Goal: Information Seeking & Learning: Learn about a topic

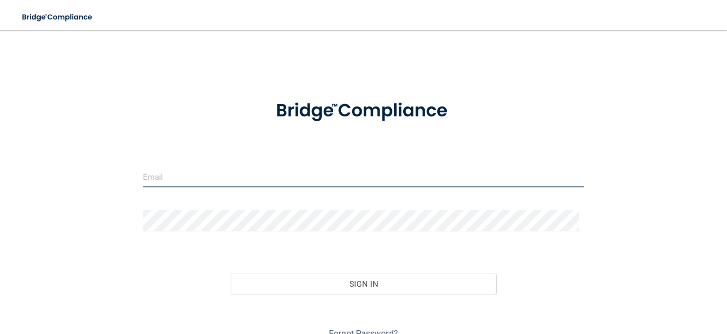
click at [203, 179] on input "email" at bounding box center [363, 176] width 441 height 21
type input "[EMAIL_ADDRESS][DOMAIN_NAME]"
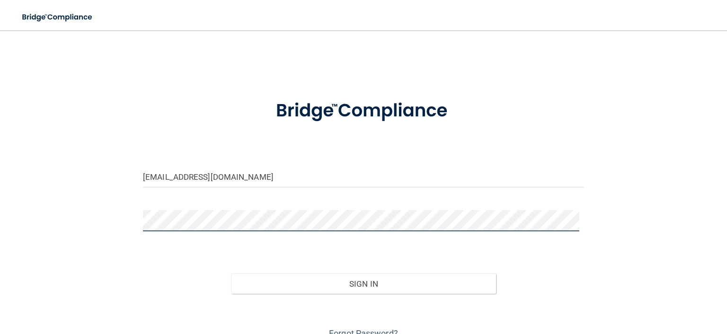
click at [231, 273] on button "Sign In" at bounding box center [363, 283] width 264 height 21
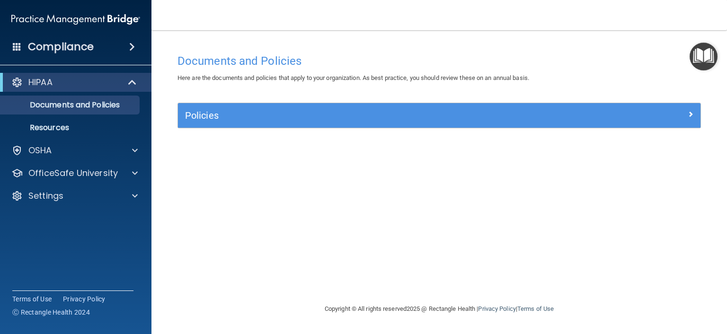
click at [54, 88] on div "HIPAA" at bounding box center [75, 82] width 151 height 19
click at [55, 98] on link "Documents and Policies" at bounding box center [65, 105] width 149 height 19
click at [52, 103] on p "Documents and Policies" at bounding box center [70, 104] width 129 height 9
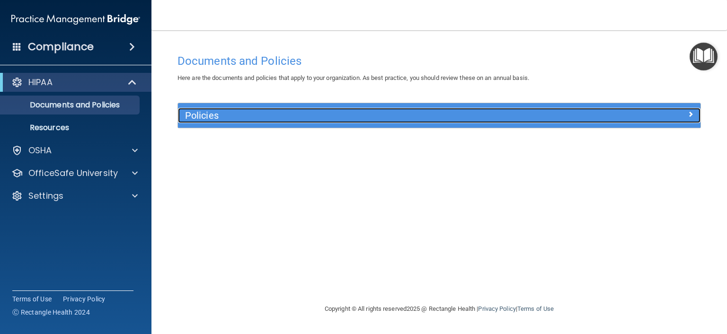
click at [681, 112] on div at bounding box center [635, 113] width 131 height 11
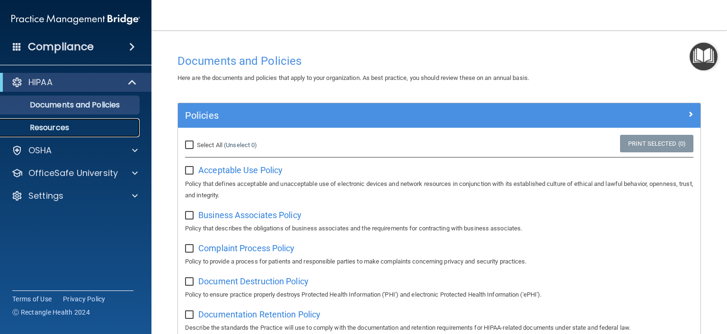
click at [68, 131] on p "Resources" at bounding box center [70, 127] width 129 height 9
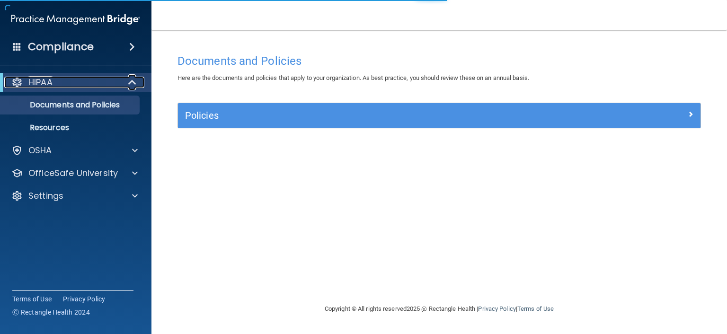
click at [26, 79] on div "HIPAA" at bounding box center [62, 82] width 117 height 11
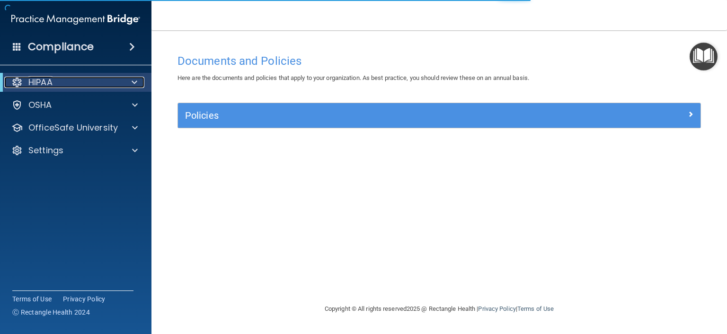
click at [16, 79] on div at bounding box center [16, 82] width 11 height 11
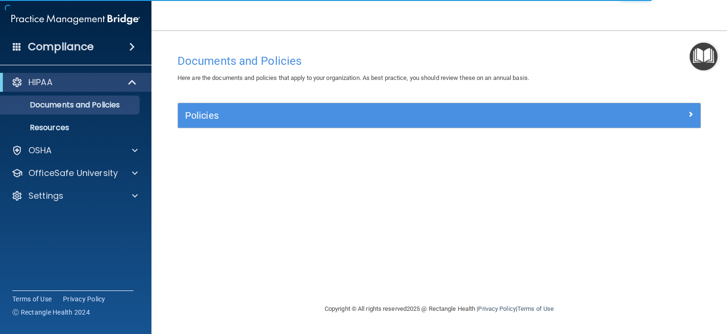
click at [36, 43] on h4 "Compliance" at bounding box center [61, 46] width 66 height 13
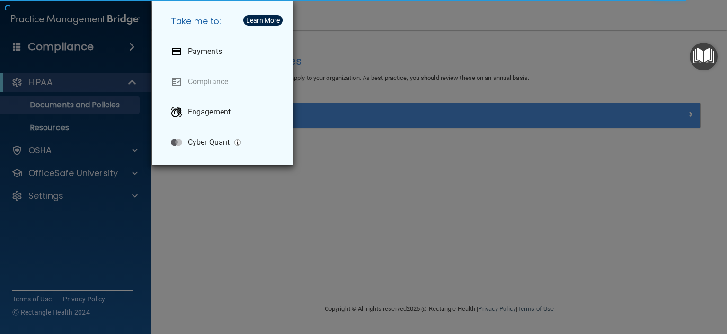
click at [69, 49] on div "Take me to: Payments Compliance Engagement Cyber Quant" at bounding box center [363, 167] width 727 height 334
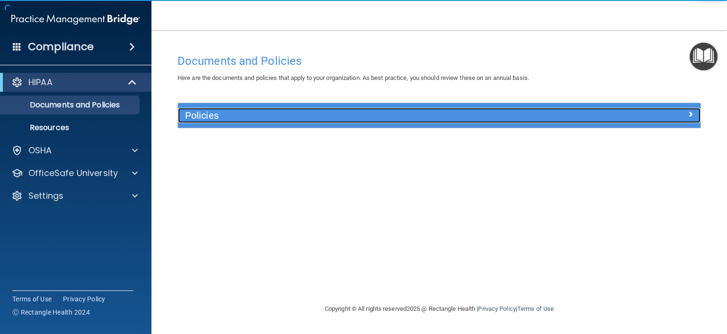
click at [252, 111] on h5 "Policies" at bounding box center [373, 115] width 377 height 10
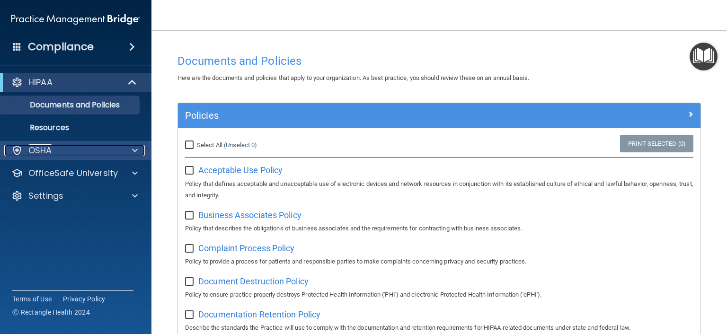
click at [46, 151] on p "OSHA" at bounding box center [40, 150] width 24 height 11
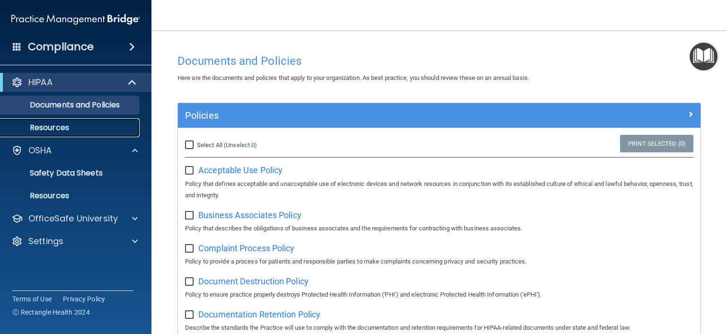
click at [50, 132] on p "Resources" at bounding box center [70, 127] width 129 height 9
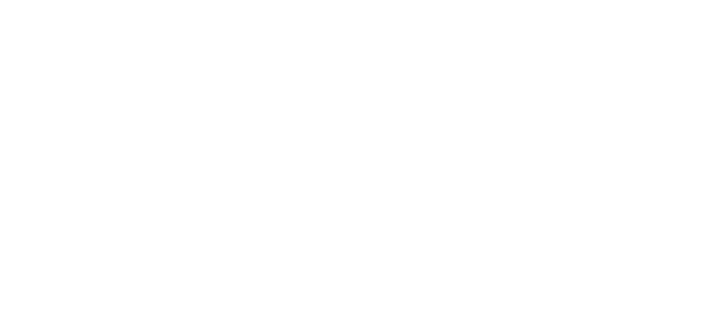
click at [46, 79] on body "Toggle navigation Manage My Enterprise Manage My Location Copyright © All right…" at bounding box center [363, 167] width 727 height 334
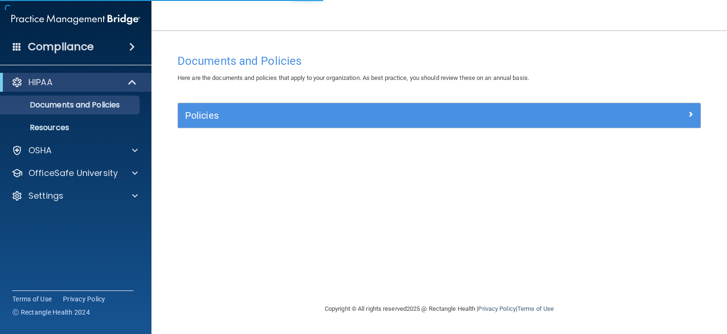
click at [49, 67] on div "Compliance HIPAA Documents and Policies Report an Incident Business Associates …" at bounding box center [75, 167] width 151 height 334
click at [43, 79] on p "HIPAA" at bounding box center [40, 82] width 24 height 11
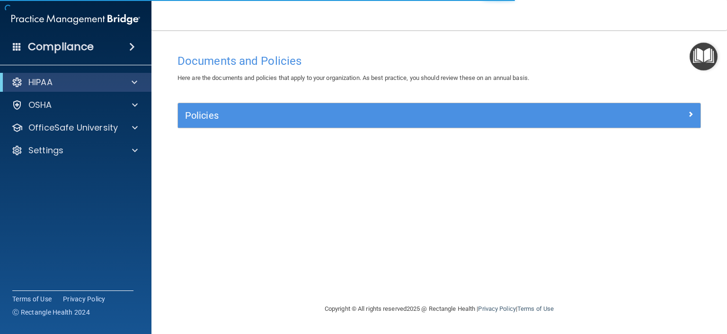
click at [49, 42] on h4 "Compliance" at bounding box center [61, 46] width 66 height 13
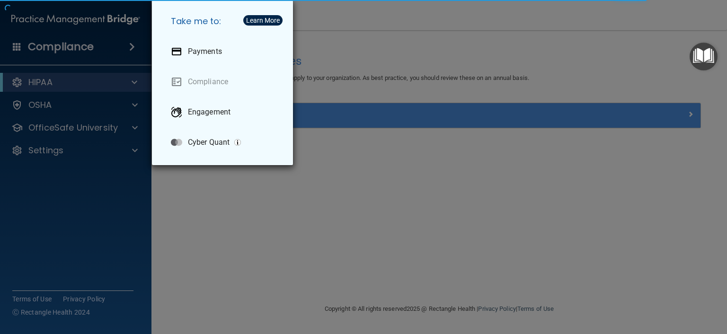
click at [48, 20] on div "Take me to: Payments Compliance Engagement Cyber Quant" at bounding box center [363, 167] width 727 height 334
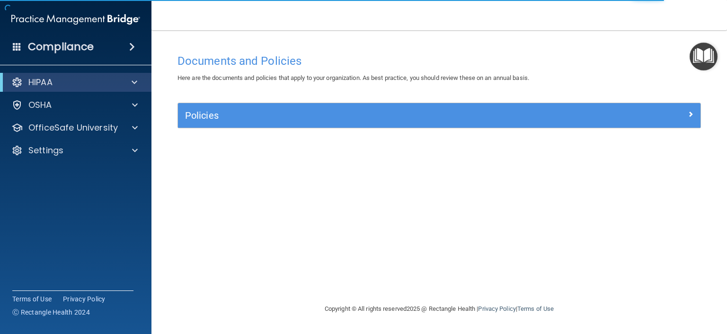
click at [52, 43] on h4 "Compliance" at bounding box center [61, 46] width 66 height 13
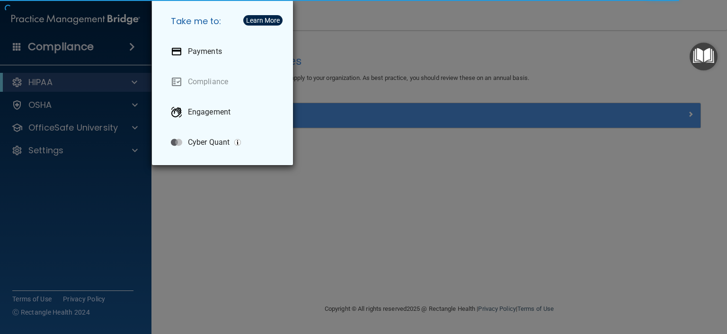
click at [594, 109] on div "Take me to: Payments Compliance Engagement Cyber Quant" at bounding box center [363, 167] width 727 height 334
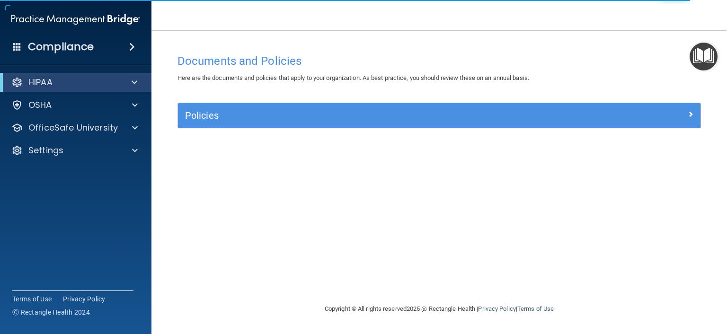
click at [702, 56] on img "Open Resource Center" at bounding box center [703, 57] width 28 height 28
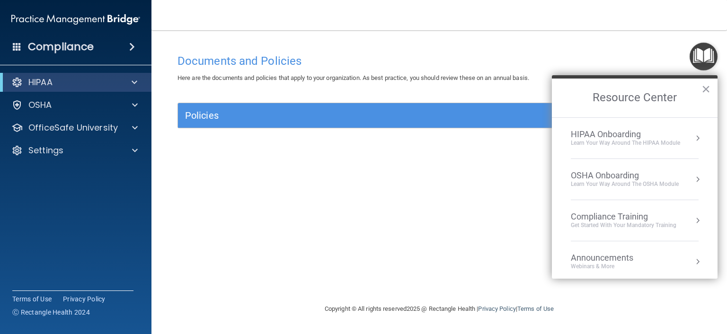
click at [617, 135] on div "HIPAA Onboarding" at bounding box center [624, 134] width 109 height 10
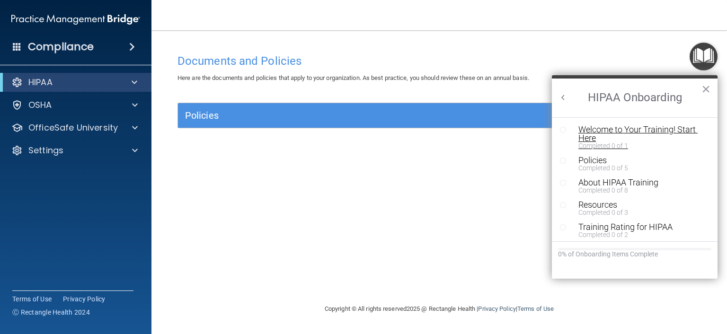
click at [620, 131] on div "Welcome to Your Training! Start Here" at bounding box center [637, 133] width 119 height 17
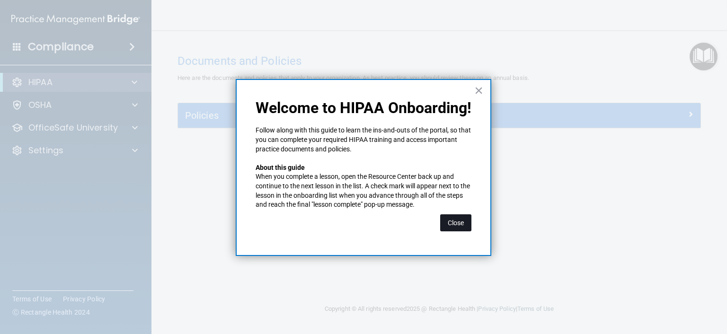
click at [449, 219] on button "Close" at bounding box center [455, 222] width 31 height 17
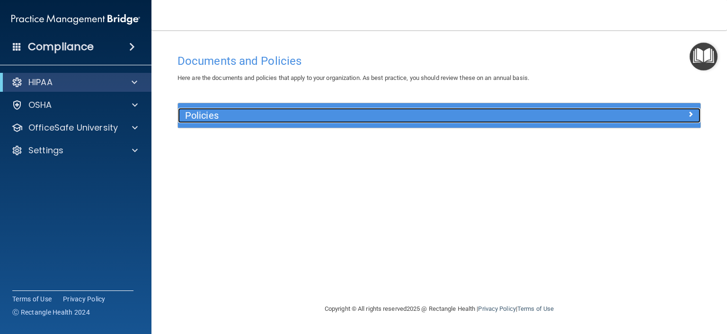
click at [649, 115] on div at bounding box center [635, 113] width 131 height 11
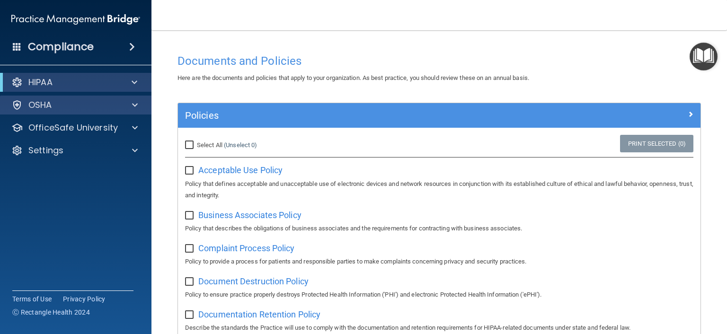
click at [55, 98] on div "OSHA" at bounding box center [76, 105] width 152 height 19
click at [49, 109] on p "OSHA" at bounding box center [40, 104] width 24 height 11
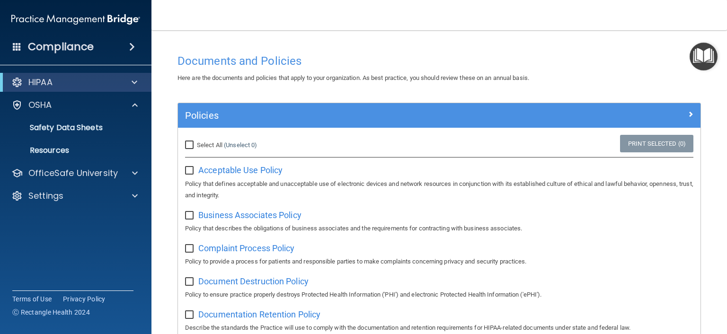
click at [52, 162] on div "HIPAA Documents and Policies Report an Incident Business Associates Emergency P…" at bounding box center [76, 141] width 152 height 144
click at [55, 174] on p "OfficeSafe University" at bounding box center [72, 172] width 89 height 11
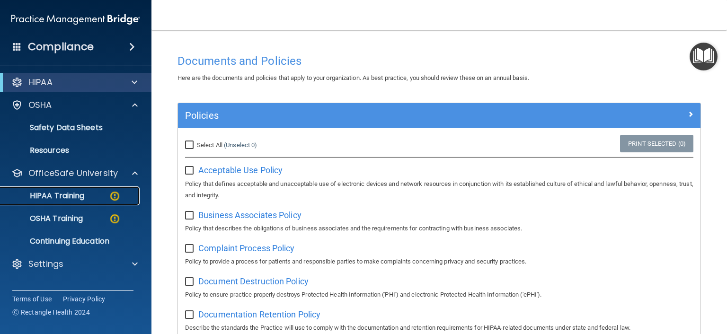
click at [59, 192] on p "HIPAA Training" at bounding box center [45, 195] width 78 height 9
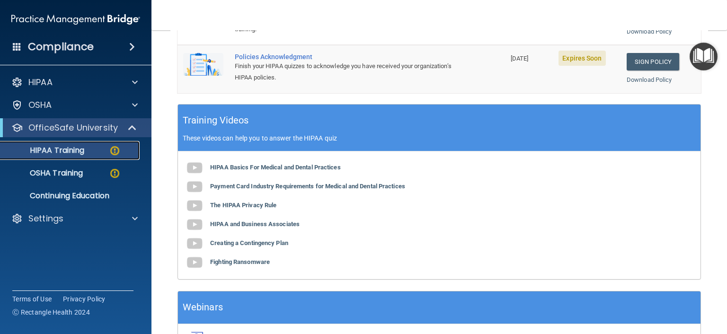
scroll to position [377, 0]
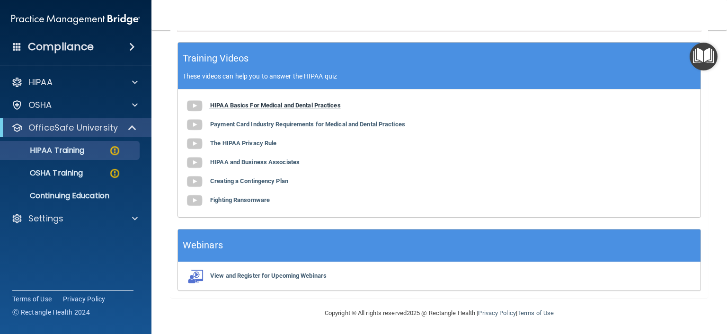
click at [319, 106] on b "HIPAA Basics For Medical and Dental Practices" at bounding box center [275, 105] width 131 height 7
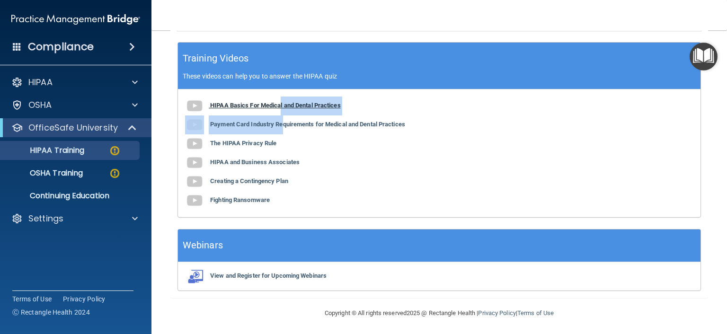
drag, startPoint x: 282, startPoint y: 121, endPoint x: 281, endPoint y: 104, distance: 16.6
click at [281, 104] on div "HIPAA Basics For Medical and Dental Practices Payment Card Industry Requirement…" at bounding box center [439, 153] width 522 height 128
click at [281, 104] on b "HIPAA Basics For Medical and Dental Practices" at bounding box center [275, 105] width 131 height 7
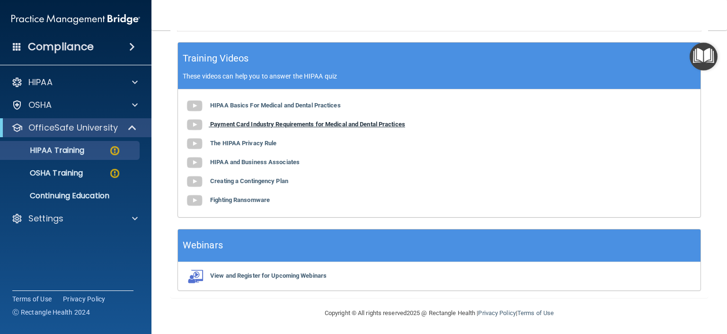
click at [281, 126] on b "Payment Card Industry Requirements for Medical and Dental Practices" at bounding box center [307, 124] width 195 height 7
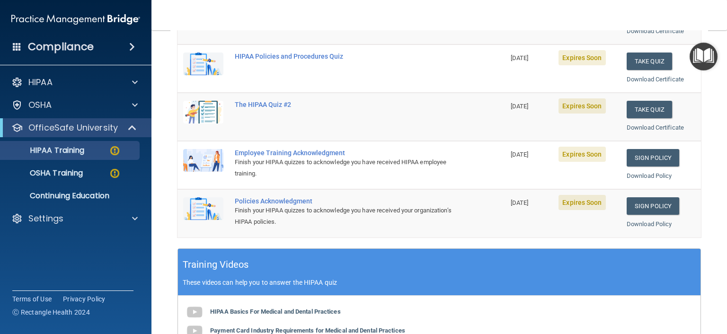
scroll to position [0, 0]
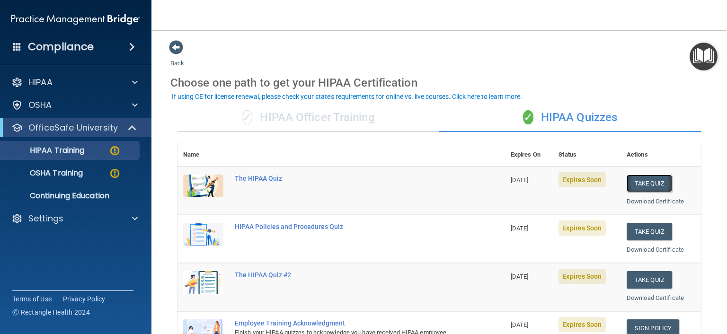
click at [648, 182] on button "Take Quiz" at bounding box center [648, 184] width 45 height 18
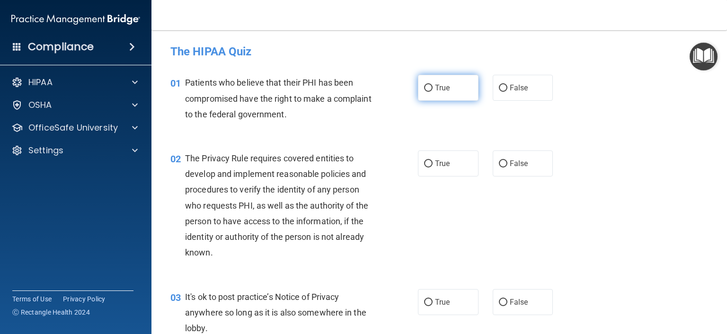
click at [440, 98] on label "True" at bounding box center [448, 88] width 61 height 26
click at [432, 92] on input "True" at bounding box center [428, 88] width 9 height 7
radio input "true"
click at [532, 168] on label "False" at bounding box center [522, 163] width 61 height 26
click at [507, 167] on input "False" at bounding box center [503, 163] width 9 height 7
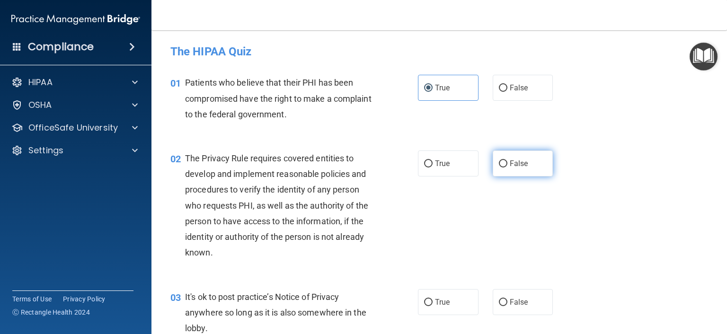
radio input "true"
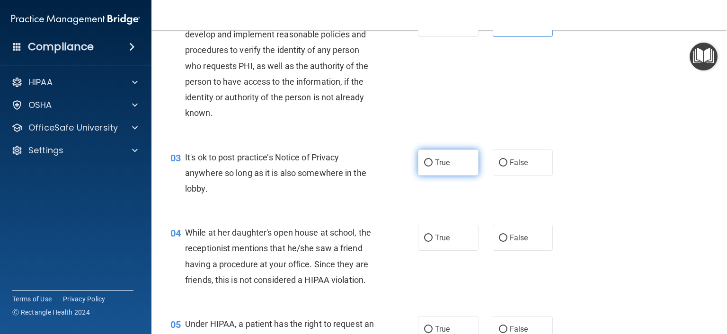
scroll to position [142, 0]
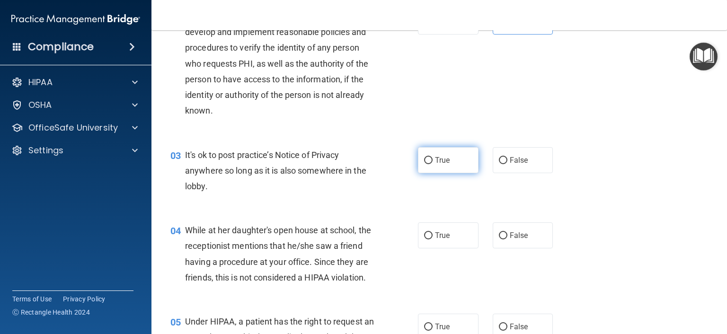
click at [433, 165] on label "True" at bounding box center [448, 160] width 61 height 26
click at [432, 164] on input "True" at bounding box center [428, 160] width 9 height 7
radio input "true"
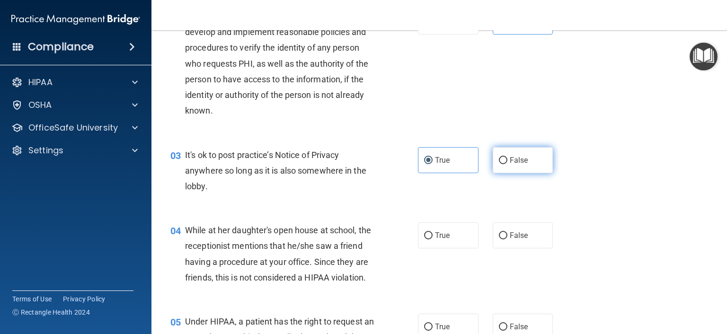
click at [504, 165] on label "False" at bounding box center [522, 160] width 61 height 26
click at [504, 164] on input "False" at bounding box center [503, 160] width 9 height 7
radio input "true"
radio input "false"
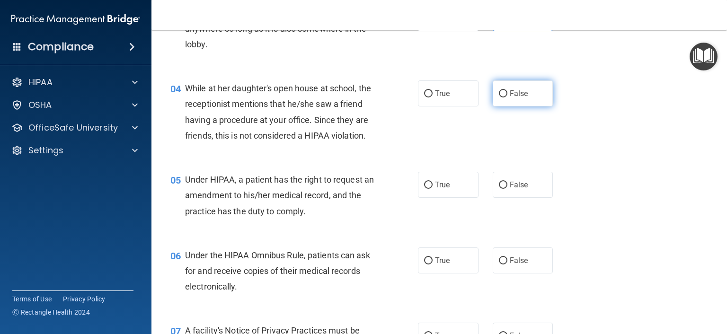
click at [517, 98] on span "False" at bounding box center [518, 93] width 18 height 9
click at [507, 97] on input "False" at bounding box center [503, 93] width 9 height 7
radio input "true"
click at [442, 198] on label "True" at bounding box center [448, 185] width 61 height 26
click at [432, 189] on input "True" at bounding box center [428, 185] width 9 height 7
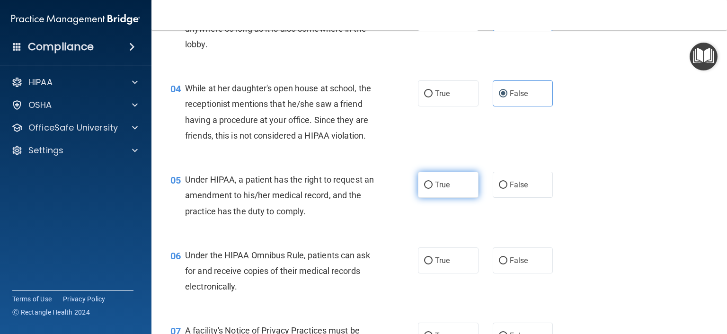
radio input "true"
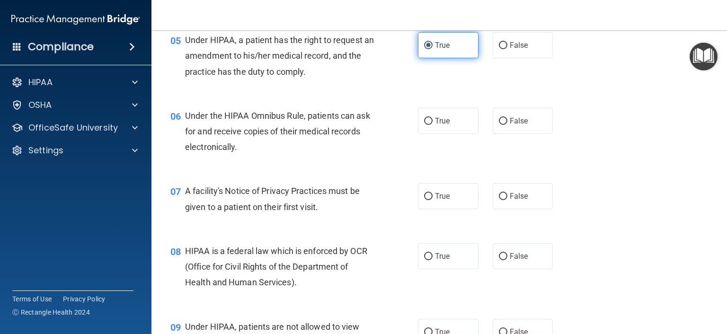
scroll to position [426, 0]
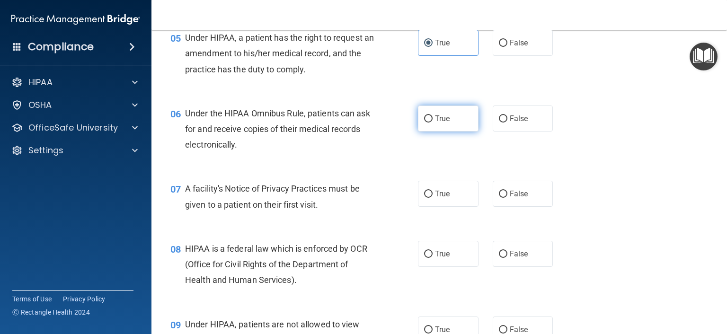
click at [440, 123] on span "True" at bounding box center [442, 118] width 15 height 9
click at [432, 123] on input "True" at bounding box center [428, 118] width 9 height 7
radio input "true"
click at [435, 198] on span "True" at bounding box center [442, 193] width 15 height 9
click at [432, 198] on input "True" at bounding box center [428, 194] width 9 height 7
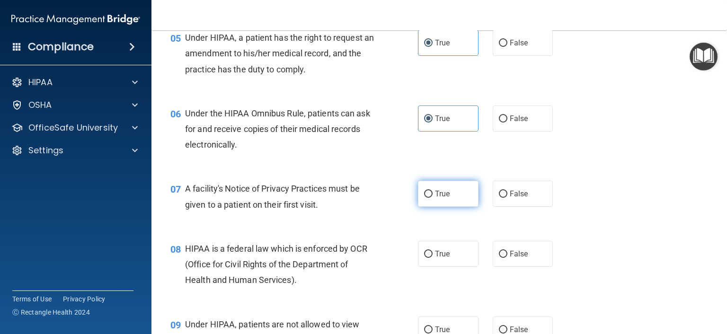
radio input "true"
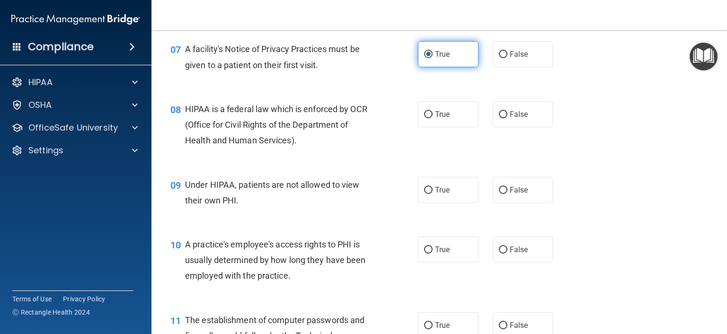
scroll to position [568, 0]
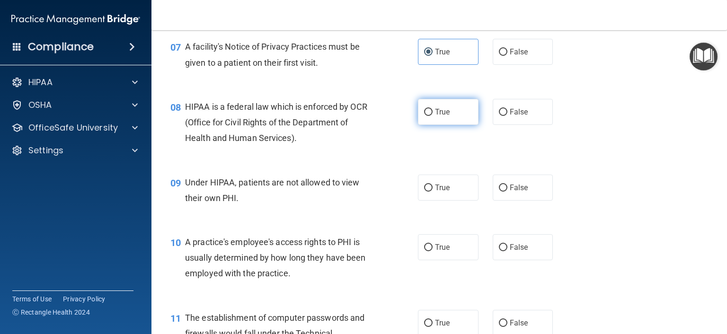
click at [435, 116] on span "True" at bounding box center [442, 111] width 15 height 9
click at [431, 116] on input "True" at bounding box center [428, 112] width 9 height 7
radio input "true"
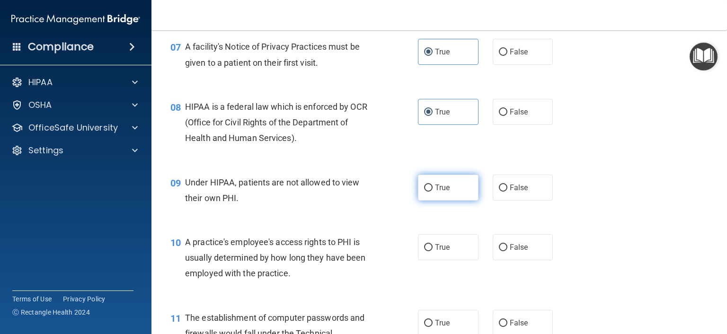
click at [435, 192] on span "True" at bounding box center [442, 187] width 15 height 9
click at [431, 192] on input "True" at bounding box center [428, 187] width 9 height 7
radio input "true"
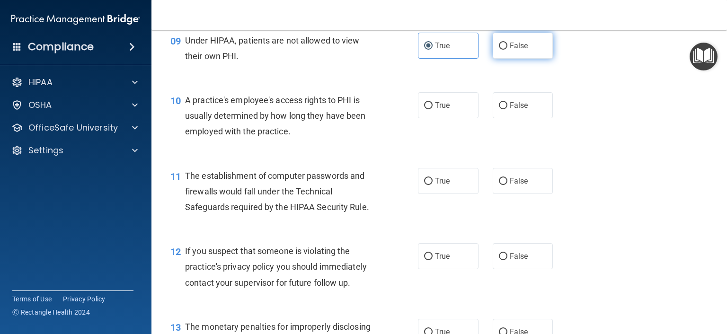
click at [516, 50] on span "False" at bounding box center [518, 45] width 18 height 9
click at [507, 50] on input "False" at bounding box center [503, 46] width 9 height 7
radio input "true"
radio input "false"
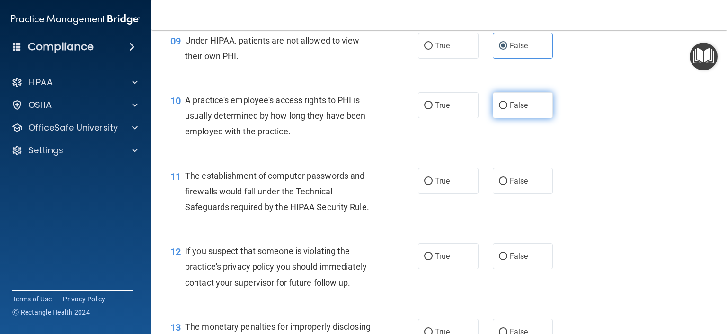
click at [515, 110] on span "False" at bounding box center [518, 105] width 18 height 9
click at [507, 109] on input "False" at bounding box center [503, 105] width 9 height 7
radio input "true"
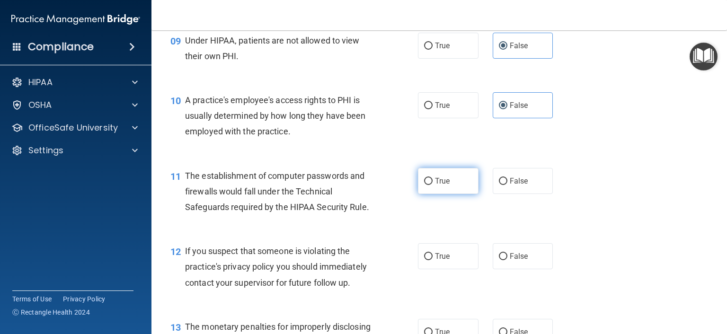
click at [430, 194] on label "True" at bounding box center [448, 181] width 61 height 26
click at [430, 185] on input "True" at bounding box center [428, 181] width 9 height 7
radio input "true"
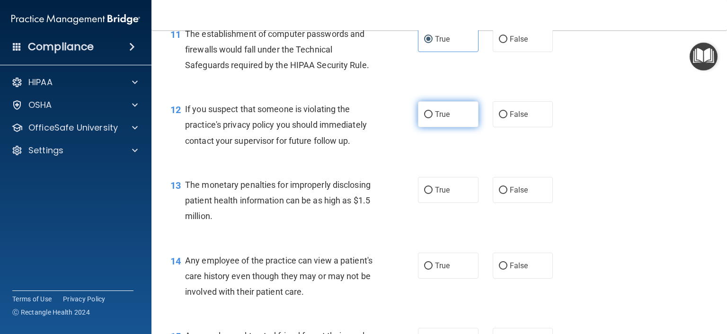
click at [434, 127] on label "True" at bounding box center [448, 114] width 61 height 26
click at [432, 118] on input "True" at bounding box center [428, 114] width 9 height 7
radio input "true"
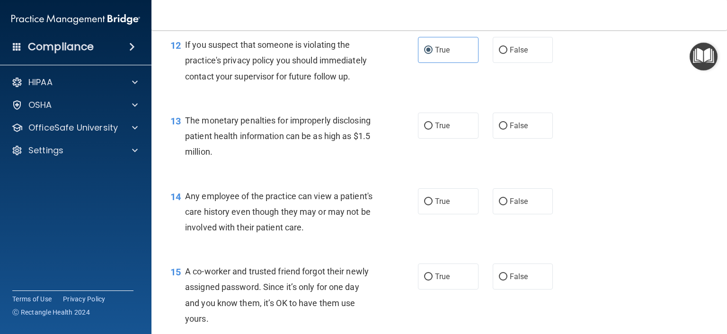
scroll to position [937, 0]
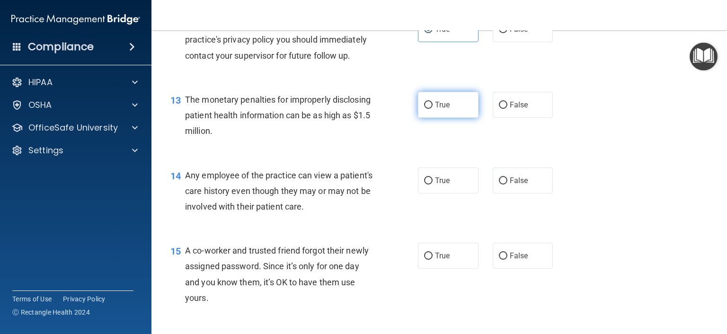
click at [460, 115] on label "True" at bounding box center [448, 105] width 61 height 26
click at [432, 109] on input "True" at bounding box center [428, 105] width 9 height 7
radio input "true"
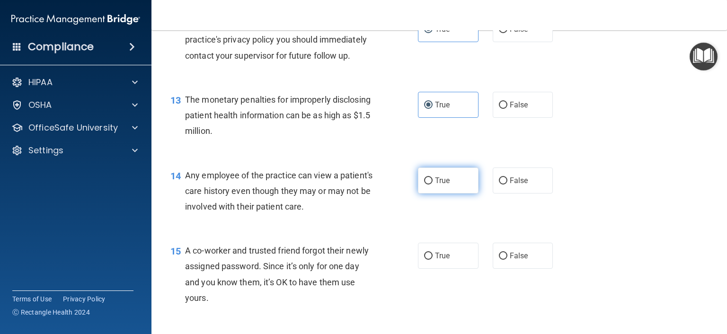
click at [449, 193] on label "True" at bounding box center [448, 180] width 61 height 26
click at [432, 184] on input "True" at bounding box center [428, 180] width 9 height 7
radio input "true"
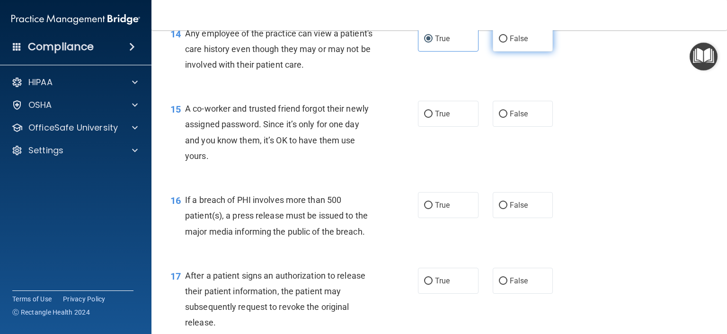
click at [509, 52] on label "False" at bounding box center [522, 39] width 61 height 26
click at [507, 43] on input "False" at bounding box center [503, 38] width 9 height 7
radio input "true"
radio input "false"
click at [492, 127] on label "False" at bounding box center [522, 114] width 61 height 26
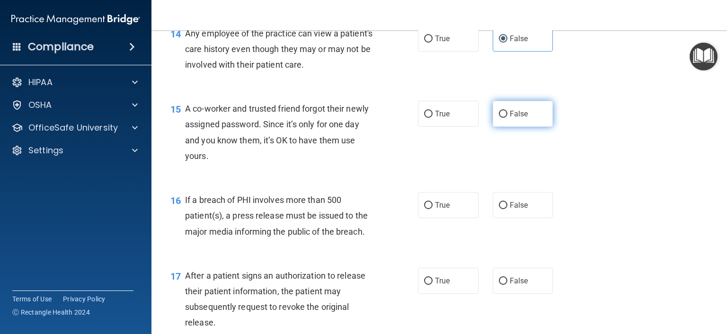
click at [499, 118] on input "False" at bounding box center [503, 114] width 9 height 7
radio input "true"
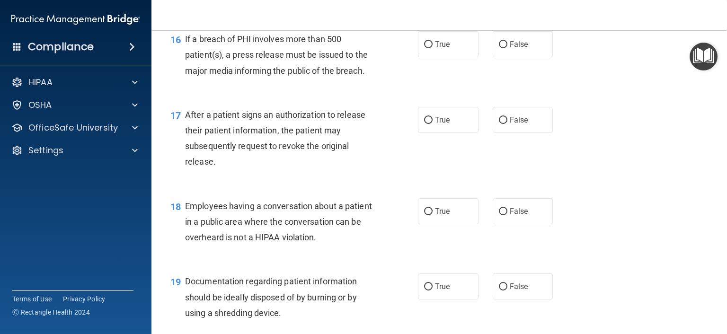
scroll to position [1243, 0]
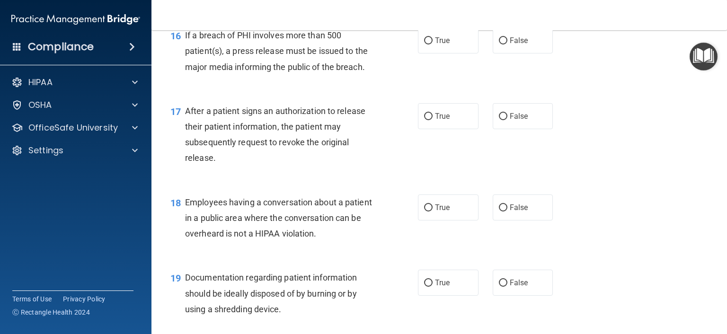
click at [412, 66] on div "16 If a breach of PHI involves more than 500 patient(s), a press release must b…" at bounding box center [294, 53] width 276 height 52
click at [422, 53] on label "True" at bounding box center [448, 40] width 61 height 26
click at [424, 44] on input "True" at bounding box center [428, 40] width 9 height 7
radio input "true"
click at [424, 120] on input "True" at bounding box center [428, 116] width 9 height 7
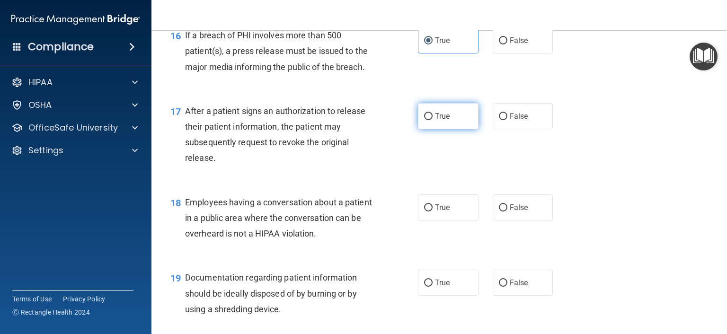
radio input "true"
click at [517, 129] on label "False" at bounding box center [522, 116] width 61 height 26
click at [507, 120] on input "False" at bounding box center [503, 116] width 9 height 7
radio input "true"
radio input "false"
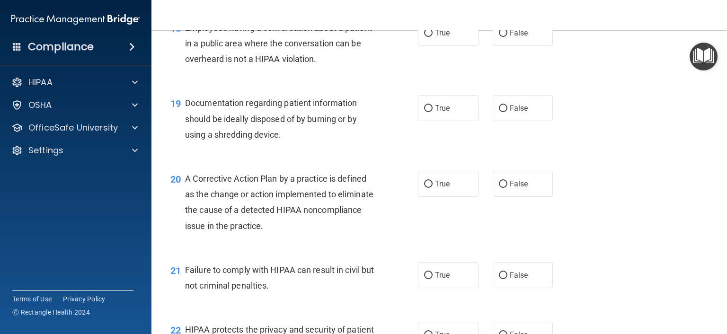
scroll to position [1414, 0]
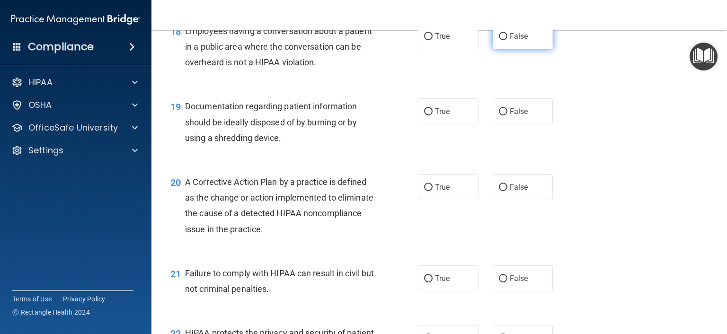
click at [497, 49] on label "False" at bounding box center [522, 36] width 61 height 26
click at [499, 40] on input "False" at bounding box center [503, 36] width 9 height 7
radio input "true"
click at [446, 124] on label "True" at bounding box center [448, 111] width 61 height 26
click at [432, 115] on input "True" at bounding box center [428, 111] width 9 height 7
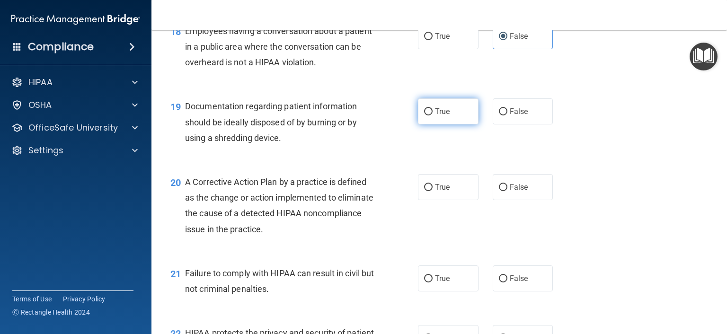
radio input "true"
click at [445, 200] on label "True" at bounding box center [448, 187] width 61 height 26
click at [432, 191] on input "True" at bounding box center [428, 187] width 9 height 7
radio input "true"
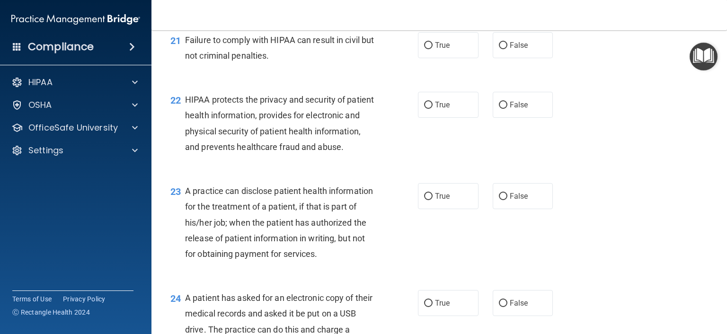
scroll to position [1651, 0]
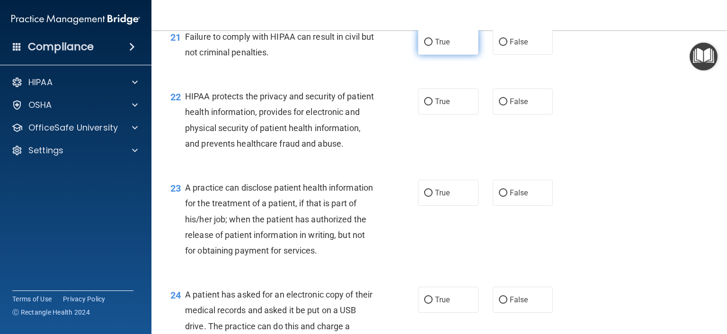
click at [430, 53] on label "True" at bounding box center [448, 42] width 61 height 26
click at [430, 46] on input "True" at bounding box center [428, 42] width 9 height 7
radio input "true"
click at [499, 55] on label "False" at bounding box center [522, 42] width 61 height 26
click at [499, 46] on input "False" at bounding box center [503, 42] width 9 height 7
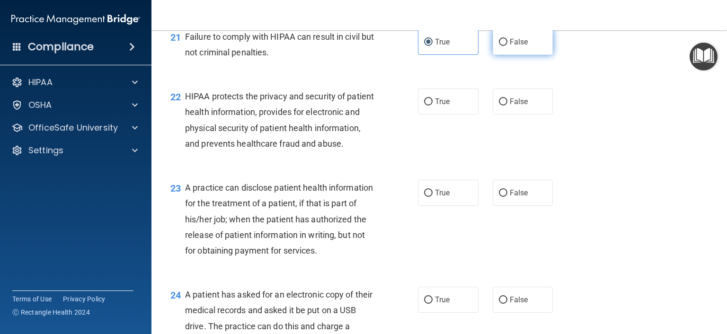
radio input "true"
radio input "false"
click at [436, 114] on label "True" at bounding box center [448, 101] width 61 height 26
click at [432, 105] on input "True" at bounding box center [428, 101] width 9 height 7
radio input "true"
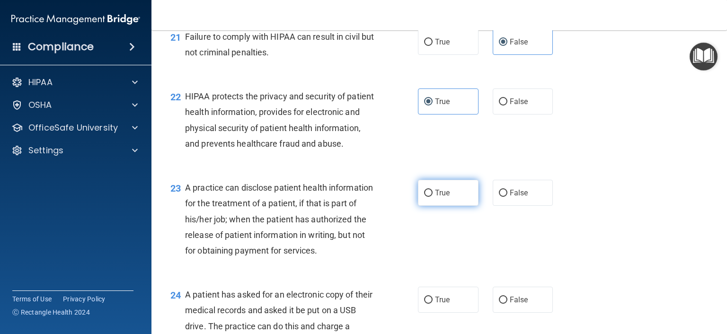
click at [424, 197] on input "True" at bounding box center [428, 193] width 9 height 7
radio input "true"
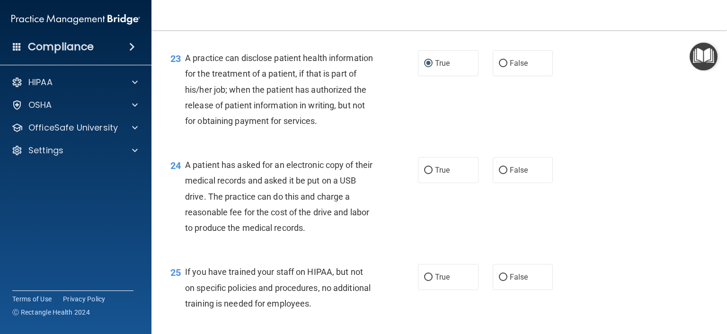
scroll to position [1793, 0]
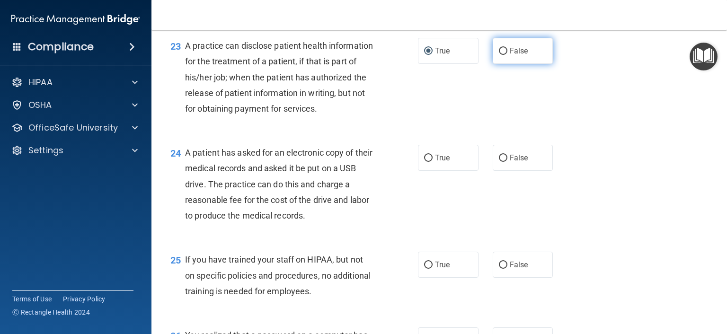
click at [520, 55] on span "False" at bounding box center [518, 50] width 18 height 9
click at [507, 55] on input "False" at bounding box center [503, 51] width 9 height 7
radio input "true"
radio input "false"
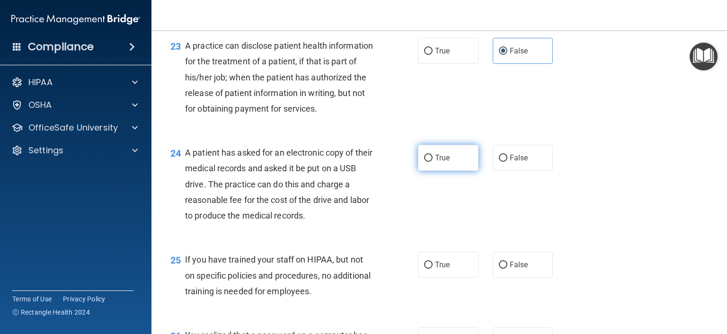
click at [446, 171] on label "True" at bounding box center [448, 158] width 61 height 26
click at [432, 162] on input "True" at bounding box center [428, 158] width 9 height 7
radio input "true"
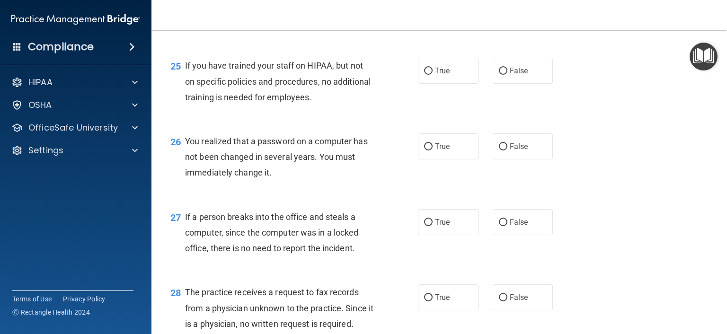
scroll to position [2000, 0]
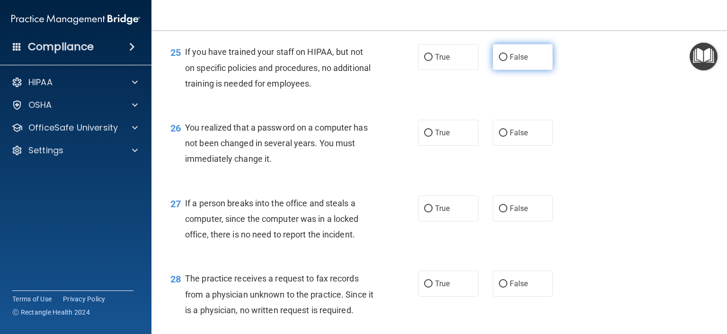
click at [493, 70] on label "False" at bounding box center [522, 57] width 61 height 26
click at [499, 61] on input "False" at bounding box center [503, 57] width 9 height 7
radio input "true"
click at [430, 146] on label "True" at bounding box center [448, 133] width 61 height 26
click at [430, 137] on input "True" at bounding box center [428, 133] width 9 height 7
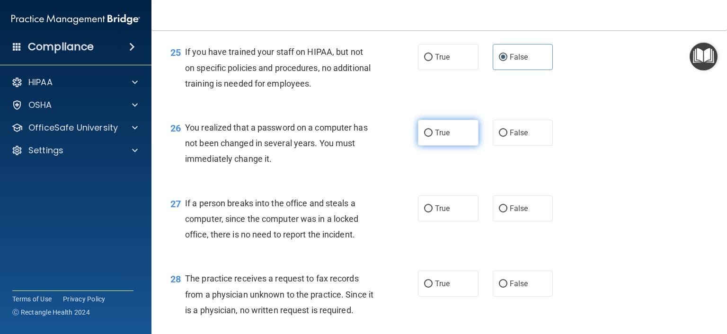
radio input "true"
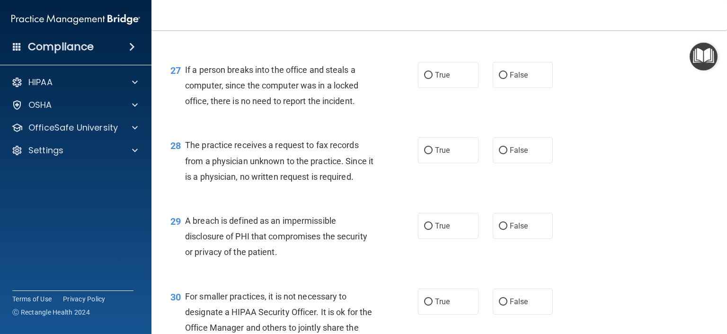
scroll to position [2142, 0]
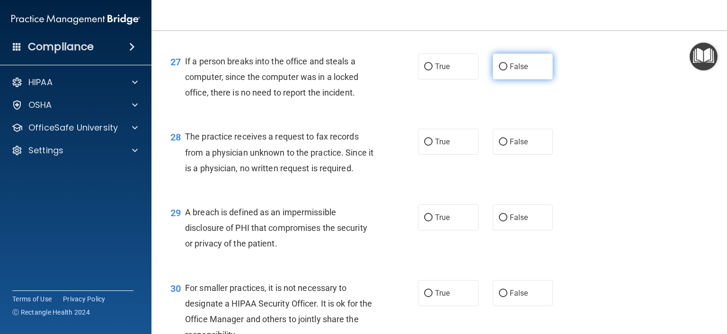
click at [492, 79] on label "False" at bounding box center [522, 66] width 61 height 26
click at [499, 70] on input "False" at bounding box center [503, 66] width 9 height 7
radio input "true"
click at [513, 155] on label "False" at bounding box center [522, 142] width 61 height 26
click at [507, 146] on input "False" at bounding box center [503, 142] width 9 height 7
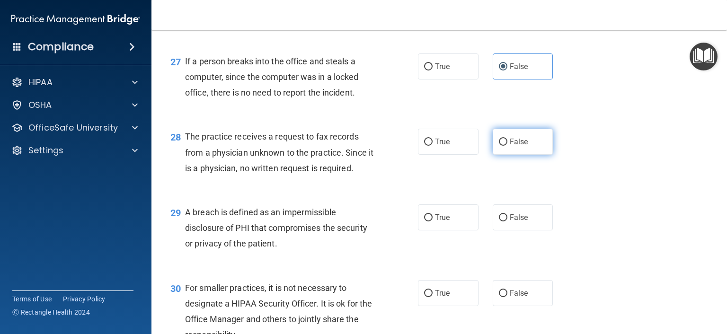
radio input "true"
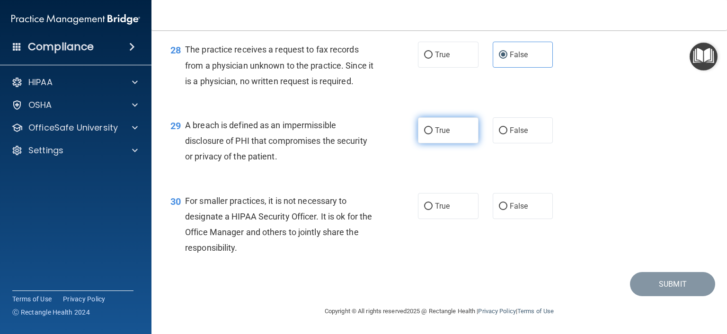
click at [424, 130] on input "True" at bounding box center [428, 130] width 9 height 7
radio input "true"
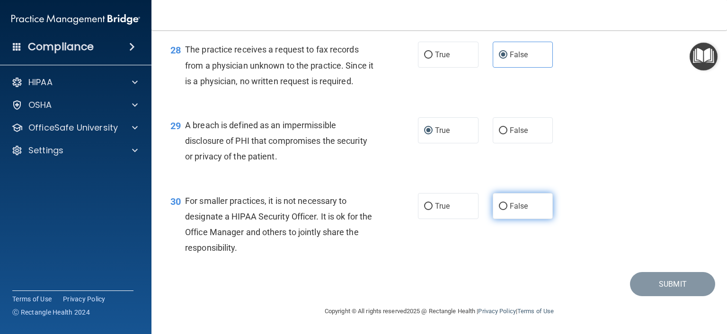
click at [503, 210] on label "False" at bounding box center [522, 206] width 61 height 26
click at [503, 210] on input "False" at bounding box center [503, 206] width 9 height 7
radio input "true"
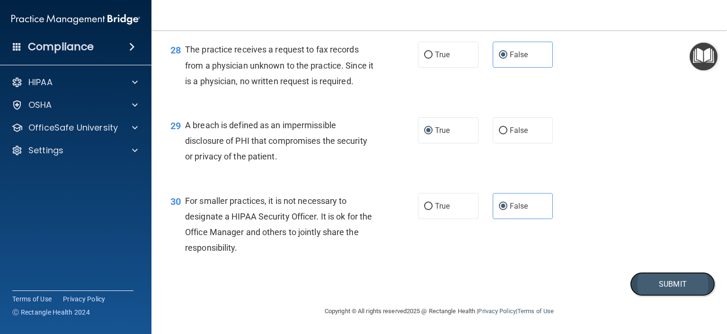
click at [662, 277] on button "Submit" at bounding box center [672, 284] width 85 height 24
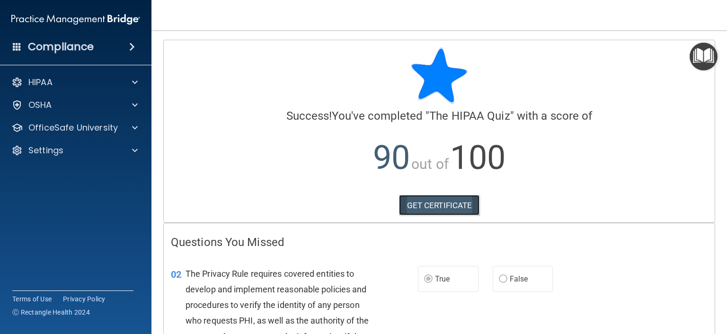
click at [422, 209] on link "GET CERTIFICATE" at bounding box center [439, 205] width 81 height 21
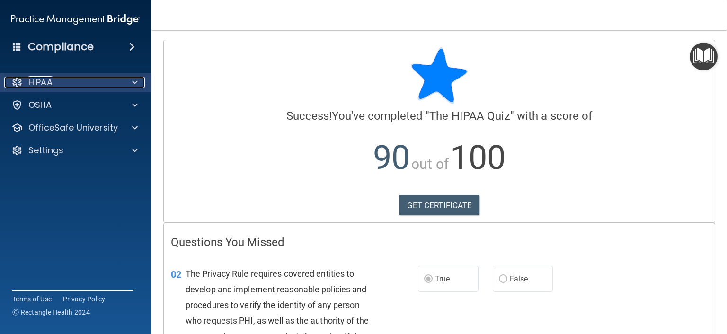
click at [60, 80] on div "HIPAA" at bounding box center [62, 82] width 117 height 11
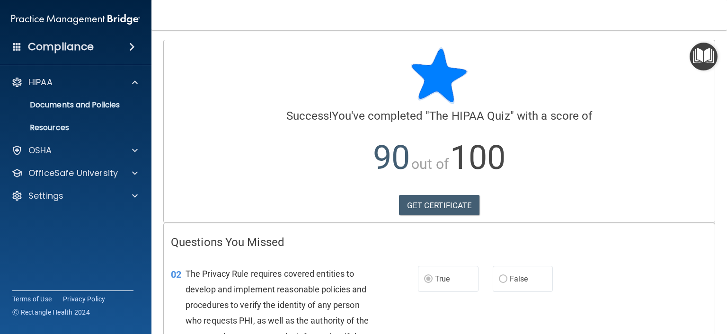
click at [208, 215] on div "Calculating your score.... Success! You've completed " The HIPAA Quiz " with a …" at bounding box center [439, 131] width 551 height 182
click at [103, 47] on div "Compliance" at bounding box center [75, 46] width 151 height 21
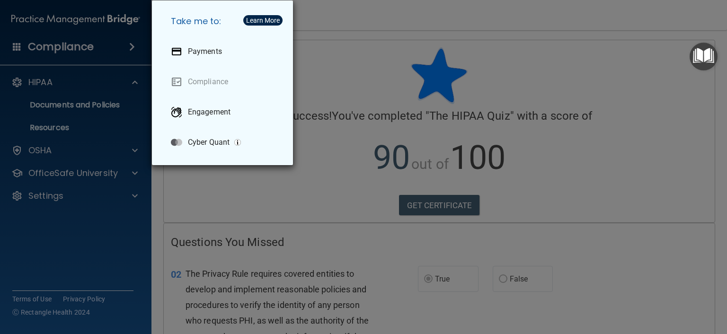
click at [51, 147] on div "Take me to: Payments Compliance Engagement Cyber Quant" at bounding box center [363, 167] width 727 height 334
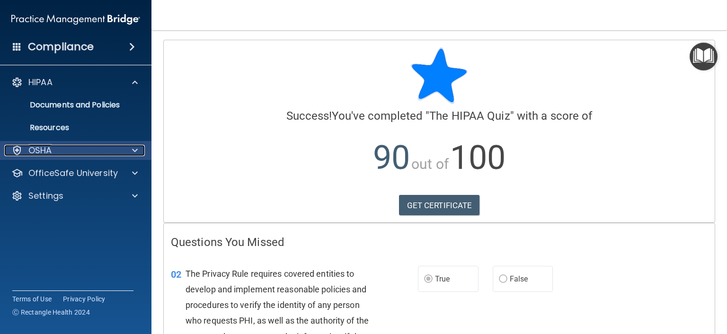
click at [42, 149] on p "OSHA" at bounding box center [40, 150] width 24 height 11
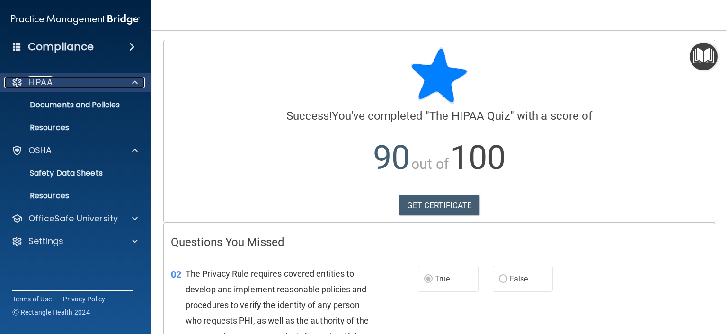
click at [33, 81] on p "HIPAA" at bounding box center [40, 82] width 24 height 11
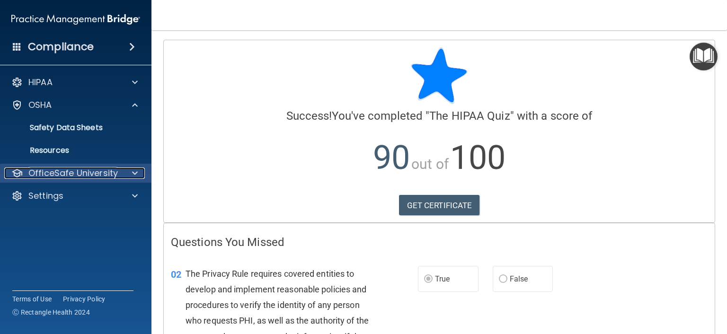
click at [70, 176] on p "OfficeSafe University" at bounding box center [72, 172] width 89 height 11
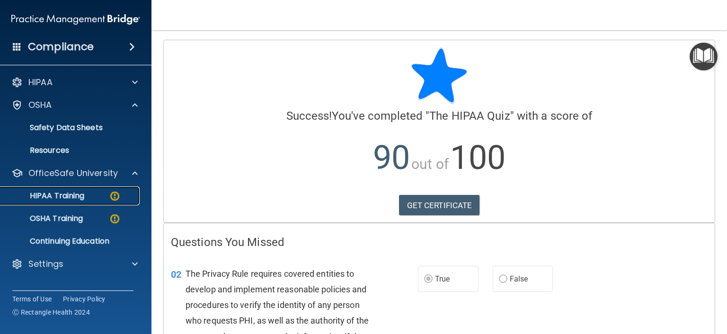
click at [59, 202] on link "HIPAA Training" at bounding box center [65, 195] width 149 height 19
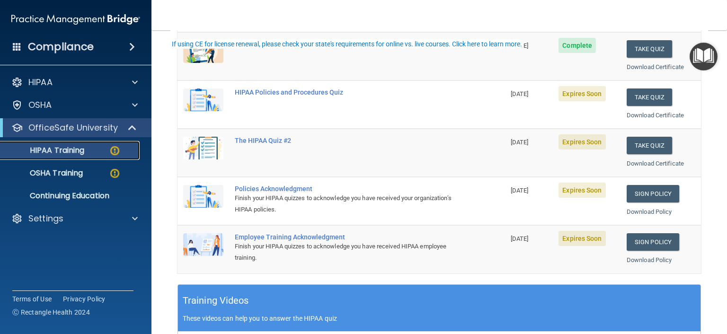
scroll to position [142, 0]
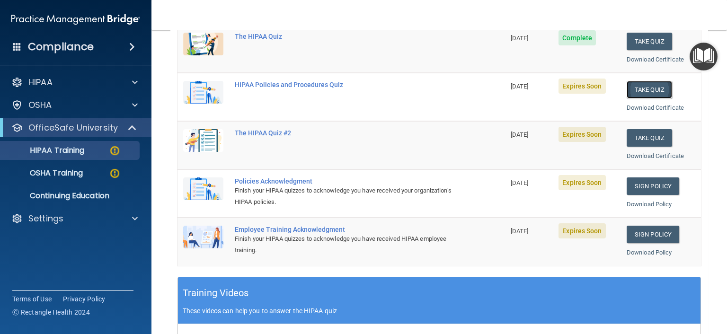
click at [640, 86] on button "Take Quiz" at bounding box center [648, 90] width 45 height 18
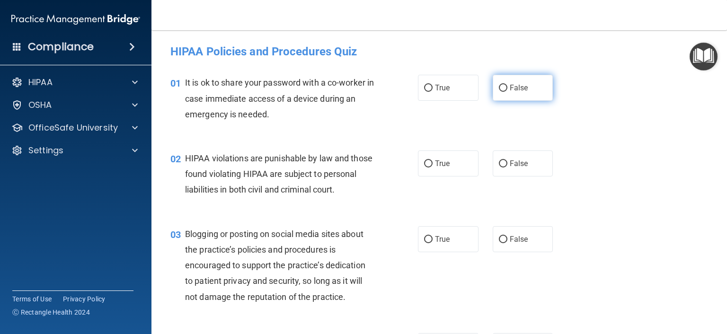
click at [492, 93] on label "False" at bounding box center [522, 88] width 61 height 26
click at [499, 92] on input "False" at bounding box center [503, 88] width 9 height 7
radio input "true"
click at [428, 162] on input "True" at bounding box center [428, 163] width 9 height 7
radio input "true"
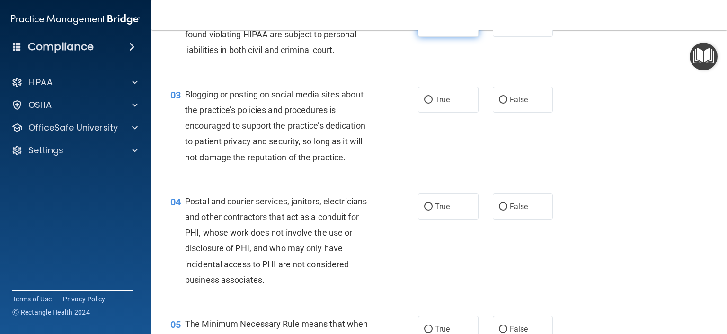
scroll to position [142, 0]
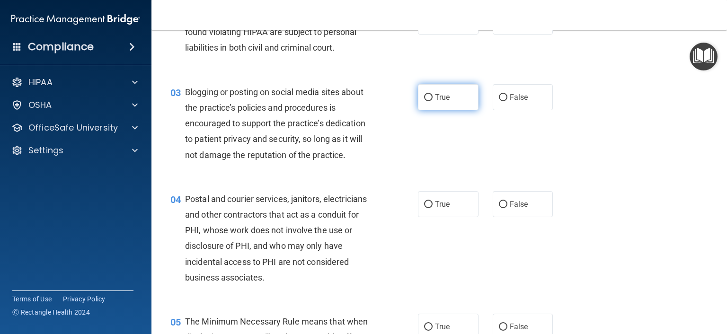
click at [435, 102] on span "True" at bounding box center [442, 97] width 15 height 9
click at [432, 101] on input "True" at bounding box center [428, 97] width 9 height 7
radio input "true"
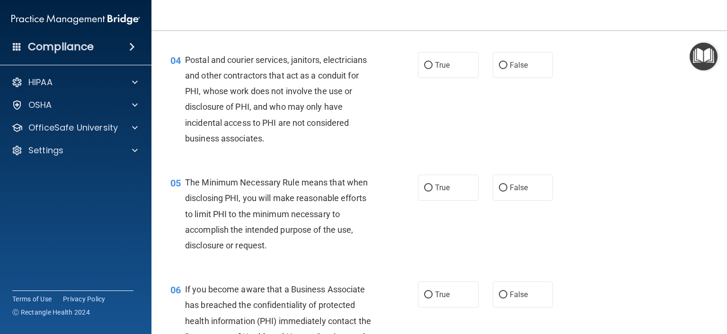
scroll to position [284, 0]
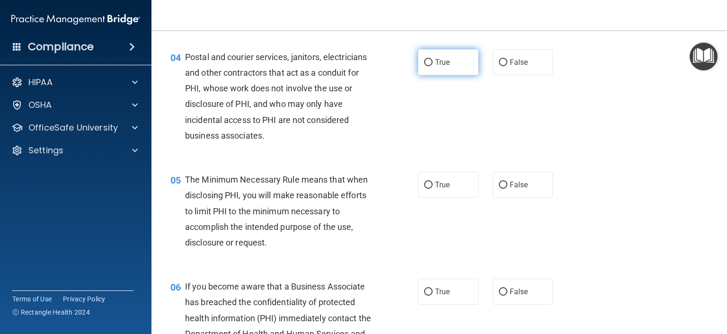
click at [428, 66] on input "True" at bounding box center [428, 62] width 9 height 7
radio input "true"
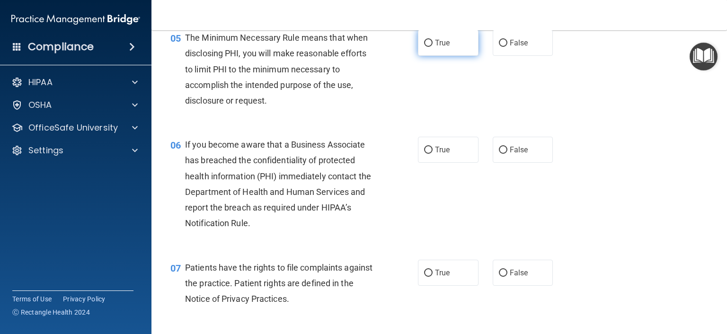
click at [426, 47] on input "True" at bounding box center [428, 43] width 9 height 7
radio input "true"
click at [441, 154] on span "True" at bounding box center [442, 149] width 15 height 9
click at [432, 154] on input "True" at bounding box center [428, 150] width 9 height 7
radio input "true"
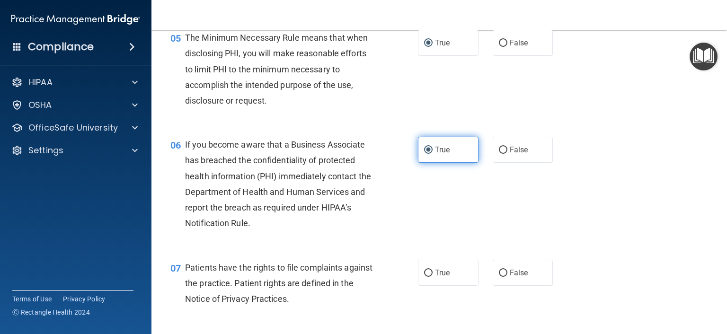
scroll to position [568, 0]
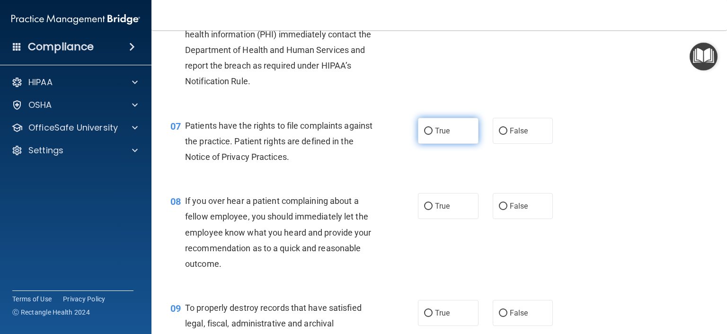
click at [439, 144] on label "True" at bounding box center [448, 131] width 61 height 26
click at [432, 135] on input "True" at bounding box center [428, 131] width 9 height 7
radio input "true"
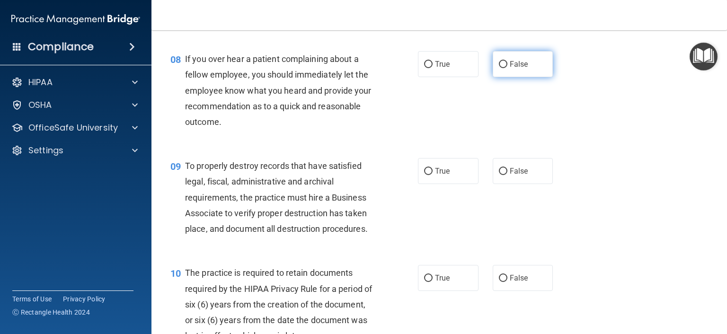
click at [498, 77] on label "False" at bounding box center [522, 64] width 61 height 26
click at [499, 68] on input "False" at bounding box center [503, 64] width 9 height 7
radio input "true"
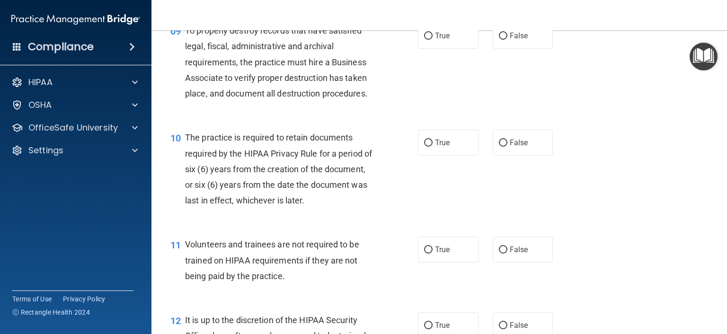
scroll to position [851, 0]
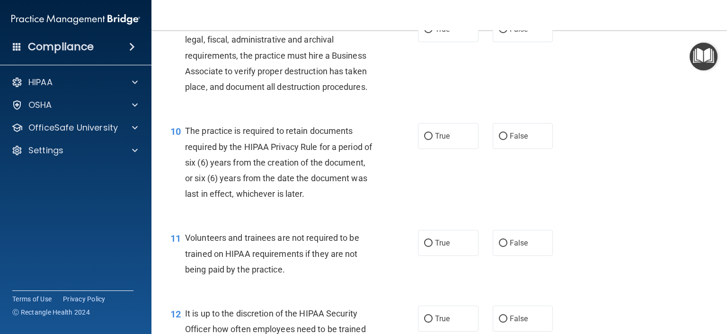
click at [433, 63] on div "09 To properly destroy records that have satisfied legal, fiscal, administrativ…" at bounding box center [439, 57] width 552 height 107
click at [439, 34] on span "True" at bounding box center [442, 29] width 15 height 9
click at [432, 33] on input "True" at bounding box center [428, 29] width 9 height 7
radio input "true"
click at [492, 149] on label "False" at bounding box center [522, 136] width 61 height 26
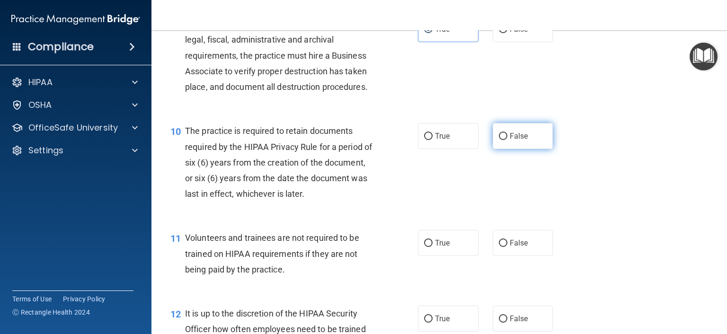
click at [499, 140] on input "False" at bounding box center [503, 136] width 9 height 7
radio input "true"
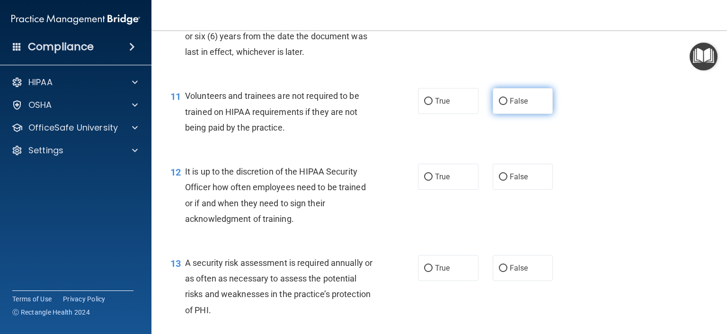
click at [528, 114] on label "False" at bounding box center [522, 101] width 61 height 26
click at [507, 105] on input "False" at bounding box center [503, 101] width 9 height 7
radio input "true"
click at [487, 188] on div "True False" at bounding box center [490, 177] width 145 height 26
click at [499, 181] on input "False" at bounding box center [503, 177] width 9 height 7
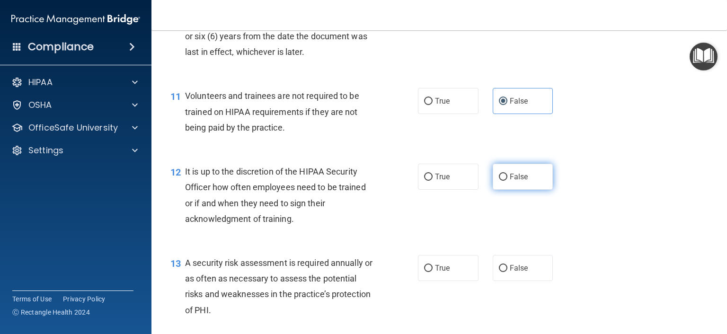
radio input "true"
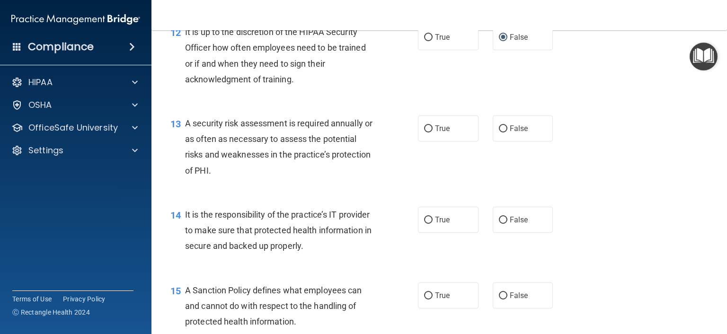
scroll to position [1135, 0]
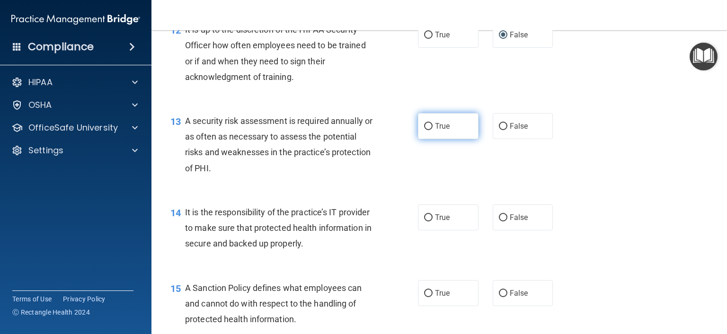
click at [456, 139] on label "True" at bounding box center [448, 126] width 61 height 26
click at [432, 130] on input "True" at bounding box center [428, 126] width 9 height 7
radio input "true"
click at [426, 221] on input "True" at bounding box center [428, 217] width 9 height 7
radio input "true"
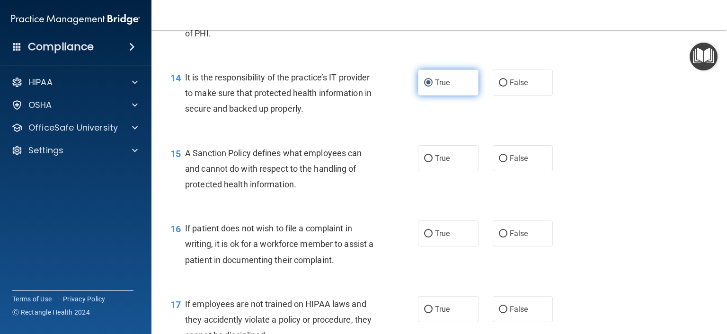
scroll to position [1277, 0]
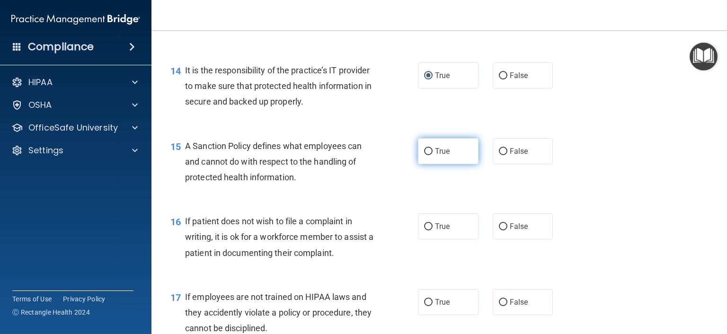
click at [437, 156] on span "True" at bounding box center [442, 151] width 15 height 9
click at [432, 155] on input "True" at bounding box center [428, 151] width 9 height 7
radio input "true"
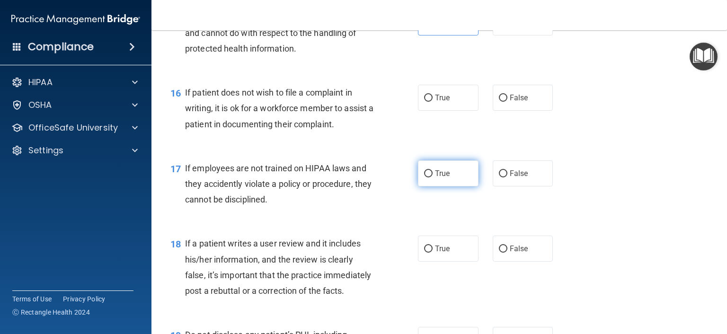
scroll to position [1419, 0]
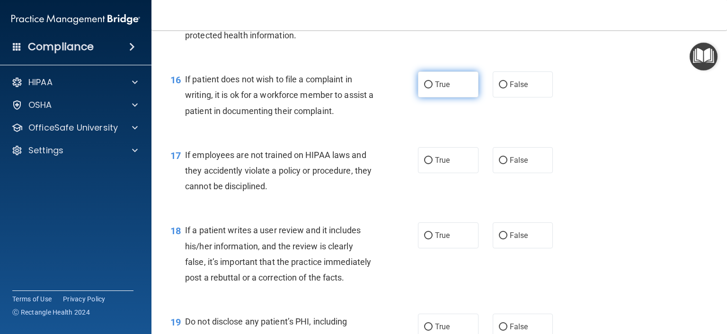
click at [446, 97] on label "True" at bounding box center [448, 84] width 61 height 26
click at [432, 88] on input "True" at bounding box center [428, 84] width 9 height 7
radio input "true"
click at [520, 162] on div "True False" at bounding box center [490, 160] width 145 height 26
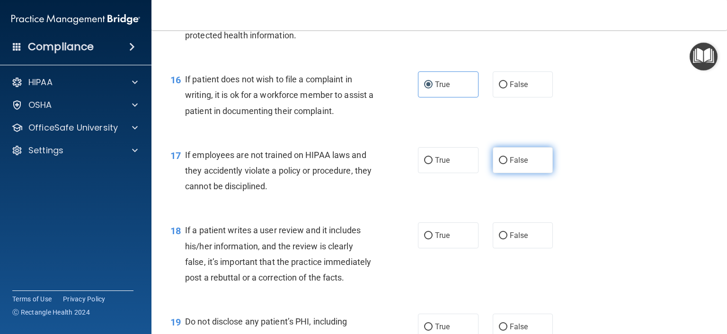
click at [513, 165] on span "False" at bounding box center [518, 160] width 18 height 9
click at [507, 164] on input "False" at bounding box center [503, 160] width 9 height 7
radio input "true"
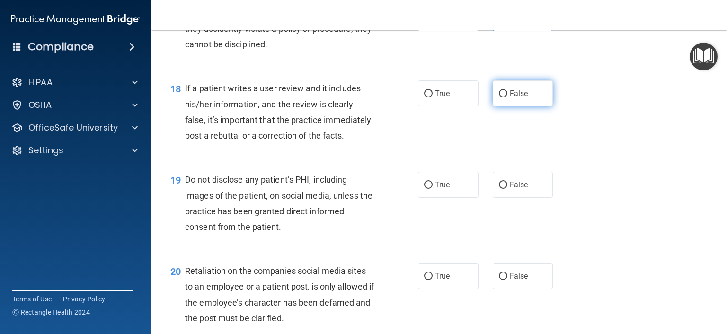
click at [492, 102] on label "False" at bounding box center [522, 93] width 61 height 26
click at [499, 97] on input "False" at bounding box center [503, 93] width 9 height 7
radio input "true"
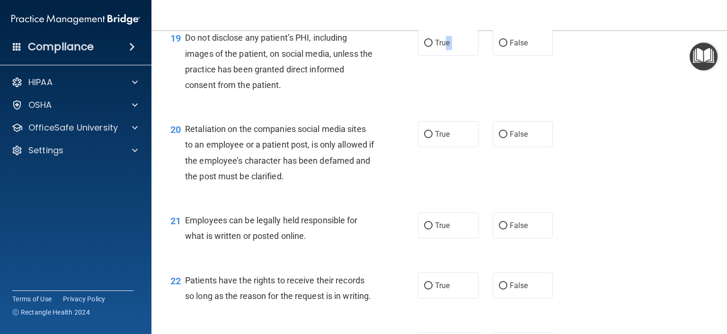
drag, startPoint x: 443, startPoint y: 77, endPoint x: 487, endPoint y: 73, distance: 44.1
click at [487, 56] on div "True False" at bounding box center [490, 43] width 145 height 26
click at [460, 56] on label "True" at bounding box center [448, 43] width 61 height 26
click at [432, 47] on input "True" at bounding box center [428, 43] width 9 height 7
radio input "true"
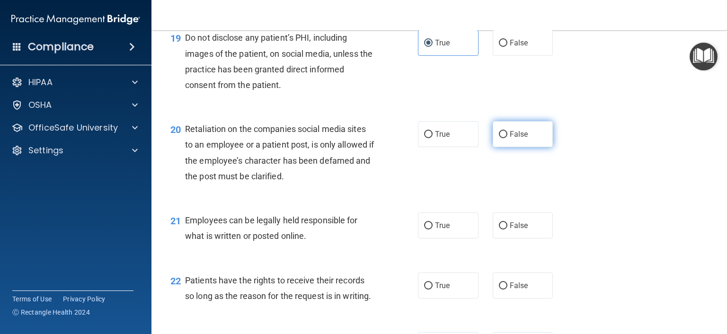
click at [492, 147] on label "False" at bounding box center [522, 134] width 61 height 26
click at [499, 138] on input "False" at bounding box center [503, 134] width 9 height 7
radio input "true"
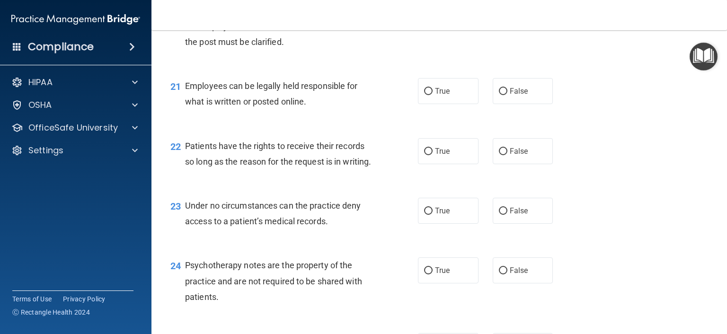
scroll to position [1845, 0]
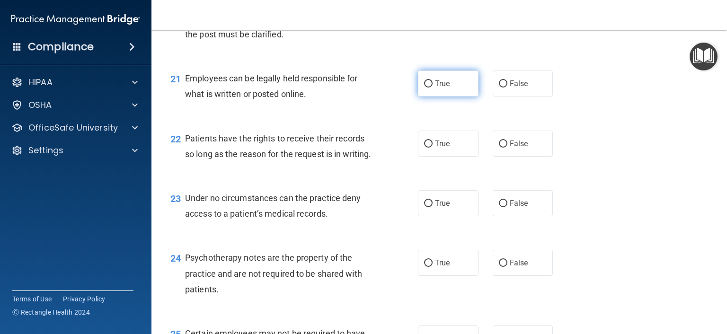
click at [418, 96] on label "True" at bounding box center [448, 83] width 61 height 26
click at [424, 88] on input "True" at bounding box center [428, 83] width 9 height 7
radio input "true"
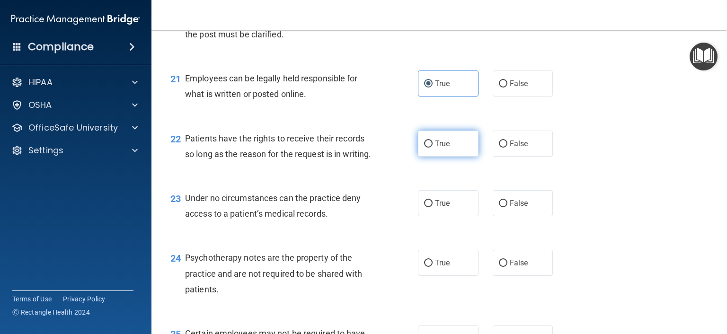
click at [430, 157] on label "True" at bounding box center [448, 144] width 61 height 26
click at [430, 148] on input "True" at bounding box center [428, 143] width 9 height 7
radio input "true"
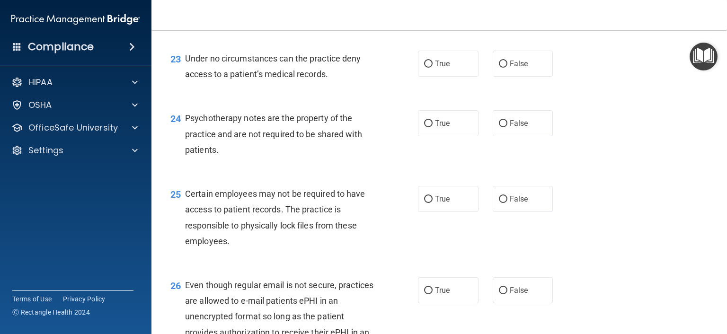
scroll to position [1987, 0]
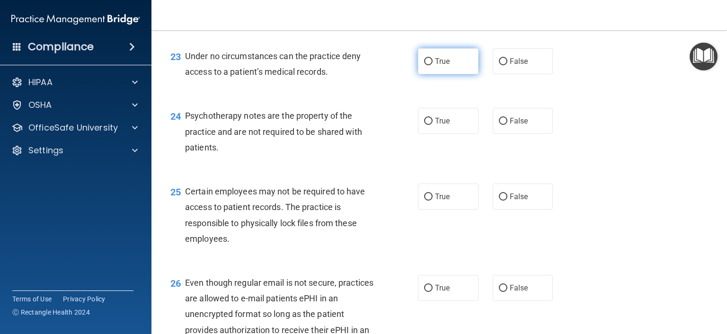
click at [426, 74] on label "True" at bounding box center [448, 61] width 61 height 26
click at [426, 65] on input "True" at bounding box center [428, 61] width 9 height 7
radio input "true"
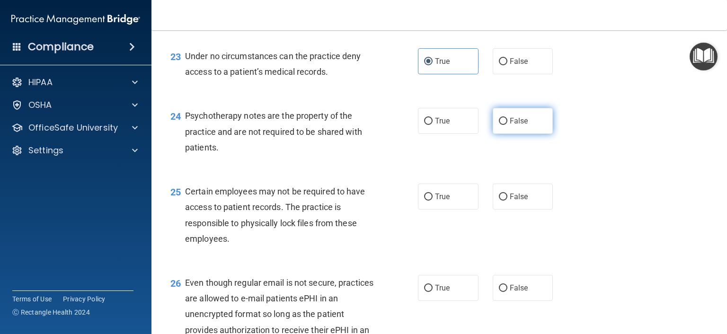
click at [495, 134] on label "False" at bounding box center [522, 121] width 61 height 26
click at [499, 125] on input "False" at bounding box center [503, 121] width 9 height 7
radio input "true"
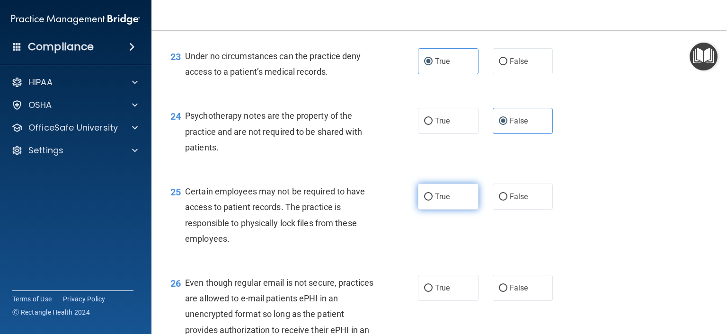
click at [421, 210] on label "True" at bounding box center [448, 197] width 61 height 26
click at [424, 201] on input "True" at bounding box center [428, 196] width 9 height 7
radio input "true"
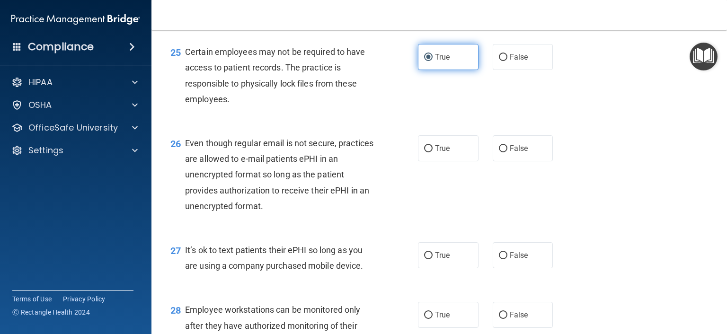
scroll to position [2129, 0]
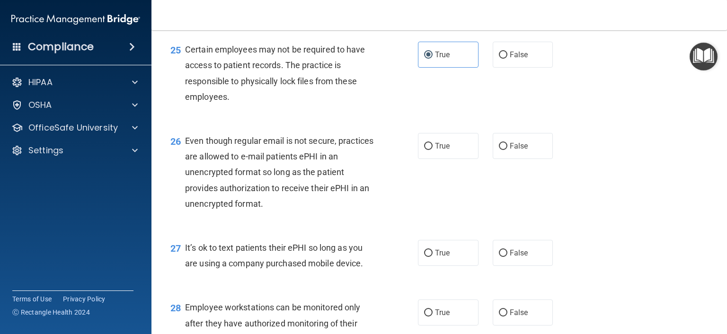
click at [529, 211] on div "26 Even though regular email is not secure, practices are allowed to e-mail pat…" at bounding box center [439, 174] width 552 height 107
click at [523, 159] on label "False" at bounding box center [522, 146] width 61 height 26
click at [507, 150] on input "False" at bounding box center [503, 146] width 9 height 7
radio input "true"
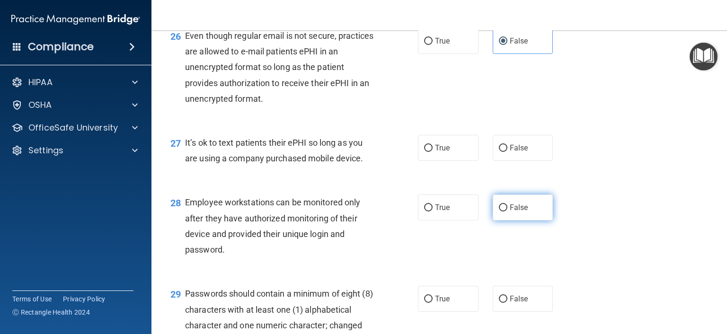
scroll to position [2271, 0]
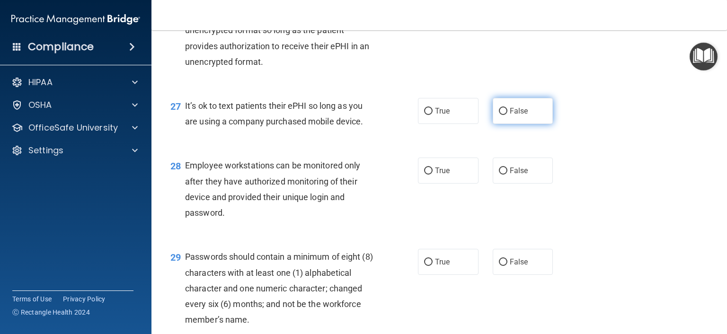
click at [515, 124] on label "False" at bounding box center [522, 111] width 61 height 26
click at [507, 115] on input "False" at bounding box center [503, 111] width 9 height 7
radio input "true"
click at [436, 175] on span "True" at bounding box center [442, 170] width 15 height 9
click at [432, 175] on input "True" at bounding box center [428, 170] width 9 height 7
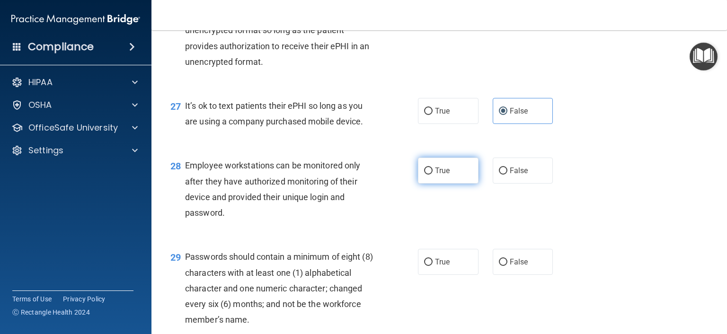
radio input "true"
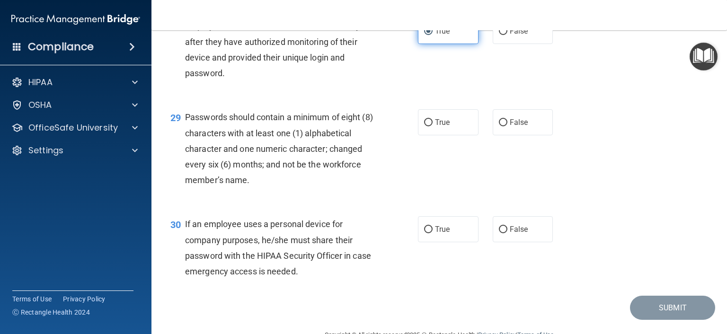
scroll to position [2412, 0]
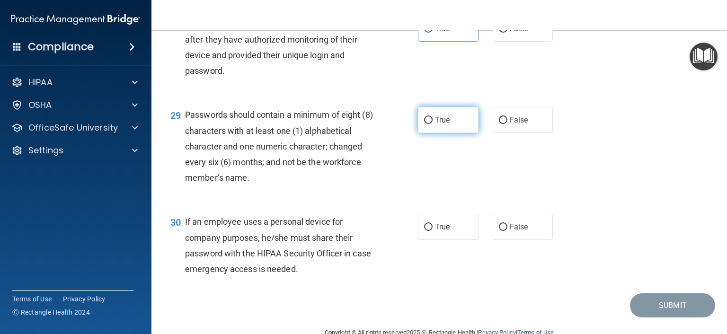
click at [435, 124] on span "True" at bounding box center [442, 119] width 15 height 9
click at [431, 124] on input "True" at bounding box center [428, 120] width 9 height 7
radio input "true"
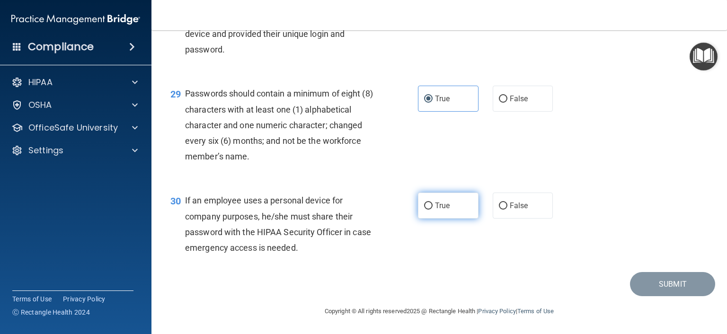
click at [424, 205] on input "True" at bounding box center [428, 205] width 9 height 7
radio input "true"
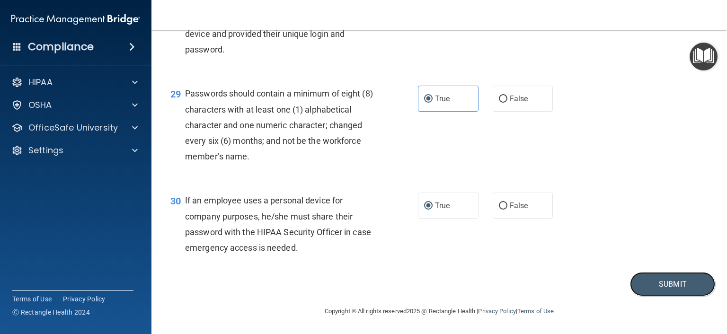
drag, startPoint x: 662, startPoint y: 285, endPoint x: 596, endPoint y: 250, distance: 74.5
click at [685, 283] on button "Submit" at bounding box center [672, 284] width 85 height 24
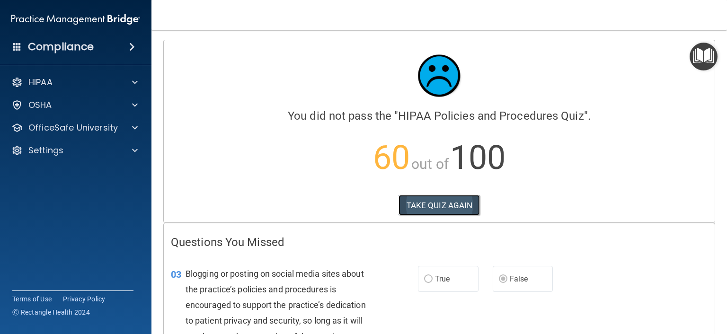
click at [430, 204] on button "TAKE QUIZ AGAIN" at bounding box center [439, 205] width 82 height 21
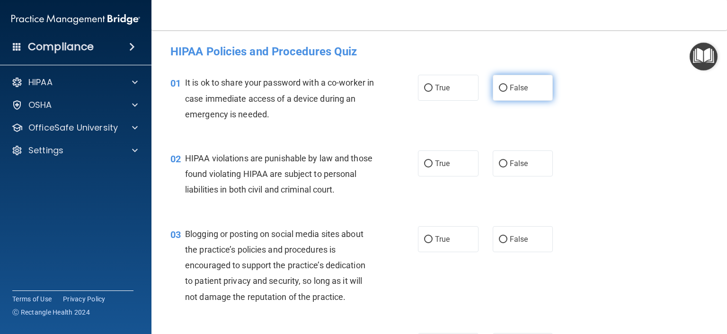
click at [521, 88] on span "False" at bounding box center [518, 87] width 18 height 9
click at [507, 88] on input "False" at bounding box center [503, 88] width 9 height 7
radio input "true"
click at [428, 162] on input "True" at bounding box center [428, 163] width 9 height 7
radio input "true"
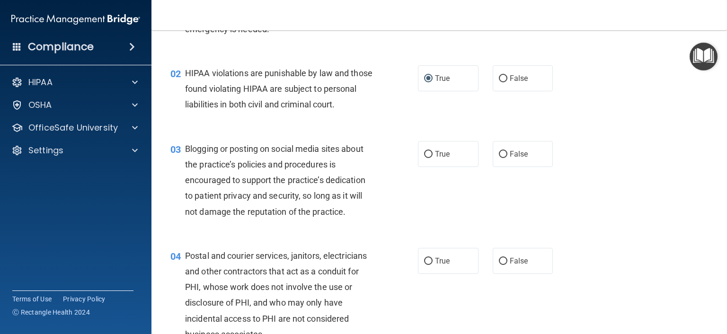
scroll to position [142, 0]
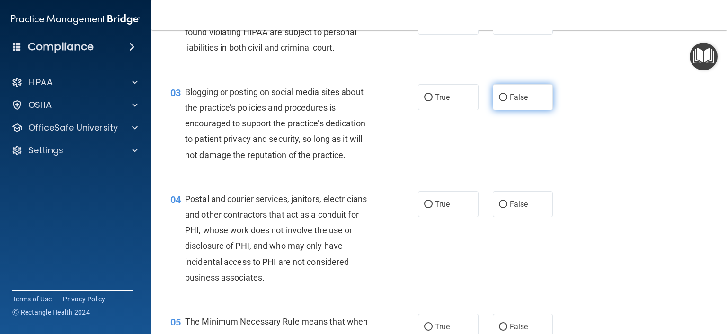
click at [526, 110] on label "False" at bounding box center [522, 97] width 61 height 26
click at [507, 101] on input "False" at bounding box center [503, 97] width 9 height 7
radio input "true"
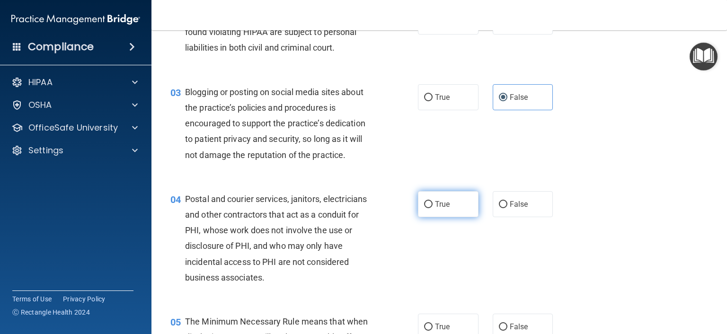
click at [445, 209] on span "True" at bounding box center [442, 204] width 15 height 9
click at [432, 208] on input "True" at bounding box center [428, 204] width 9 height 7
radio input "true"
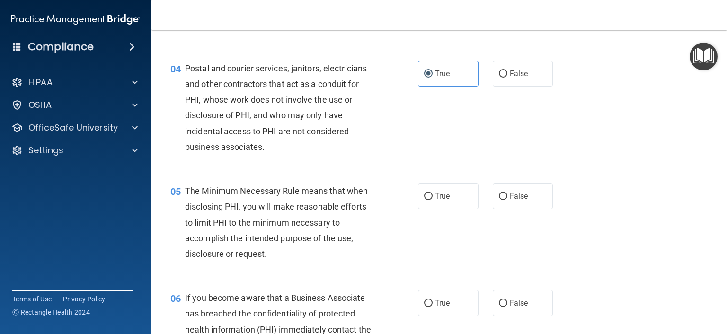
scroll to position [284, 0]
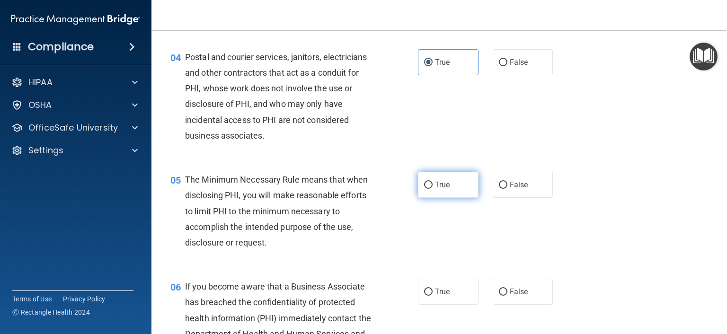
click at [445, 198] on label "True" at bounding box center [448, 185] width 61 height 26
click at [432, 189] on input "True" at bounding box center [428, 185] width 9 height 7
radio input "true"
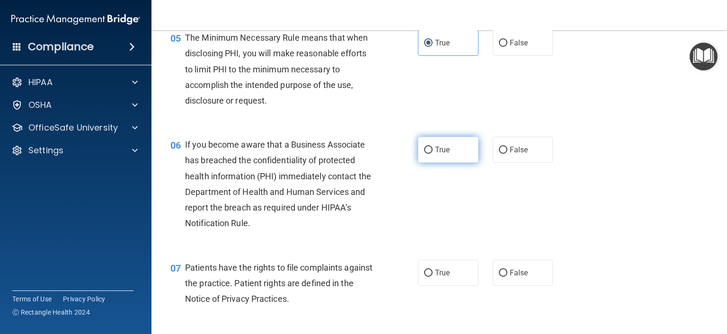
click at [424, 154] on input "True" at bounding box center [428, 150] width 9 height 7
radio input "true"
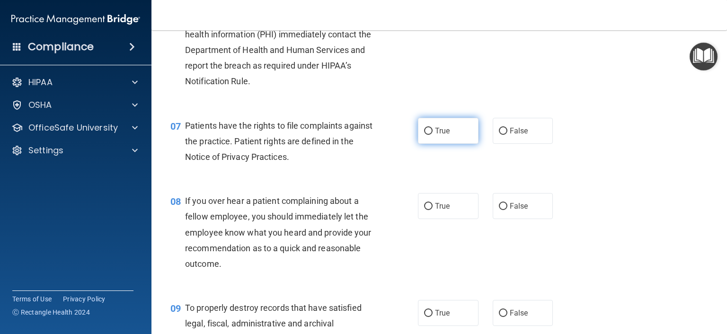
click at [446, 144] on label "True" at bounding box center [448, 131] width 61 height 26
click at [432, 135] on input "True" at bounding box center [428, 131] width 9 height 7
radio input "true"
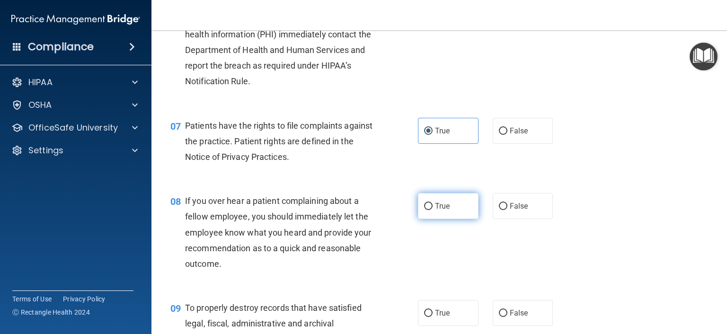
click at [435, 210] on span "True" at bounding box center [442, 206] width 15 height 9
click at [432, 210] on input "True" at bounding box center [428, 206] width 9 height 7
radio input "true"
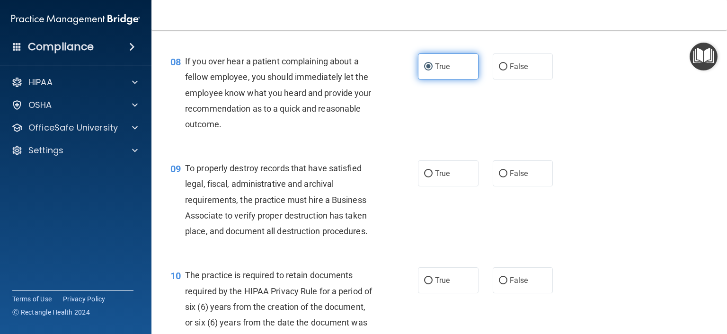
scroll to position [710, 0]
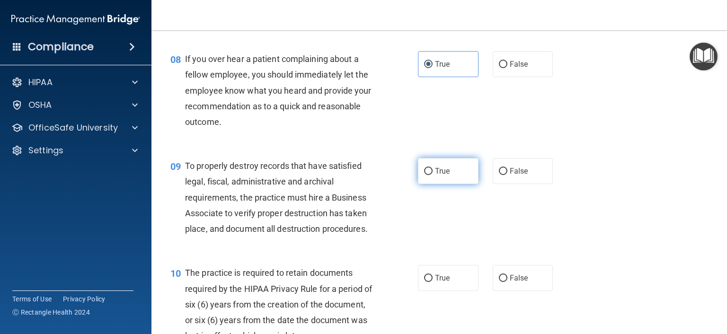
click at [425, 175] on input "True" at bounding box center [428, 171] width 9 height 7
radio input "true"
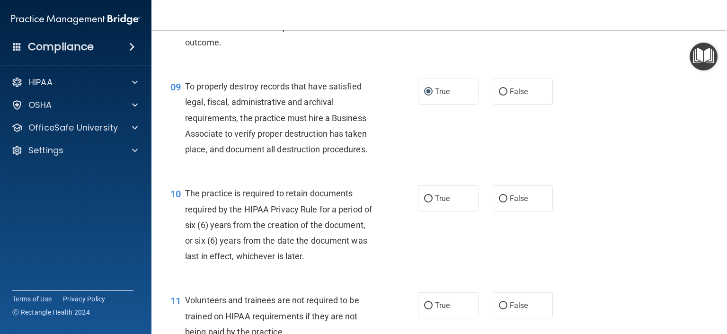
scroll to position [851, 0]
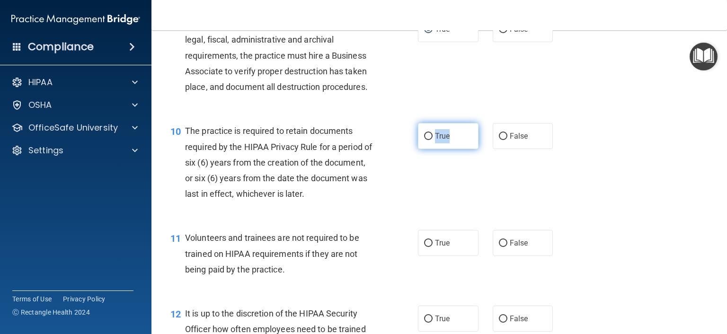
drag, startPoint x: 414, startPoint y: 145, endPoint x: 469, endPoint y: 149, distance: 54.6
click at [469, 149] on label "True" at bounding box center [448, 136] width 61 height 26
click at [456, 204] on div "10 The practice is required to retain documents required by the HIPAA Privacy R…" at bounding box center [439, 164] width 552 height 107
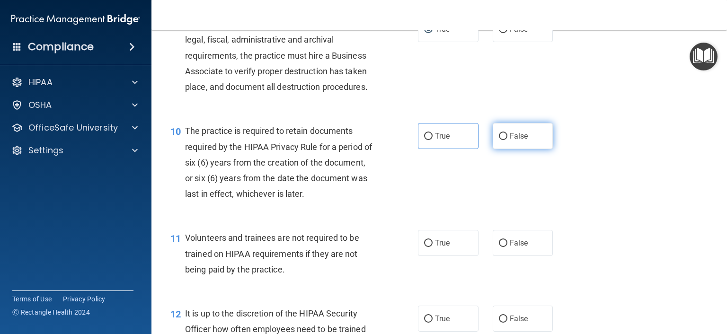
click at [528, 149] on label "False" at bounding box center [522, 136] width 61 height 26
click at [507, 140] on input "False" at bounding box center [503, 136] width 9 height 7
radio input "true"
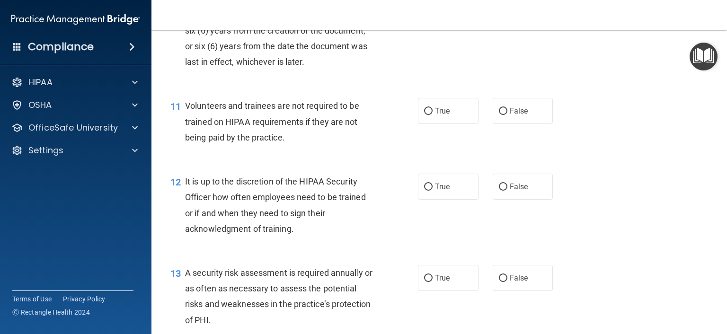
scroll to position [993, 0]
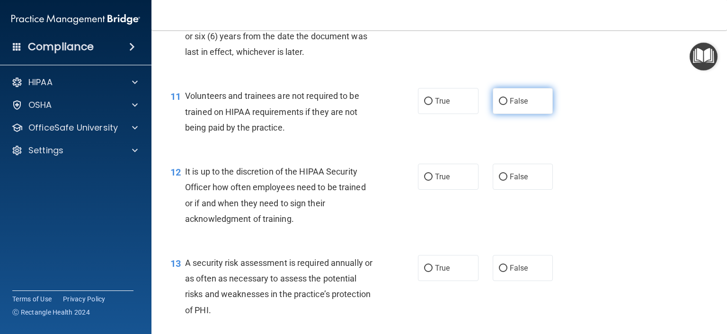
click at [492, 114] on label "False" at bounding box center [522, 101] width 61 height 26
click at [499, 105] on input "False" at bounding box center [503, 101] width 9 height 7
radio input "true"
click at [413, 109] on div "11 Volunteers and trainees are not required to be trained on HIPAA requirements…" at bounding box center [294, 114] width 276 height 52
click at [420, 110] on label "True" at bounding box center [448, 101] width 61 height 26
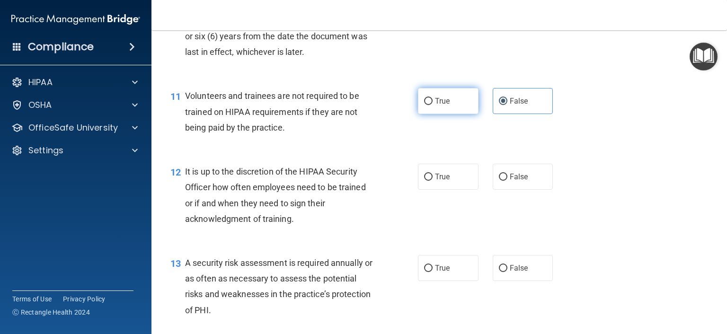
click at [424, 105] on input "True" at bounding box center [428, 101] width 9 height 7
radio input "true"
radio input "false"
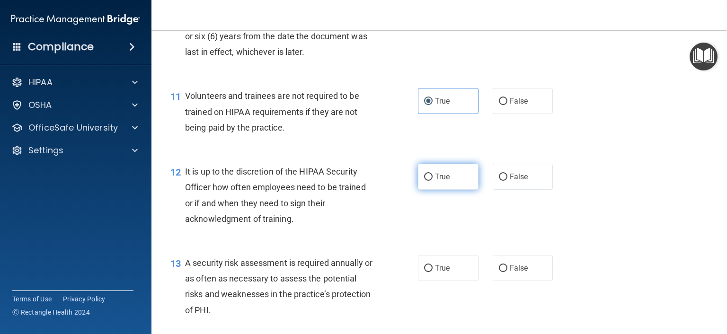
scroll to position [1135, 0]
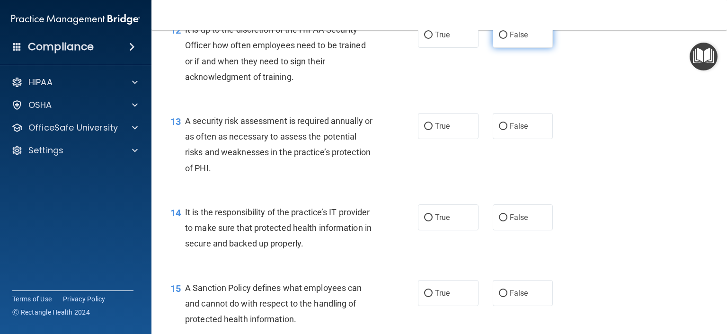
click at [492, 48] on label "False" at bounding box center [522, 35] width 61 height 26
click at [499, 39] on input "False" at bounding box center [503, 35] width 9 height 7
radio input "true"
click at [428, 130] on input "True" at bounding box center [428, 126] width 9 height 7
radio input "true"
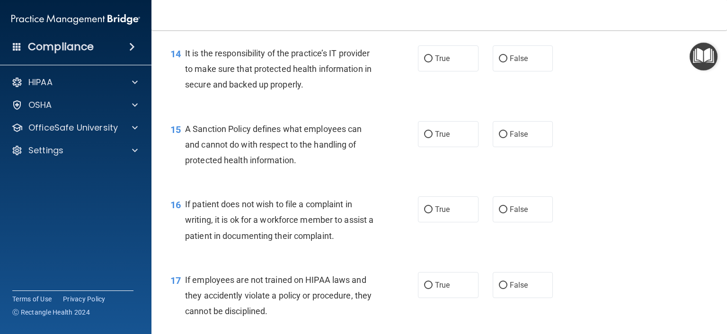
scroll to position [1324, 0]
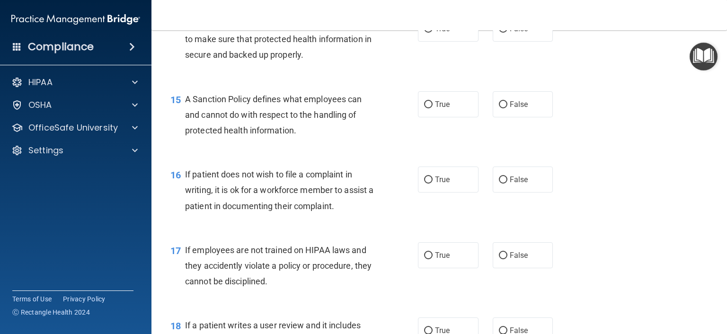
click at [397, 32] on div "14 It is the responsibility of the practice’s IT provider to make sure that pro…" at bounding box center [294, 42] width 276 height 52
click at [418, 42] on label "True" at bounding box center [448, 29] width 61 height 26
click at [424, 33] on input "True" at bounding box center [428, 29] width 9 height 7
radio input "true"
click at [501, 33] on input "False" at bounding box center [503, 29] width 9 height 7
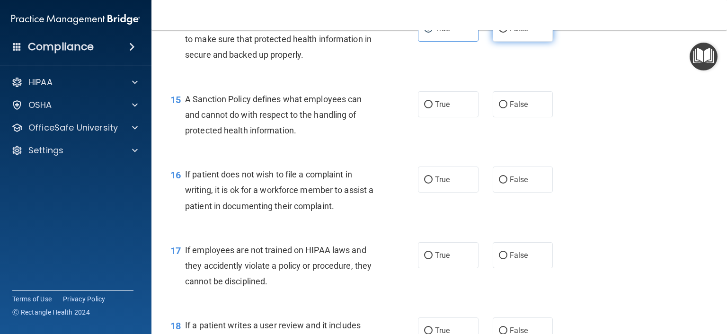
radio input "true"
radio input "false"
click at [425, 108] on input "True" at bounding box center [428, 104] width 9 height 7
radio input "true"
click at [427, 193] on label "True" at bounding box center [448, 180] width 61 height 26
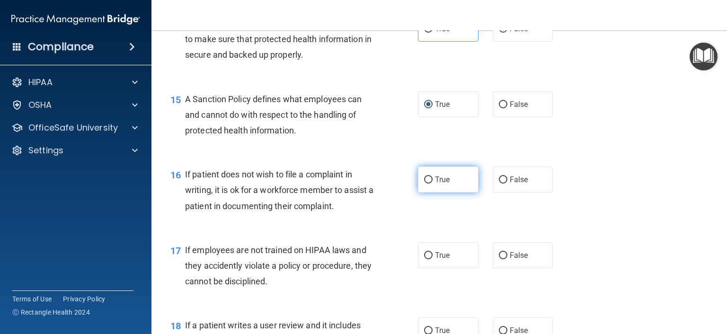
click at [427, 184] on input "True" at bounding box center [428, 179] width 9 height 7
radio input "true"
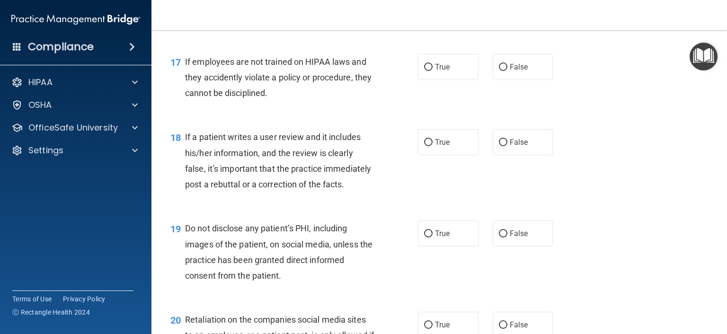
scroll to position [1516, 0]
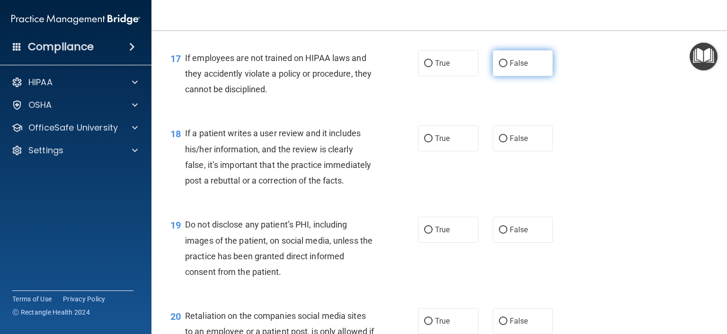
click at [499, 67] on input "False" at bounding box center [503, 63] width 9 height 7
radio input "true"
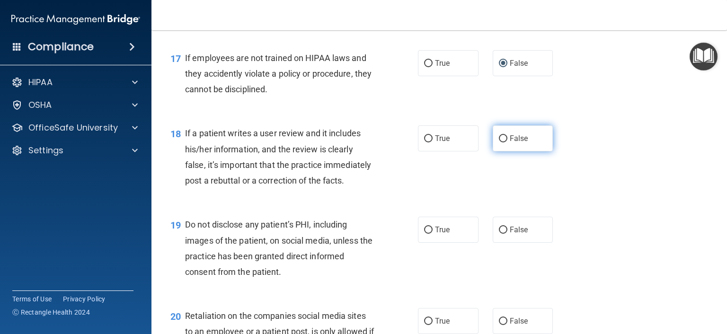
click at [532, 151] on label "False" at bounding box center [522, 138] width 61 height 26
click at [507, 142] on input "False" at bounding box center [503, 138] width 9 height 7
radio input "true"
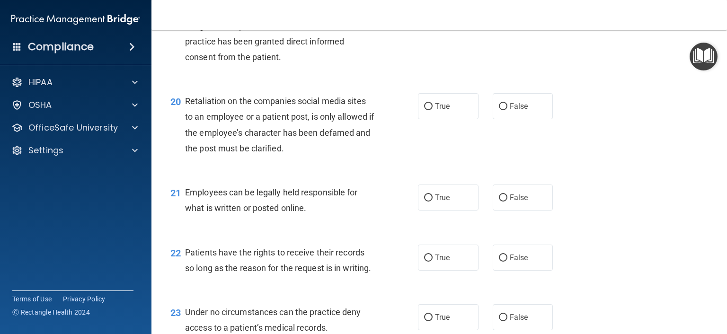
scroll to position [1734, 0]
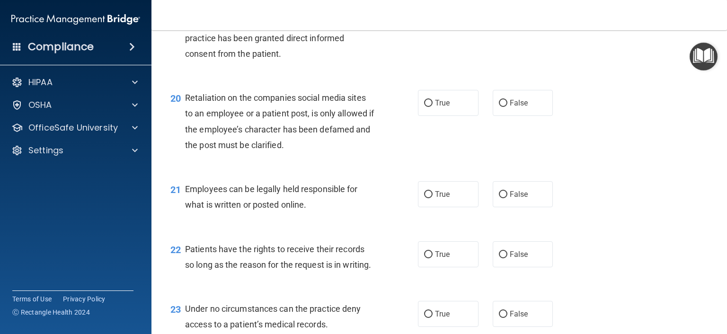
click at [443, 57] on div "19 Do not disclose any patient’s PHI, including images of the patient, on socia…" at bounding box center [439, 32] width 552 height 91
click at [443, 16] on span "True" at bounding box center [442, 11] width 15 height 9
click at [432, 16] on input "True" at bounding box center [428, 12] width 9 height 7
radio input "true"
click at [522, 120] on div "20 Retaliation on the companies social media sites to an employee or a patient …" at bounding box center [439, 123] width 552 height 91
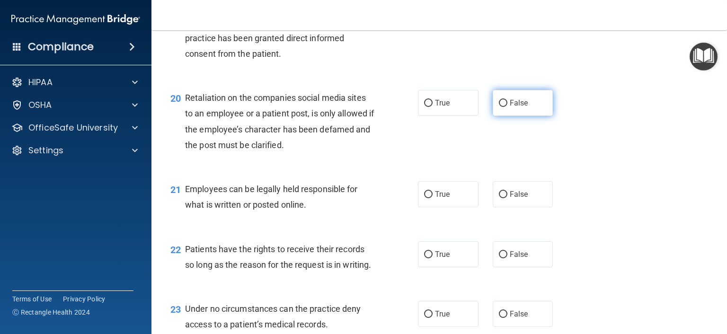
click at [517, 107] on span "False" at bounding box center [518, 102] width 18 height 9
click at [507, 107] on input "False" at bounding box center [503, 103] width 9 height 7
radio input "true"
click at [456, 207] on label "True" at bounding box center [448, 194] width 61 height 26
click at [432, 198] on input "True" at bounding box center [428, 194] width 9 height 7
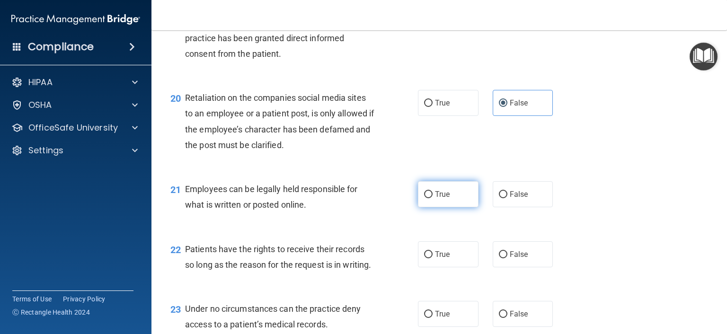
radio input "true"
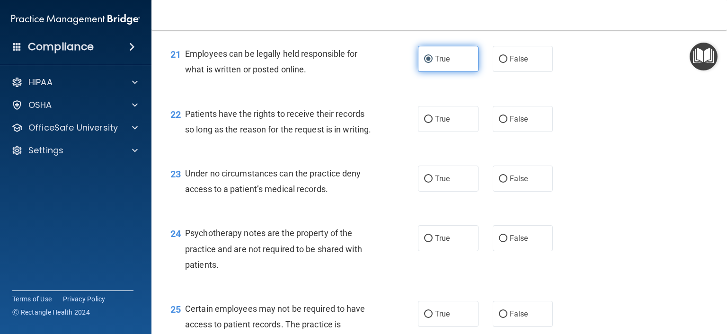
scroll to position [1876, 0]
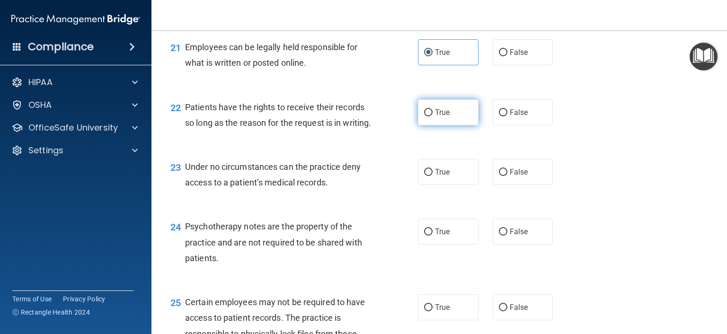
click at [434, 125] on label "True" at bounding box center [448, 112] width 61 height 26
click at [432, 116] on input "True" at bounding box center [428, 112] width 9 height 7
radio input "true"
click at [446, 176] on span "True" at bounding box center [442, 171] width 15 height 9
click at [432, 176] on input "True" at bounding box center [428, 172] width 9 height 7
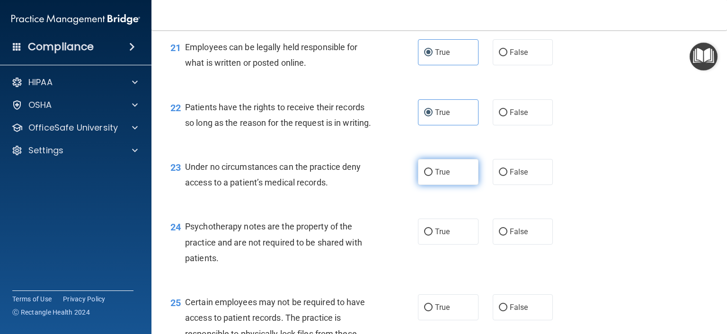
radio input "true"
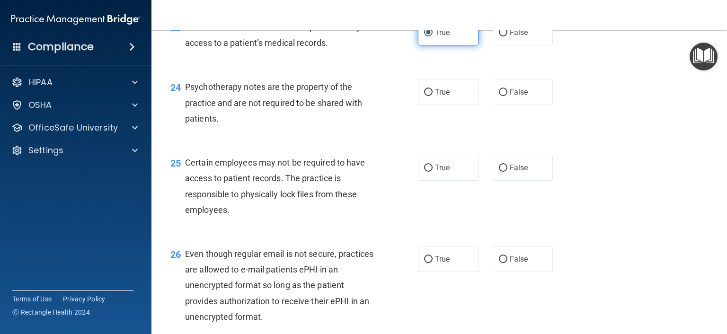
scroll to position [2018, 0]
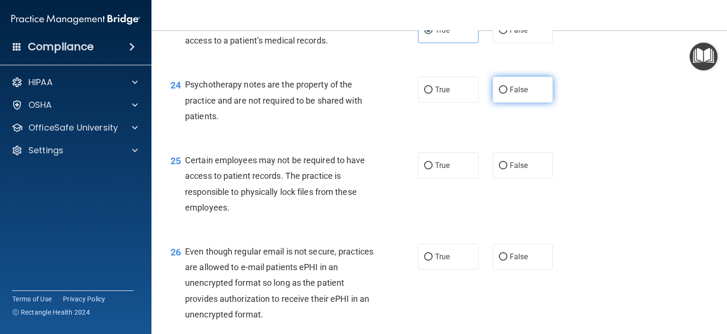
click at [534, 103] on label "False" at bounding box center [522, 90] width 61 height 26
click at [507, 94] on input "False" at bounding box center [503, 90] width 9 height 7
radio input "true"
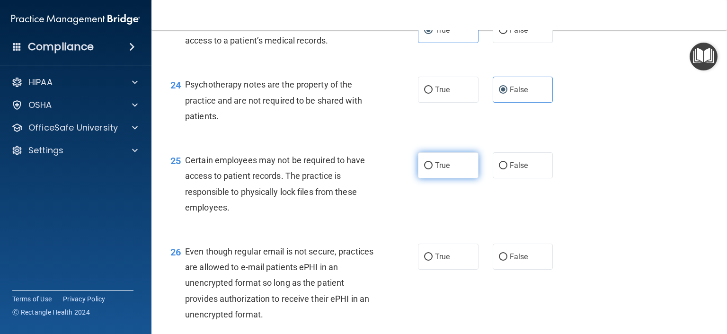
click at [454, 178] on label "True" at bounding box center [448, 165] width 61 height 26
click at [432, 169] on input "True" at bounding box center [428, 165] width 9 height 7
radio input "true"
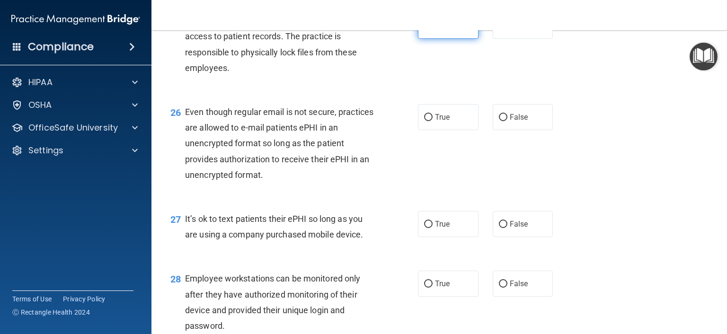
scroll to position [2160, 0]
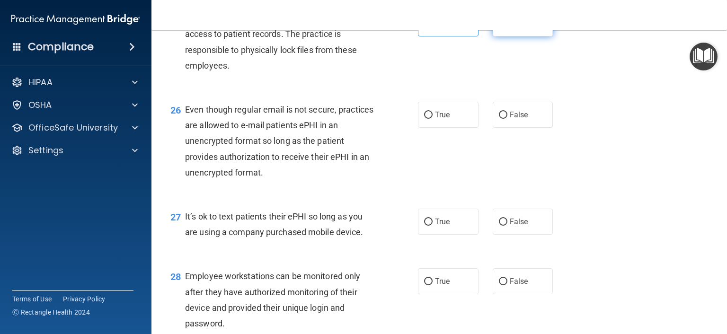
drag, startPoint x: 524, startPoint y: 57, endPoint x: 522, endPoint y: 62, distance: 6.1
click at [523, 57] on div "25 Certain employees may not be required to have access to patient records. The…" at bounding box center [439, 44] width 552 height 91
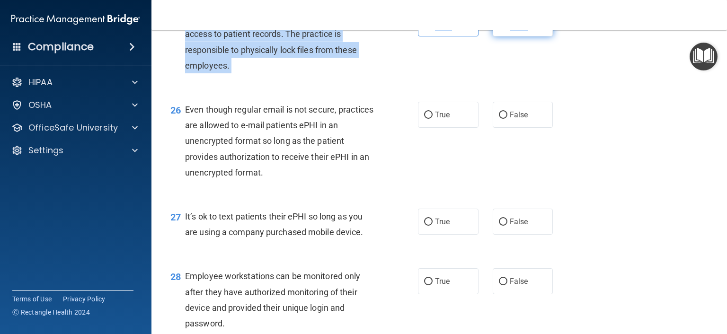
click at [520, 36] on label "False" at bounding box center [522, 23] width 61 height 26
click at [507, 27] on input "False" at bounding box center [503, 23] width 9 height 7
radio input "true"
radio input "false"
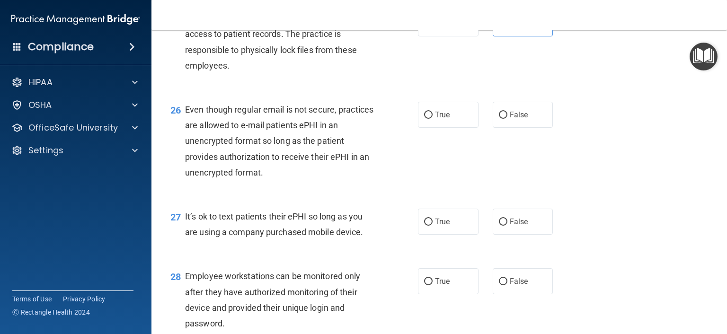
click at [511, 84] on div "25 Certain employees may not be required to have access to patient records. The…" at bounding box center [439, 44] width 552 height 91
click at [502, 128] on label "False" at bounding box center [522, 115] width 61 height 26
click at [502, 119] on input "False" at bounding box center [503, 115] width 9 height 7
radio input "true"
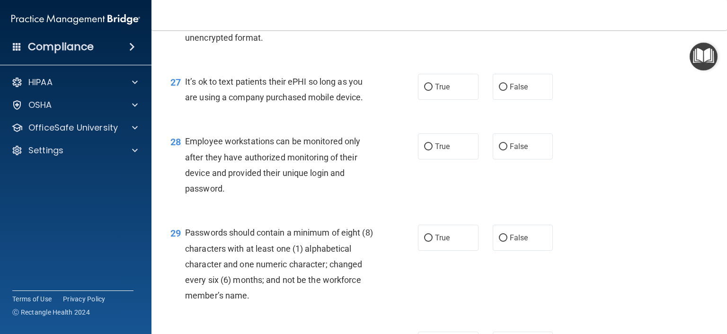
scroll to position [2302, 0]
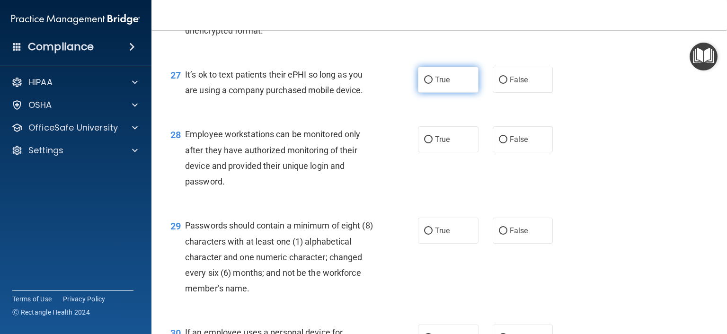
click at [435, 84] on span "True" at bounding box center [442, 79] width 15 height 9
click at [432, 84] on input "True" at bounding box center [428, 80] width 9 height 7
radio input "true"
click at [429, 152] on label "True" at bounding box center [448, 139] width 61 height 26
click at [429, 143] on input "True" at bounding box center [428, 139] width 9 height 7
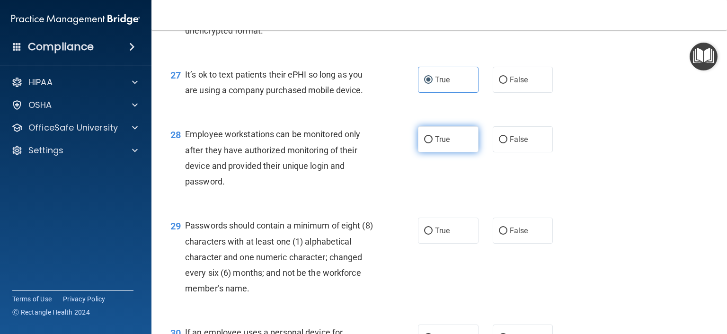
radio input "true"
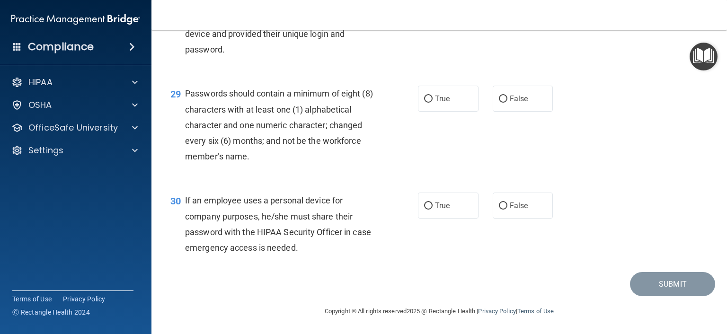
scroll to position [2444, 0]
click at [420, 112] on label "True" at bounding box center [448, 99] width 61 height 26
click at [424, 103] on input "True" at bounding box center [428, 99] width 9 height 7
radio input "true"
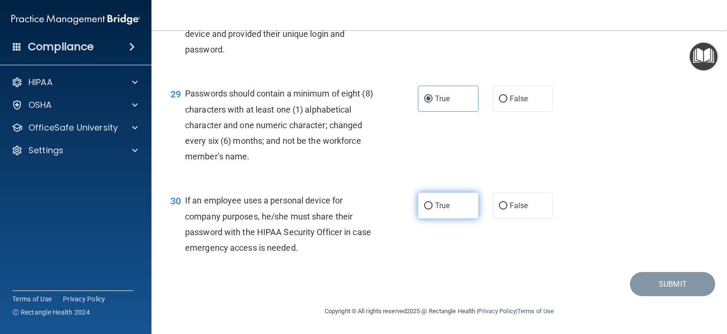
click at [429, 211] on label "True" at bounding box center [448, 206] width 61 height 26
click at [429, 210] on input "True" at bounding box center [428, 205] width 9 height 7
radio input "true"
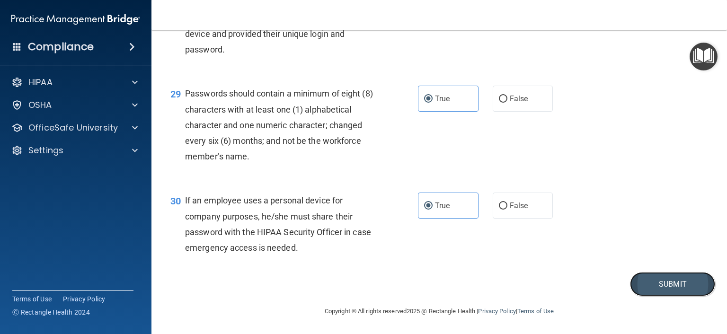
click at [645, 277] on button "Submit" at bounding box center [672, 284] width 85 height 24
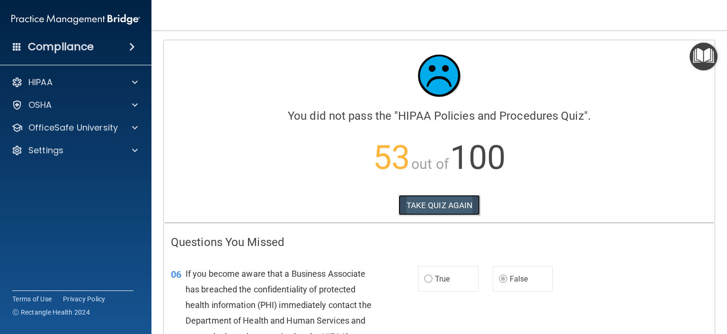
click at [415, 204] on button "TAKE QUIZ AGAIN" at bounding box center [439, 205] width 82 height 21
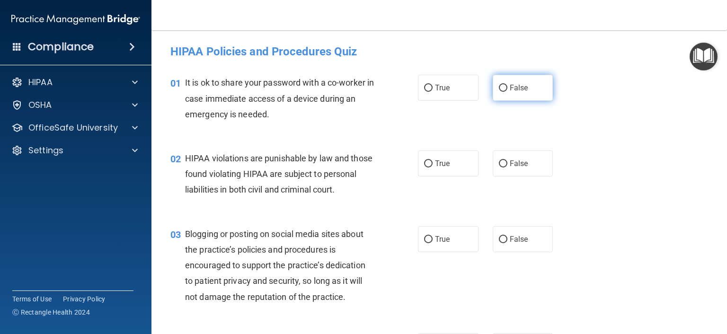
click at [492, 87] on label "False" at bounding box center [522, 88] width 61 height 26
click at [499, 87] on input "False" at bounding box center [503, 88] width 9 height 7
radio input "true"
click at [440, 174] on label "True" at bounding box center [448, 163] width 61 height 26
click at [432, 167] on input "True" at bounding box center [428, 163] width 9 height 7
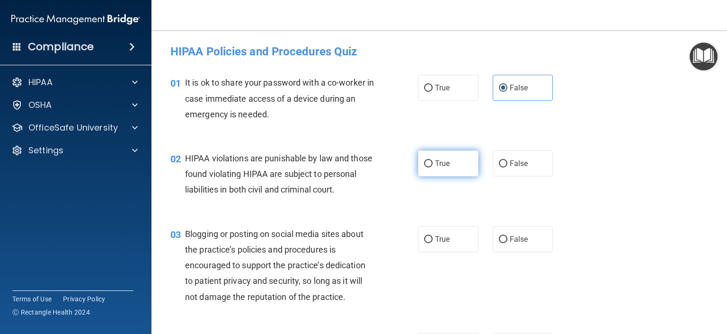
radio input "true"
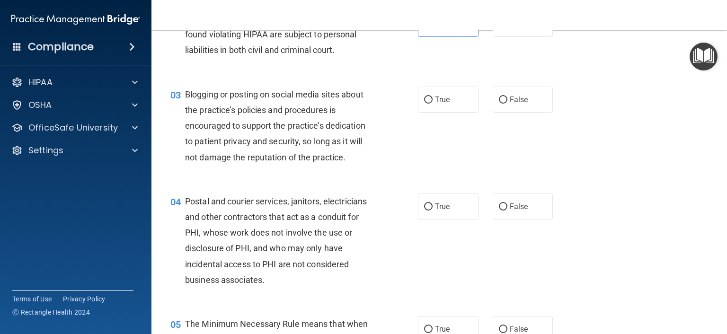
scroll to position [142, 0]
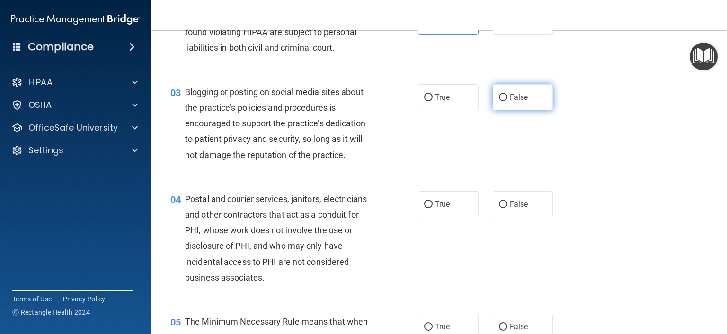
click at [509, 102] on span "False" at bounding box center [518, 97] width 18 height 9
click at [507, 101] on input "False" at bounding box center [503, 97] width 9 height 7
radio input "true"
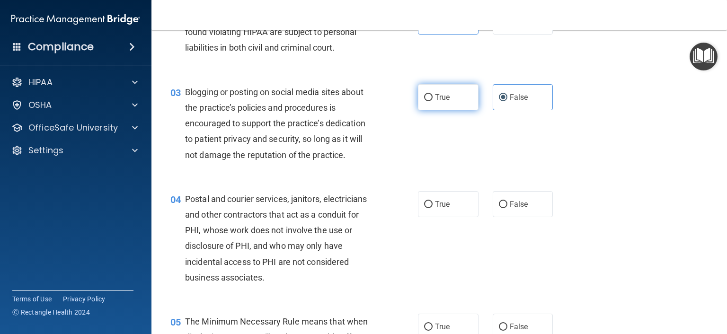
click at [444, 102] on span "True" at bounding box center [442, 97] width 15 height 9
click at [432, 101] on input "True" at bounding box center [428, 97] width 9 height 7
radio input "true"
radio input "false"
click at [477, 217] on div "True False" at bounding box center [490, 204] width 145 height 26
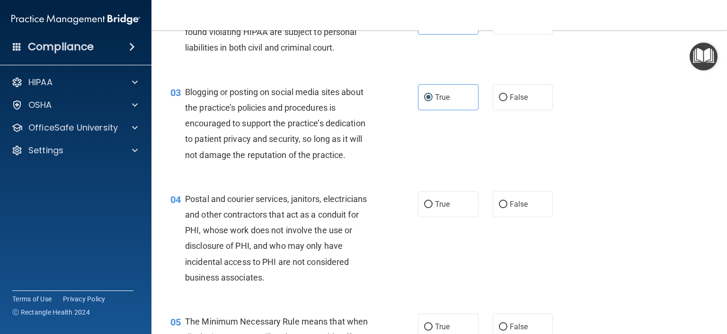
click at [481, 217] on div "True False" at bounding box center [490, 204] width 145 height 26
click at [492, 217] on label "False" at bounding box center [522, 204] width 61 height 26
click at [499, 208] on input "False" at bounding box center [503, 204] width 9 height 7
radio input "true"
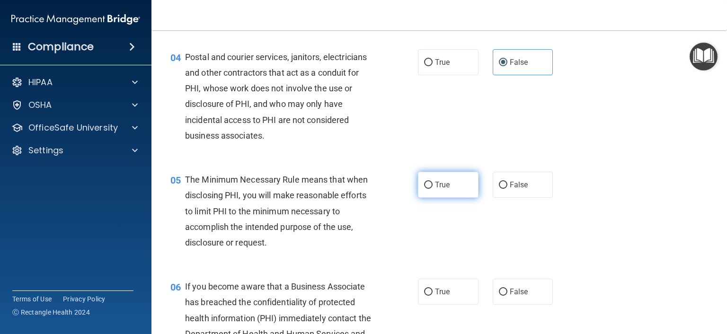
click at [448, 198] on label "True" at bounding box center [448, 185] width 61 height 26
click at [432, 189] on input "True" at bounding box center [428, 185] width 9 height 7
radio input "true"
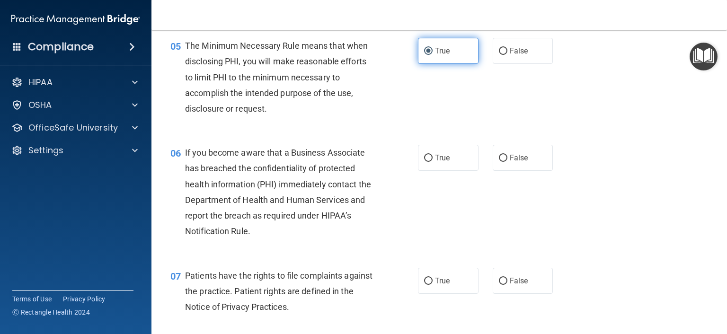
scroll to position [426, 0]
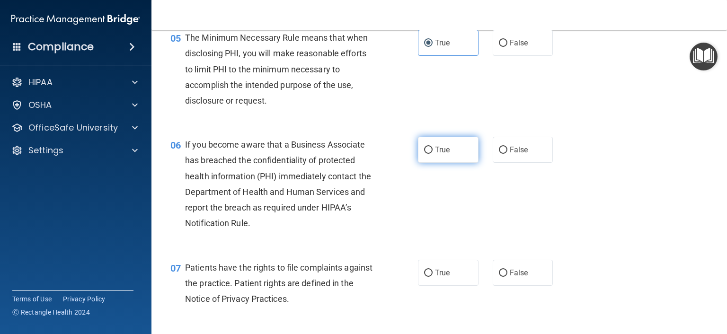
click at [430, 163] on label "True" at bounding box center [448, 150] width 61 height 26
click at [430, 154] on input "True" at bounding box center [428, 150] width 9 height 7
radio input "true"
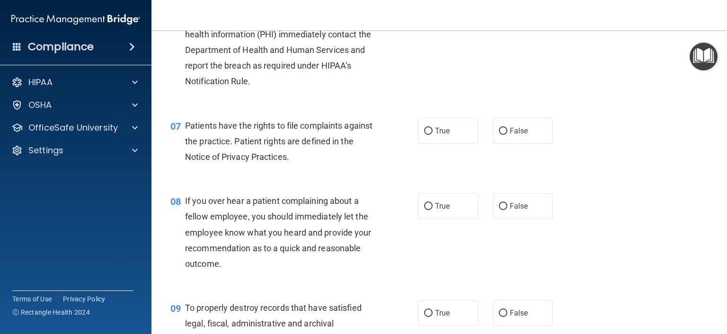
click at [430, 130] on div "07 Patients have the rights to file complaints against the practice. Patient ri…" at bounding box center [439, 144] width 552 height 76
click at [443, 135] on span "True" at bounding box center [442, 130] width 15 height 9
click at [432, 135] on input "True" at bounding box center [428, 131] width 9 height 7
radio input "true"
click at [435, 210] on span "True" at bounding box center [442, 206] width 15 height 9
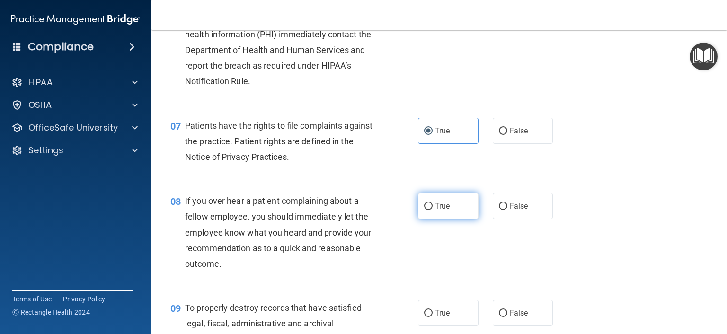
click at [432, 210] on input "True" at bounding box center [428, 206] width 9 height 7
radio input "true"
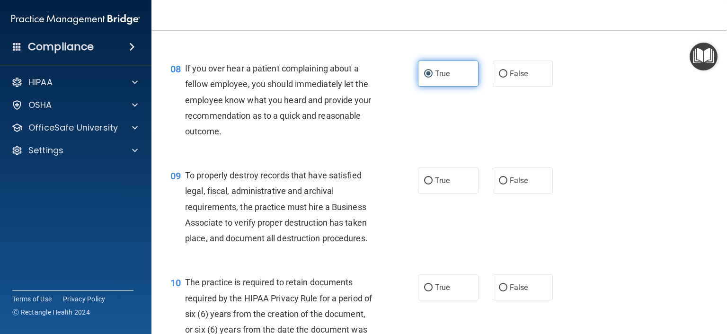
scroll to position [710, 0]
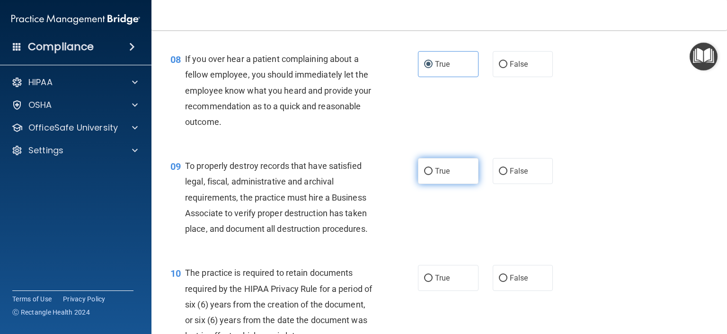
click at [433, 184] on label "True" at bounding box center [448, 171] width 61 height 26
click at [432, 175] on input "True" at bounding box center [428, 171] width 9 height 7
radio input "true"
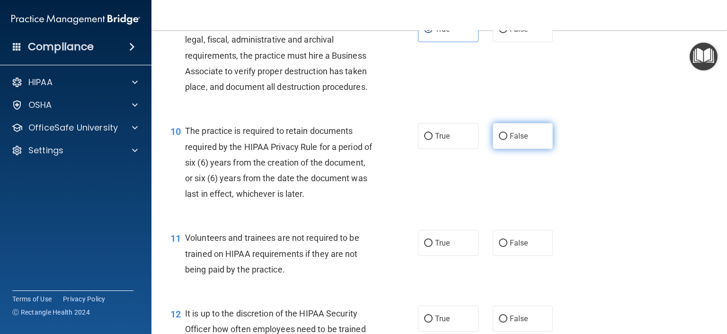
click at [499, 140] on input "False" at bounding box center [503, 136] width 9 height 7
radio input "true"
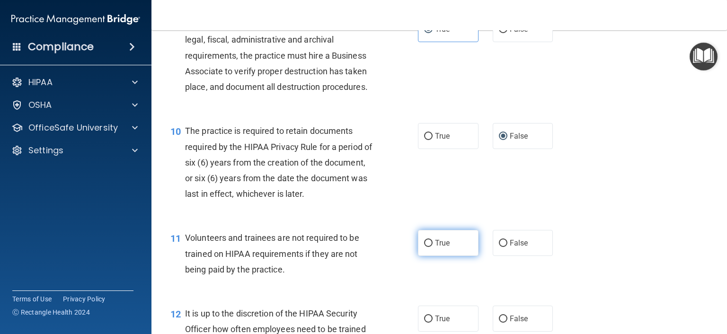
click at [424, 247] on input "True" at bounding box center [428, 243] width 9 height 7
radio input "true"
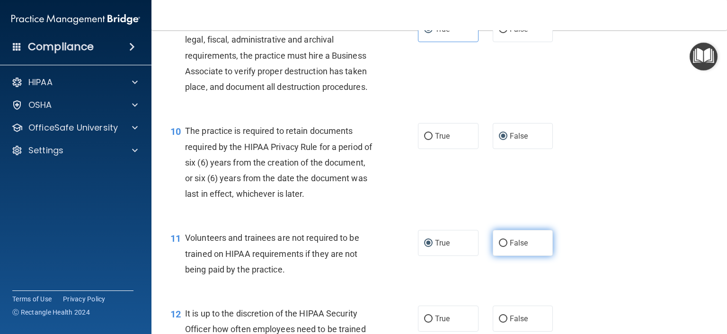
click at [492, 256] on label "False" at bounding box center [522, 243] width 61 height 26
click at [499, 247] on input "False" at bounding box center [503, 243] width 9 height 7
radio input "true"
radio input "false"
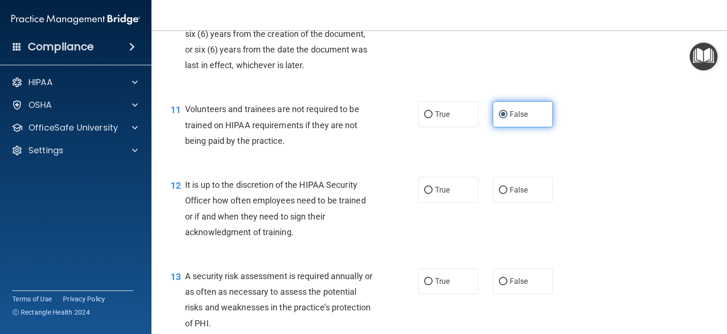
scroll to position [993, 0]
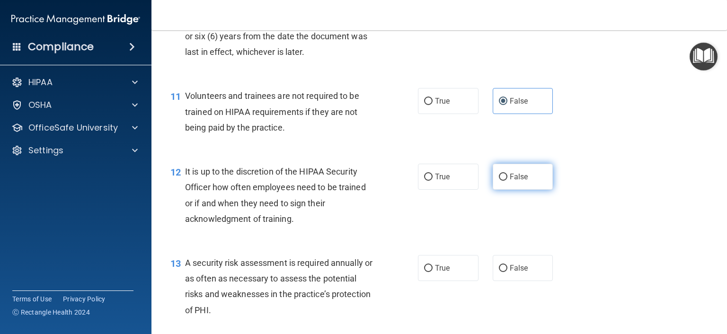
click at [509, 181] on span "False" at bounding box center [518, 176] width 18 height 9
click at [505, 181] on input "False" at bounding box center [503, 177] width 9 height 7
radio input "true"
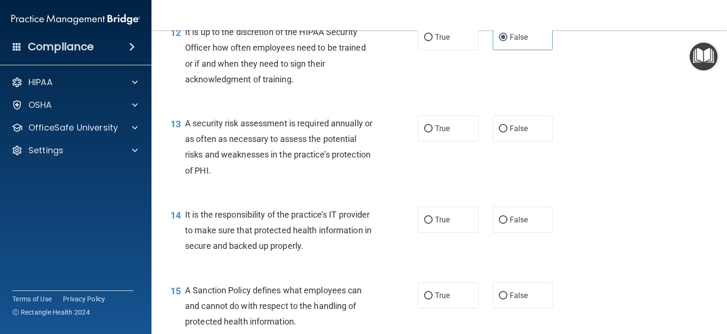
scroll to position [1135, 0]
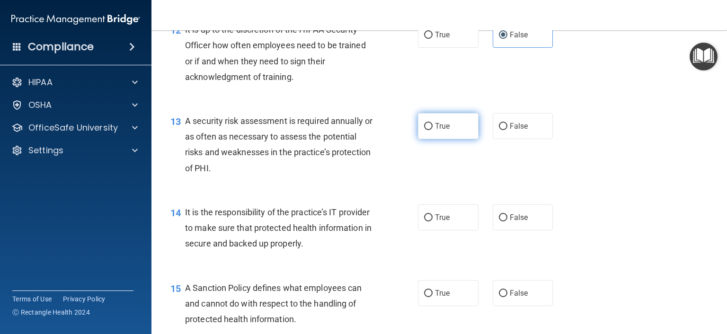
click at [453, 139] on label "True" at bounding box center [448, 126] width 61 height 26
click at [432, 130] on input "True" at bounding box center [428, 126] width 9 height 7
radio input "true"
drag, startPoint x: 421, startPoint y: 234, endPoint x: 493, endPoint y: 237, distance: 72.0
click at [493, 230] on div "True False" at bounding box center [490, 217] width 145 height 26
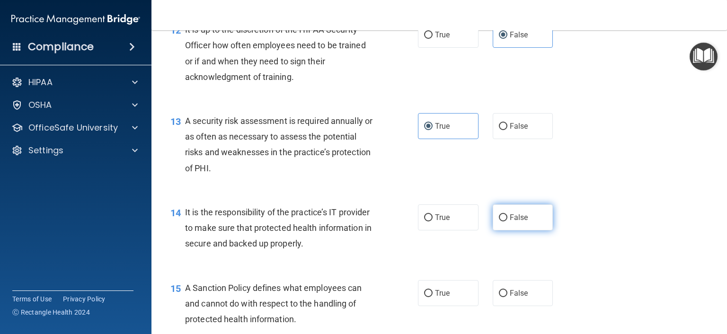
click at [495, 230] on label "False" at bounding box center [522, 217] width 61 height 26
click at [499, 221] on input "False" at bounding box center [503, 217] width 9 height 7
radio input "true"
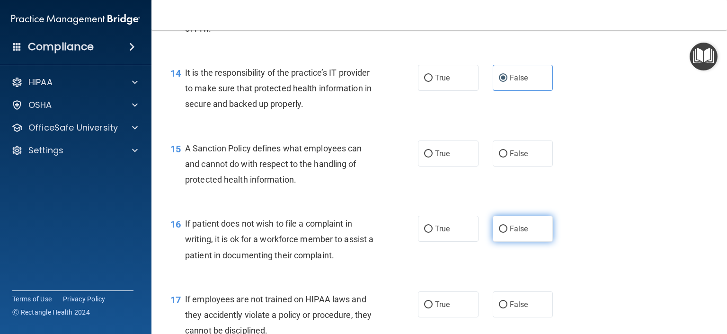
scroll to position [1277, 0]
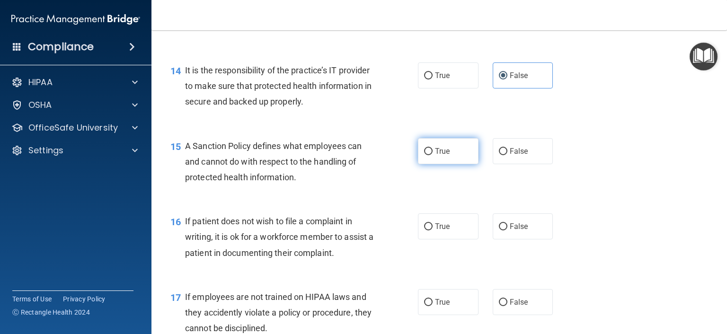
click at [438, 164] on label "True" at bounding box center [448, 151] width 61 height 26
click at [432, 155] on input "True" at bounding box center [428, 151] width 9 height 7
radio input "true"
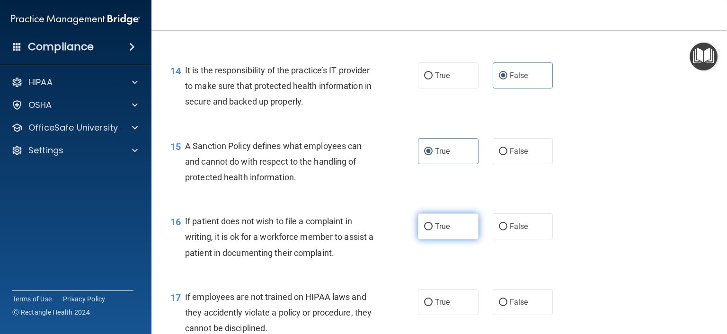
click at [443, 239] on label "True" at bounding box center [448, 226] width 61 height 26
click at [432, 230] on input "True" at bounding box center [428, 226] width 9 height 7
radio input "true"
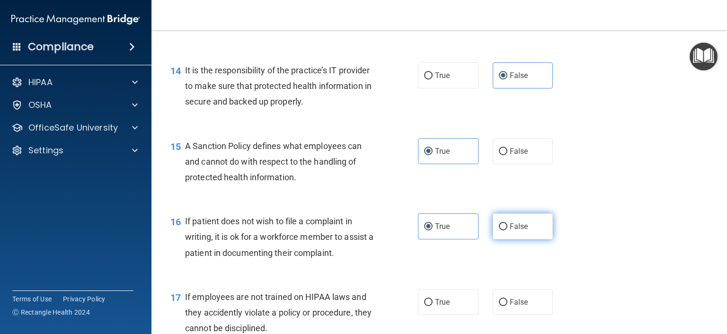
click at [501, 230] on input "False" at bounding box center [503, 226] width 9 height 7
radio input "true"
radio input "false"
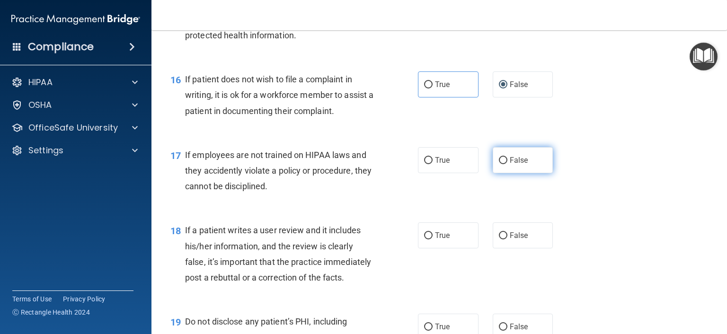
click at [499, 164] on input "False" at bounding box center [503, 160] width 9 height 7
radio input "true"
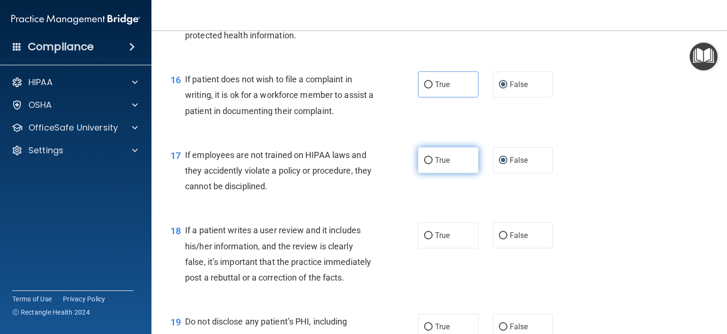
click at [445, 165] on span "True" at bounding box center [442, 160] width 15 height 9
click at [432, 164] on input "True" at bounding box center [428, 160] width 9 height 7
radio input "true"
radio input "false"
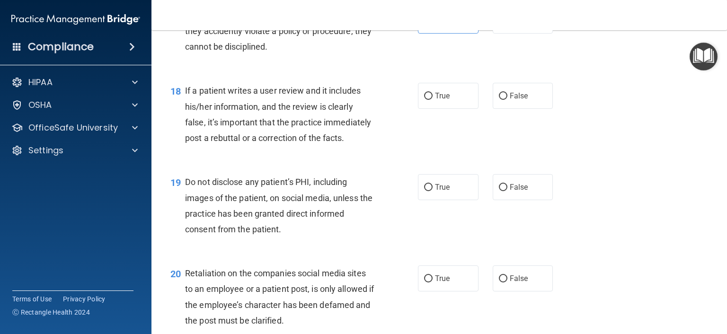
scroll to position [1561, 0]
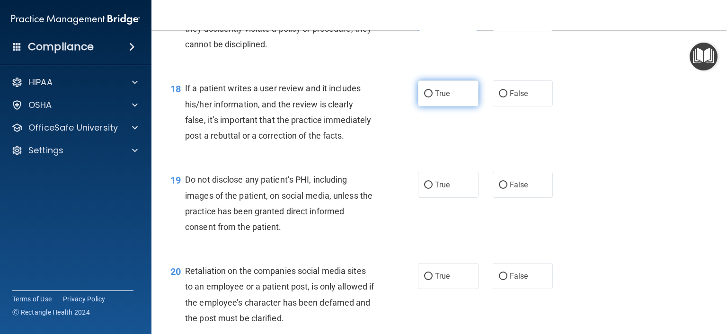
click at [443, 106] on label "True" at bounding box center [448, 93] width 61 height 26
click at [432, 97] on input "True" at bounding box center [428, 93] width 9 height 7
radio input "true"
click at [435, 189] on span "True" at bounding box center [442, 184] width 15 height 9
click at [432, 189] on input "True" at bounding box center [428, 185] width 9 height 7
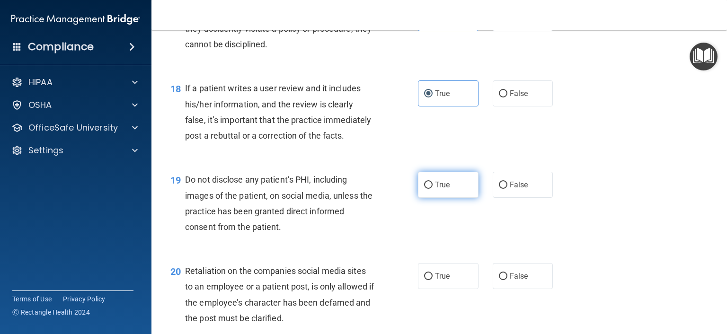
radio input "true"
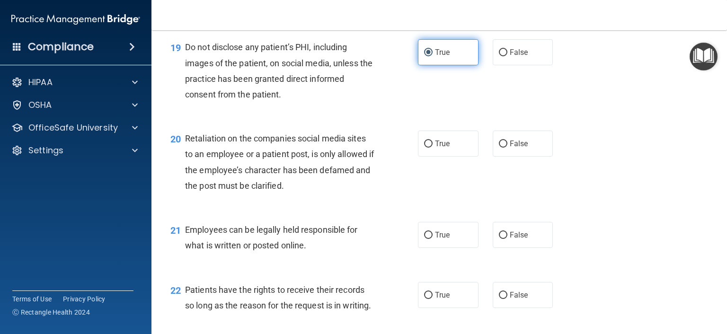
scroll to position [1703, 0]
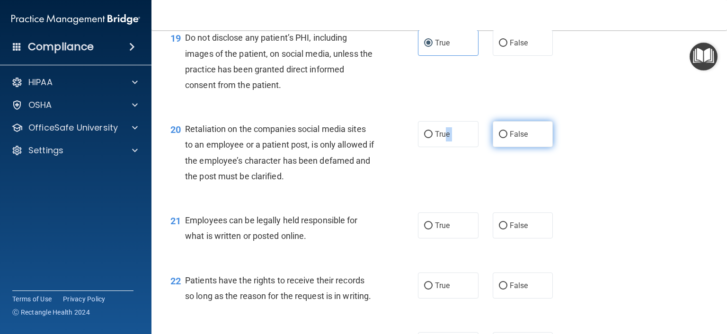
drag, startPoint x: 441, startPoint y: 159, endPoint x: 507, endPoint y: 158, distance: 66.2
click at [507, 147] on div "True False" at bounding box center [490, 134] width 145 height 26
click at [508, 147] on label "False" at bounding box center [522, 134] width 61 height 26
click at [507, 138] on input "False" at bounding box center [503, 134] width 9 height 7
radio input "true"
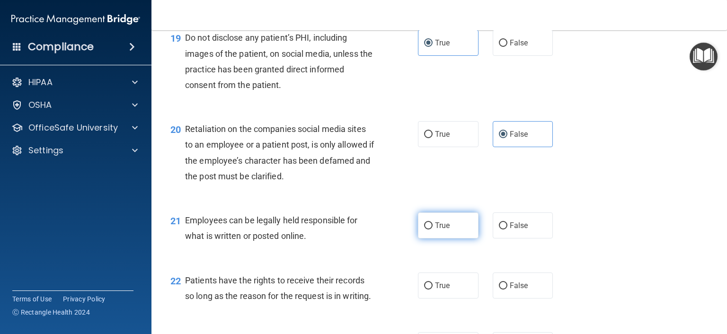
click at [419, 238] on label "True" at bounding box center [448, 225] width 61 height 26
click at [424, 229] on input "True" at bounding box center [428, 225] width 9 height 7
radio input "true"
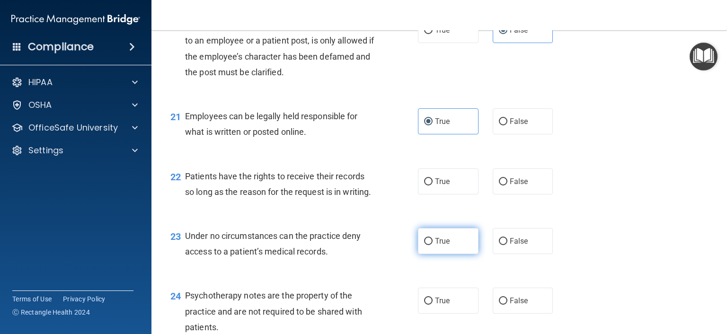
scroll to position [1845, 0]
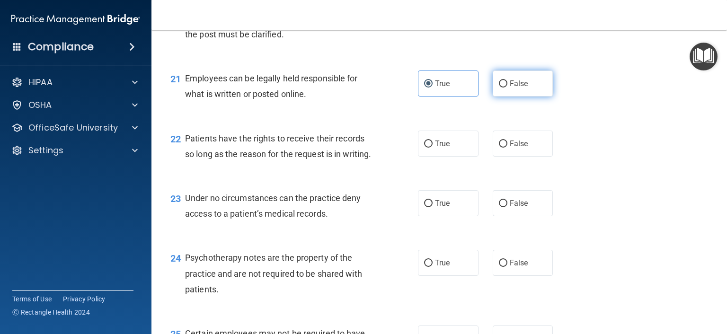
click at [517, 96] on label "False" at bounding box center [522, 83] width 61 height 26
click at [507, 88] on input "False" at bounding box center [503, 83] width 9 height 7
radio input "true"
radio input "false"
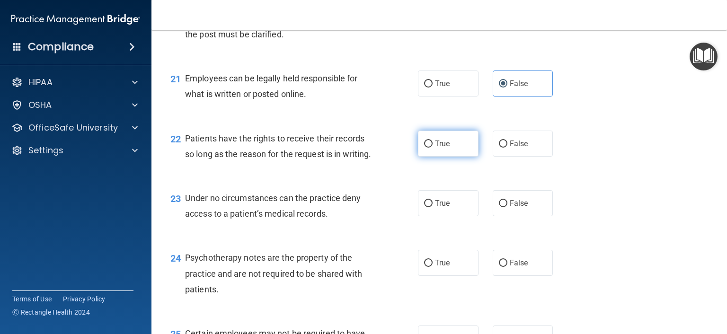
click at [447, 157] on label "True" at bounding box center [448, 144] width 61 height 26
click at [432, 148] on input "True" at bounding box center [428, 143] width 9 height 7
radio input "true"
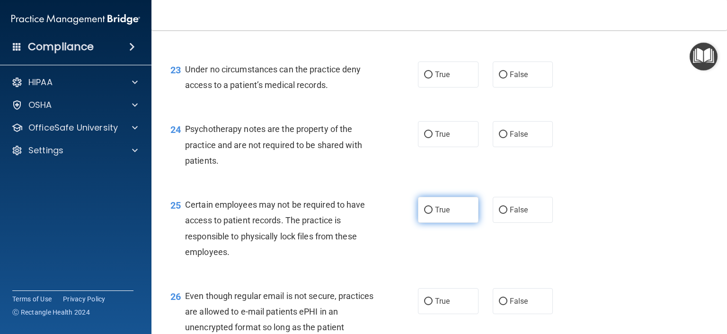
scroll to position [1987, 0]
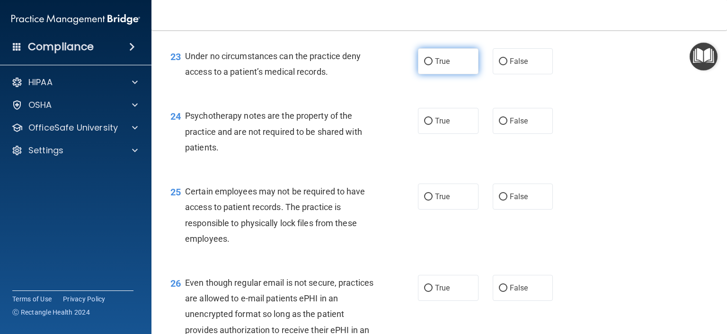
click at [444, 66] on span "True" at bounding box center [442, 61] width 15 height 9
click at [432, 65] on input "True" at bounding box center [428, 61] width 9 height 7
radio input "true"
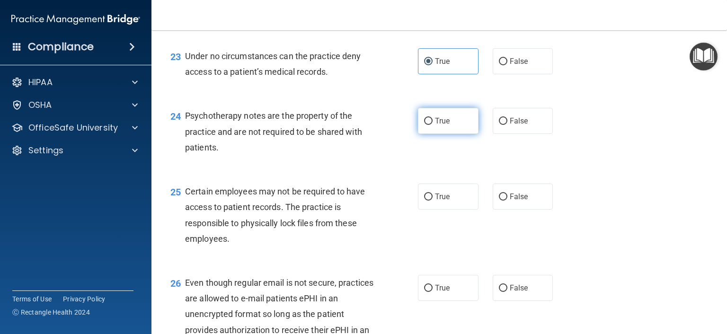
click at [443, 125] on span "True" at bounding box center [442, 120] width 15 height 9
click at [432, 125] on input "True" at bounding box center [428, 121] width 9 height 7
radio input "true"
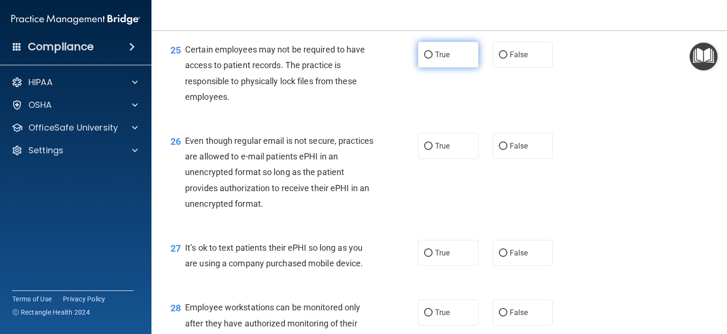
click at [453, 68] on label "True" at bounding box center [448, 55] width 61 height 26
click at [432, 59] on input "True" at bounding box center [428, 55] width 9 height 7
radio input "true"
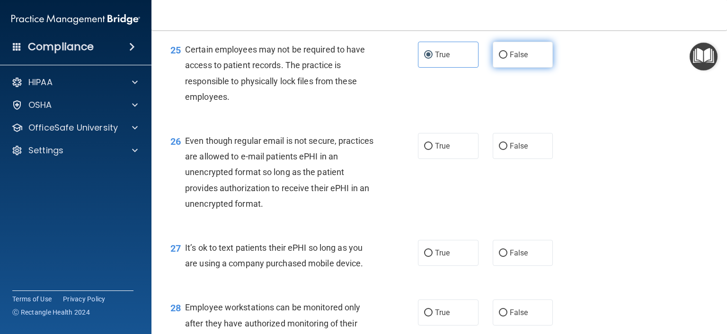
drag, startPoint x: 509, startPoint y: 100, endPoint x: 507, endPoint y: 105, distance: 5.3
click at [509, 59] on span "False" at bounding box center [518, 54] width 18 height 9
click at [507, 59] on input "False" at bounding box center [503, 55] width 9 height 7
radio input "true"
radio input "false"
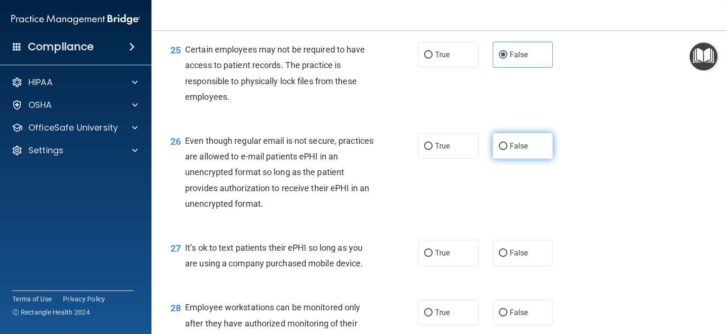
click at [501, 159] on label "False" at bounding box center [522, 146] width 61 height 26
click at [501, 150] on input "False" at bounding box center [503, 146] width 9 height 7
radio input "true"
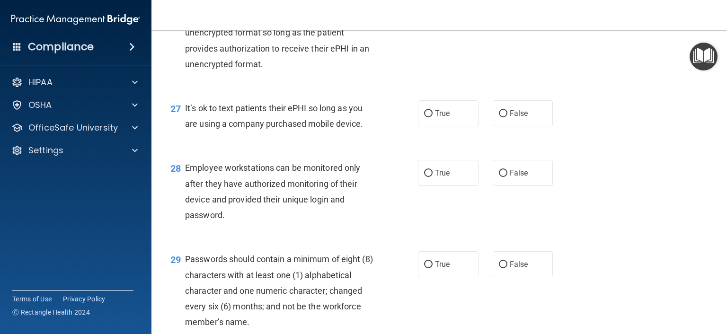
scroll to position [2271, 0]
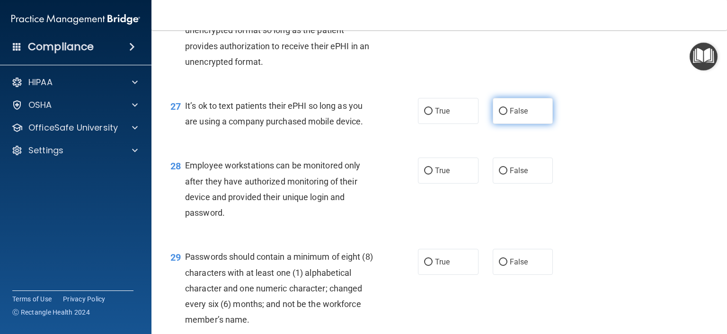
click at [509, 115] on span "False" at bounding box center [518, 110] width 18 height 9
click at [505, 115] on input "False" at bounding box center [503, 111] width 9 height 7
radio input "true"
click at [452, 124] on label "True" at bounding box center [448, 111] width 61 height 26
click at [432, 115] on input "True" at bounding box center [428, 111] width 9 height 7
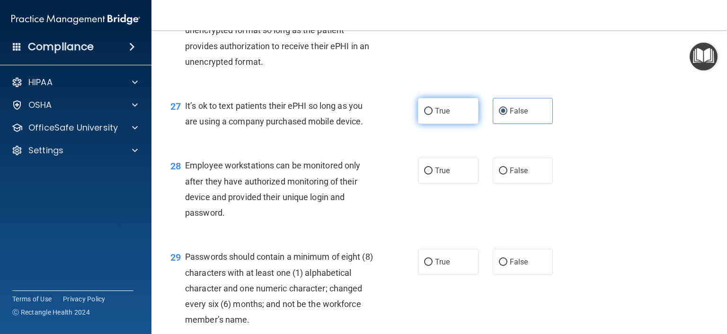
radio input "true"
click at [483, 124] on div "True False" at bounding box center [490, 111] width 145 height 26
click at [499, 115] on input "False" at bounding box center [503, 111] width 9 height 7
radio input "true"
radio input "false"
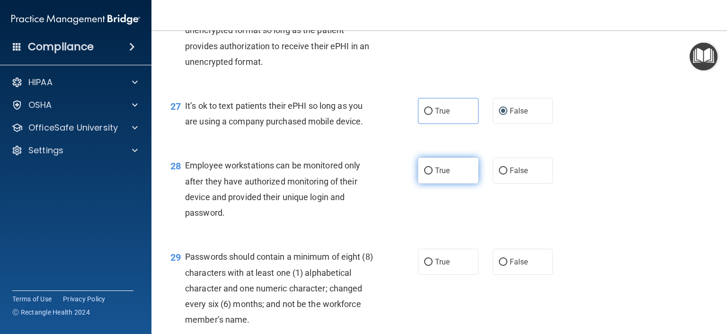
click at [427, 184] on label "True" at bounding box center [448, 171] width 61 height 26
click at [427, 175] on input "True" at bounding box center [428, 170] width 9 height 7
radio input "true"
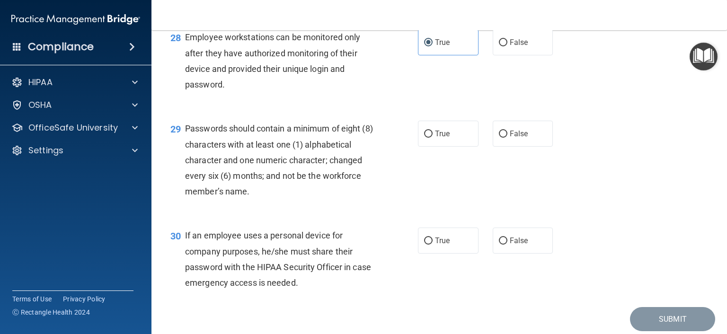
scroll to position [2412, 0]
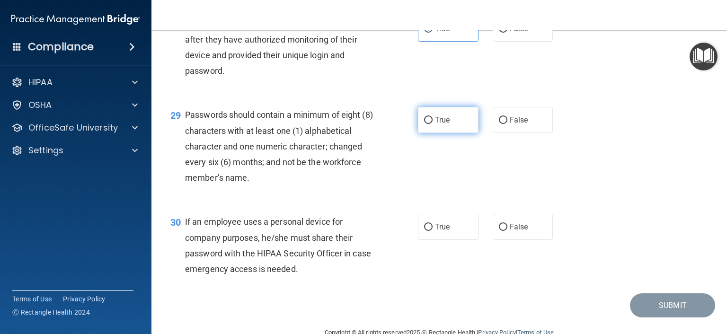
click at [437, 124] on span "True" at bounding box center [442, 119] width 15 height 9
click at [432, 124] on input "True" at bounding box center [428, 120] width 9 height 7
radio input "true"
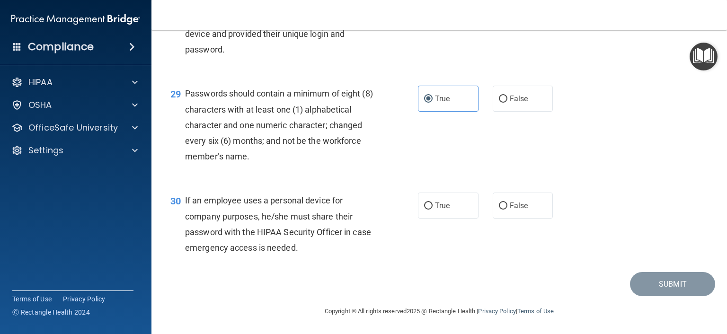
scroll to position [2481, 0]
click at [424, 210] on input "True" at bounding box center [428, 205] width 9 height 7
radio input "true"
click at [675, 279] on button "Submit" at bounding box center [672, 284] width 85 height 24
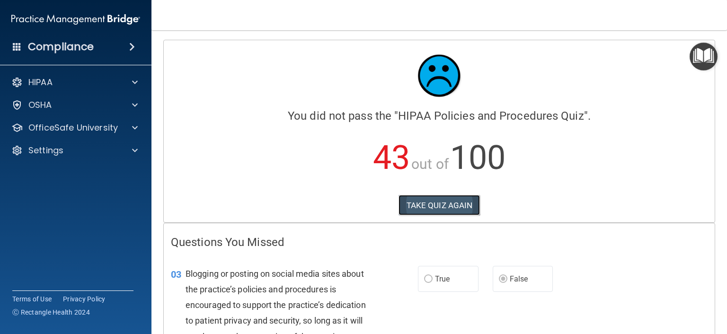
click at [442, 204] on button "TAKE QUIZ AGAIN" at bounding box center [439, 205] width 82 height 21
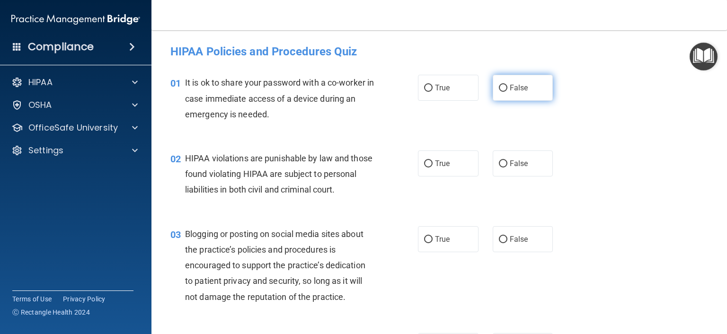
click at [500, 85] on input "False" at bounding box center [503, 88] width 9 height 7
radio input "true"
click at [440, 170] on label "True" at bounding box center [448, 163] width 61 height 26
click at [432, 167] on input "True" at bounding box center [428, 163] width 9 height 7
radio input "true"
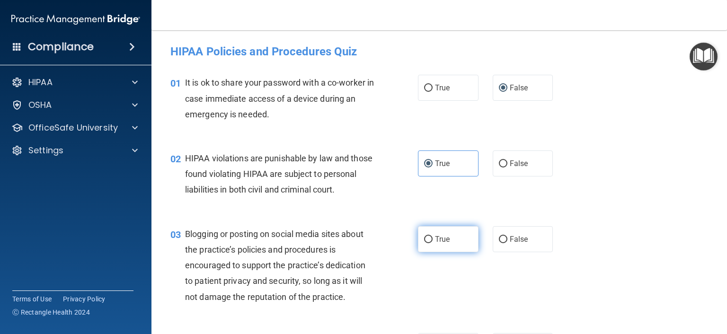
click at [424, 243] on input "True" at bounding box center [428, 239] width 9 height 7
radio input "true"
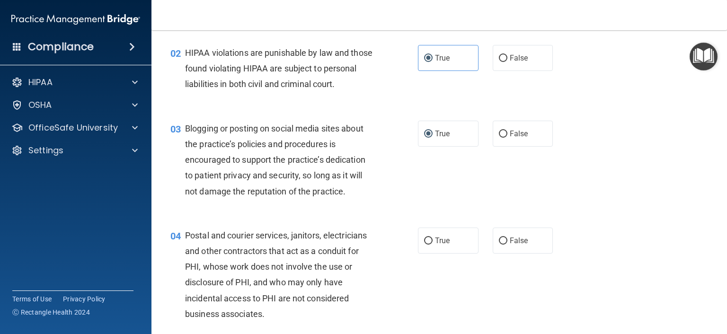
scroll to position [142, 0]
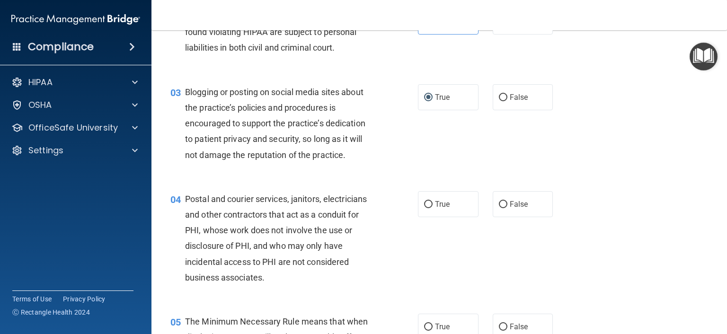
click at [442, 233] on div "04 Postal and courier services, janitors, electricians and other contractors th…" at bounding box center [439, 240] width 552 height 123
click at [444, 217] on label "True" at bounding box center [448, 204] width 61 height 26
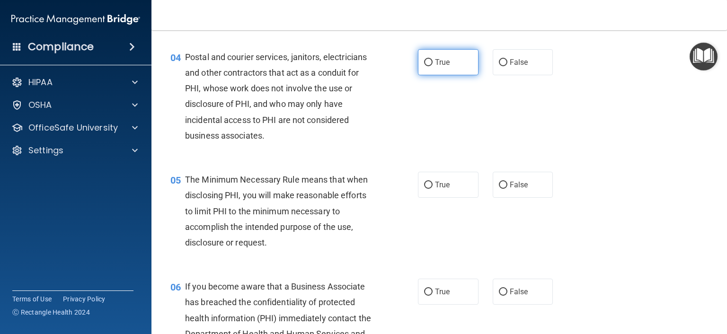
click at [421, 73] on label "True" at bounding box center [448, 62] width 61 height 26
click at [424, 66] on input "True" at bounding box center [428, 62] width 9 height 7
radio input "true"
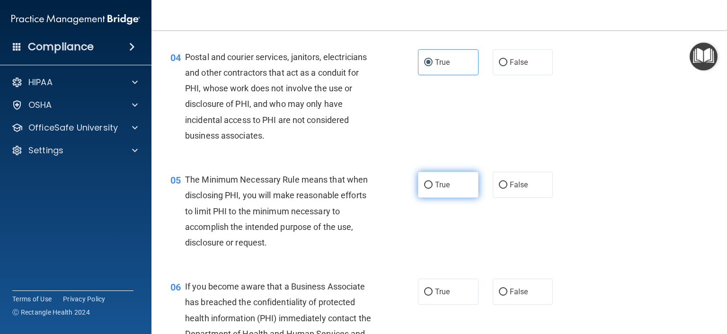
click at [435, 189] on span "True" at bounding box center [442, 184] width 15 height 9
click at [432, 189] on input "True" at bounding box center [428, 185] width 9 height 7
radio input "true"
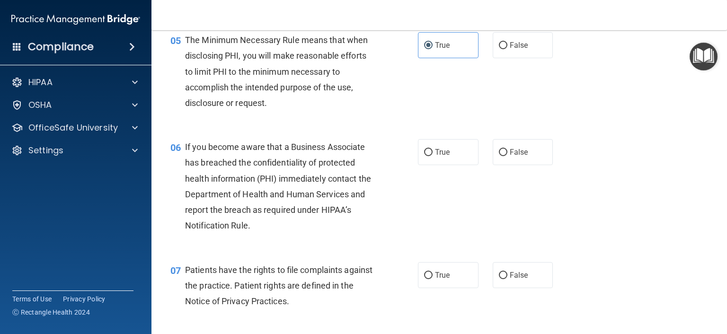
scroll to position [426, 0]
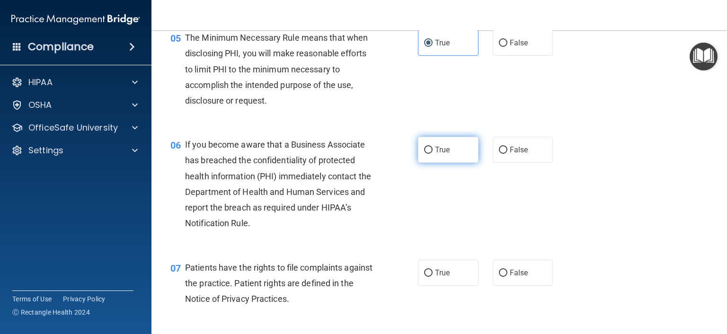
click at [426, 154] on input "True" at bounding box center [428, 150] width 9 height 7
radio input "true"
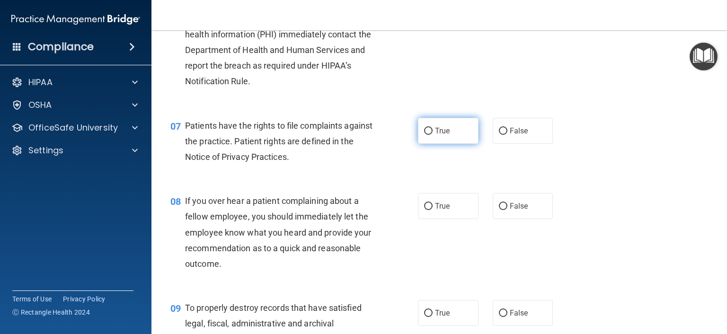
click at [433, 140] on label "True" at bounding box center [448, 131] width 61 height 26
click at [432, 135] on input "True" at bounding box center [428, 131] width 9 height 7
radio input "true"
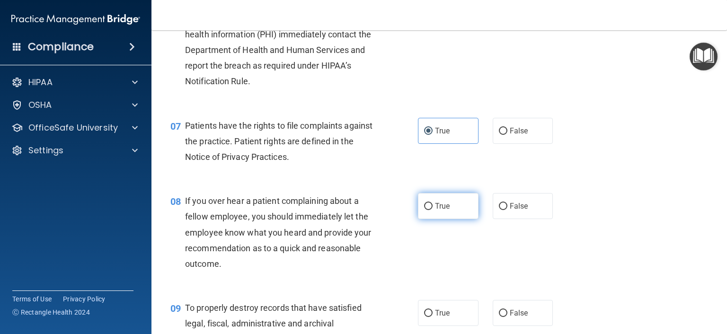
click at [446, 219] on label "True" at bounding box center [448, 206] width 61 height 26
click at [432, 210] on input "True" at bounding box center [428, 206] width 9 height 7
radio input "true"
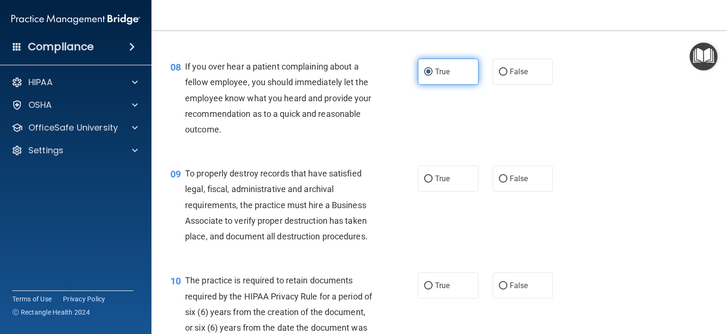
scroll to position [710, 0]
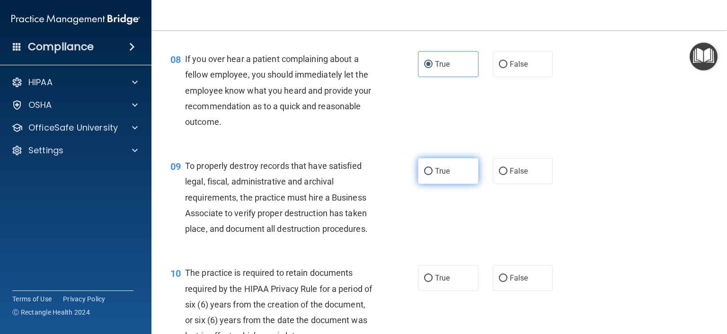
click at [439, 175] on span "True" at bounding box center [442, 171] width 15 height 9
click at [432, 175] on input "True" at bounding box center [428, 171] width 9 height 7
radio input "true"
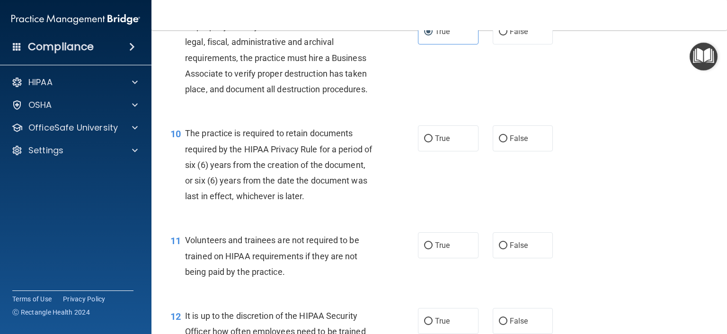
scroll to position [851, 0]
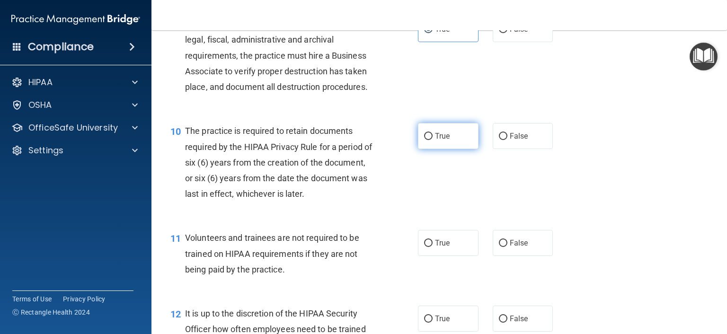
click at [426, 140] on input "True" at bounding box center [428, 136] width 9 height 7
radio input "true"
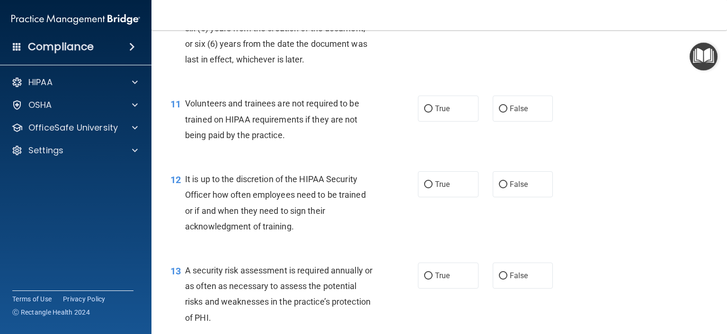
scroll to position [993, 0]
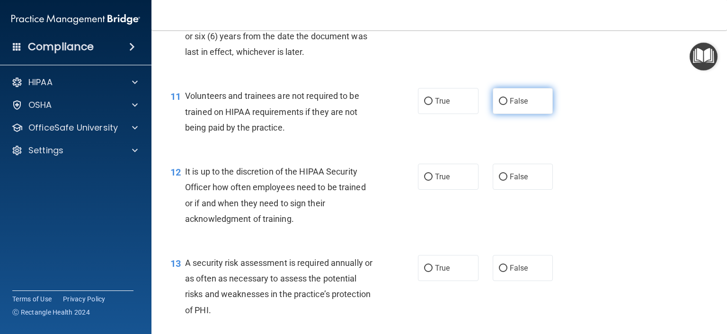
click at [498, 114] on label "False" at bounding box center [522, 101] width 61 height 26
click at [499, 105] on input "False" at bounding box center [503, 101] width 9 height 7
radio input "true"
click at [418, 190] on label "True" at bounding box center [448, 177] width 61 height 26
click at [424, 181] on input "True" at bounding box center [428, 177] width 9 height 7
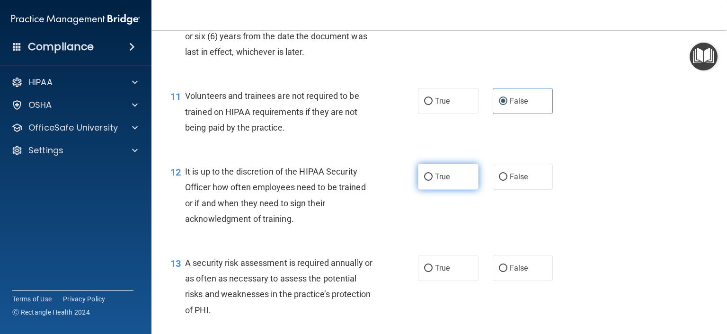
radio input "true"
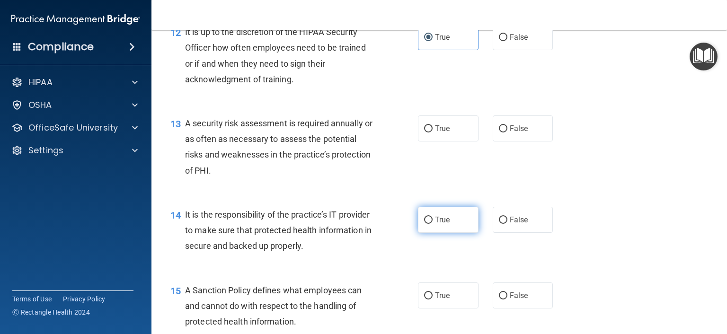
scroll to position [1135, 0]
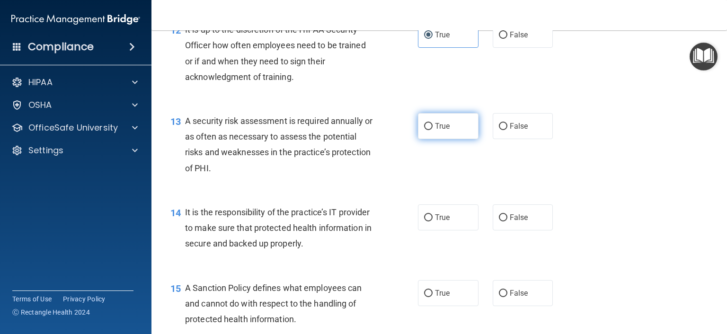
click at [435, 131] on span "True" at bounding box center [442, 126] width 15 height 9
click at [432, 130] on input "True" at bounding box center [428, 126] width 9 height 7
radio input "true"
click at [424, 221] on input "True" at bounding box center [428, 217] width 9 height 7
radio input "true"
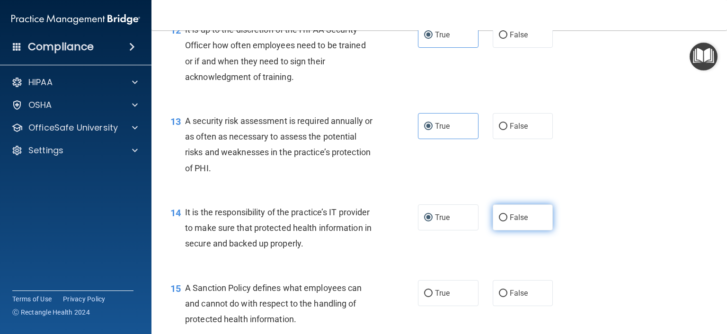
click at [492, 230] on label "False" at bounding box center [522, 217] width 61 height 26
click at [499, 221] on input "False" at bounding box center [503, 217] width 9 height 7
radio input "true"
radio input "false"
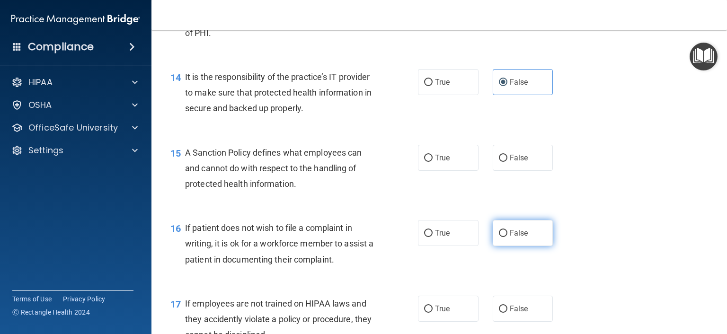
scroll to position [1277, 0]
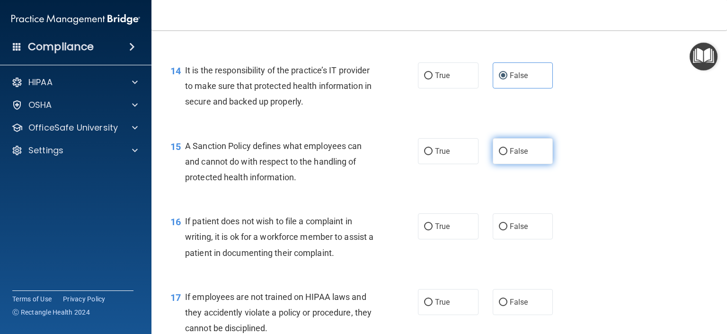
click at [509, 156] on span "False" at bounding box center [518, 151] width 18 height 9
click at [507, 155] on input "False" at bounding box center [503, 151] width 9 height 7
radio input "true"
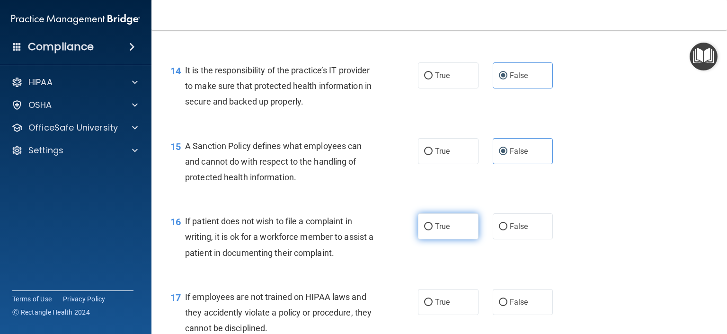
click at [421, 239] on label "True" at bounding box center [448, 226] width 61 height 26
click at [424, 230] on input "True" at bounding box center [428, 226] width 9 height 7
radio input "true"
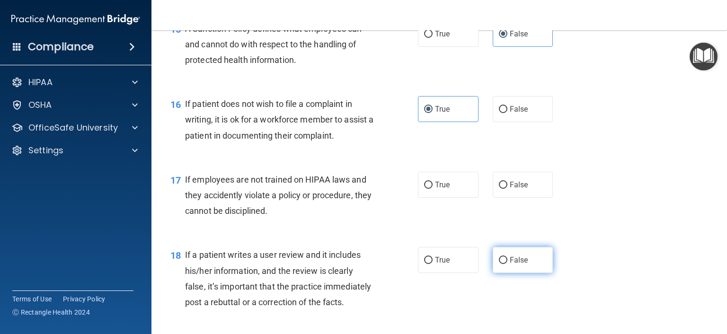
scroll to position [1419, 0]
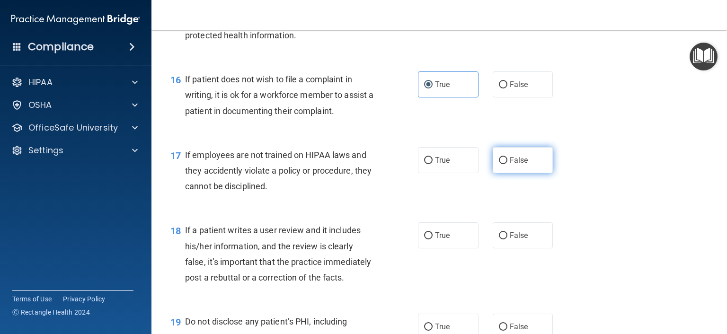
click at [524, 173] on label "False" at bounding box center [522, 160] width 61 height 26
click at [507, 164] on input "False" at bounding box center [503, 160] width 9 height 7
radio input "true"
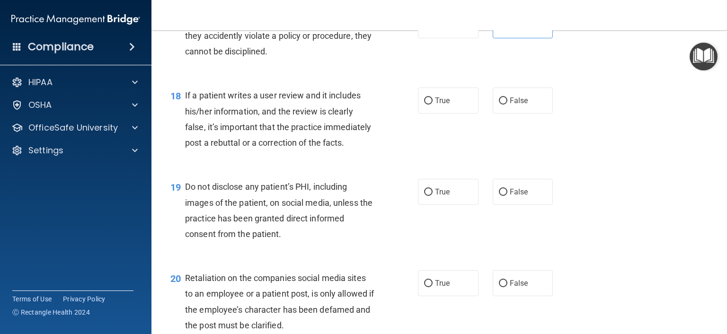
scroll to position [1561, 0]
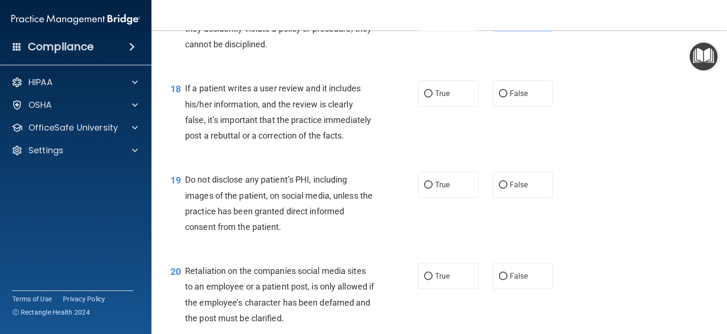
click at [447, 126] on div "18 If a patient writes a user review and it includes his/her information, and t…" at bounding box center [439, 114] width 552 height 91
click at [445, 98] on span "True" at bounding box center [442, 93] width 15 height 9
click at [432, 97] on input "True" at bounding box center [428, 93] width 9 height 7
radio input "true"
click at [517, 98] on span "False" at bounding box center [518, 93] width 18 height 9
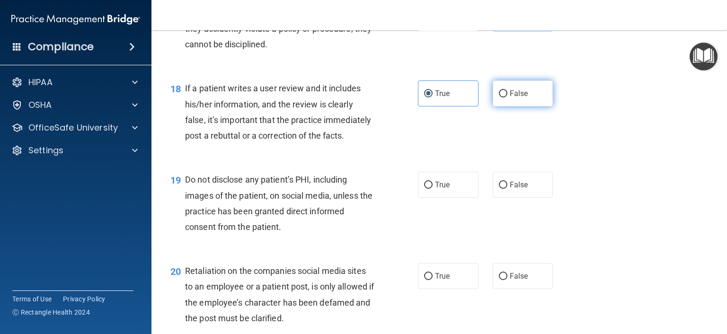
click at [507, 97] on input "False" at bounding box center [503, 93] width 9 height 7
radio input "true"
radio input "false"
click at [435, 189] on span "True" at bounding box center [442, 184] width 15 height 9
click at [432, 189] on input "True" at bounding box center [428, 185] width 9 height 7
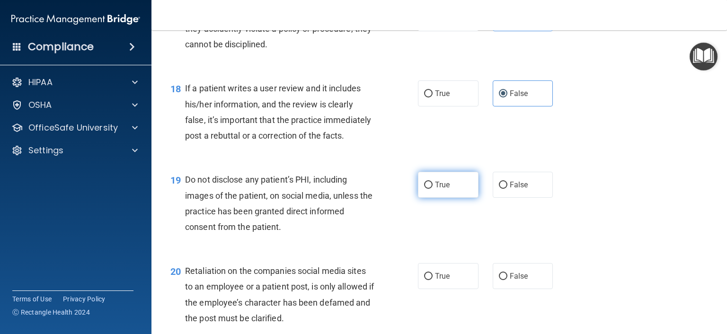
radio input "true"
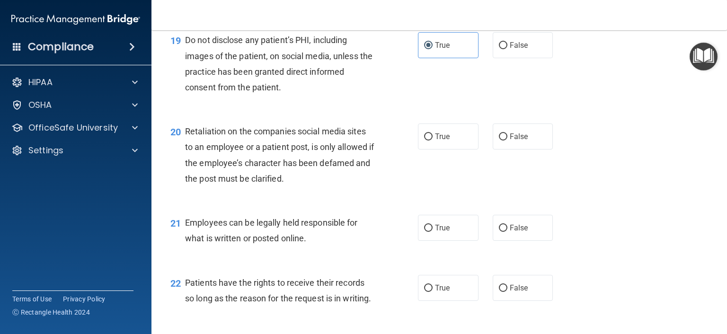
scroll to position [1703, 0]
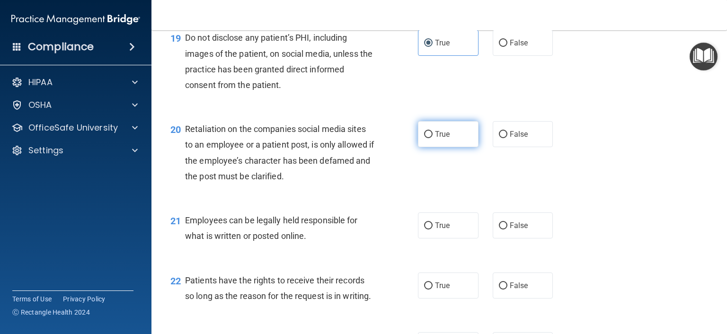
click at [447, 147] on label "True" at bounding box center [448, 134] width 61 height 26
click at [432, 138] on input "True" at bounding box center [428, 134] width 9 height 7
radio input "true"
click at [509, 139] on span "False" at bounding box center [518, 134] width 18 height 9
click at [507, 138] on input "False" at bounding box center [503, 134] width 9 height 7
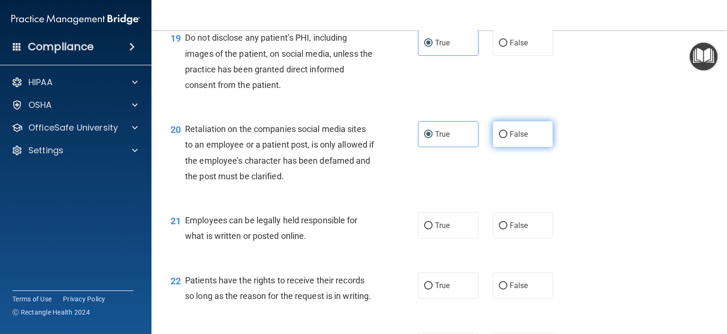
radio input "true"
radio input "false"
click at [418, 238] on label "True" at bounding box center [448, 225] width 61 height 26
click at [424, 229] on input "True" at bounding box center [428, 225] width 9 height 7
radio input "true"
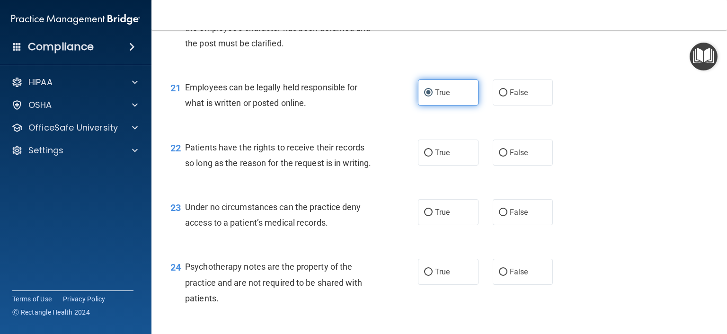
scroll to position [1845, 0]
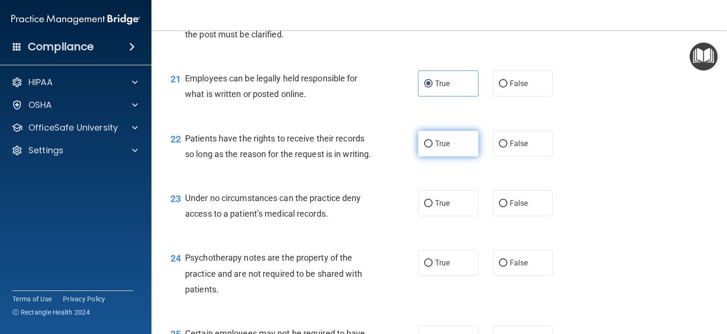
click at [458, 157] on label "True" at bounding box center [448, 144] width 61 height 26
click at [432, 148] on input "True" at bounding box center [428, 143] width 9 height 7
radio input "true"
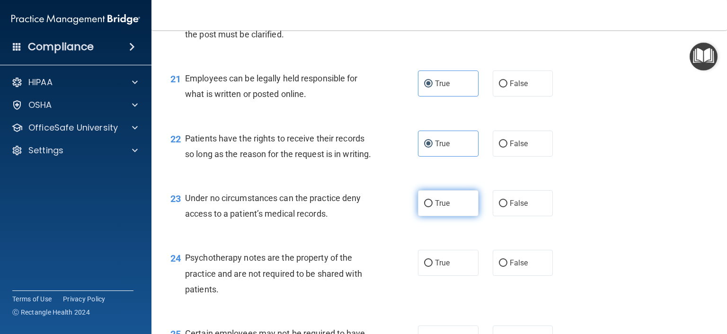
click at [449, 216] on label "True" at bounding box center [448, 203] width 61 height 26
click at [432, 207] on input "True" at bounding box center [428, 203] width 9 height 7
radio input "true"
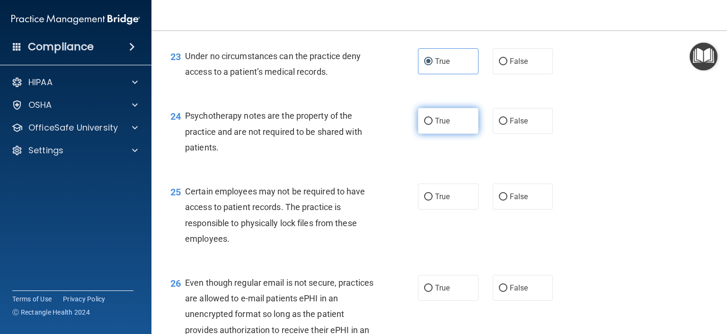
click at [445, 134] on label "True" at bounding box center [448, 121] width 61 height 26
click at [432, 125] on input "True" at bounding box center [428, 121] width 9 height 7
radio input "true"
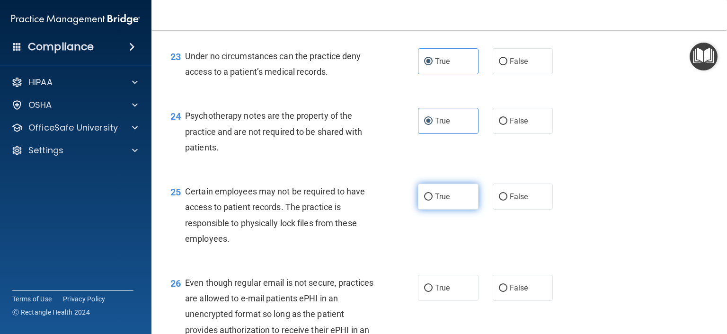
scroll to position [2129, 0]
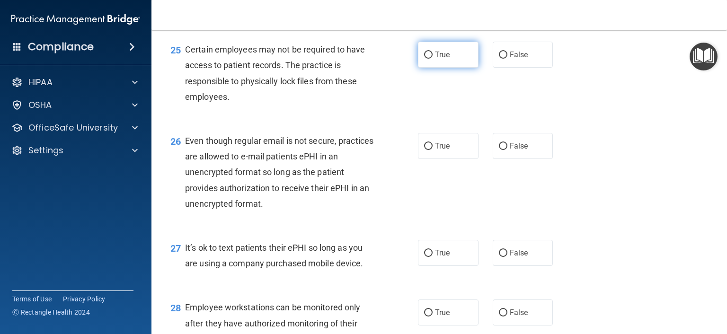
click at [440, 68] on label "True" at bounding box center [448, 55] width 61 height 26
click at [432, 59] on input "True" at bounding box center [428, 55] width 9 height 7
radio input "true"
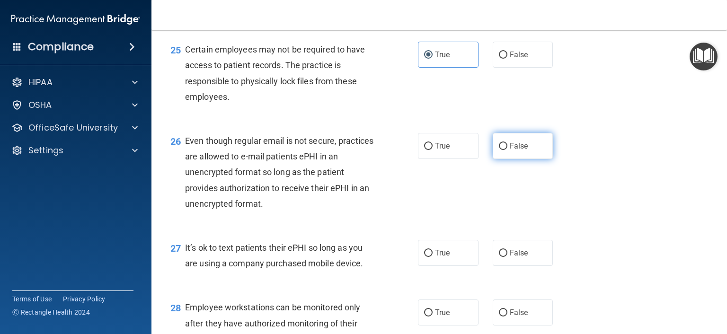
click at [528, 159] on label "False" at bounding box center [522, 146] width 61 height 26
click at [507, 150] on input "False" at bounding box center [503, 146] width 9 height 7
radio input "true"
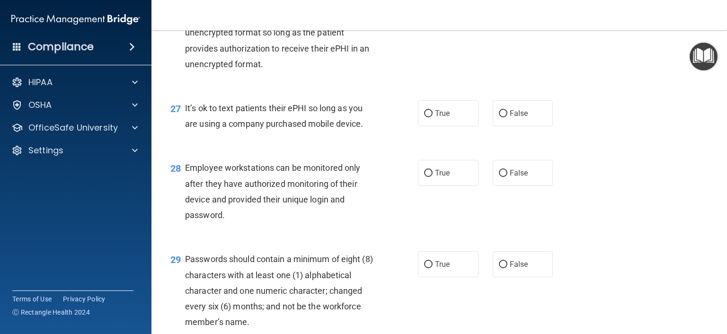
scroll to position [2271, 0]
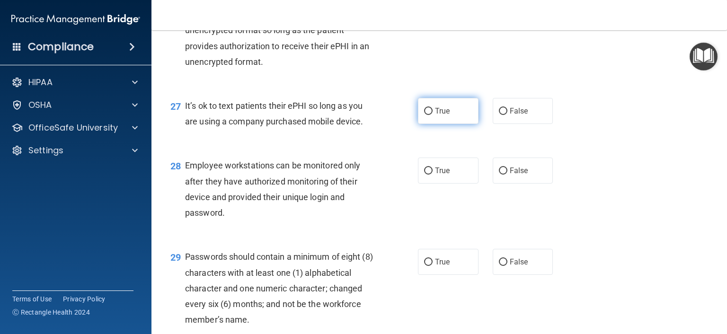
click at [426, 124] on label "True" at bounding box center [448, 111] width 61 height 26
click at [426, 115] on input "True" at bounding box center [428, 111] width 9 height 7
radio input "true"
click at [444, 175] on span "True" at bounding box center [442, 170] width 15 height 9
click at [432, 175] on input "True" at bounding box center [428, 170] width 9 height 7
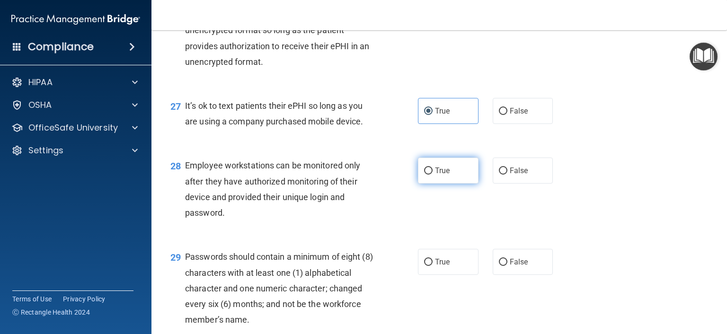
radio input "true"
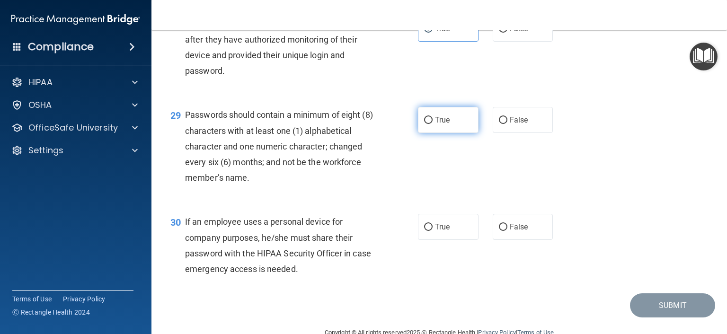
click at [444, 124] on span "True" at bounding box center [442, 119] width 15 height 9
click at [432, 124] on input "True" at bounding box center [428, 120] width 9 height 7
radio input "true"
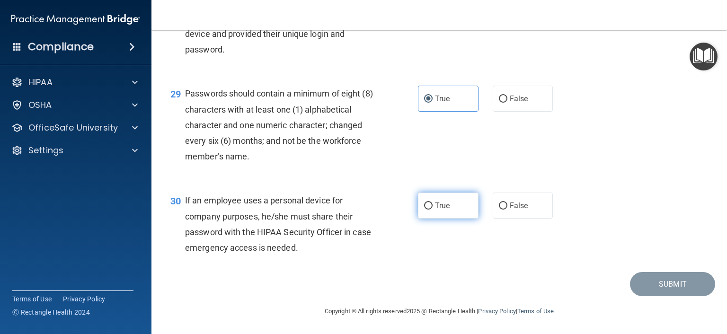
click at [431, 201] on label "True" at bounding box center [448, 206] width 61 height 26
click at [431, 202] on input "True" at bounding box center [428, 205] width 9 height 7
radio input "true"
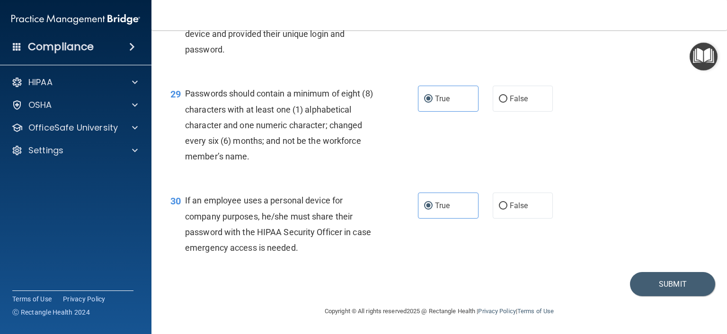
click at [624, 277] on div "Submit" at bounding box center [439, 284] width 552 height 24
click at [668, 278] on button "Submit" at bounding box center [672, 284] width 85 height 24
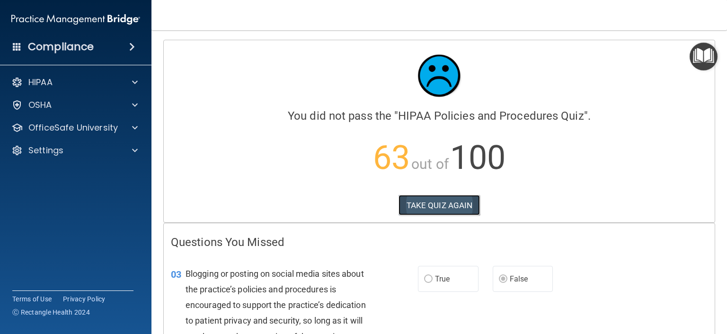
click at [420, 206] on button "TAKE QUIZ AGAIN" at bounding box center [439, 205] width 82 height 21
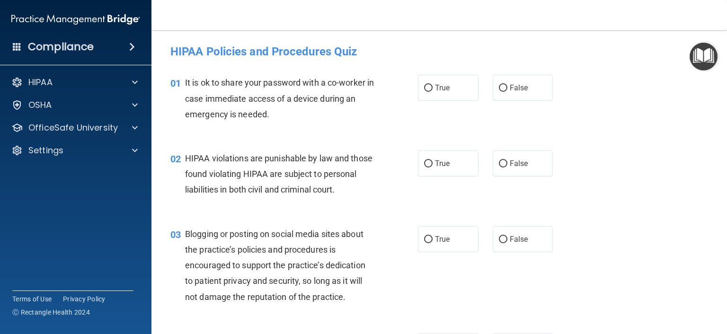
click at [478, 84] on div "True False" at bounding box center [490, 88] width 145 height 26
click at [499, 85] on input "False" at bounding box center [503, 88] width 9 height 7
radio input "true"
drag, startPoint x: 459, startPoint y: 168, endPoint x: 450, endPoint y: 168, distance: 8.5
click at [456, 168] on label "True" at bounding box center [448, 163] width 61 height 26
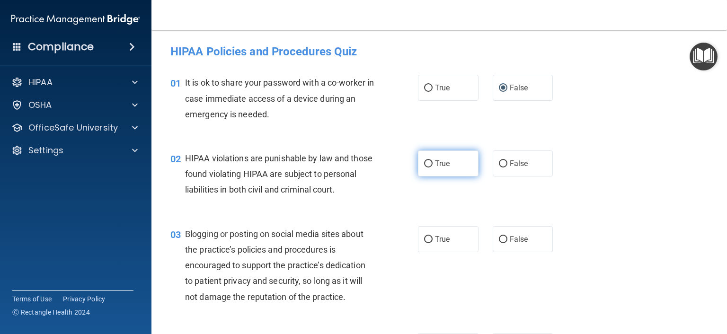
click at [432, 167] on input "True" at bounding box center [428, 163] width 9 height 7
radio input "true"
click at [435, 168] on span "True" at bounding box center [442, 163] width 15 height 9
click at [432, 167] on input "True" at bounding box center [428, 163] width 9 height 7
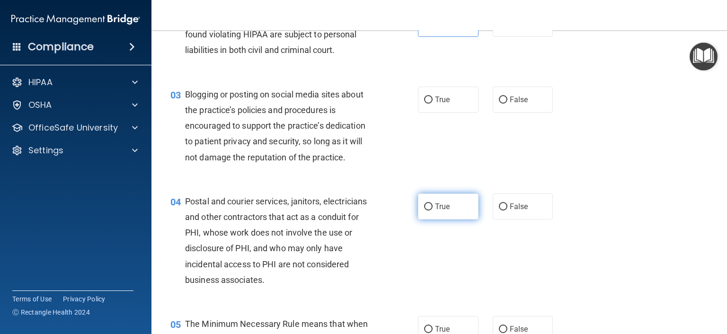
scroll to position [142, 0]
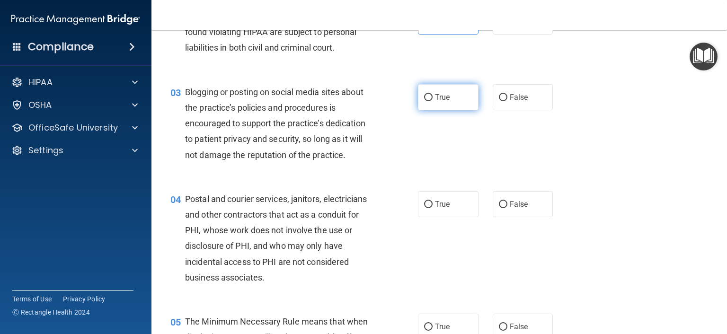
click at [452, 110] on label "True" at bounding box center [448, 97] width 61 height 26
click at [432, 101] on input "True" at bounding box center [428, 97] width 9 height 7
radio input "true"
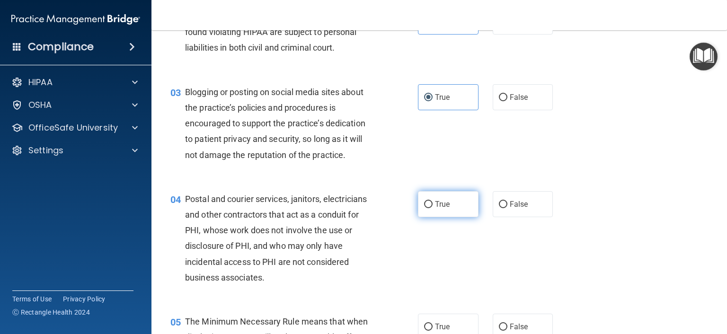
drag, startPoint x: 451, startPoint y: 211, endPoint x: 449, endPoint y: 216, distance: 5.7
click at [450, 211] on label "True" at bounding box center [448, 204] width 61 height 26
click at [432, 208] on input "True" at bounding box center [428, 204] width 9 height 7
radio input "true"
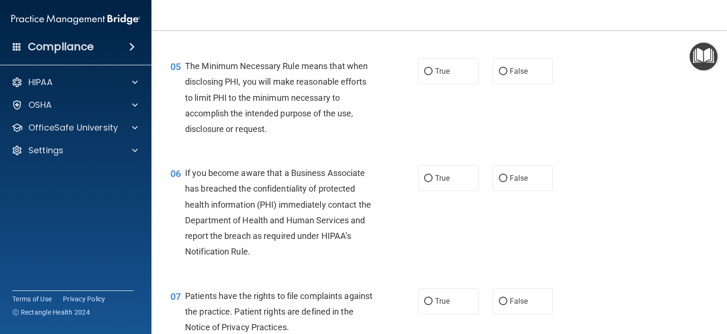
scroll to position [426, 0]
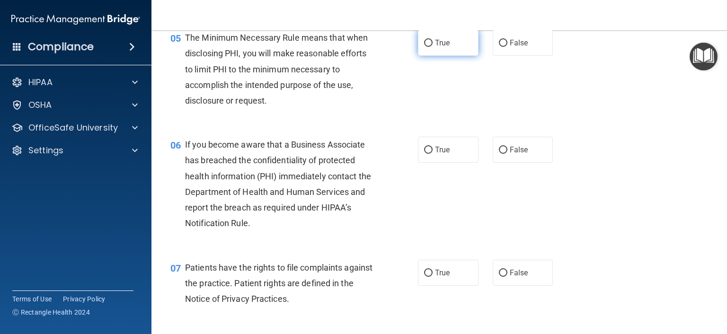
click at [461, 56] on label "True" at bounding box center [448, 43] width 61 height 26
click at [432, 47] on input "True" at bounding box center [428, 43] width 9 height 7
radio input "true"
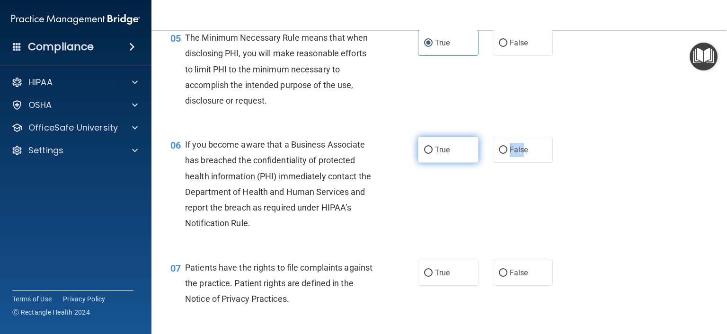
drag, startPoint x: 519, startPoint y: 156, endPoint x: 431, endPoint y: 164, distance: 87.9
click at [433, 163] on div "True False" at bounding box center [490, 150] width 145 height 26
click at [425, 154] on input "True" at bounding box center [428, 150] width 9 height 7
radio input "true"
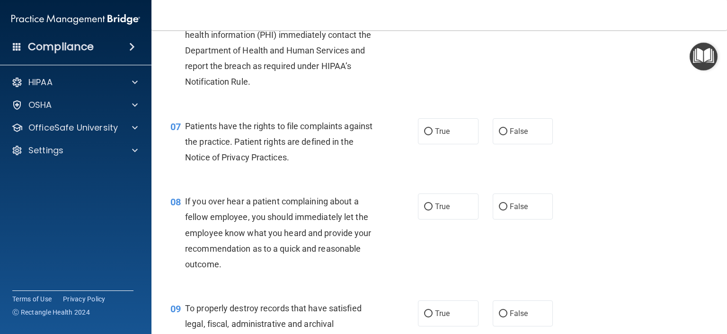
scroll to position [568, 0]
click at [462, 166] on div "07 Patients have the rights to file complaints against the practice. Patient ri…" at bounding box center [439, 144] width 552 height 76
click at [435, 135] on span "True" at bounding box center [442, 130] width 15 height 9
click at [431, 135] on input "True" at bounding box center [428, 131] width 9 height 7
radio input "true"
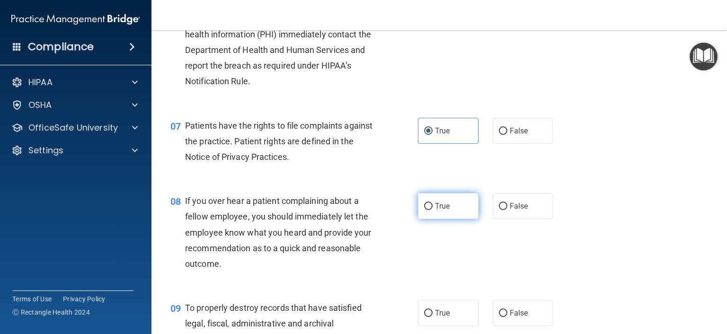
click at [436, 210] on label "True" at bounding box center [448, 206] width 61 height 26
click at [432, 210] on input "True" at bounding box center [428, 206] width 9 height 7
radio input "true"
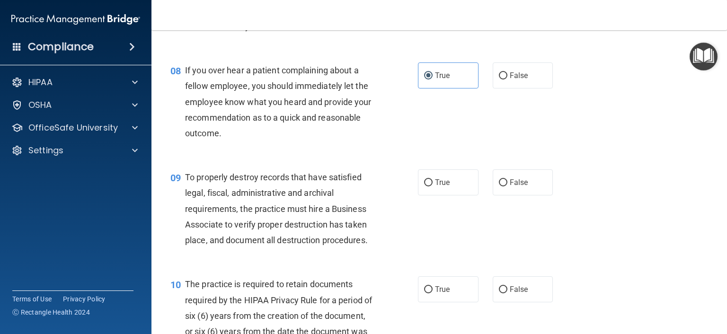
scroll to position [710, 0]
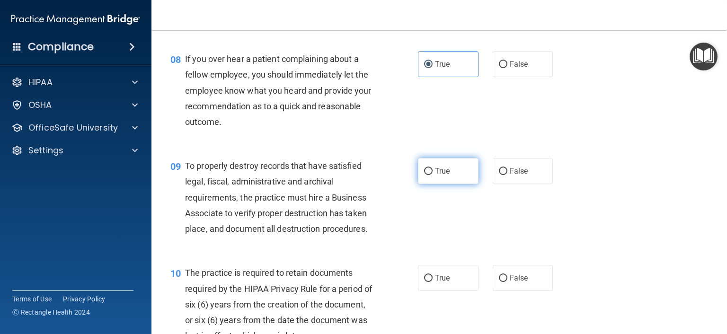
click at [437, 175] on span "True" at bounding box center [442, 171] width 15 height 9
click at [432, 175] on input "True" at bounding box center [428, 171] width 9 height 7
radio input "true"
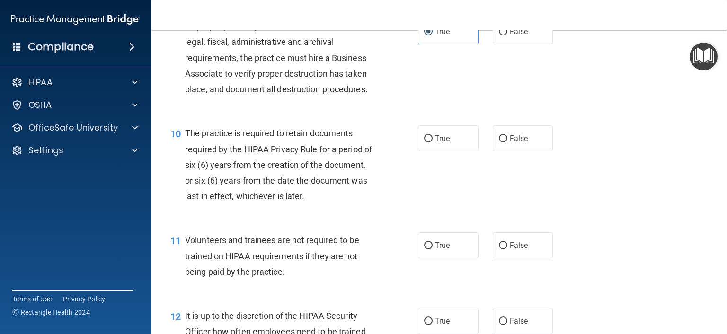
scroll to position [851, 0]
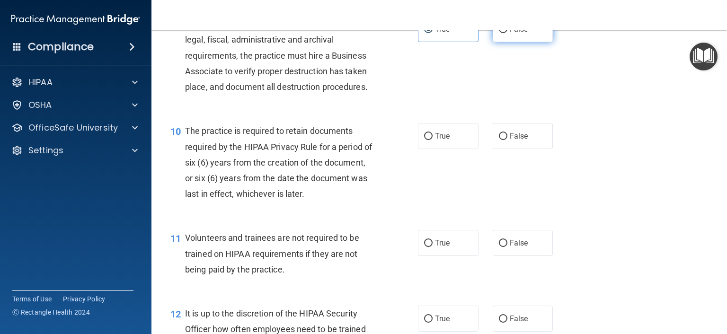
click at [509, 42] on label "False" at bounding box center [522, 29] width 61 height 26
click at [507, 33] on input "False" at bounding box center [503, 29] width 9 height 7
radio input "true"
radio input "false"
click at [499, 140] on input "False" at bounding box center [503, 136] width 9 height 7
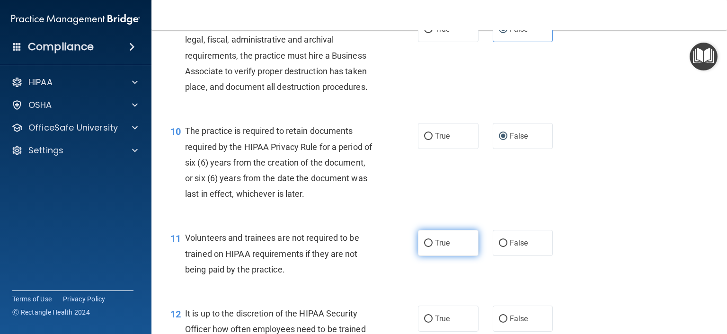
click at [418, 256] on label "True" at bounding box center [448, 243] width 61 height 26
click at [424, 247] on input "True" at bounding box center [428, 243] width 9 height 7
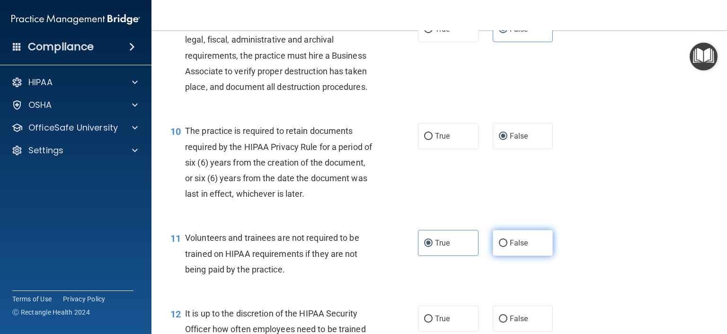
click at [492, 255] on label "False" at bounding box center [522, 243] width 61 height 26
click at [499, 247] on input "False" at bounding box center [503, 243] width 9 height 7
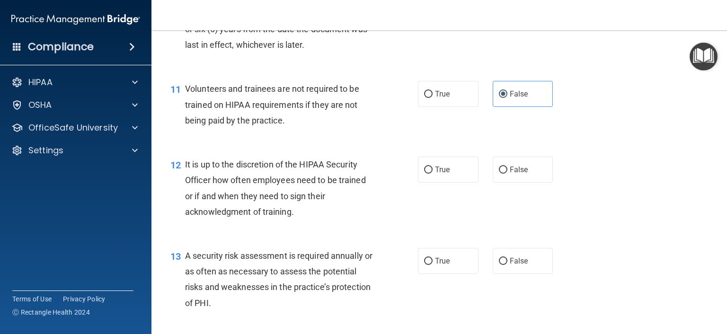
scroll to position [993, 0]
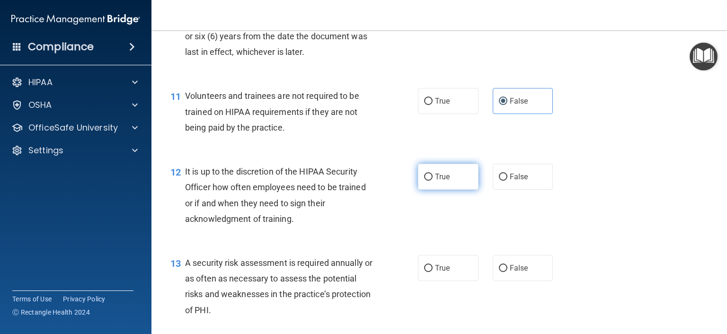
click at [433, 190] on label "True" at bounding box center [448, 177] width 61 height 26
click at [432, 181] on input "True" at bounding box center [428, 177] width 9 height 7
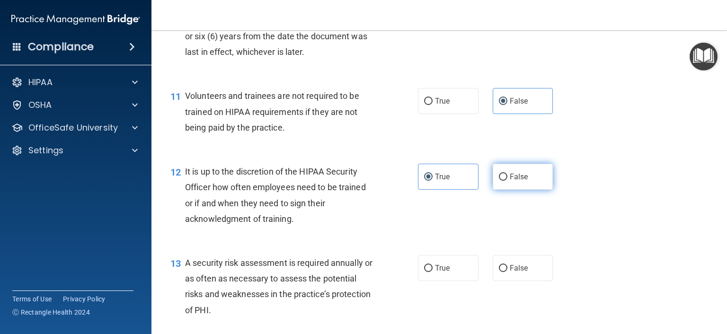
click at [537, 185] on label "False" at bounding box center [522, 177] width 61 height 26
click at [507, 181] on input "False" at bounding box center [503, 177] width 9 height 7
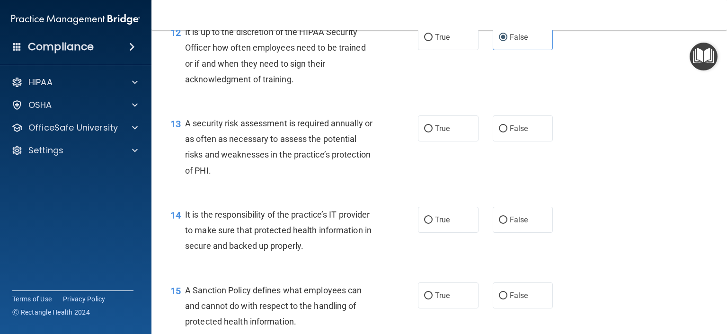
scroll to position [1135, 0]
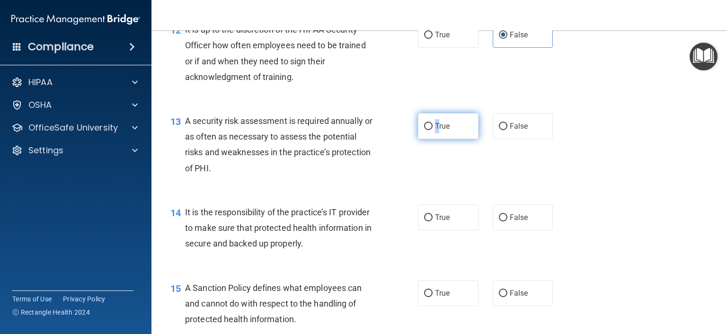
click at [435, 131] on span "True" at bounding box center [442, 126] width 15 height 9
click at [455, 139] on label "True" at bounding box center [448, 126] width 61 height 26
click at [432, 130] on input "True" at bounding box center [428, 126] width 9 height 7
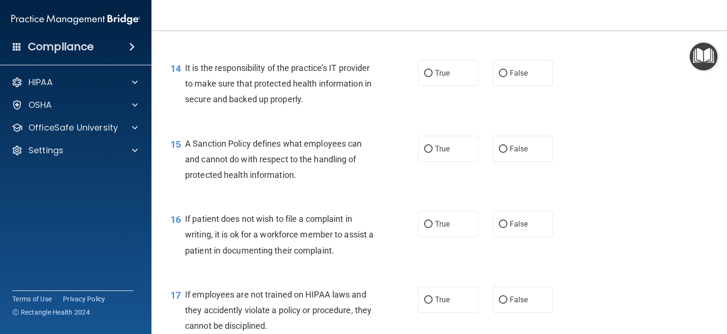
scroll to position [1313, 0]
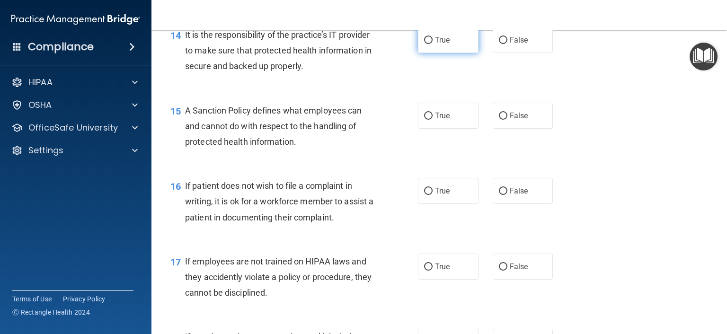
click at [423, 53] on label "True" at bounding box center [448, 40] width 61 height 26
click at [424, 44] on input "True" at bounding box center [428, 40] width 9 height 7
click at [431, 129] on label "True" at bounding box center [448, 116] width 61 height 26
click at [431, 120] on input "True" at bounding box center [428, 116] width 9 height 7
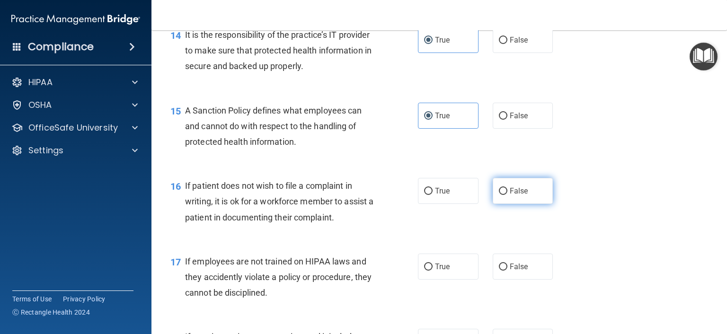
click at [509, 195] on span "False" at bounding box center [518, 190] width 18 height 9
click at [507, 195] on input "False" at bounding box center [503, 191] width 9 height 7
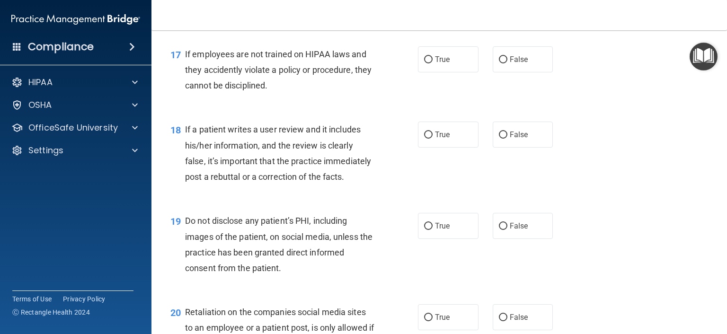
scroll to position [1523, 0]
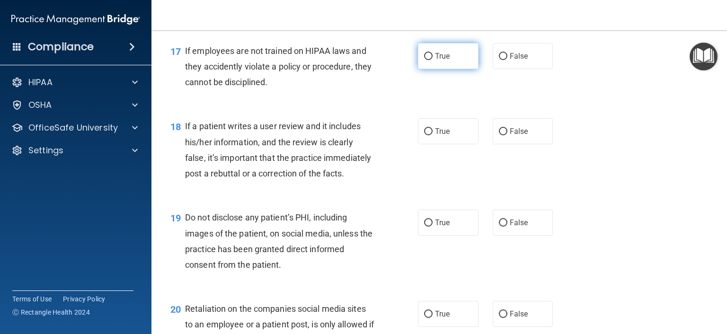
click at [430, 68] on label "True" at bounding box center [448, 56] width 61 height 26
click at [430, 60] on input "True" at bounding box center [428, 56] width 9 height 7
click at [540, 69] on label "False" at bounding box center [522, 56] width 61 height 26
click at [507, 60] on input "False" at bounding box center [503, 56] width 9 height 7
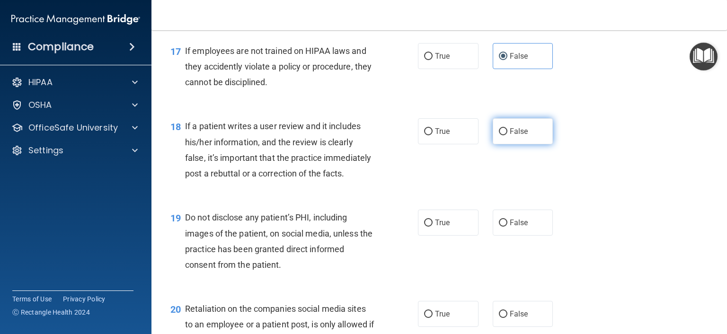
click at [492, 144] on label "False" at bounding box center [522, 131] width 61 height 26
click at [499, 135] on input "False" at bounding box center [503, 131] width 9 height 7
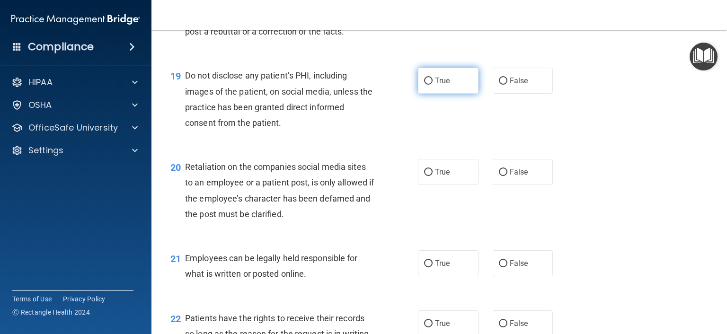
click at [428, 94] on label "True" at bounding box center [448, 81] width 61 height 26
click at [428, 85] on input "True" at bounding box center [428, 81] width 9 height 7
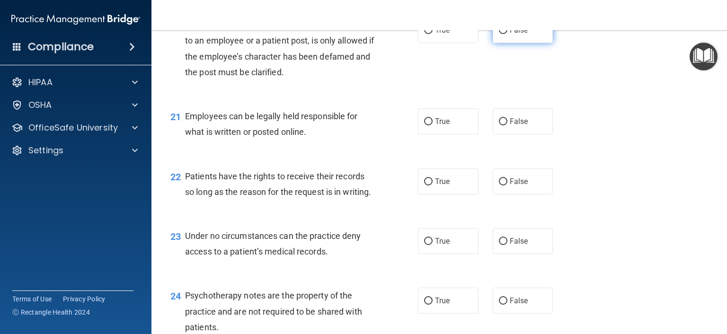
click at [510, 43] on label "False" at bounding box center [522, 30] width 61 height 26
click at [507, 34] on input "False" at bounding box center [503, 30] width 9 height 7
click at [460, 134] on label "True" at bounding box center [448, 121] width 61 height 26
click at [432, 125] on input "True" at bounding box center [428, 121] width 9 height 7
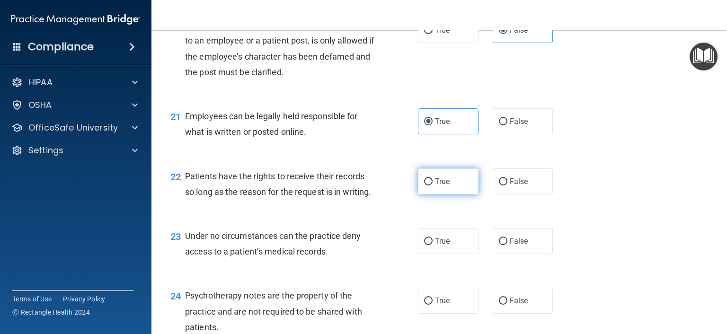
click at [441, 186] on span "True" at bounding box center [442, 181] width 15 height 9
click at [432, 185] on input "True" at bounding box center [428, 181] width 9 height 7
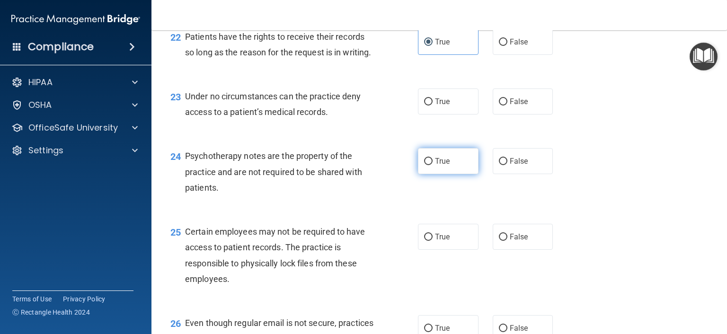
scroll to position [1949, 0]
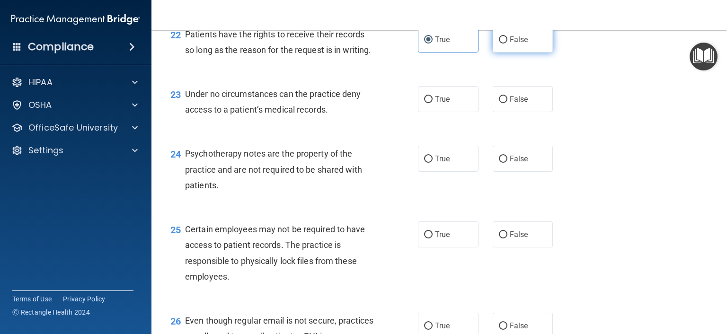
click at [509, 44] on span "False" at bounding box center [518, 39] width 18 height 9
click at [506, 44] on input "False" at bounding box center [503, 39] width 9 height 7
click at [434, 112] on label "True" at bounding box center [448, 99] width 61 height 26
click at [432, 103] on input "True" at bounding box center [428, 99] width 9 height 7
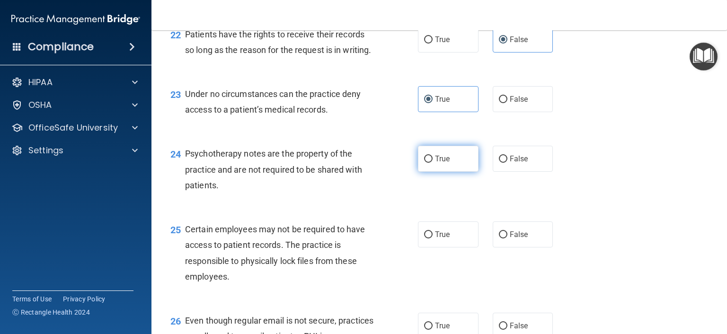
click at [442, 172] on label "True" at bounding box center [448, 159] width 61 height 26
click at [432, 163] on input "True" at bounding box center [428, 159] width 9 height 7
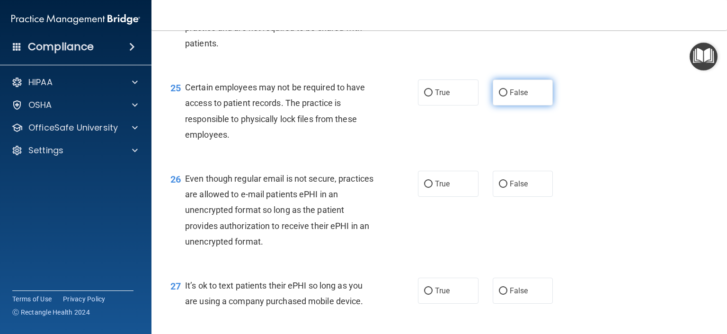
click at [495, 105] on label "False" at bounding box center [522, 92] width 61 height 26
click at [499, 96] on input "False" at bounding box center [503, 92] width 9 height 7
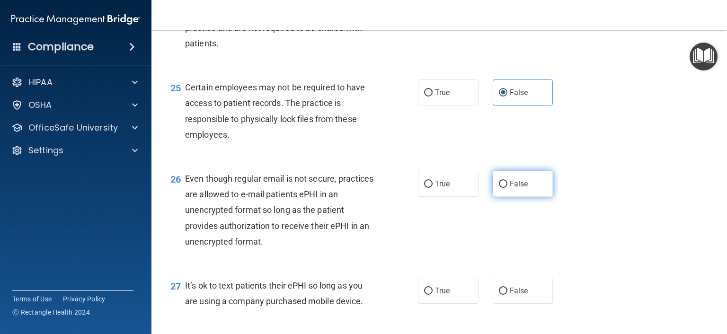
click at [498, 197] on label "False" at bounding box center [522, 184] width 61 height 26
click at [499, 188] on input "False" at bounding box center [503, 184] width 9 height 7
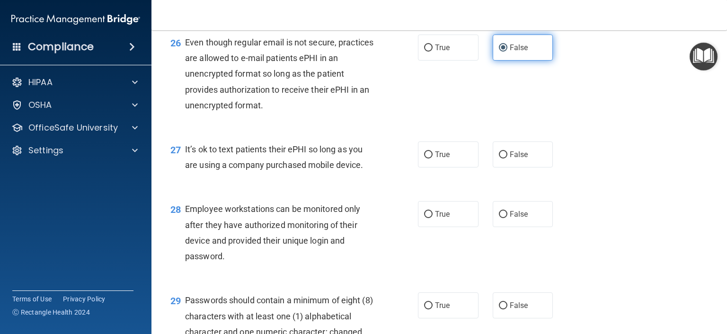
scroll to position [2233, 0]
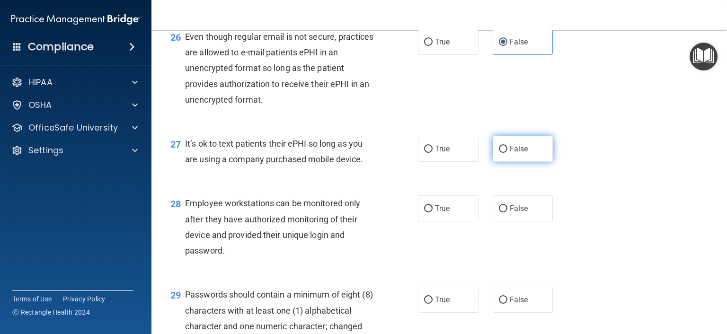
drag, startPoint x: 444, startPoint y: 201, endPoint x: 504, endPoint y: 199, distance: 59.6
click at [503, 162] on div "True False" at bounding box center [490, 149] width 145 height 26
click at [512, 162] on label "False" at bounding box center [522, 149] width 61 height 26
click at [507, 153] on input "False" at bounding box center [503, 149] width 9 height 7
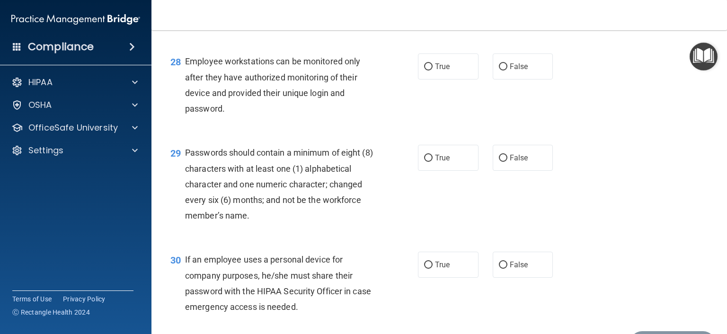
drag, startPoint x: 520, startPoint y: 88, endPoint x: 517, endPoint y: 102, distance: 14.2
click at [520, 90] on div "28 Employee workstations can be monitored only after they have authorized monit…" at bounding box center [439, 87] width 552 height 91
click at [512, 71] on span "False" at bounding box center [518, 66] width 18 height 9
click at [507, 70] on input "False" at bounding box center [503, 66] width 9 height 7
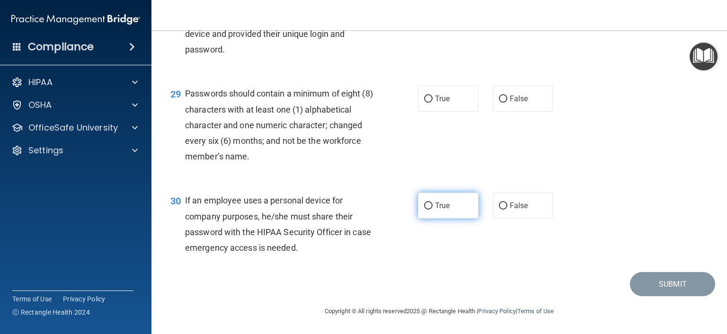
scroll to position [2481, 0]
click at [412, 97] on div "29 Passwords should contain a minimum of eight (8) characters with at least one…" at bounding box center [294, 127] width 276 height 83
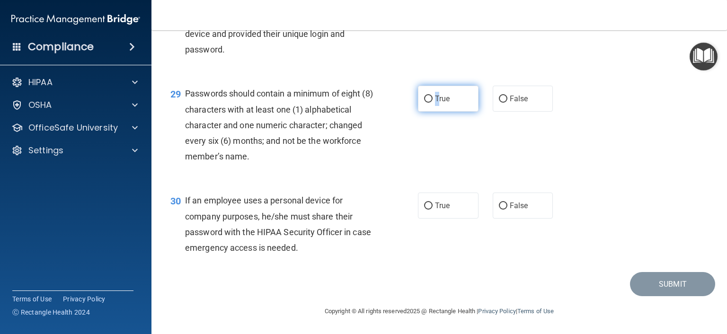
click at [434, 107] on label "True" at bounding box center [448, 99] width 61 height 26
click at [426, 100] on input "True" at bounding box center [428, 99] width 9 height 7
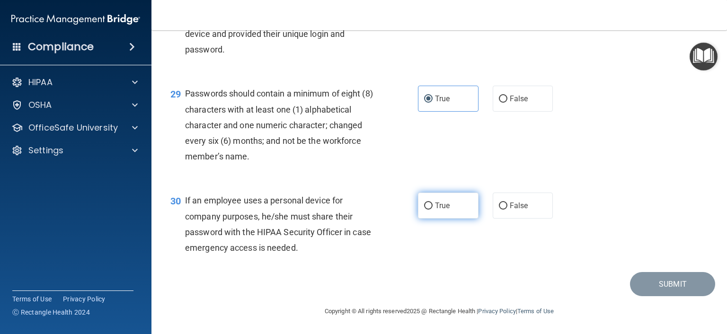
click at [439, 215] on label "True" at bounding box center [448, 206] width 61 height 26
click at [432, 210] on input "True" at bounding box center [428, 205] width 9 height 7
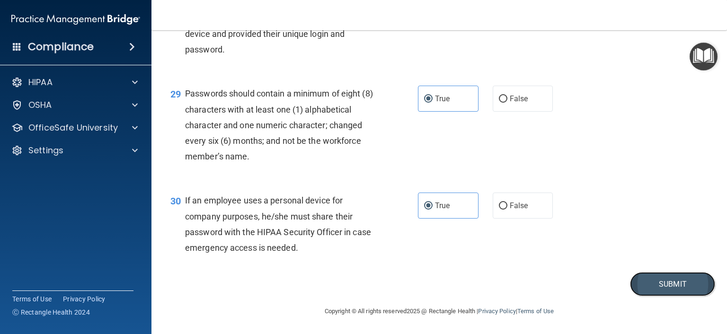
click at [657, 280] on button "Submit" at bounding box center [672, 284] width 85 height 24
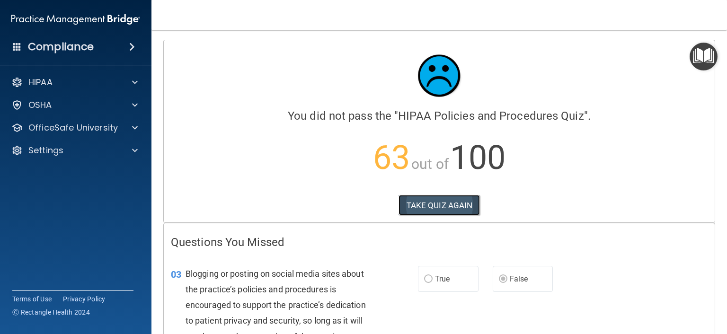
click at [437, 202] on button "TAKE QUIZ AGAIN" at bounding box center [439, 205] width 82 height 21
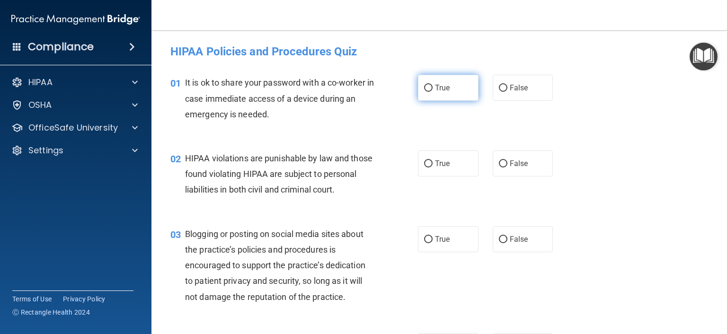
click at [433, 96] on label "True" at bounding box center [448, 88] width 61 height 26
click at [432, 92] on input "True" at bounding box center [428, 88] width 9 height 7
click at [509, 95] on label "False" at bounding box center [522, 88] width 61 height 26
click at [507, 92] on input "False" at bounding box center [503, 88] width 9 height 7
click at [457, 164] on label "True" at bounding box center [448, 163] width 61 height 26
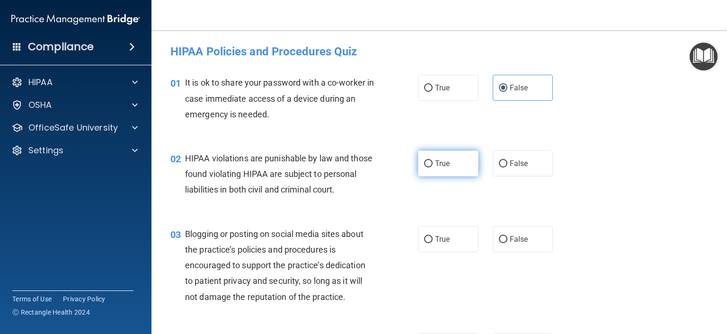
click at [432, 164] on input "True" at bounding box center [428, 163] width 9 height 7
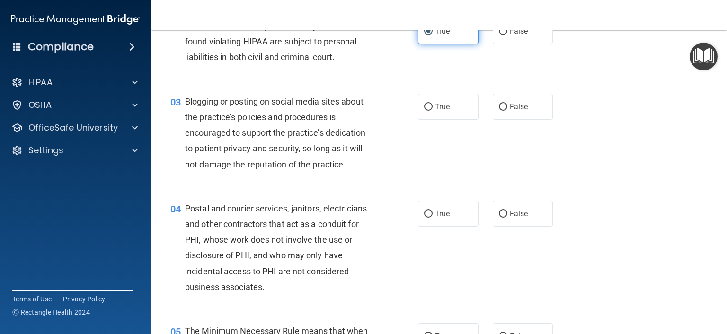
scroll to position [142, 0]
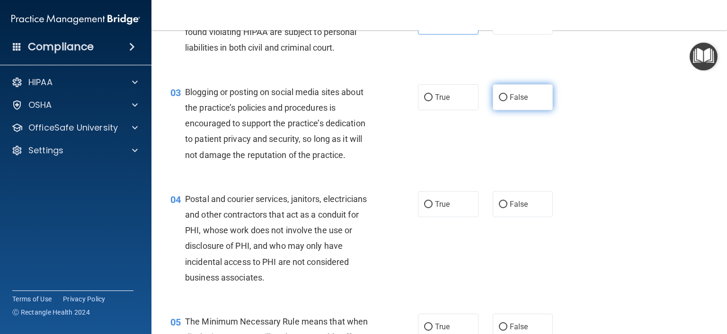
click at [502, 110] on label "False" at bounding box center [522, 97] width 61 height 26
click at [502, 101] on input "False" at bounding box center [503, 97] width 9 height 7
click at [509, 102] on span "False" at bounding box center [518, 97] width 18 height 9
click at [505, 101] on input "False" at bounding box center [503, 97] width 9 height 7
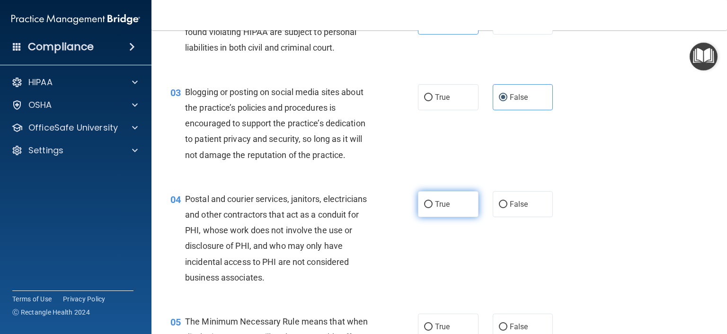
click at [441, 217] on label "True" at bounding box center [448, 204] width 61 height 26
click at [432, 208] on input "True" at bounding box center [428, 204] width 9 height 7
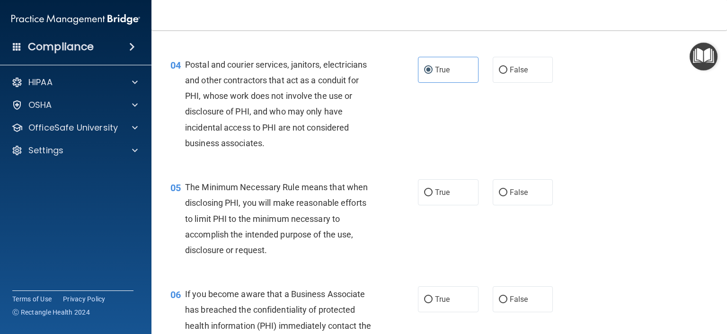
scroll to position [284, 0]
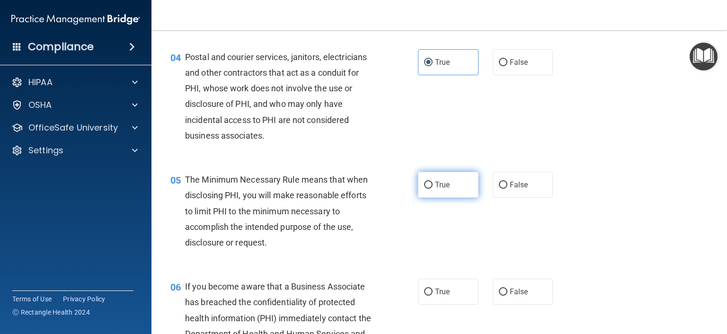
click at [436, 198] on label "True" at bounding box center [448, 185] width 61 height 26
click at [432, 189] on input "True" at bounding box center [428, 185] width 9 height 7
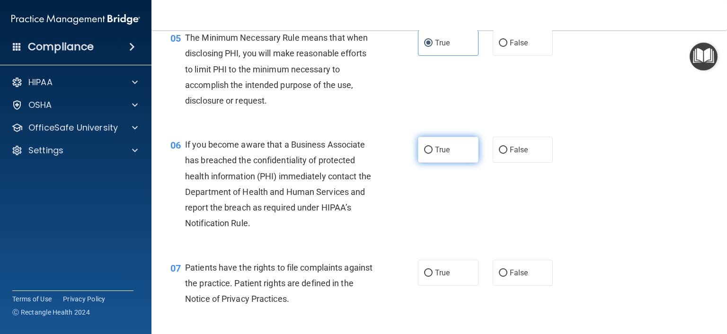
click at [440, 154] on span "True" at bounding box center [442, 149] width 15 height 9
click at [432, 154] on input "True" at bounding box center [428, 150] width 9 height 7
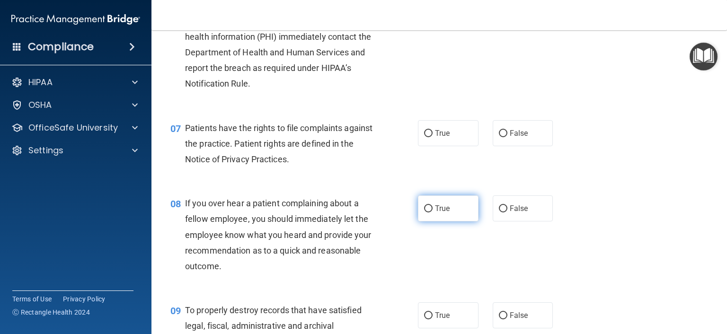
scroll to position [568, 0]
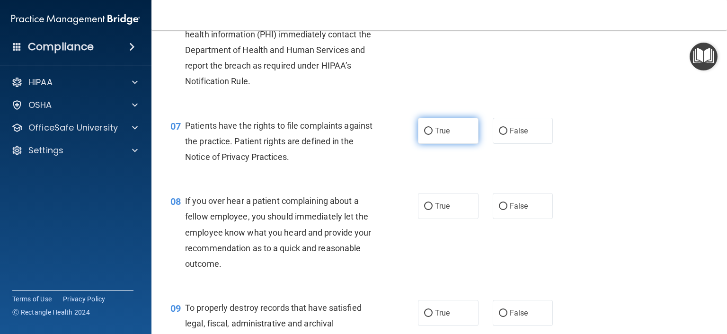
click at [432, 144] on label "True" at bounding box center [448, 131] width 61 height 26
click at [432, 135] on input "True" at bounding box center [428, 131] width 9 height 7
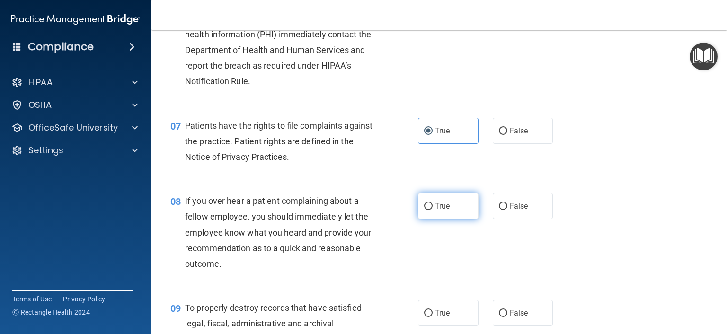
click at [435, 210] on span "True" at bounding box center [442, 206] width 15 height 9
click at [432, 210] on input "True" at bounding box center [428, 206] width 9 height 7
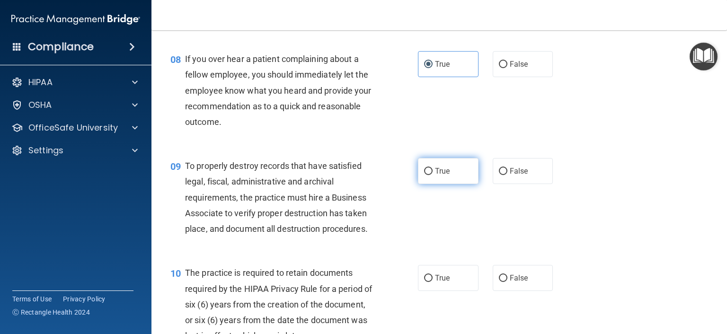
click at [435, 175] on span "True" at bounding box center [442, 171] width 15 height 9
click at [431, 175] on input "True" at bounding box center [428, 171] width 9 height 7
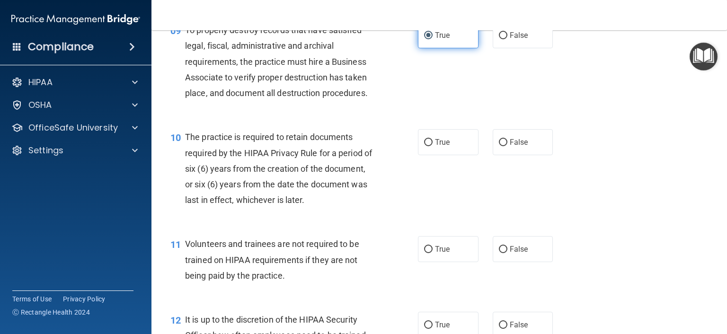
scroll to position [851, 0]
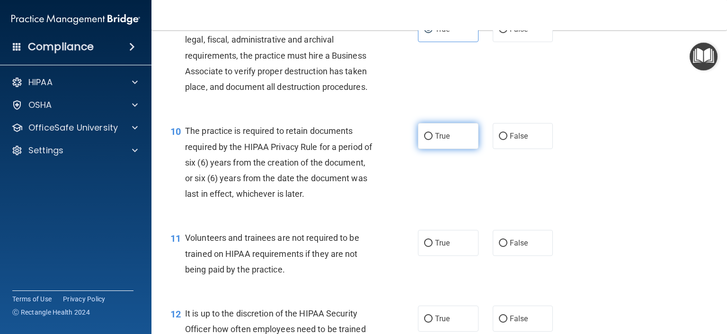
click at [434, 147] on label "True" at bounding box center [448, 136] width 61 height 26
click at [432, 140] on input "True" at bounding box center [428, 136] width 9 height 7
click at [445, 140] on span "True" at bounding box center [442, 136] width 15 height 9
click at [432, 140] on input "True" at bounding box center [428, 136] width 9 height 7
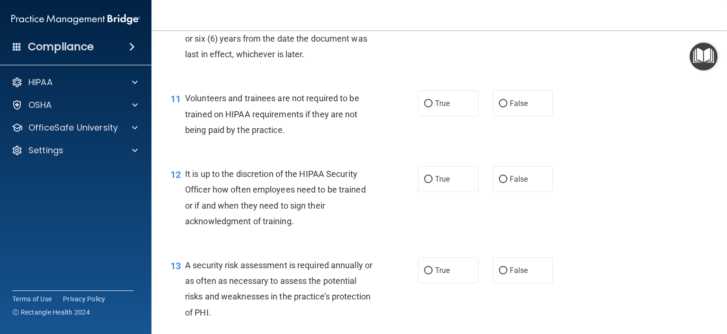
scroll to position [993, 0]
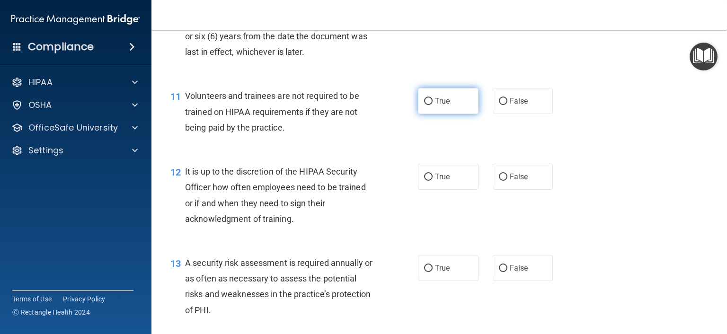
click at [432, 114] on label "True" at bounding box center [448, 101] width 61 height 26
click at [432, 105] on input "True" at bounding box center [428, 101] width 9 height 7
click at [551, 114] on div "True False" at bounding box center [490, 101] width 145 height 26
click at [535, 114] on label "False" at bounding box center [522, 101] width 61 height 26
click at [507, 105] on input "False" at bounding box center [503, 101] width 9 height 7
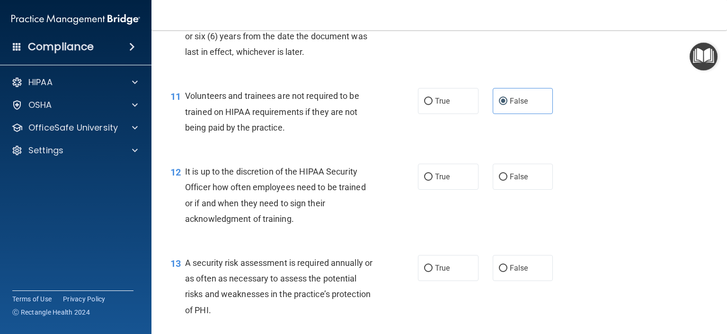
click at [445, 137] on div "11 Volunteers and trainees are not required to be trained on HIPAA requirements…" at bounding box center [439, 114] width 552 height 76
click at [442, 105] on span "True" at bounding box center [442, 100] width 15 height 9
click at [432, 105] on input "True" at bounding box center [428, 101] width 9 height 7
click at [501, 114] on label "False" at bounding box center [522, 101] width 61 height 26
click at [501, 105] on input "False" at bounding box center [503, 101] width 9 height 7
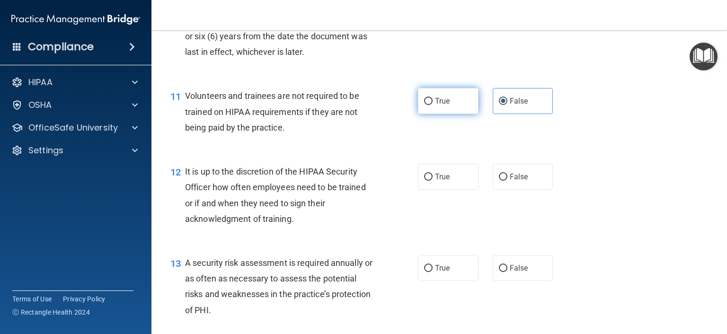
click at [460, 105] on label "True" at bounding box center [448, 101] width 61 height 26
click at [432, 105] on input "True" at bounding box center [428, 101] width 9 height 7
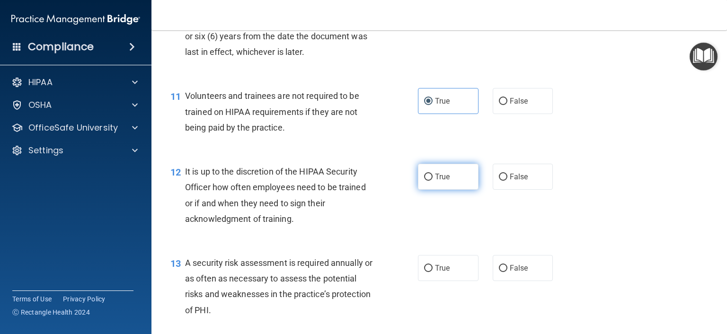
click at [446, 190] on label "True" at bounding box center [448, 177] width 61 height 26
click at [432, 181] on input "True" at bounding box center [428, 177] width 9 height 7
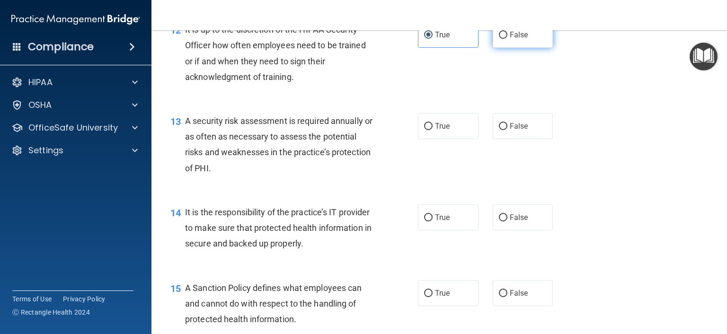
click at [515, 48] on label "False" at bounding box center [522, 35] width 61 height 26
click at [507, 39] on input "False" at bounding box center [503, 35] width 9 height 7
click at [465, 132] on label "True" at bounding box center [448, 126] width 61 height 26
click at [432, 130] on input "True" at bounding box center [428, 126] width 9 height 7
click at [430, 230] on label "True" at bounding box center [448, 217] width 61 height 26
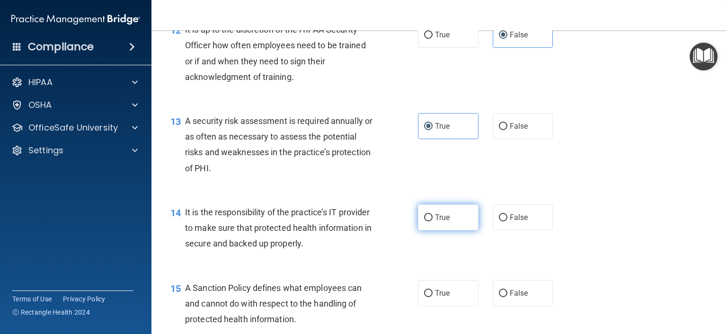
click at [430, 221] on input "True" at bounding box center [428, 217] width 9 height 7
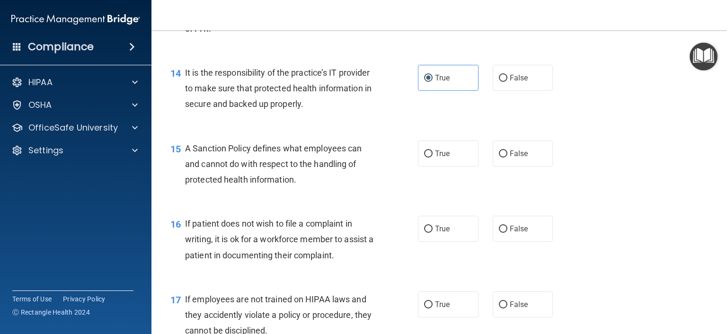
scroll to position [1277, 0]
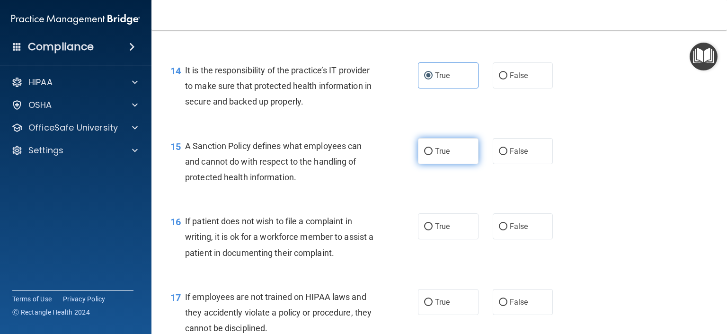
click at [436, 164] on label "True" at bounding box center [448, 151] width 61 height 26
click at [432, 155] on input "True" at bounding box center [428, 151] width 9 height 7
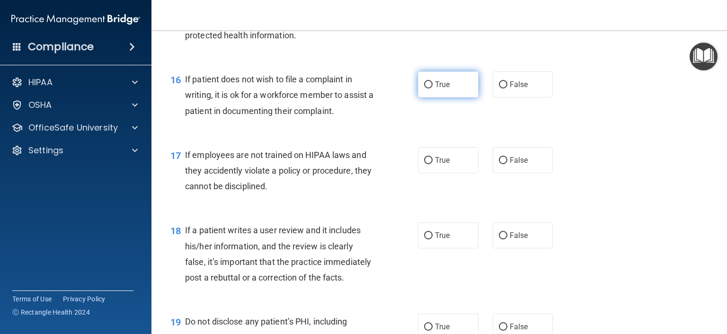
click at [441, 97] on label "True" at bounding box center [448, 84] width 61 height 26
click at [432, 88] on input "True" at bounding box center [428, 84] width 9 height 7
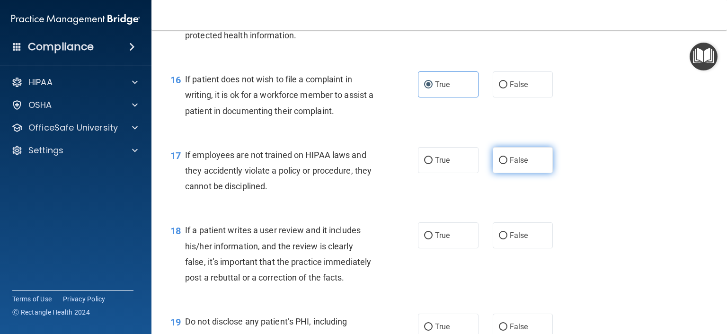
click at [513, 165] on span "False" at bounding box center [518, 160] width 18 height 9
click at [507, 164] on input "False" at bounding box center [503, 160] width 9 height 7
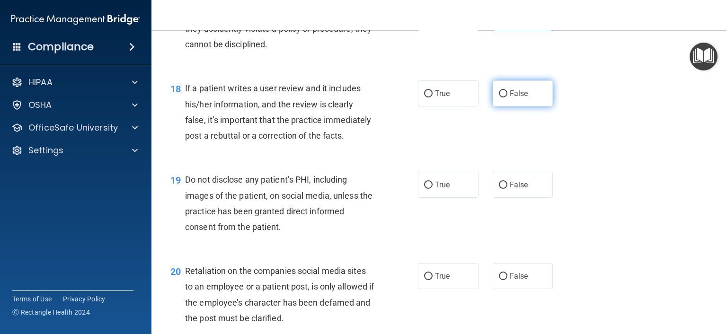
click at [501, 97] on input "False" at bounding box center [503, 93] width 9 height 7
click at [418, 198] on label "True" at bounding box center [448, 185] width 61 height 26
click at [424, 189] on input "True" at bounding box center [428, 185] width 9 height 7
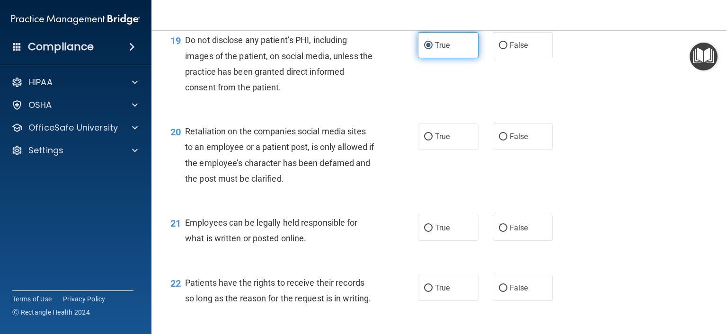
scroll to position [1703, 0]
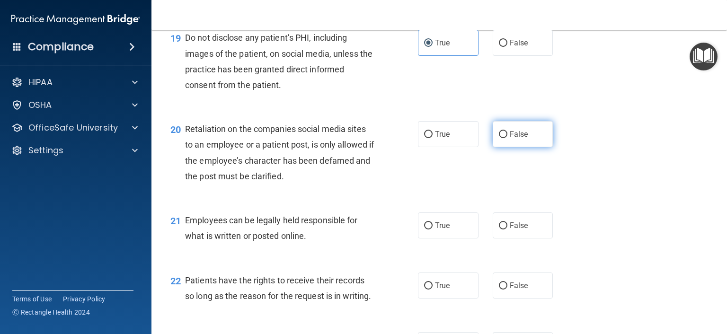
click at [503, 147] on label "False" at bounding box center [522, 134] width 61 height 26
click at [503, 138] on input "False" at bounding box center [503, 134] width 9 height 7
click at [420, 147] on label "True" at bounding box center [448, 134] width 61 height 26
click at [424, 138] on input "True" at bounding box center [428, 134] width 9 height 7
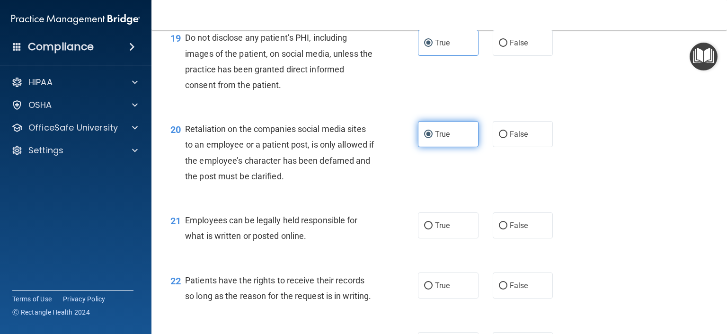
scroll to position [1845, 0]
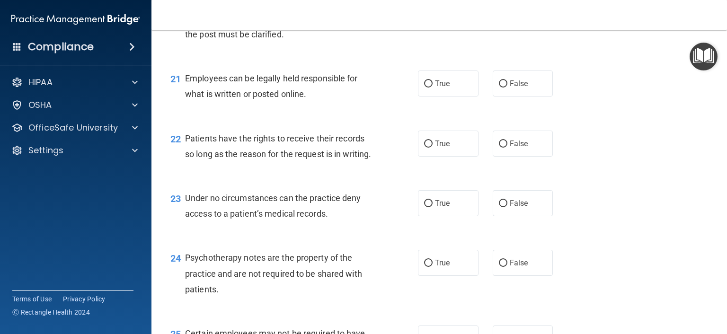
click at [443, 96] on label "True" at bounding box center [448, 83] width 61 height 26
click at [432, 88] on input "True" at bounding box center [428, 83] width 9 height 7
click at [426, 148] on input "True" at bounding box center [428, 143] width 9 height 7
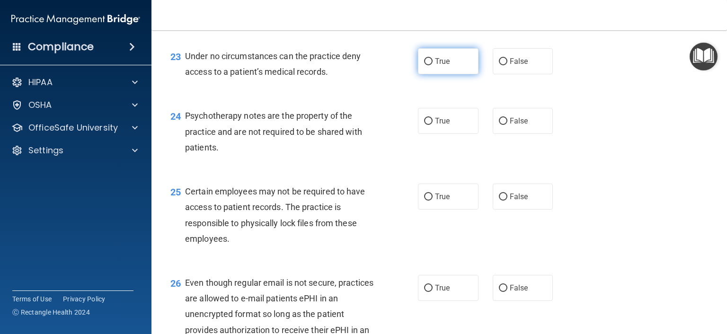
click at [438, 66] on span "True" at bounding box center [442, 61] width 15 height 9
click at [432, 65] on input "True" at bounding box center [428, 61] width 9 height 7
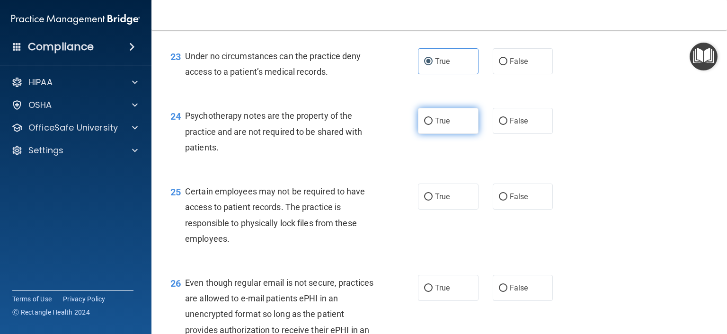
click at [430, 134] on label "True" at bounding box center [448, 121] width 61 height 26
click at [430, 125] on input "True" at bounding box center [428, 121] width 9 height 7
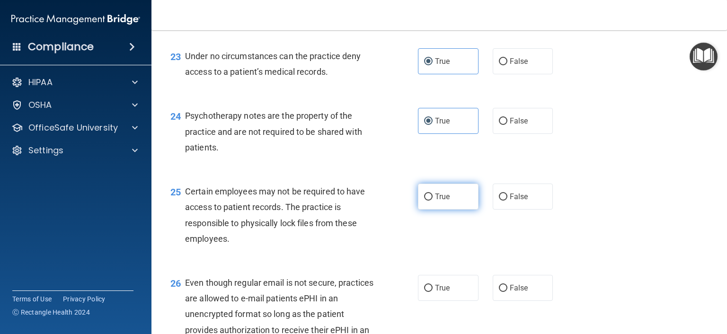
scroll to position [2129, 0]
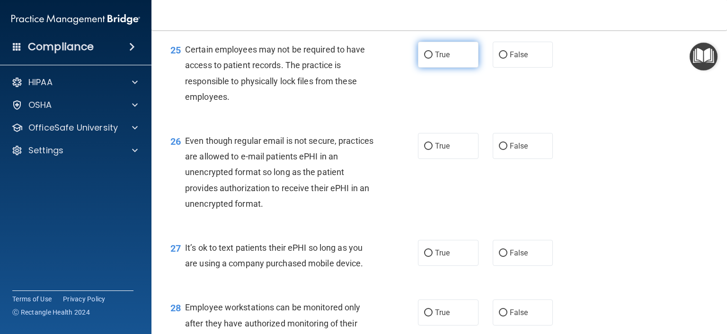
click at [435, 59] on span "True" at bounding box center [442, 54] width 15 height 9
click at [431, 59] on input "True" at bounding box center [428, 55] width 9 height 7
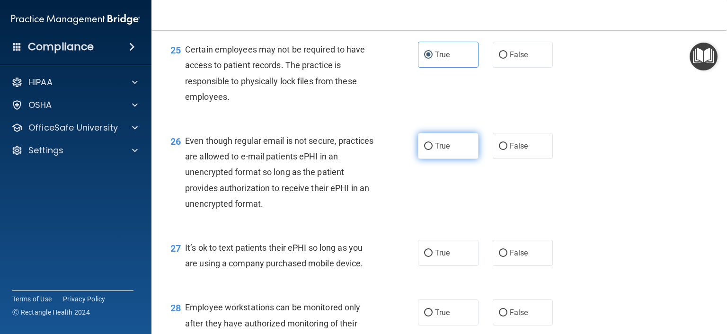
click at [436, 159] on label "True" at bounding box center [448, 146] width 61 height 26
click at [432, 150] on input "True" at bounding box center [428, 146] width 9 height 7
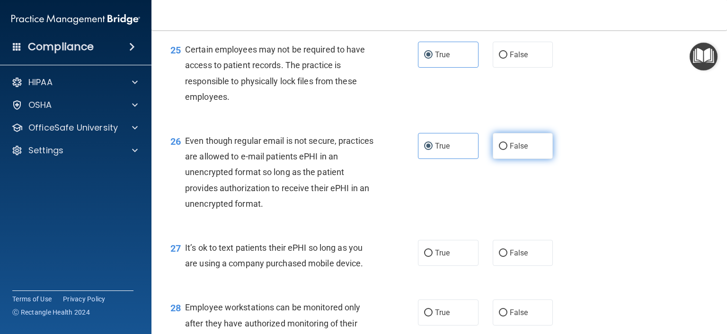
click at [492, 159] on label "False" at bounding box center [522, 146] width 61 height 26
click at [499, 150] on input "False" at bounding box center [503, 146] width 9 height 7
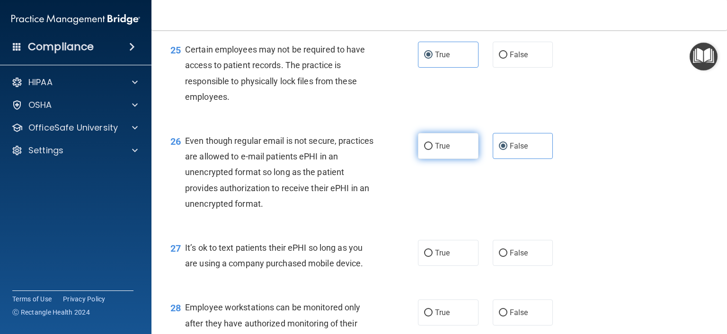
click at [461, 159] on label "True" at bounding box center [448, 146] width 61 height 26
click at [432, 150] on input "True" at bounding box center [428, 146] width 9 height 7
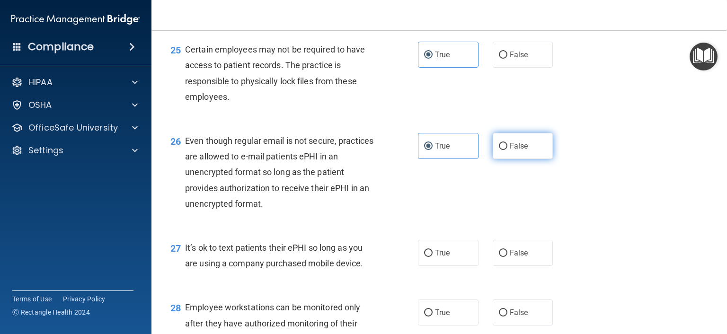
click at [499, 150] on input "False" at bounding box center [503, 146] width 9 height 7
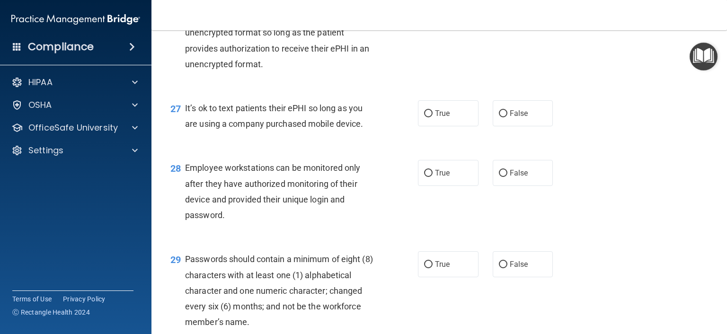
scroll to position [2271, 0]
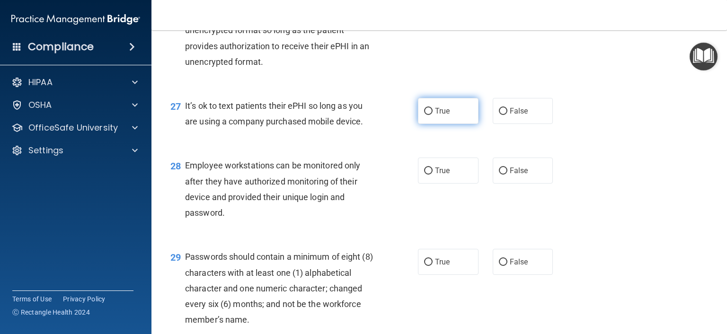
click at [439, 124] on label "True" at bounding box center [448, 111] width 61 height 26
click at [432, 115] on input "True" at bounding box center [428, 111] width 9 height 7
click at [507, 124] on label "False" at bounding box center [522, 111] width 61 height 26
click at [507, 115] on input "False" at bounding box center [503, 111] width 9 height 7
click at [458, 124] on label "True" at bounding box center [448, 111] width 61 height 26
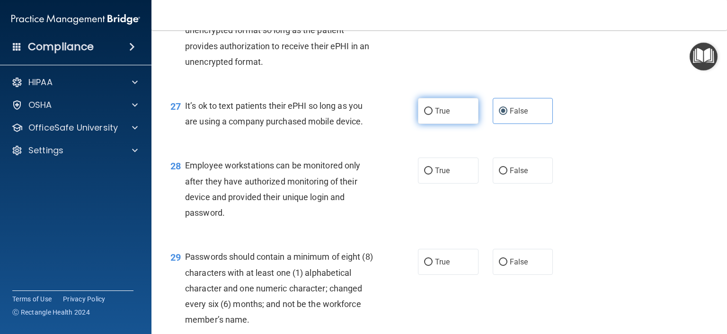
click at [432, 115] on input "True" at bounding box center [428, 111] width 9 height 7
click at [427, 175] on input "True" at bounding box center [428, 170] width 9 height 7
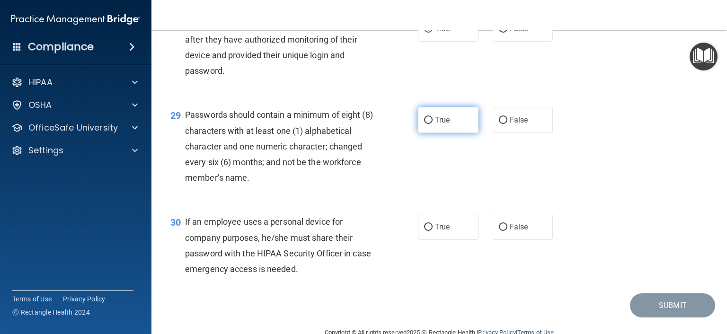
click at [436, 133] on label "True" at bounding box center [448, 120] width 61 height 26
click at [432, 124] on input "True" at bounding box center [428, 120] width 9 height 7
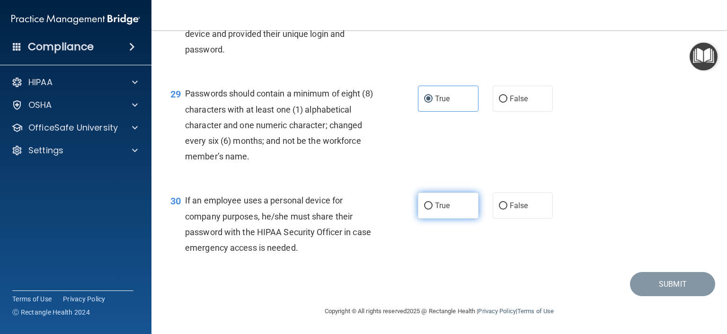
click at [440, 198] on label "True" at bounding box center [448, 206] width 61 height 26
click at [432, 202] on input "True" at bounding box center [428, 205] width 9 height 7
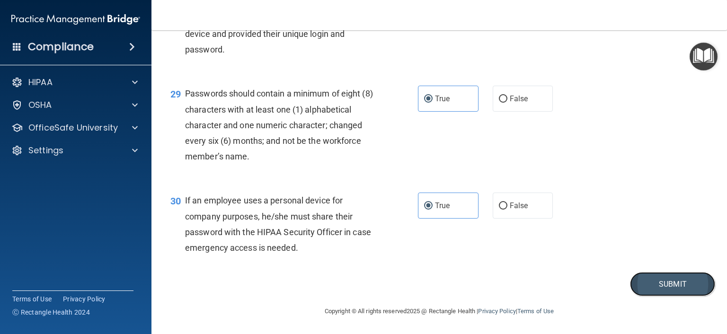
click at [688, 295] on button "Submit" at bounding box center [672, 284] width 85 height 24
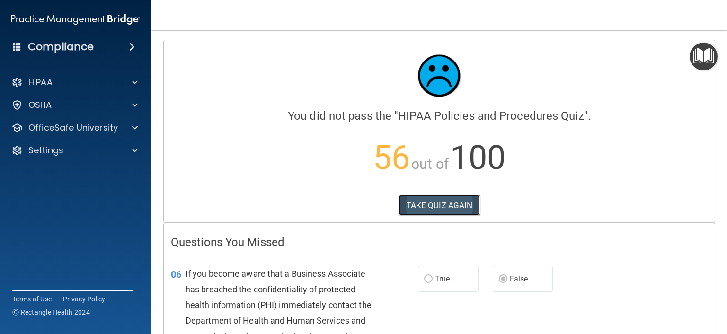
click at [433, 214] on button "TAKE QUIZ AGAIN" at bounding box center [439, 205] width 82 height 21
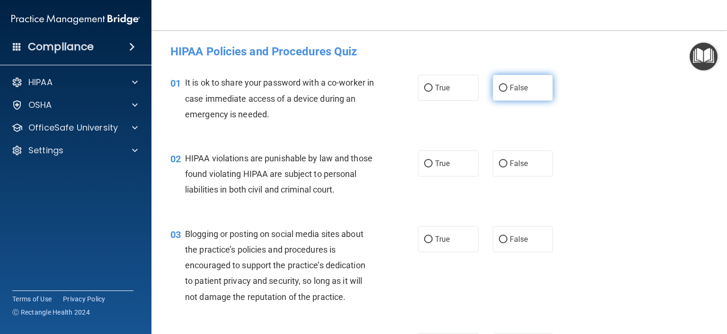
click at [504, 91] on label "False" at bounding box center [522, 88] width 61 height 26
click at [504, 91] on input "False" at bounding box center [503, 88] width 9 height 7
click at [499, 164] on input "False" at bounding box center [503, 163] width 9 height 7
click at [492, 245] on label "False" at bounding box center [522, 239] width 61 height 26
click at [499, 243] on input "False" at bounding box center [503, 239] width 9 height 7
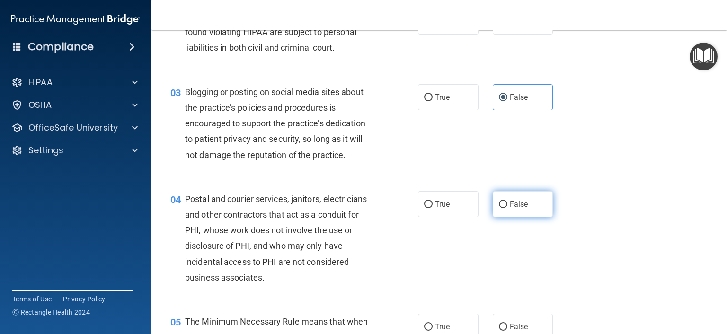
click at [510, 217] on label "False" at bounding box center [522, 204] width 61 height 26
click at [507, 208] on input "False" at bounding box center [503, 204] width 9 height 7
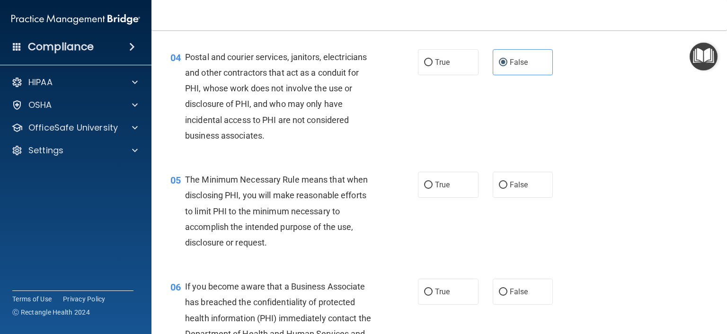
click at [511, 221] on div "05 The Minimum Necessary Rule means that when disclosing PHI, you will make rea…" at bounding box center [439, 213] width 552 height 107
click at [515, 198] on label "False" at bounding box center [522, 185] width 61 height 26
click at [507, 189] on input "False" at bounding box center [503, 185] width 9 height 7
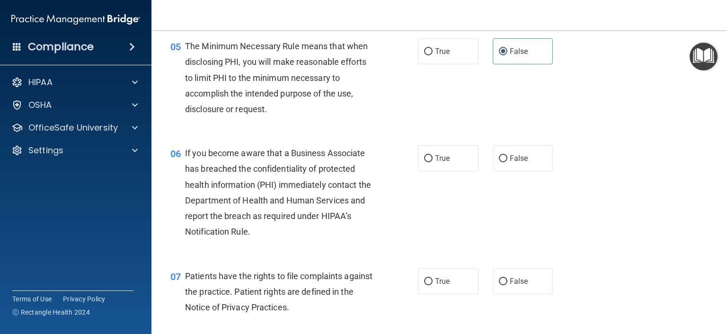
scroll to position [426, 0]
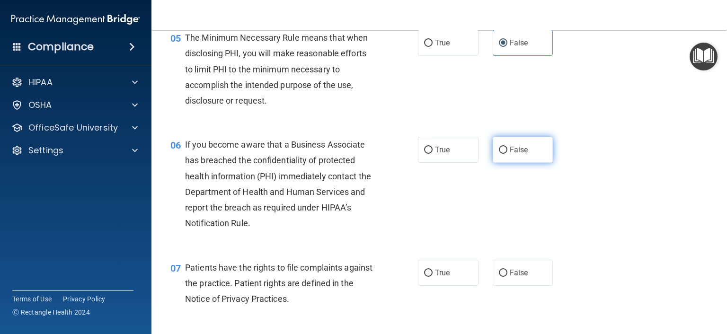
click at [500, 163] on label "False" at bounding box center [522, 150] width 61 height 26
click at [500, 154] on input "False" at bounding box center [503, 150] width 9 height 7
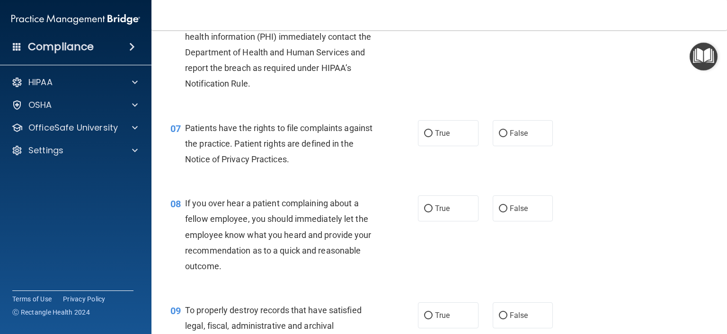
scroll to position [568, 0]
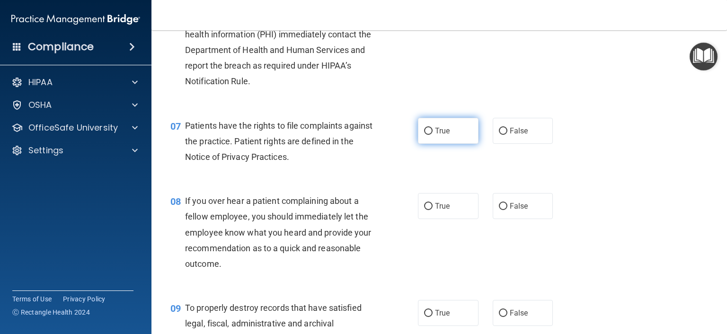
click at [435, 135] on span "True" at bounding box center [442, 130] width 15 height 9
click at [432, 135] on input "True" at bounding box center [428, 131] width 9 height 7
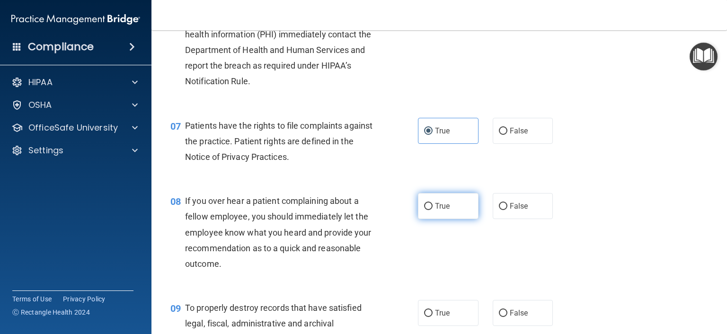
scroll to position [710, 0]
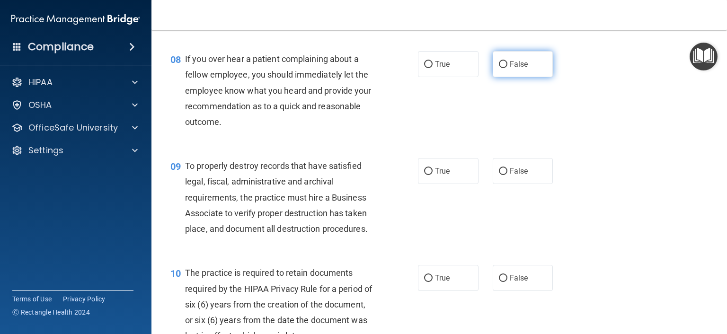
drag, startPoint x: 513, startPoint y: 108, endPoint x: 514, endPoint y: 92, distance: 16.1
click at [513, 107] on div "08 If you over hear a patient complaining about a fellow employee, you should i…" at bounding box center [439, 92] width 552 height 107
click at [514, 77] on label "False" at bounding box center [522, 64] width 61 height 26
click at [507, 68] on input "False" at bounding box center [503, 64] width 9 height 7
click at [430, 184] on label "True" at bounding box center [448, 171] width 61 height 26
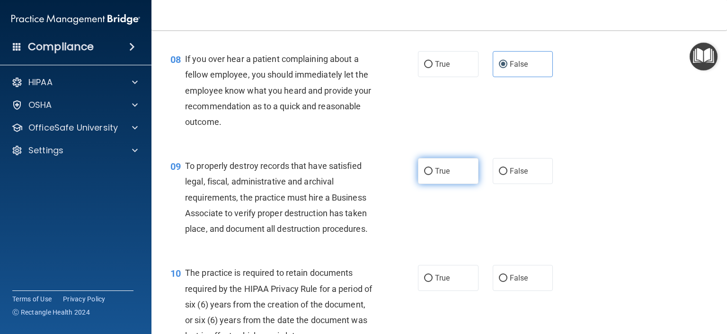
click at [430, 175] on input "True" at bounding box center [428, 171] width 9 height 7
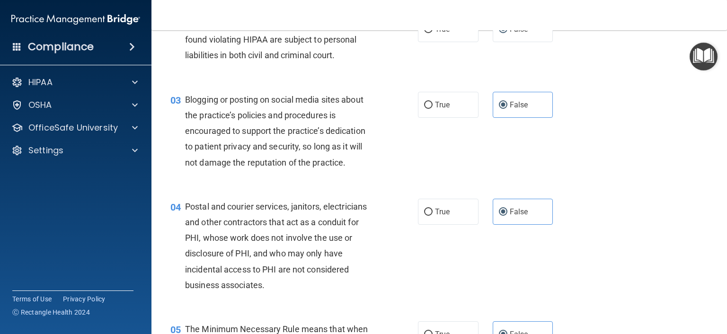
scroll to position [142, 0]
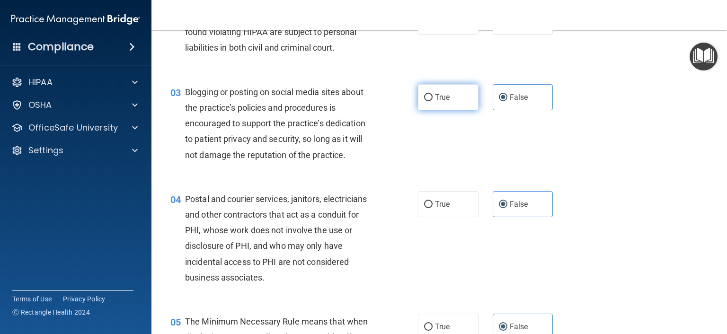
click at [447, 110] on label "True" at bounding box center [448, 97] width 61 height 26
click at [432, 101] on input "True" at bounding box center [428, 97] width 9 height 7
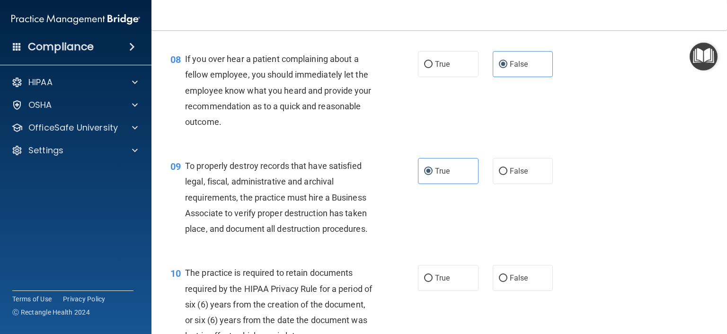
scroll to position [851, 0]
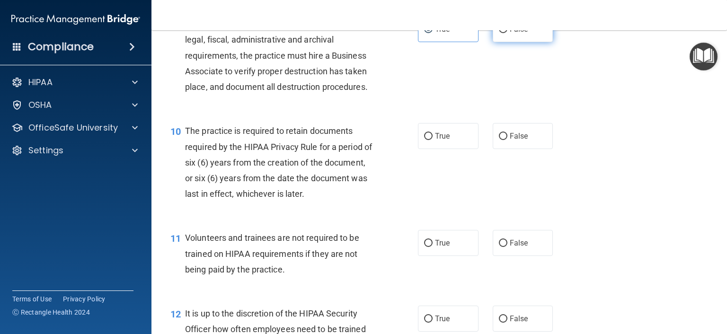
click at [515, 37] on label "False" at bounding box center [522, 29] width 61 height 26
click at [507, 33] on input "False" at bounding box center [503, 29] width 9 height 7
click at [438, 167] on div "10 The practice is required to retain documents required by the HIPAA Privacy R…" at bounding box center [439, 164] width 552 height 107
click at [504, 149] on label "False" at bounding box center [522, 136] width 61 height 26
click at [504, 140] on input "False" at bounding box center [503, 136] width 9 height 7
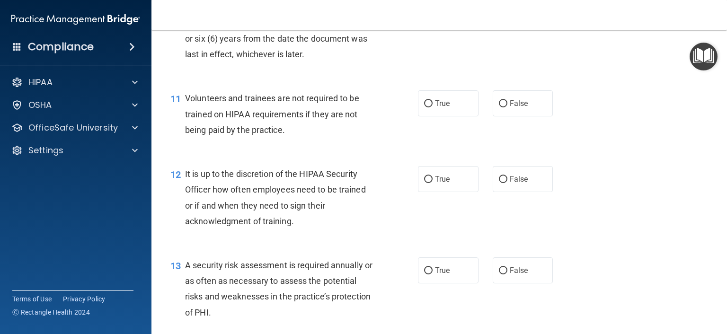
scroll to position [993, 0]
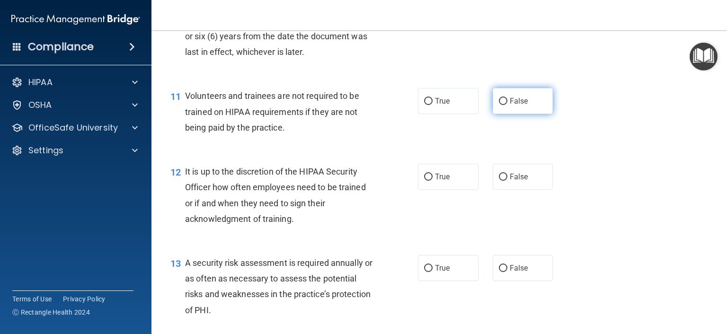
click at [513, 114] on label "False" at bounding box center [522, 101] width 61 height 26
click at [507, 105] on input "False" at bounding box center [503, 101] width 9 height 7
click at [499, 181] on input "False" at bounding box center [503, 177] width 9 height 7
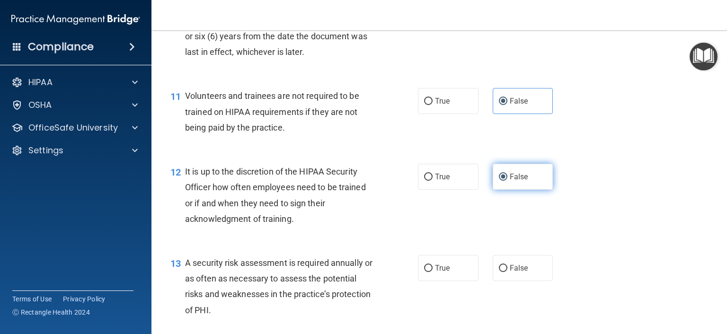
scroll to position [1135, 0]
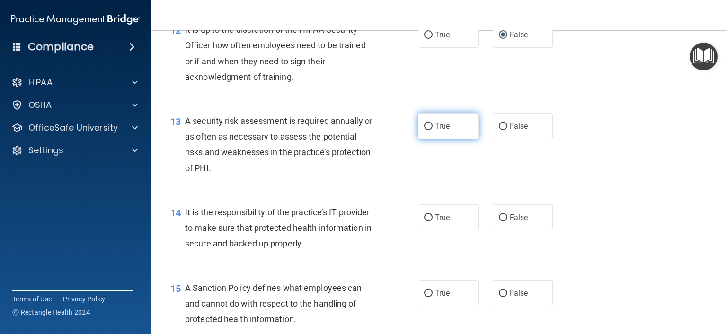
click at [447, 139] on label "True" at bounding box center [448, 126] width 61 height 26
click at [432, 130] on input "True" at bounding box center [428, 126] width 9 height 7
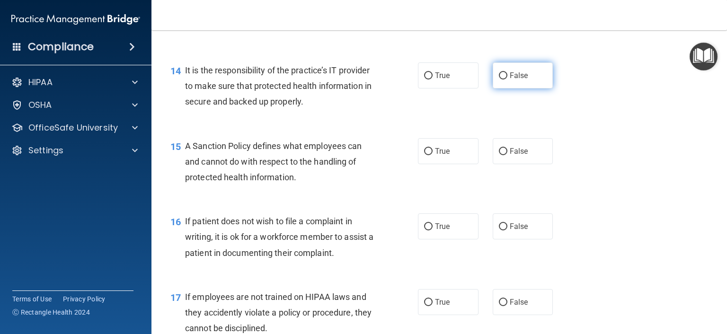
click at [501, 104] on div "14 It is the responsibility of the practice’s IT provider to make sure that pro…" at bounding box center [439, 89] width 552 height 76
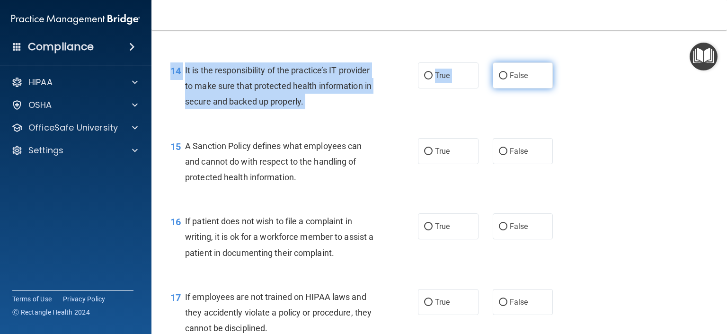
click at [503, 88] on label "False" at bounding box center [522, 75] width 61 height 26
click at [503, 79] on input "False" at bounding box center [503, 75] width 9 height 7
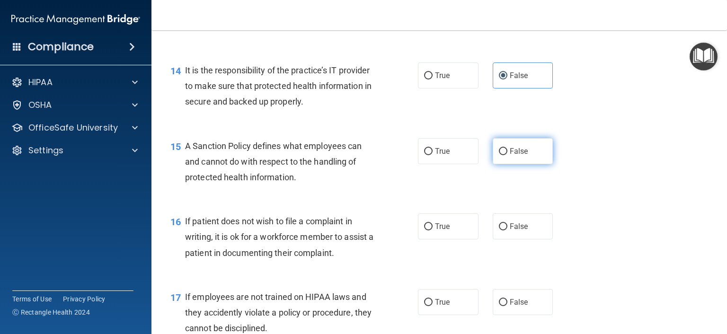
click at [499, 155] on input "False" at bounding box center [503, 151] width 9 height 7
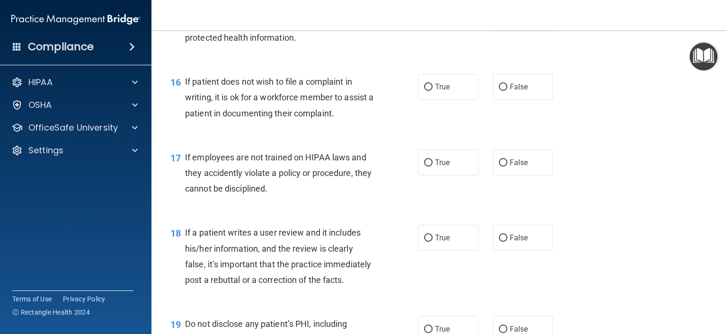
scroll to position [1419, 0]
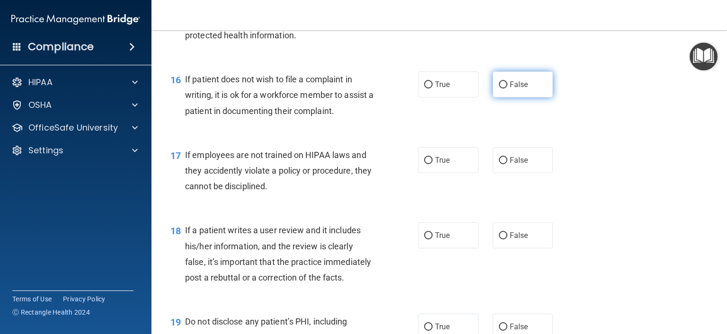
click at [507, 97] on label "False" at bounding box center [522, 84] width 61 height 26
click at [507, 88] on input "False" at bounding box center [503, 84] width 9 height 7
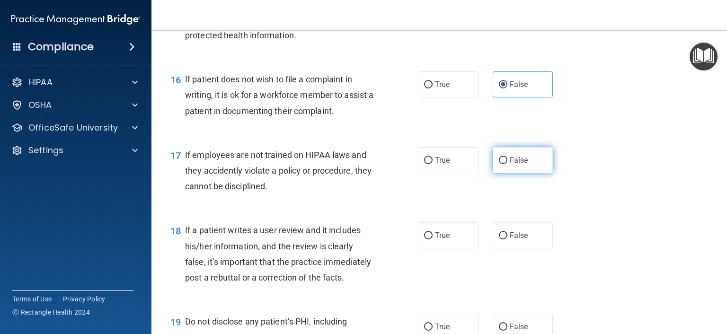
click at [499, 164] on input "False" at bounding box center [503, 160] width 9 height 7
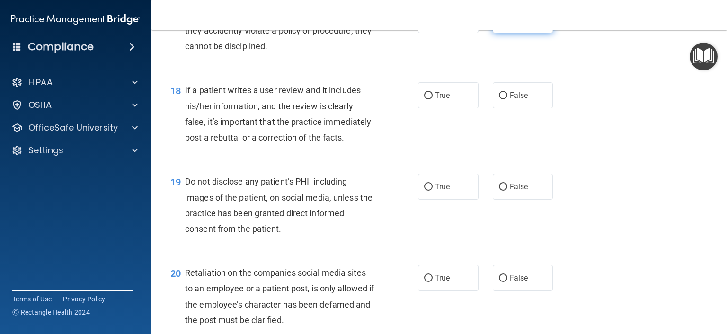
scroll to position [1561, 0]
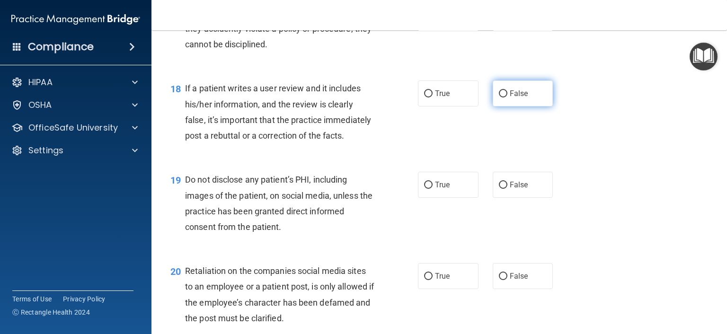
click at [509, 98] on span "False" at bounding box center [518, 93] width 18 height 9
click at [507, 97] on input "False" at bounding box center [503, 93] width 9 height 7
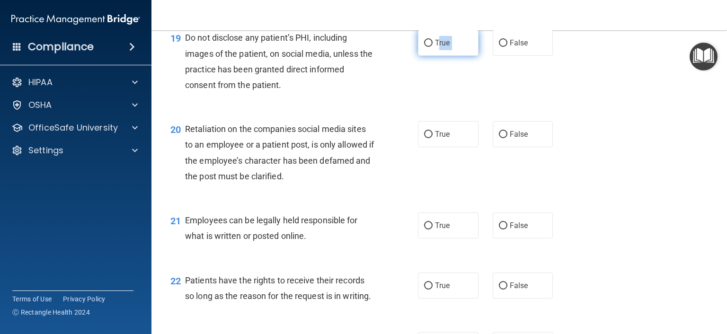
drag, startPoint x: 506, startPoint y: 80, endPoint x: 435, endPoint y: 74, distance: 71.7
click at [435, 56] on div "True False" at bounding box center [490, 43] width 145 height 26
click at [435, 47] on span "True" at bounding box center [442, 42] width 15 height 9
click at [432, 47] on input "True" at bounding box center [428, 43] width 9 height 7
click at [509, 147] on label "False" at bounding box center [522, 134] width 61 height 26
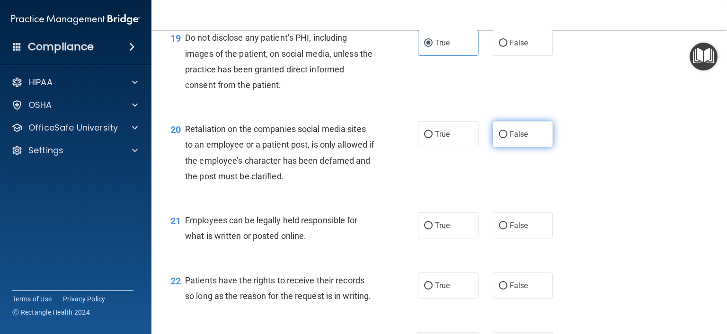
click at [507, 138] on input "False" at bounding box center [503, 134] width 9 height 7
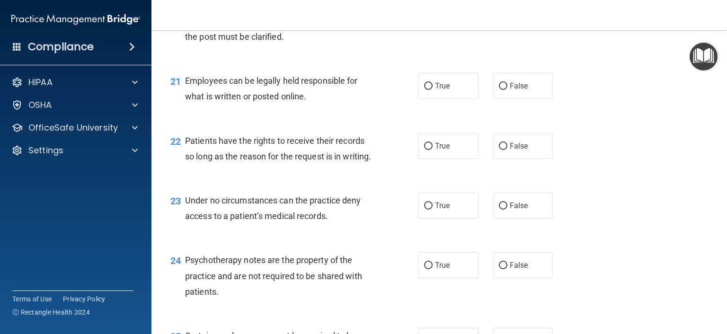
scroll to position [1845, 0]
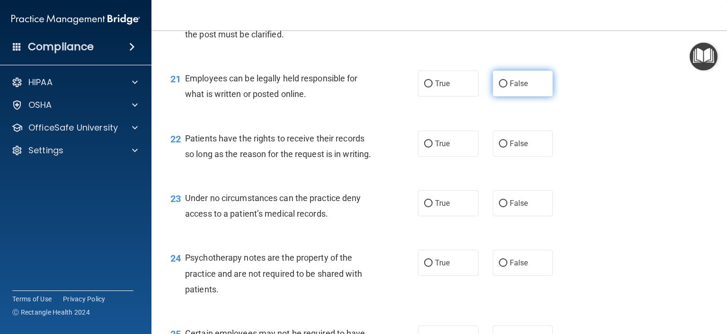
click at [515, 96] on label "False" at bounding box center [522, 83] width 61 height 26
click at [507, 88] on input "False" at bounding box center [503, 83] width 9 height 7
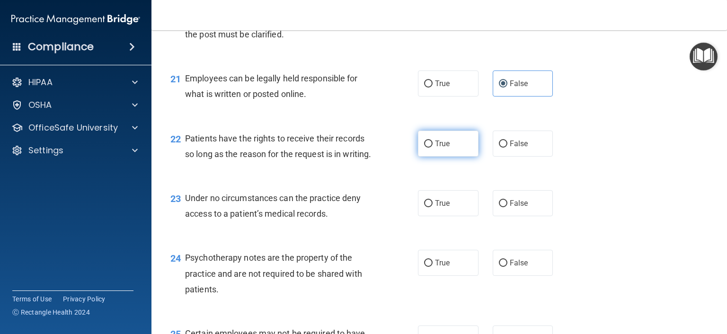
click at [444, 148] on span "True" at bounding box center [442, 143] width 15 height 9
click at [432, 148] on input "True" at bounding box center [428, 143] width 9 height 7
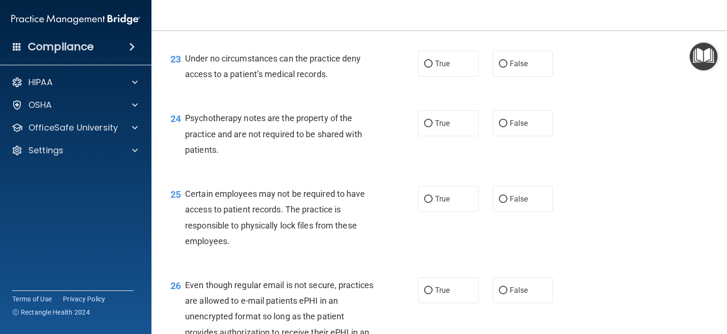
scroll to position [1987, 0]
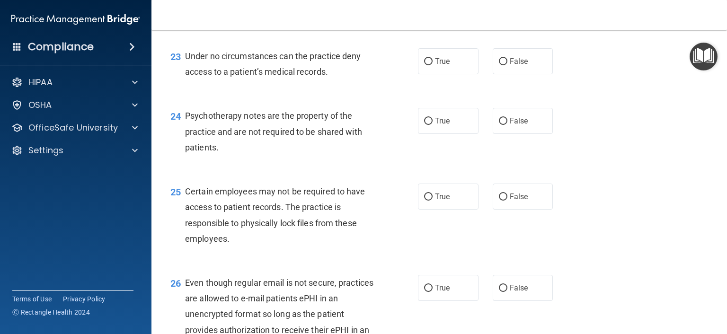
click at [432, 96] on div "23 Under no circumstances can the practice deny access to a patient’s medical r…" at bounding box center [439, 66] width 552 height 60
click at [430, 74] on label "True" at bounding box center [448, 61] width 61 height 26
click at [430, 65] on input "True" at bounding box center [428, 61] width 9 height 7
click at [523, 74] on label "False" at bounding box center [522, 61] width 61 height 26
click at [507, 65] on input "False" at bounding box center [503, 61] width 9 height 7
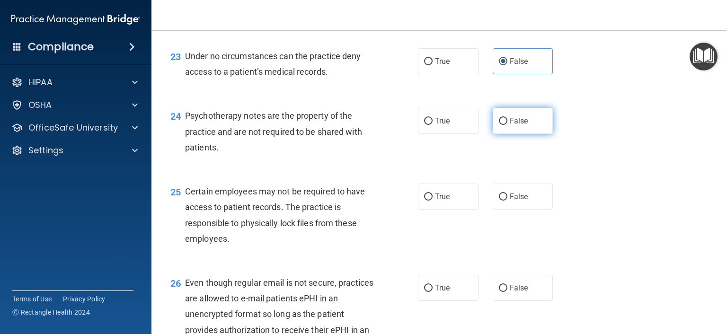
click at [492, 134] on label "False" at bounding box center [522, 121] width 61 height 26
click at [499, 125] on input "False" at bounding box center [503, 121] width 9 height 7
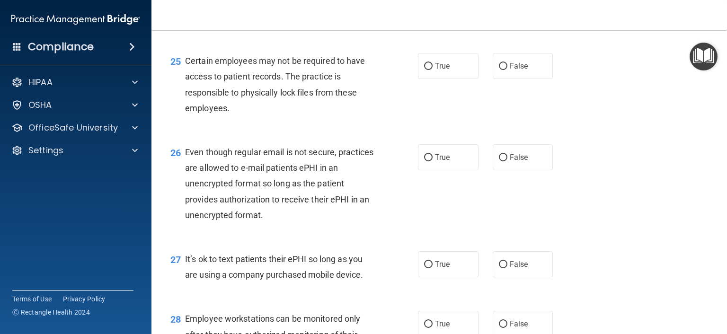
scroll to position [2129, 0]
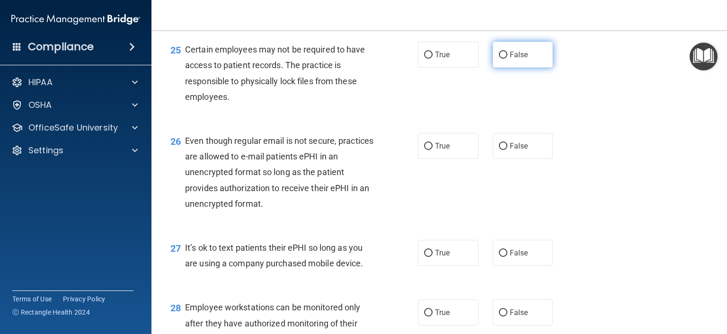
click at [505, 68] on label "False" at bounding box center [522, 55] width 61 height 26
click at [505, 59] on input "False" at bounding box center [503, 55] width 9 height 7
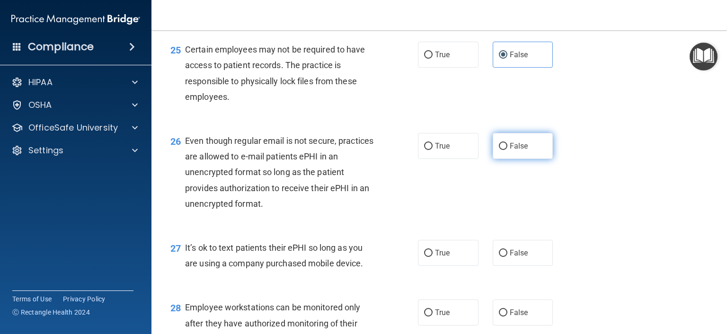
click at [500, 150] on input "False" at bounding box center [503, 146] width 9 height 7
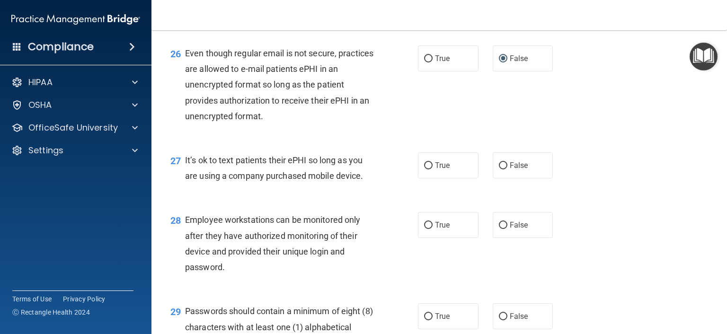
scroll to position [2271, 0]
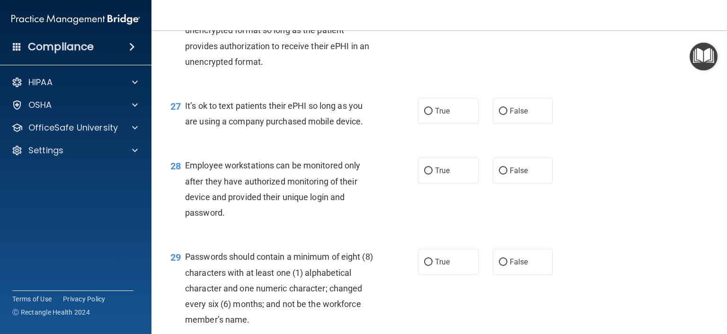
click at [517, 146] on div "27 It’s ok to text patients their ePHI so long as you are using a company purch…" at bounding box center [439, 116] width 552 height 60
click at [518, 124] on label "False" at bounding box center [522, 111] width 61 height 26
click at [507, 115] on input "False" at bounding box center [503, 111] width 9 height 7
click at [509, 184] on label "False" at bounding box center [522, 171] width 61 height 26
click at [507, 175] on input "False" at bounding box center [503, 170] width 9 height 7
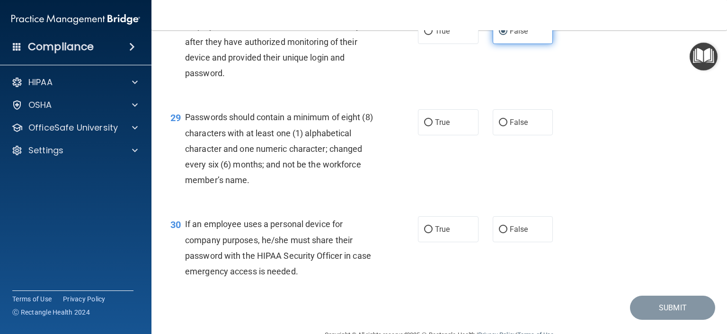
scroll to position [2412, 0]
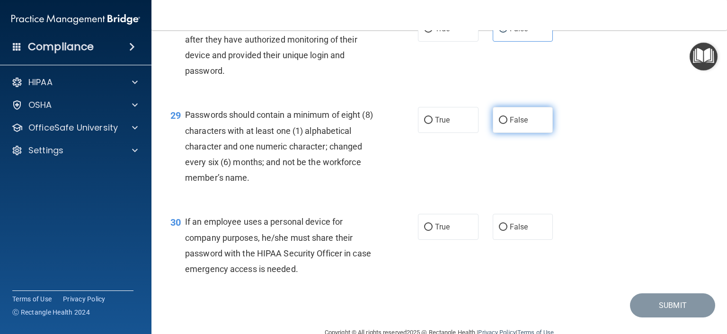
click at [522, 133] on label "False" at bounding box center [522, 120] width 61 height 26
click at [507, 124] on input "False" at bounding box center [503, 120] width 9 height 7
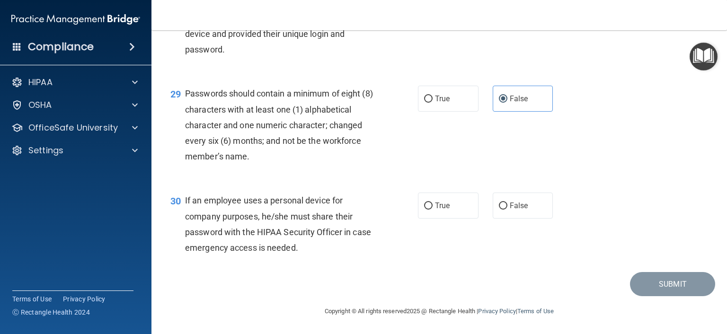
scroll to position [2481, 0]
click at [522, 202] on span "False" at bounding box center [518, 205] width 18 height 9
click at [507, 202] on input "False" at bounding box center [503, 205] width 9 height 7
click at [649, 286] on button "Submit" at bounding box center [672, 284] width 85 height 24
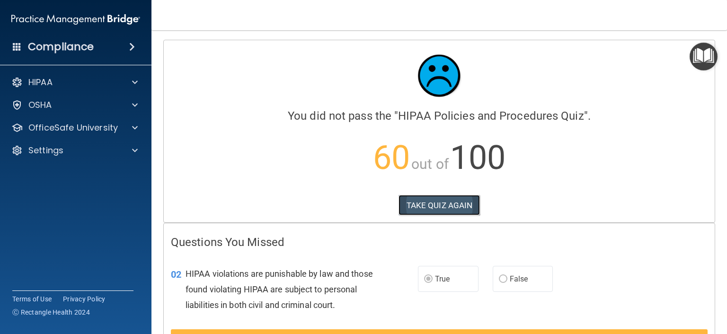
click at [460, 209] on button "TAKE QUIZ AGAIN" at bounding box center [439, 205] width 82 height 21
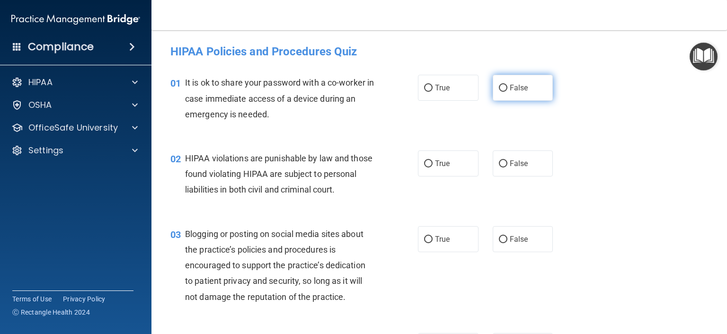
click at [499, 90] on input "False" at bounding box center [503, 88] width 9 height 7
click at [439, 161] on span "True" at bounding box center [442, 163] width 15 height 9
click at [432, 161] on input "True" at bounding box center [428, 163] width 9 height 7
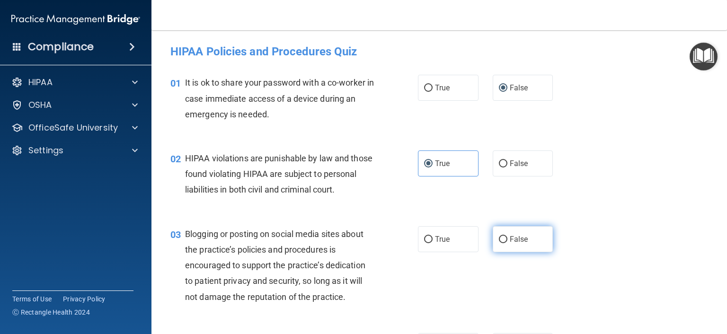
click at [518, 244] on span "False" at bounding box center [518, 239] width 18 height 9
click at [507, 243] on input "False" at bounding box center [503, 239] width 9 height 7
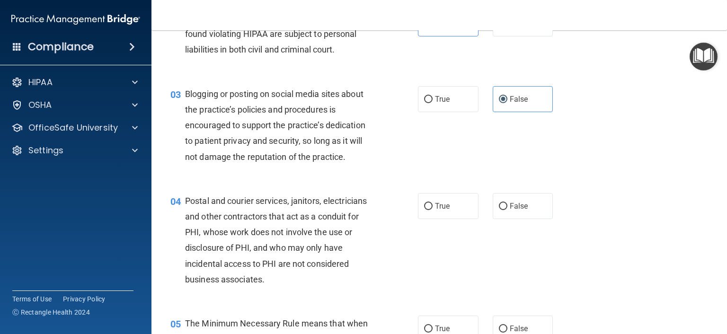
scroll to position [142, 0]
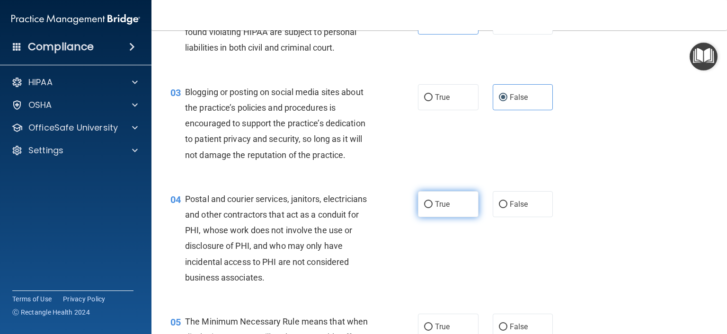
click at [435, 209] on span "True" at bounding box center [442, 204] width 15 height 9
click at [432, 208] on input "True" at bounding box center [428, 204] width 9 height 7
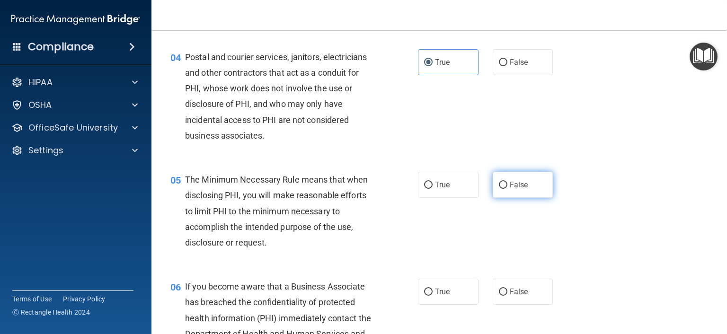
click at [509, 189] on span "False" at bounding box center [518, 184] width 18 height 9
click at [505, 189] on input "False" at bounding box center [503, 185] width 9 height 7
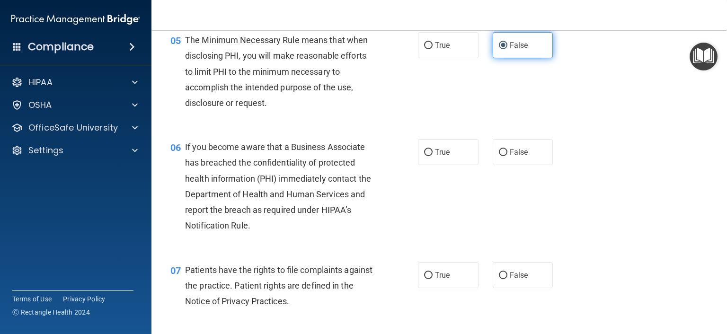
scroll to position [426, 0]
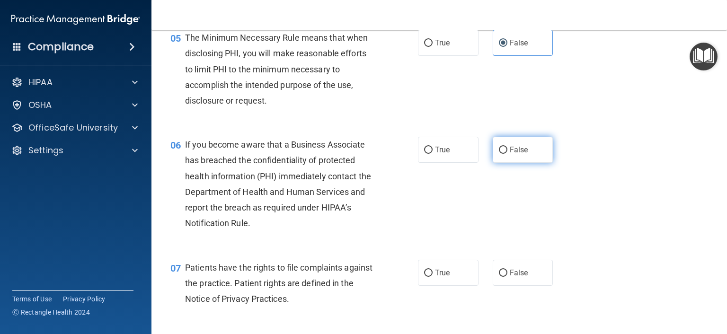
click at [500, 163] on label "False" at bounding box center [522, 150] width 61 height 26
click at [500, 154] on input "False" at bounding box center [503, 150] width 9 height 7
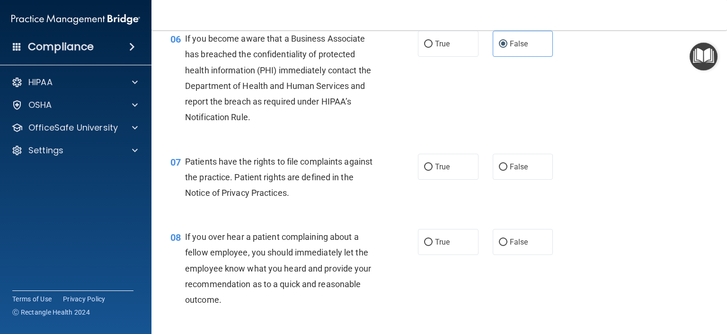
scroll to position [568, 0]
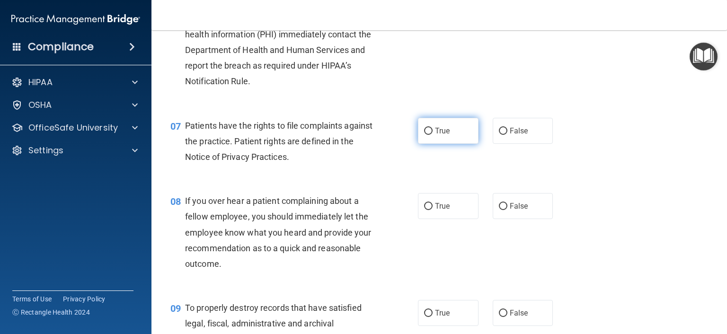
click at [437, 135] on span "True" at bounding box center [442, 130] width 15 height 9
click at [432, 135] on input "True" at bounding box center [428, 131] width 9 height 7
click at [487, 219] on div "True False" at bounding box center [490, 206] width 145 height 26
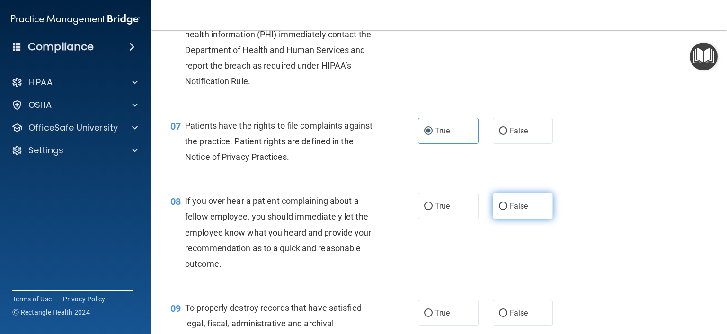
click at [514, 210] on span "False" at bounding box center [518, 206] width 18 height 9
click at [507, 210] on input "False" at bounding box center [503, 206] width 9 height 7
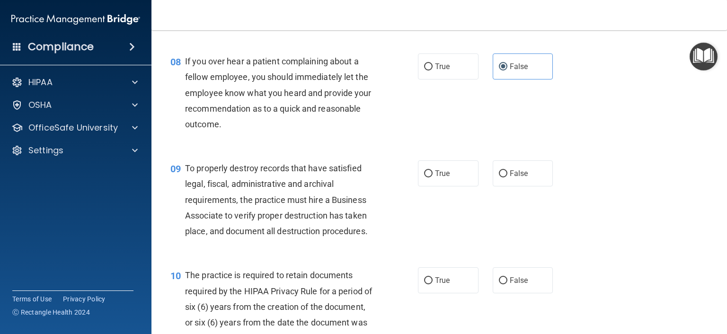
scroll to position [710, 0]
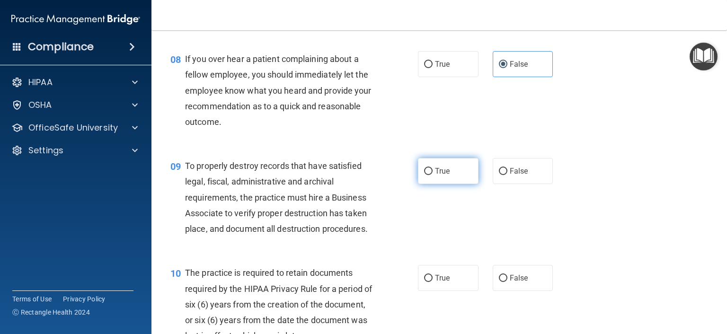
click at [437, 184] on label "True" at bounding box center [448, 171] width 61 height 26
click at [432, 175] on input "True" at bounding box center [428, 171] width 9 height 7
click at [509, 184] on label "False" at bounding box center [522, 171] width 61 height 26
click at [507, 175] on input "False" at bounding box center [503, 171] width 9 height 7
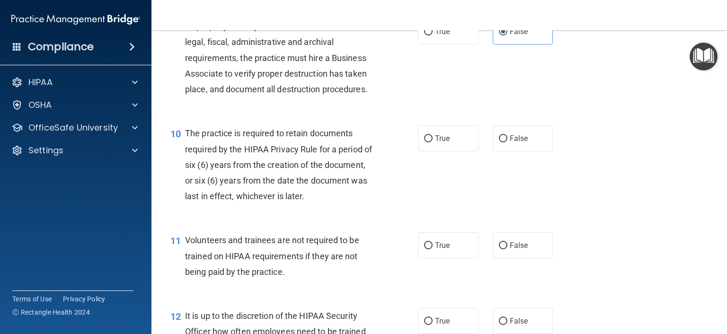
scroll to position [851, 0]
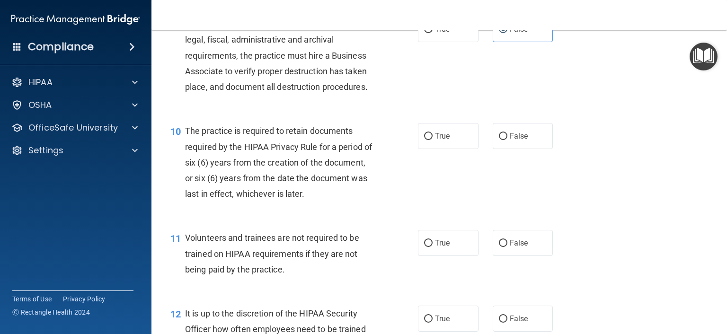
click at [433, 167] on div "10 The practice is required to retain documents required by the HIPAA Privacy R…" at bounding box center [439, 164] width 552 height 107
click at [431, 149] on label "True" at bounding box center [448, 136] width 61 height 26
click at [431, 140] on input "True" at bounding box center [428, 136] width 9 height 7
click at [516, 247] on span "False" at bounding box center [518, 242] width 18 height 9
click at [507, 247] on input "False" at bounding box center [503, 243] width 9 height 7
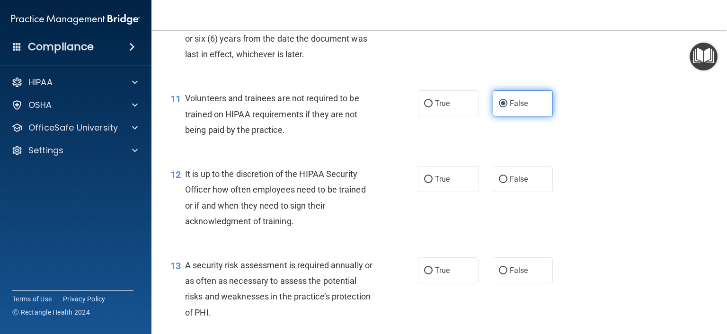
scroll to position [993, 0]
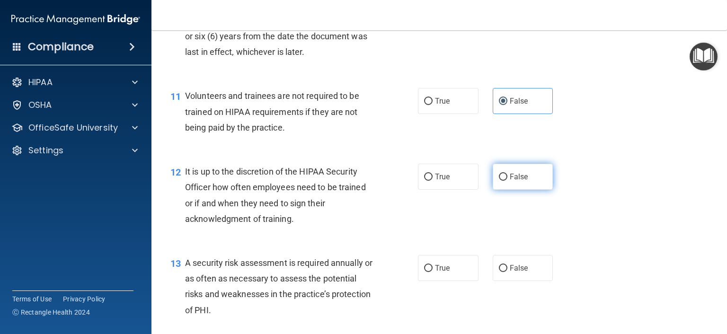
click at [517, 181] on span "False" at bounding box center [518, 176] width 18 height 9
click at [507, 181] on input "False" at bounding box center [503, 177] width 9 height 7
click at [435, 272] on span "True" at bounding box center [442, 267] width 15 height 9
click at [431, 272] on input "True" at bounding box center [428, 268] width 9 height 7
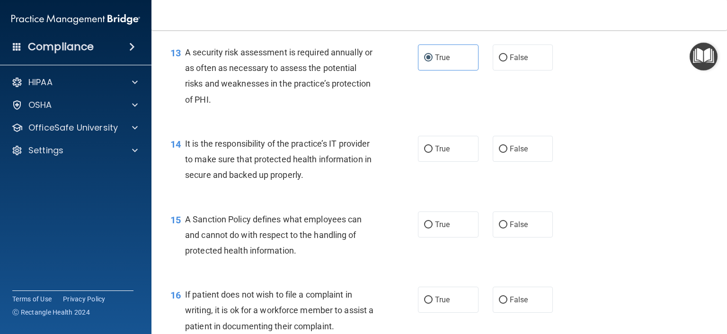
scroll to position [1277, 0]
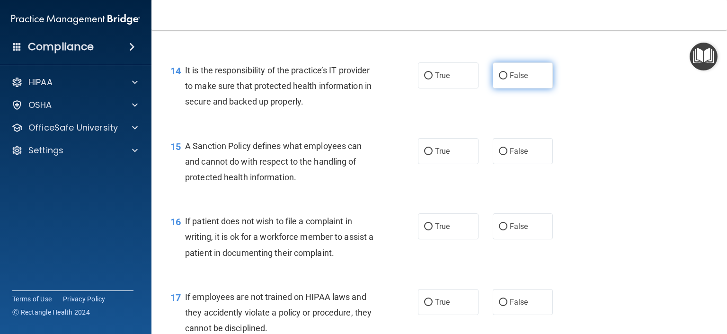
click at [509, 80] on span "False" at bounding box center [518, 75] width 18 height 9
click at [507, 79] on input "False" at bounding box center [503, 75] width 9 height 7
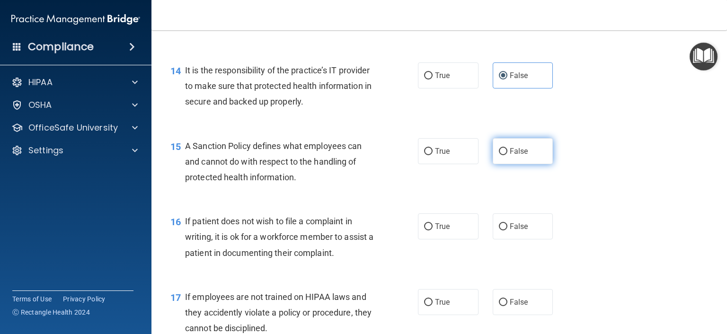
click at [517, 164] on label "False" at bounding box center [522, 151] width 61 height 26
click at [507, 155] on input "False" at bounding box center [503, 151] width 9 height 7
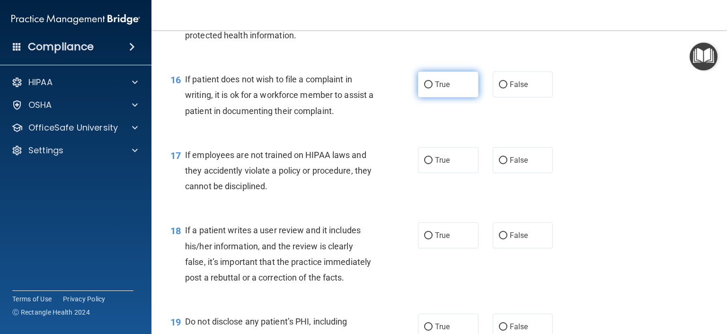
click at [435, 89] on span "True" at bounding box center [442, 84] width 15 height 9
click at [431, 88] on input "True" at bounding box center [428, 84] width 9 height 7
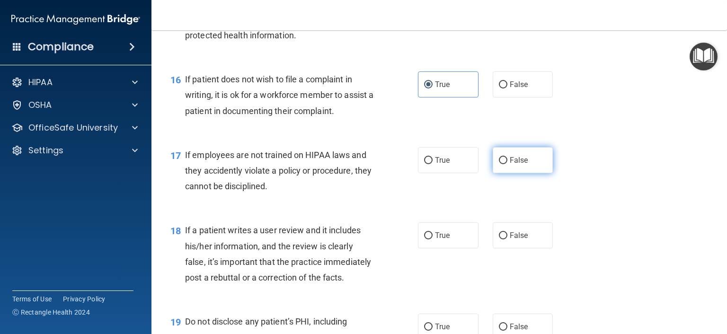
click at [513, 165] on span "False" at bounding box center [518, 160] width 18 height 9
click at [507, 164] on input "False" at bounding box center [503, 160] width 9 height 7
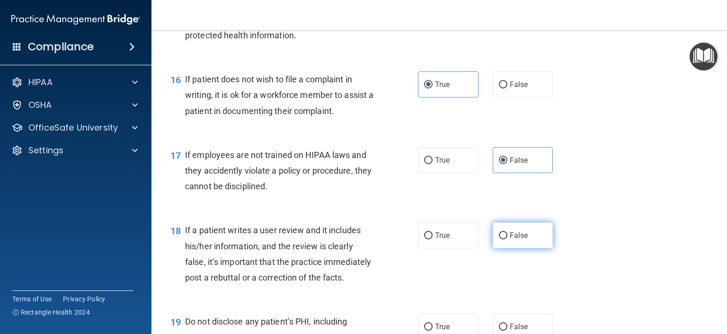
drag, startPoint x: 494, startPoint y: 252, endPoint x: 500, endPoint y: 252, distance: 5.7
click at [499, 239] on input "False" at bounding box center [503, 235] width 9 height 7
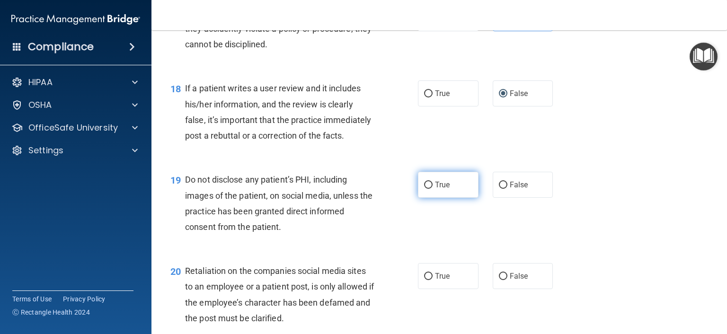
click at [449, 198] on label "True" at bounding box center [448, 185] width 61 height 26
click at [432, 189] on input "True" at bounding box center [428, 185] width 9 height 7
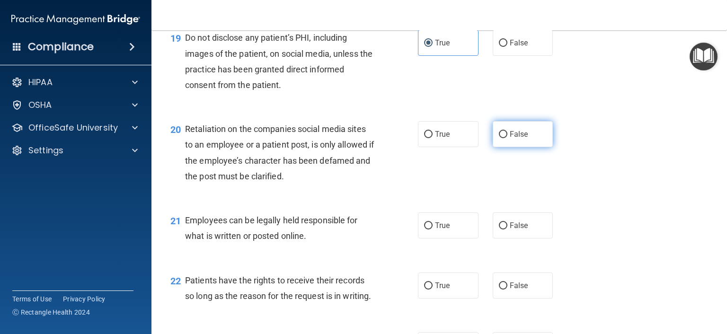
click at [502, 147] on label "False" at bounding box center [522, 134] width 61 height 26
click at [502, 138] on input "False" at bounding box center [503, 134] width 9 height 7
click at [430, 238] on label "True" at bounding box center [448, 225] width 61 height 26
click at [430, 229] on input "True" at bounding box center [428, 225] width 9 height 7
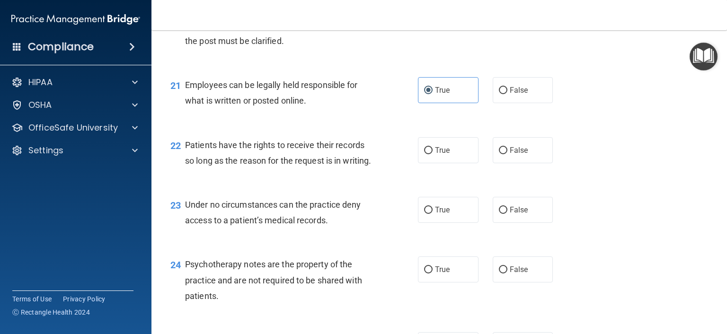
scroll to position [1845, 0]
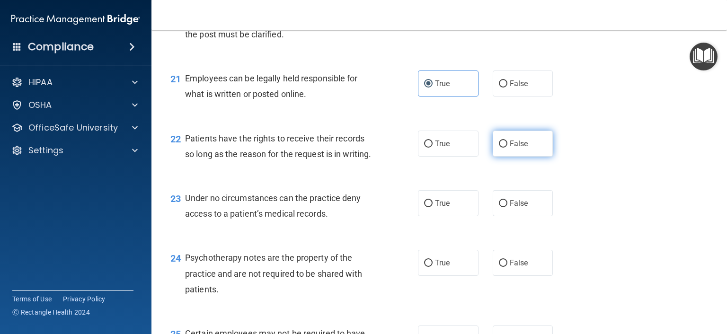
click at [504, 157] on label "False" at bounding box center [522, 144] width 61 height 26
click at [504, 148] on input "False" at bounding box center [503, 143] width 9 height 7
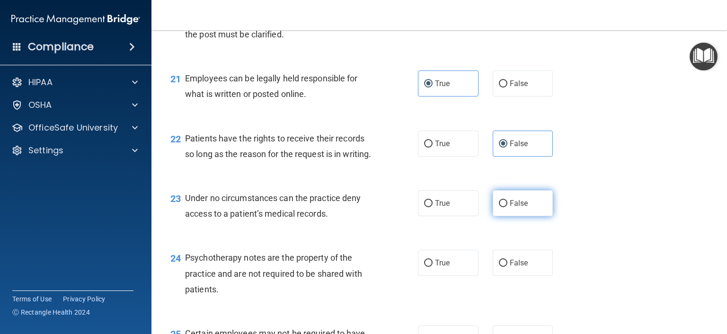
click at [509, 208] on span "False" at bounding box center [518, 203] width 18 height 9
click at [505, 207] on input "False" at bounding box center [503, 203] width 9 height 7
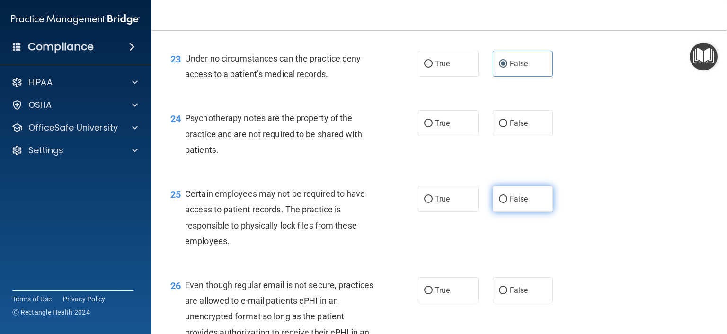
scroll to position [1987, 0]
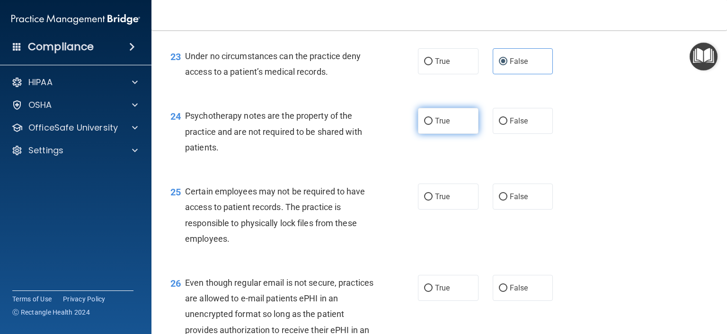
click at [450, 134] on label "True" at bounding box center [448, 121] width 61 height 26
click at [432, 125] on input "True" at bounding box center [428, 121] width 9 height 7
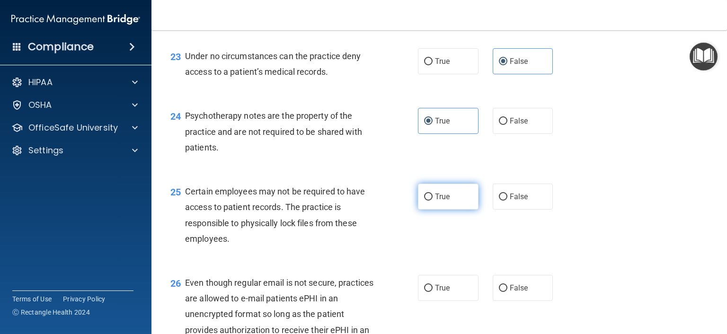
click at [424, 201] on input "True" at bounding box center [428, 196] width 9 height 7
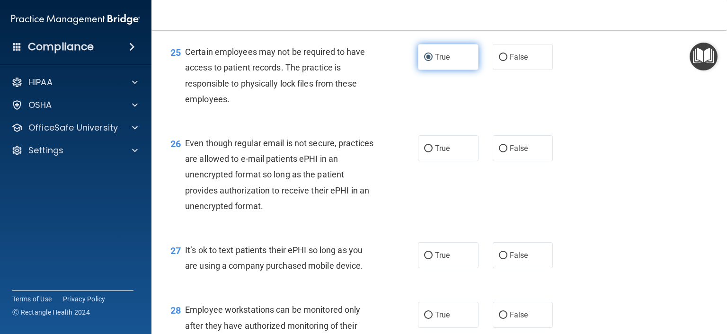
scroll to position [2129, 0]
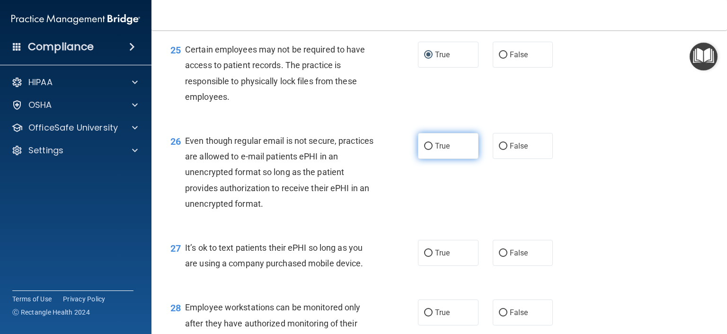
click at [435, 150] on span "True" at bounding box center [442, 145] width 15 height 9
click at [432, 150] on input "True" at bounding box center [428, 146] width 9 height 7
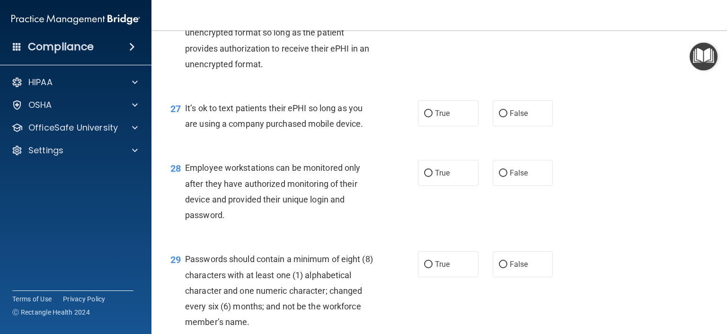
scroll to position [2271, 0]
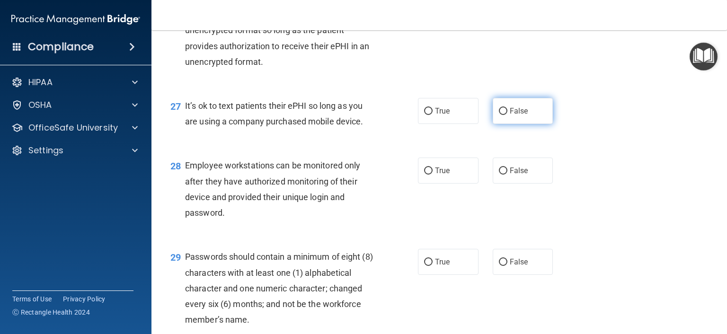
click at [512, 124] on label "False" at bounding box center [522, 111] width 61 height 26
click at [507, 115] on input "False" at bounding box center [503, 111] width 9 height 7
click at [503, 184] on label "False" at bounding box center [522, 171] width 61 height 26
click at [503, 175] on input "False" at bounding box center [503, 170] width 9 height 7
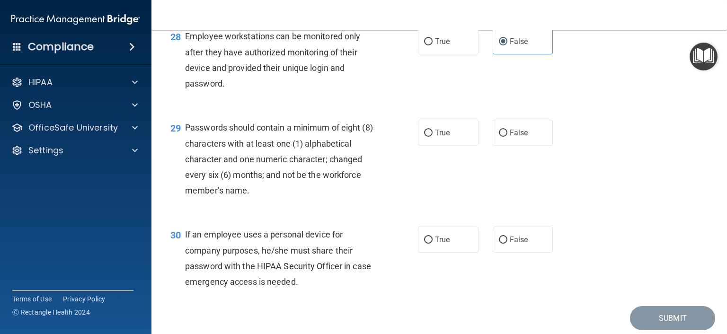
scroll to position [2412, 0]
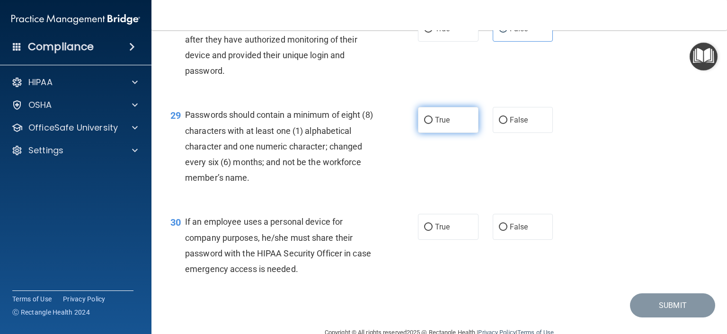
click at [443, 124] on span "True" at bounding box center [442, 119] width 15 height 9
click at [432, 124] on input "True" at bounding box center [428, 120] width 9 height 7
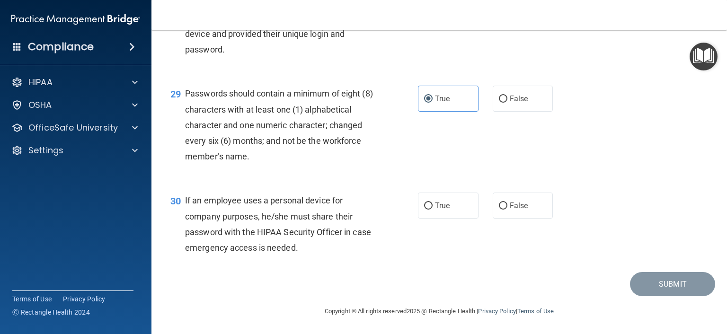
scroll to position [2481, 0]
click at [493, 208] on label "False" at bounding box center [522, 206] width 61 height 26
click at [499, 208] on input "False" at bounding box center [503, 205] width 9 height 7
click at [655, 283] on button "Submit" at bounding box center [672, 284] width 85 height 24
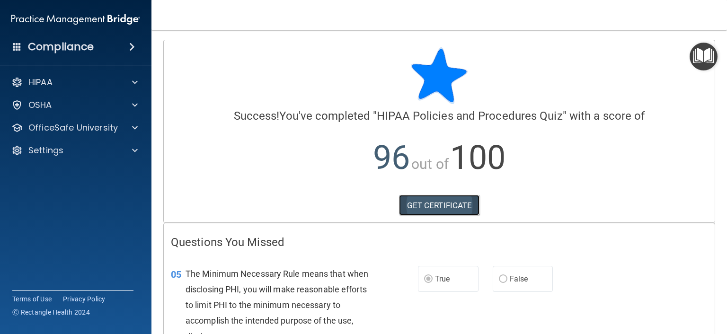
click at [453, 201] on link "GET CERTIFICATE" at bounding box center [439, 205] width 81 height 21
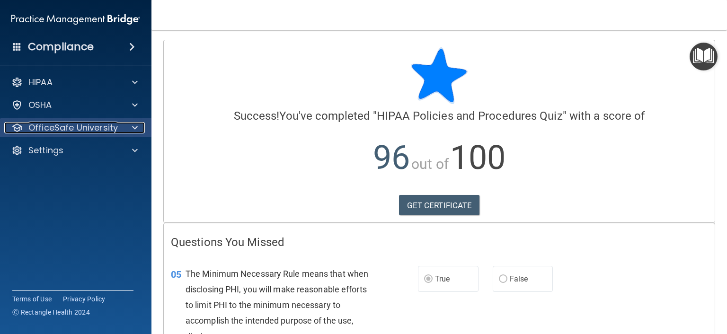
click at [53, 126] on p "OfficeSafe University" at bounding box center [72, 127] width 89 height 11
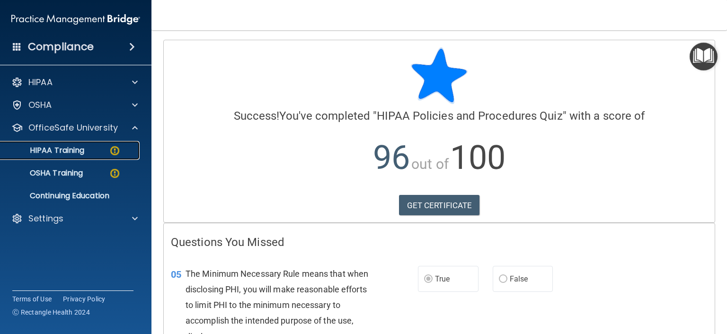
click at [53, 153] on p "HIPAA Training" at bounding box center [45, 150] width 78 height 9
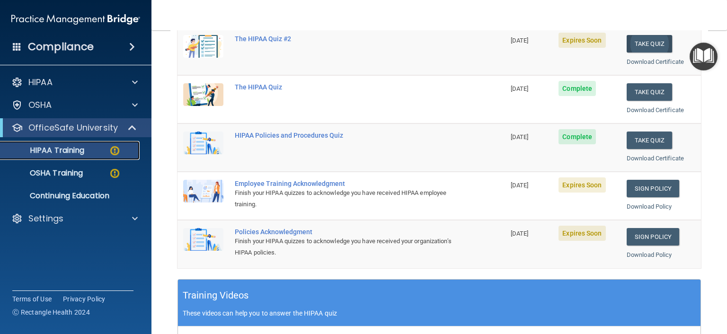
scroll to position [142, 0]
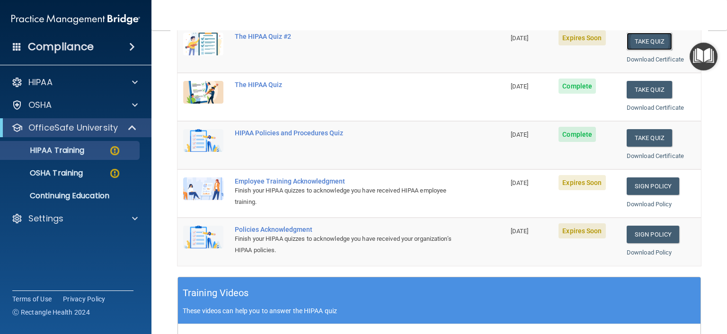
click at [635, 42] on button "Take Quiz" at bounding box center [648, 42] width 45 height 18
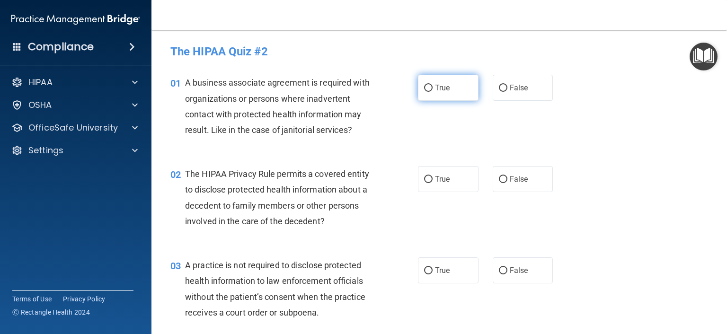
click at [435, 88] on span "True" at bounding box center [442, 87] width 15 height 9
click at [432, 88] on input "True" at bounding box center [428, 88] width 9 height 7
click at [520, 83] on span "False" at bounding box center [518, 87] width 18 height 9
click at [507, 85] on input "False" at bounding box center [503, 88] width 9 height 7
click at [447, 179] on label "True" at bounding box center [448, 179] width 61 height 26
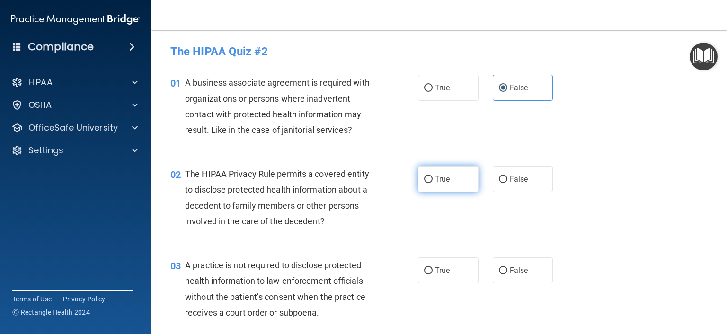
click at [432, 179] on input "True" at bounding box center [428, 179] width 9 height 7
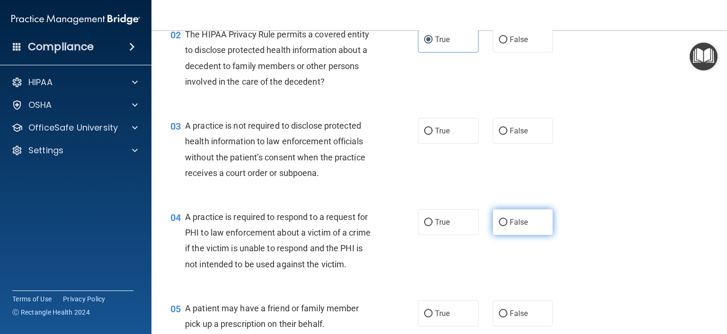
scroll to position [142, 0]
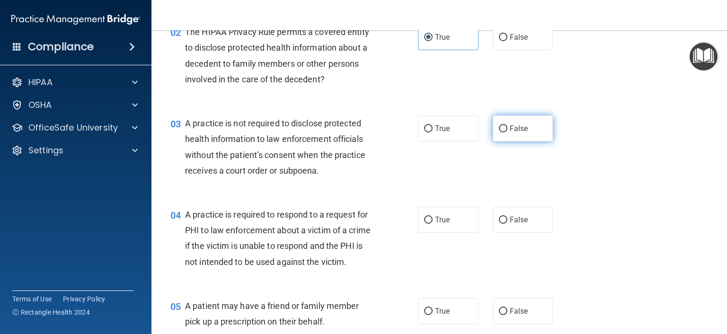
click at [509, 131] on span "False" at bounding box center [518, 128] width 18 height 9
click at [506, 131] on input "False" at bounding box center [503, 128] width 9 height 7
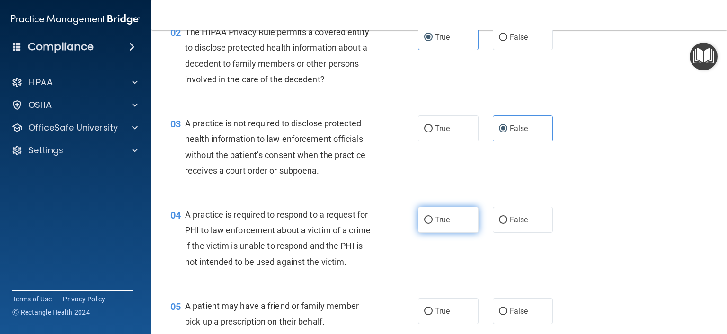
click at [451, 222] on label "True" at bounding box center [448, 220] width 61 height 26
click at [432, 222] on input "True" at bounding box center [428, 220] width 9 height 7
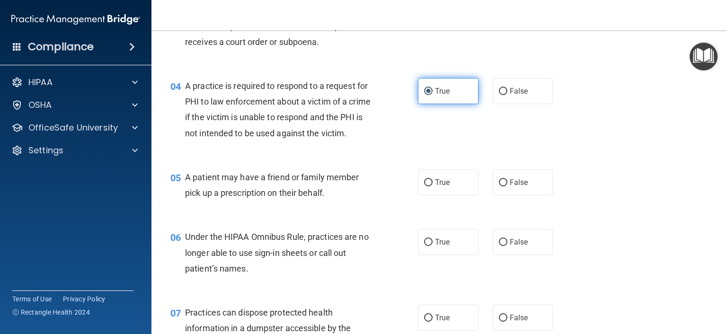
scroll to position [284, 0]
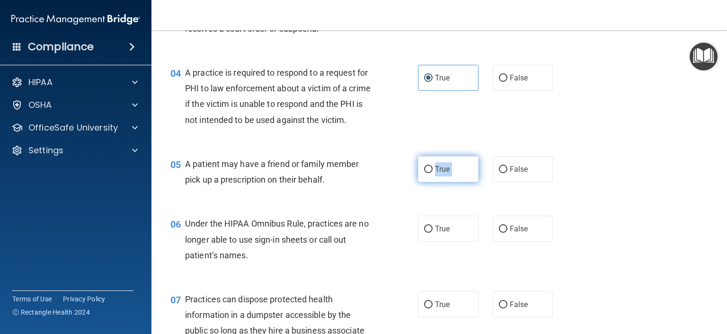
drag, startPoint x: 500, startPoint y: 189, endPoint x: 424, endPoint y: 189, distance: 76.2
click at [424, 182] on div "True False" at bounding box center [490, 169] width 145 height 26
click at [424, 173] on input "True" at bounding box center [428, 169] width 9 height 7
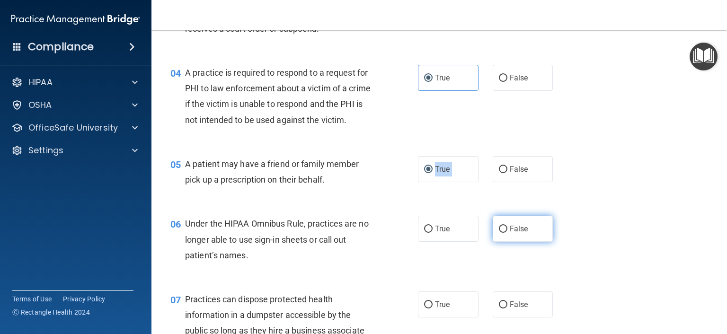
click at [499, 233] on input "False" at bounding box center [503, 229] width 9 height 7
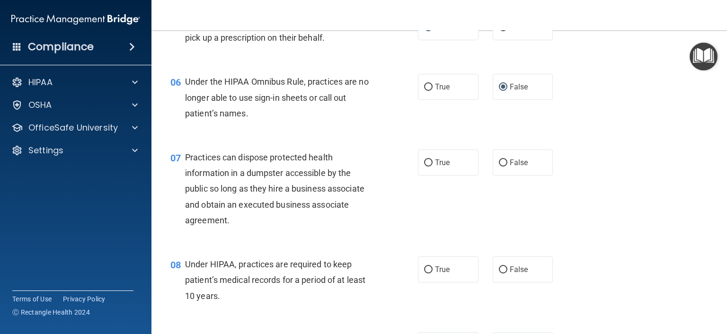
click at [497, 193] on div "07 Practices can dispose protected health information in a dumpster accessible …" at bounding box center [439, 191] width 552 height 107
click at [499, 167] on input "False" at bounding box center [503, 162] width 9 height 7
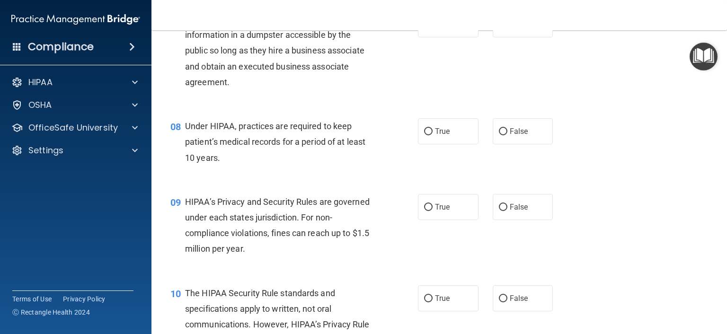
scroll to position [710, 0]
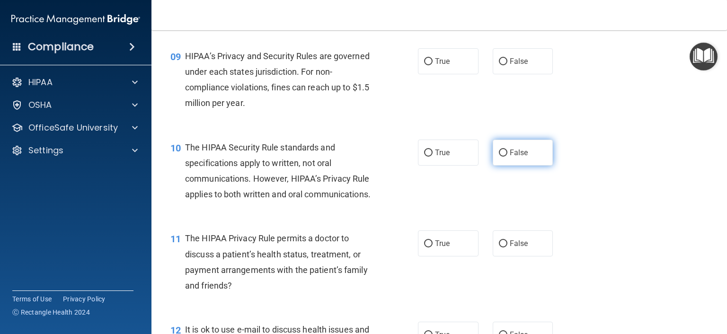
click at [502, 166] on label "False" at bounding box center [522, 153] width 61 height 26
click at [502, 157] on input "False" at bounding box center [503, 152] width 9 height 7
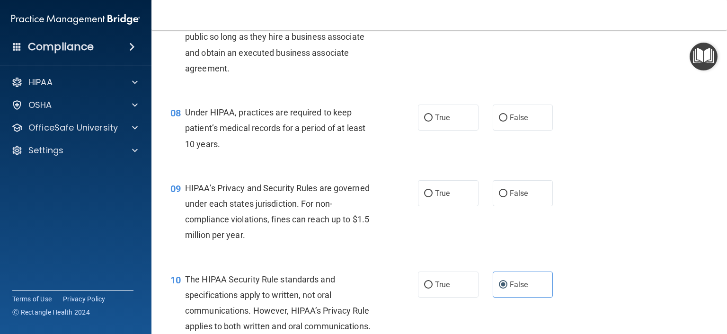
scroll to position [568, 0]
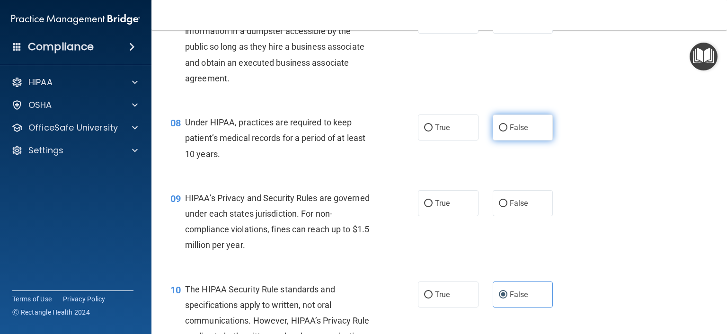
drag, startPoint x: 504, startPoint y: 139, endPoint x: 503, endPoint y: 146, distance: 7.1
click at [504, 139] on label "False" at bounding box center [522, 127] width 61 height 26
click at [504, 132] on input "False" at bounding box center [503, 127] width 9 height 7
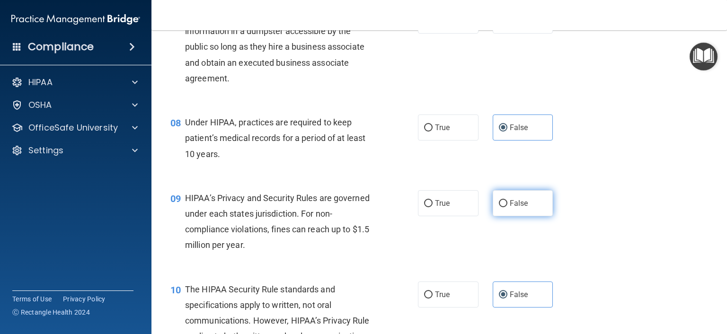
click at [492, 215] on label "False" at bounding box center [522, 203] width 61 height 26
click at [499, 207] on input "False" at bounding box center [503, 203] width 9 height 7
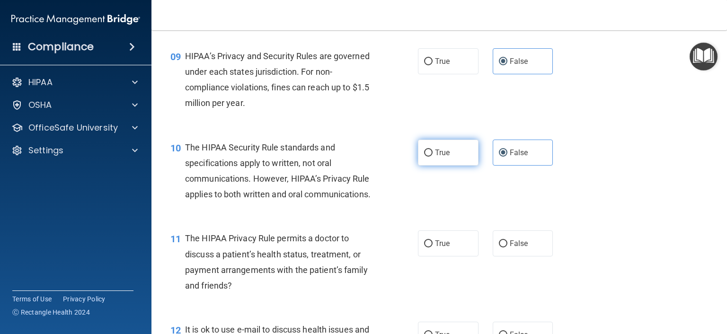
click at [435, 157] on span "True" at bounding box center [442, 152] width 15 height 9
click at [432, 157] on input "True" at bounding box center [428, 152] width 9 height 7
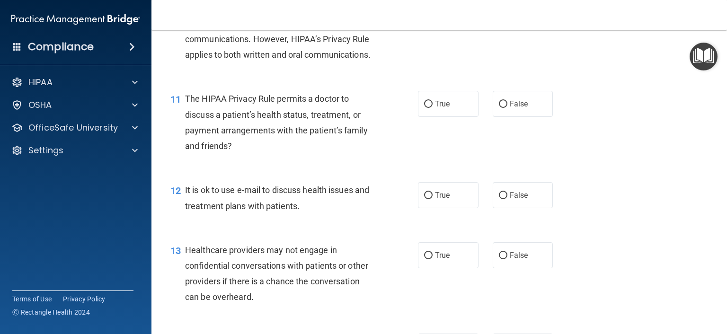
scroll to position [851, 0]
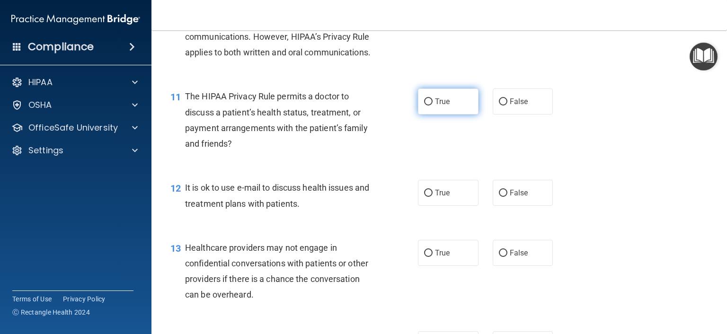
click at [440, 114] on label "True" at bounding box center [448, 101] width 61 height 26
click at [432, 105] on input "True" at bounding box center [428, 101] width 9 height 7
click at [441, 197] on span "True" at bounding box center [442, 192] width 15 height 9
click at [432, 197] on input "True" at bounding box center [428, 193] width 9 height 7
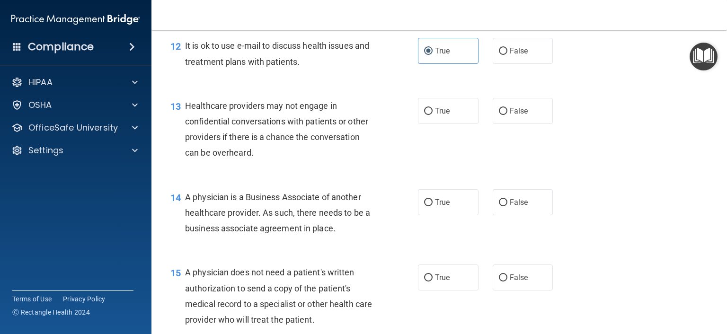
click at [503, 157] on div "13 Healthcare providers may not engage in confidential conversations with patie…" at bounding box center [439, 131] width 552 height 91
click at [503, 124] on label "False" at bounding box center [522, 111] width 61 height 26
click at [503, 115] on input "False" at bounding box center [503, 111] width 9 height 7
click at [509, 207] on span "False" at bounding box center [518, 202] width 18 height 9
click at [507, 206] on input "False" at bounding box center [503, 202] width 9 height 7
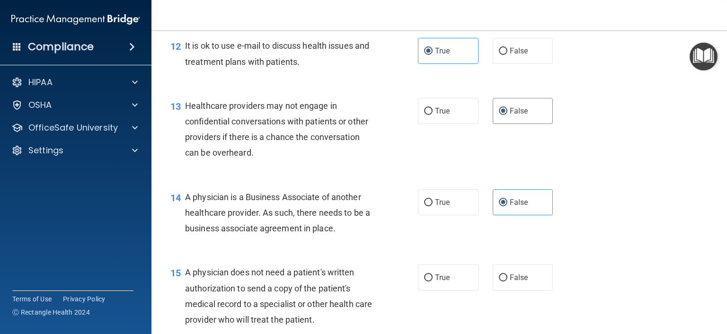
scroll to position [1135, 0]
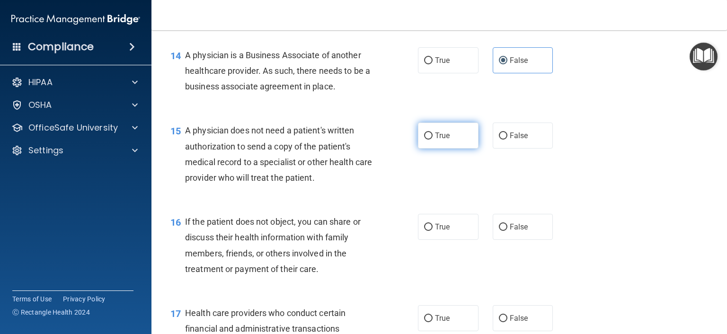
click at [439, 140] on span "True" at bounding box center [442, 135] width 15 height 9
click at [432, 140] on input "True" at bounding box center [428, 135] width 9 height 7
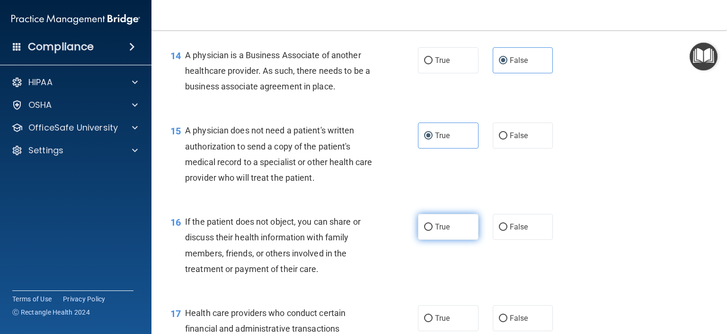
click at [444, 231] on span "True" at bounding box center [442, 226] width 15 height 9
click at [432, 231] on input "True" at bounding box center [428, 227] width 9 height 7
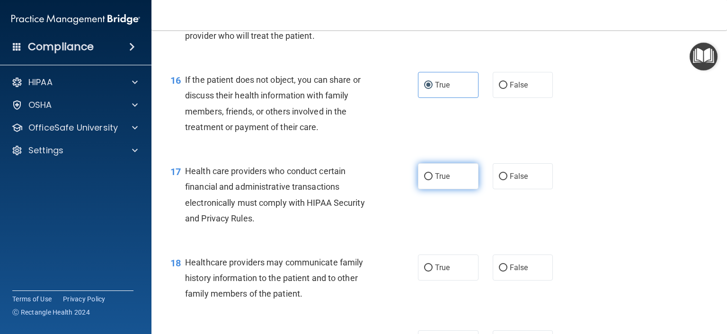
click at [437, 181] on span "True" at bounding box center [442, 176] width 15 height 9
click at [432, 180] on input "True" at bounding box center [428, 176] width 9 height 7
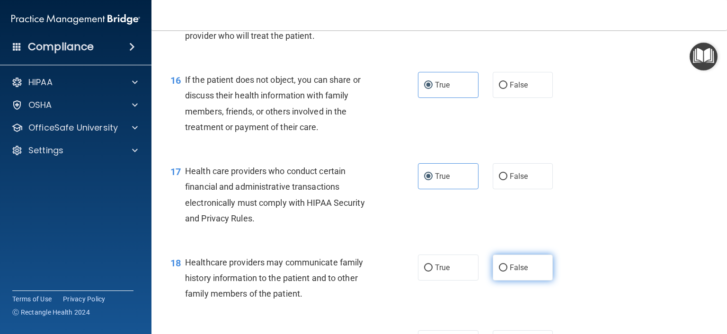
click at [501, 272] on input "False" at bounding box center [503, 267] width 9 height 7
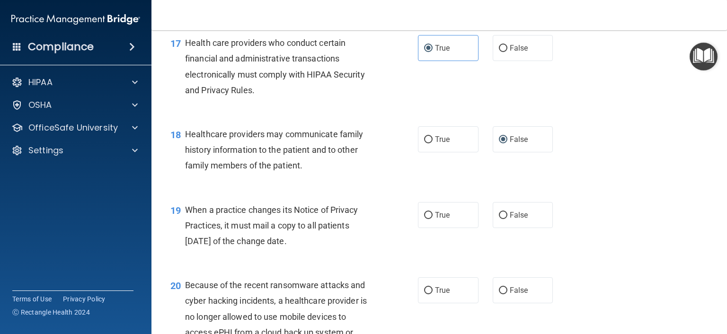
scroll to position [1419, 0]
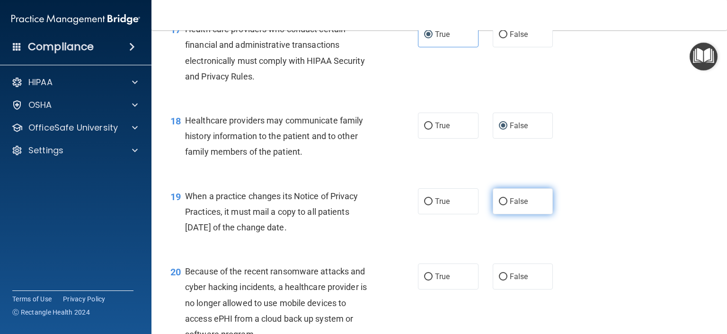
click at [509, 206] on span "False" at bounding box center [518, 201] width 18 height 9
click at [505, 205] on input "False" at bounding box center [503, 201] width 9 height 7
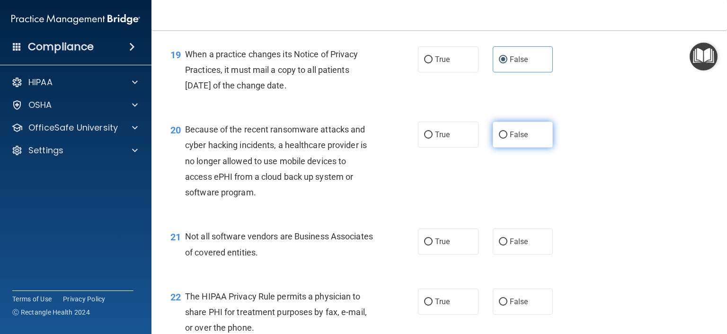
click at [526, 148] on label "False" at bounding box center [522, 135] width 61 height 26
click at [507, 139] on input "False" at bounding box center [503, 135] width 9 height 7
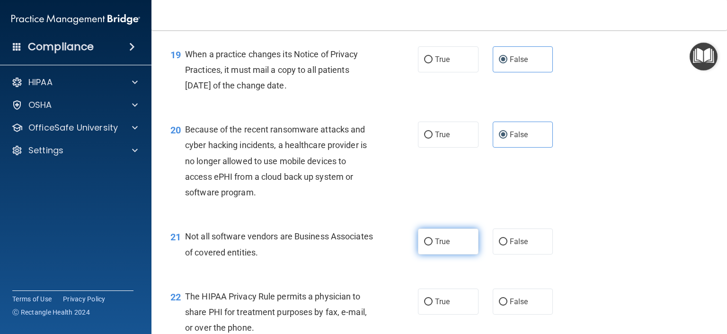
click at [431, 254] on label "True" at bounding box center [448, 241] width 61 height 26
click at [431, 246] on input "True" at bounding box center [428, 241] width 9 height 7
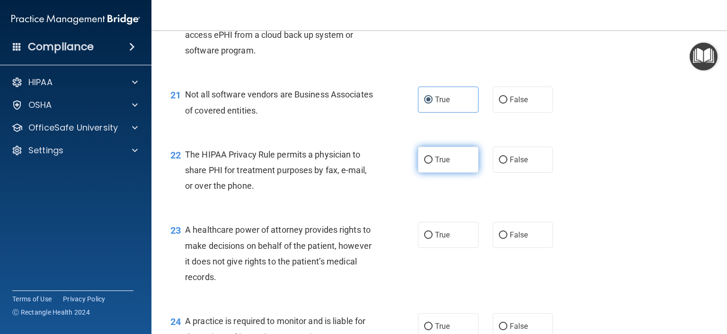
click at [441, 164] on span "True" at bounding box center [442, 159] width 15 height 9
click at [432, 164] on input "True" at bounding box center [428, 160] width 9 height 7
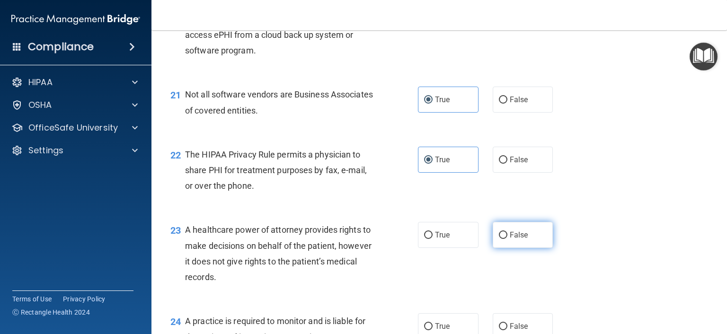
click at [500, 248] on label "False" at bounding box center [522, 235] width 61 height 26
click at [500, 239] on input "False" at bounding box center [503, 235] width 9 height 7
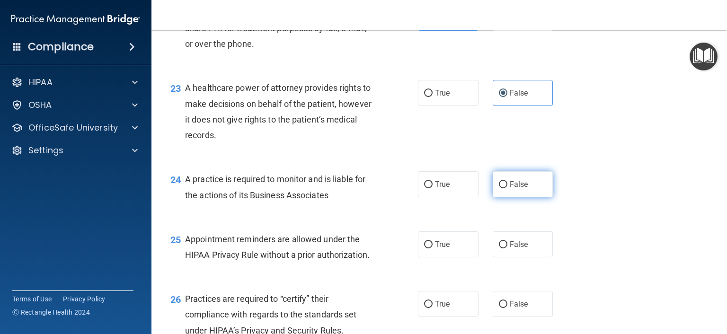
click at [509, 189] on span "False" at bounding box center [518, 184] width 18 height 9
click at [505, 188] on input "False" at bounding box center [503, 184] width 9 height 7
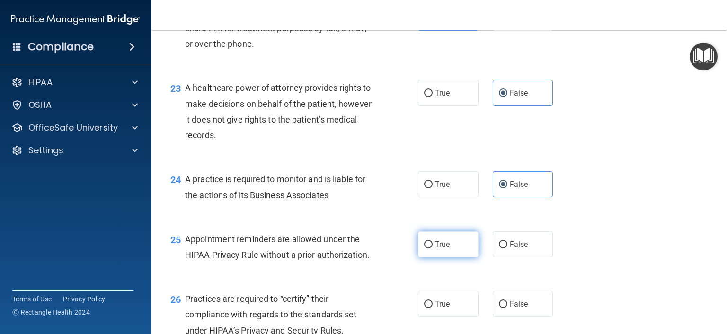
click at [460, 257] on label "True" at bounding box center [448, 244] width 61 height 26
click at [432, 248] on input "True" at bounding box center [428, 244] width 9 height 7
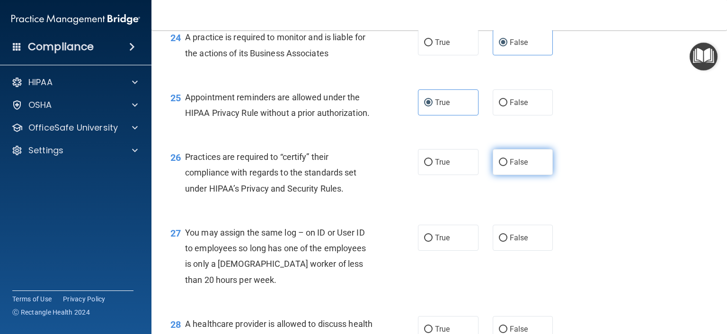
click at [520, 167] on span "False" at bounding box center [518, 162] width 18 height 9
click at [507, 166] on input "False" at bounding box center [503, 162] width 9 height 7
click at [500, 242] on input "False" at bounding box center [503, 238] width 9 height 7
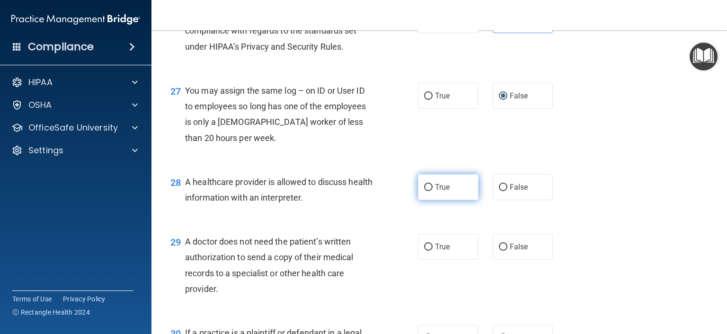
click at [456, 200] on label "True" at bounding box center [448, 187] width 61 height 26
click at [432, 191] on input "True" at bounding box center [428, 187] width 9 height 7
click at [441, 251] on span "True" at bounding box center [442, 246] width 15 height 9
click at [432, 251] on input "True" at bounding box center [428, 247] width 9 height 7
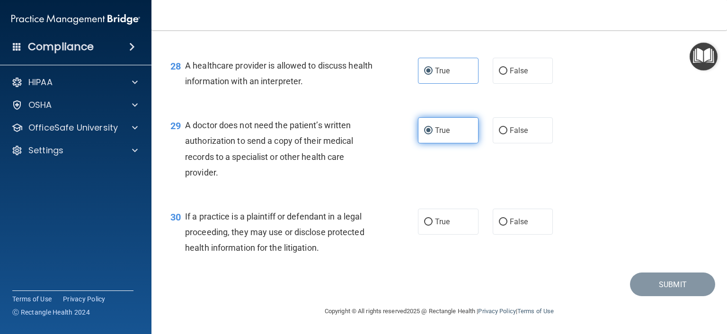
scroll to position [2271, 0]
click at [437, 242] on div "30 If a practice is a plaintiff or defendant in a legal proceeding, they may us…" at bounding box center [439, 235] width 552 height 76
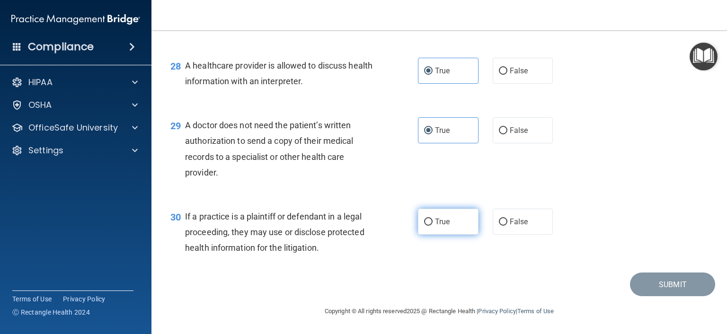
click at [439, 223] on span "True" at bounding box center [442, 221] width 15 height 9
click at [432, 223] on input "True" at bounding box center [428, 222] width 9 height 7
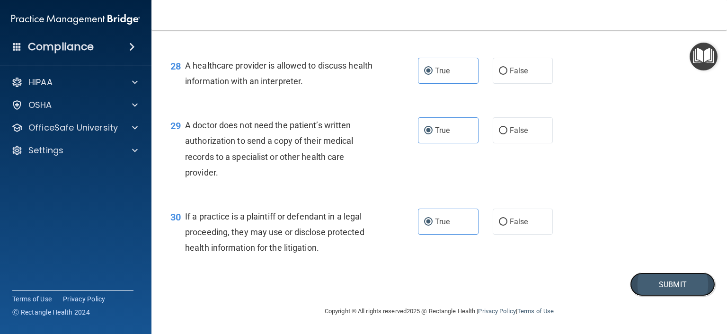
click at [683, 297] on button "Submit" at bounding box center [672, 284] width 85 height 24
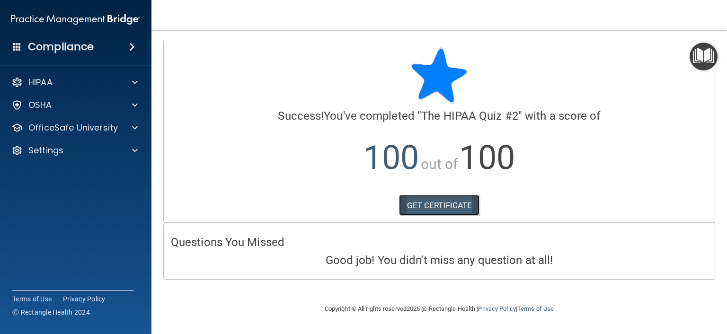
click at [439, 202] on link "GET CERTIFICATE" at bounding box center [439, 205] width 81 height 21
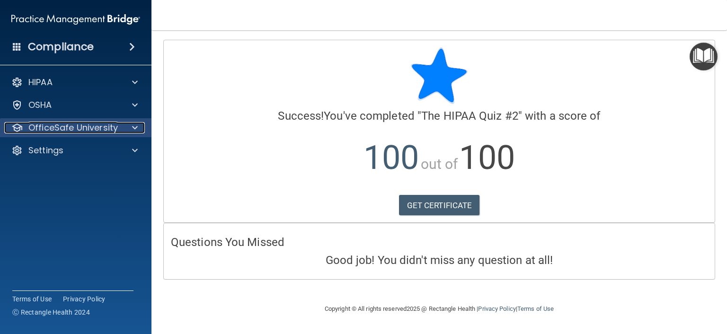
click at [80, 130] on p "OfficeSafe University" at bounding box center [72, 127] width 89 height 11
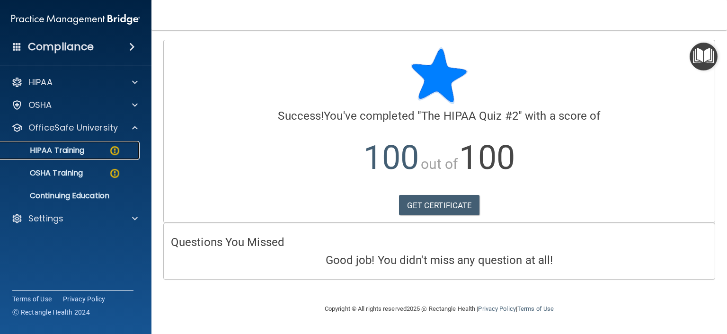
click at [63, 154] on p "HIPAA Training" at bounding box center [45, 150] width 78 height 9
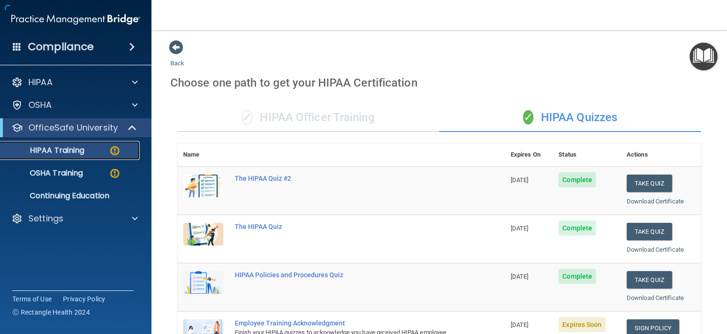
scroll to position [142, 0]
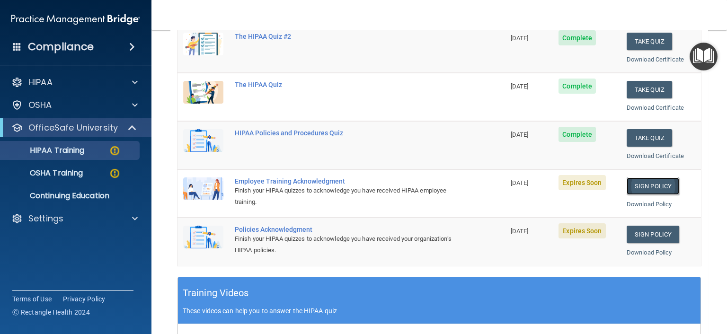
click at [640, 184] on link "Sign Policy" at bounding box center [652, 186] width 53 height 18
click at [634, 185] on link "Sign Policy" at bounding box center [652, 186] width 53 height 18
click at [645, 186] on link "Sign Policy" at bounding box center [652, 186] width 53 height 18
click at [66, 47] on h4 "Compliance" at bounding box center [61, 46] width 66 height 13
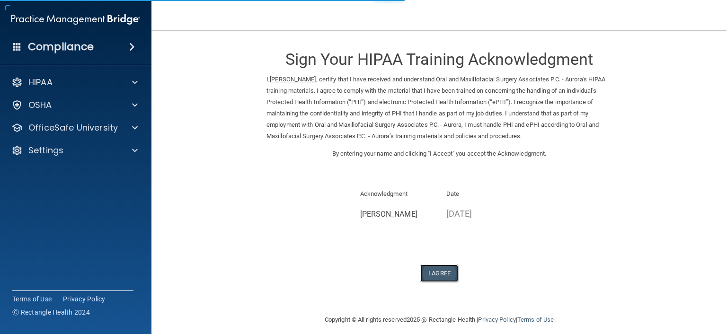
click at [442, 272] on button "I Agree" at bounding box center [439, 273] width 38 height 18
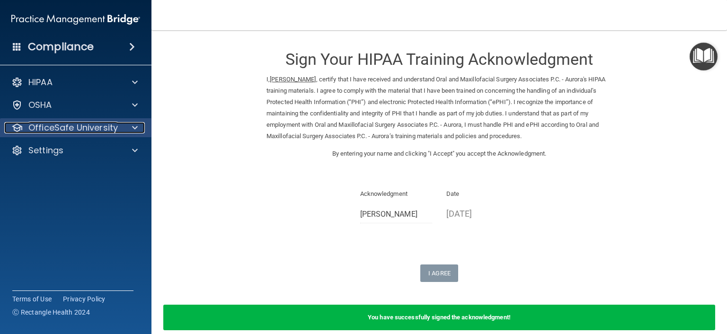
click at [64, 123] on p "OfficeSafe University" at bounding box center [72, 127] width 89 height 11
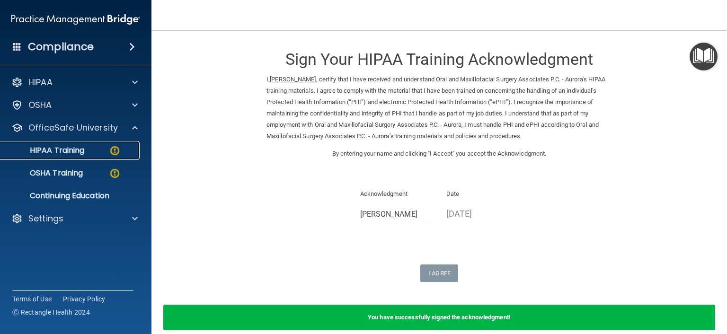
click at [69, 143] on link "HIPAA Training" at bounding box center [65, 150] width 149 height 19
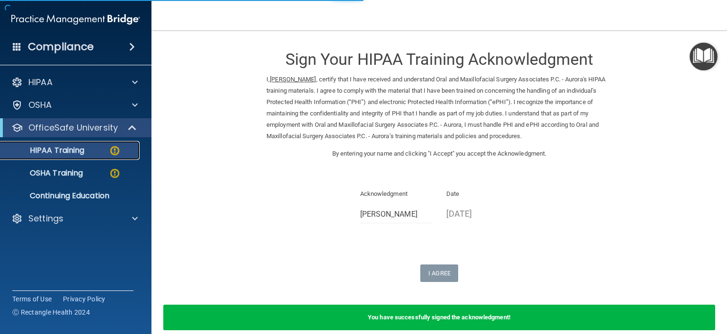
click at [70, 157] on link "HIPAA Training" at bounding box center [65, 150] width 149 height 19
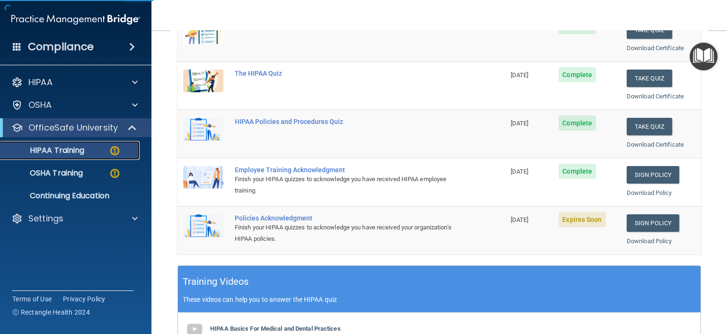
scroll to position [142, 0]
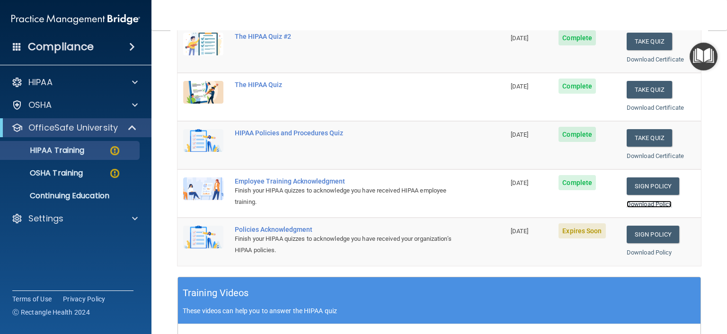
click at [634, 203] on link "Download Policy" at bounding box center [648, 204] width 45 height 7
click at [638, 232] on link "Sign Policy" at bounding box center [652, 235] width 53 height 18
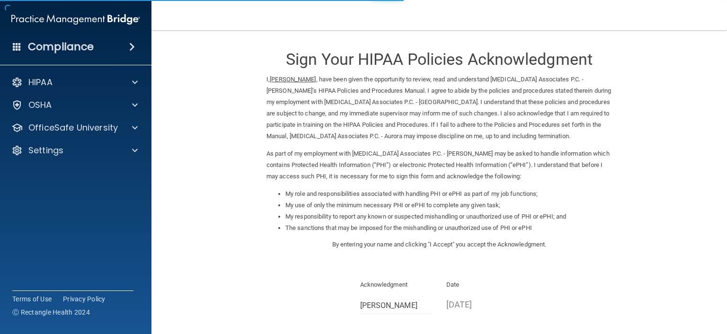
scroll to position [111, 0]
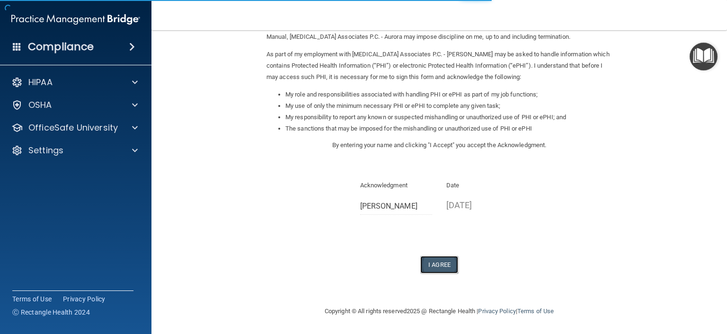
click at [439, 260] on button "I Agree" at bounding box center [439, 265] width 38 height 18
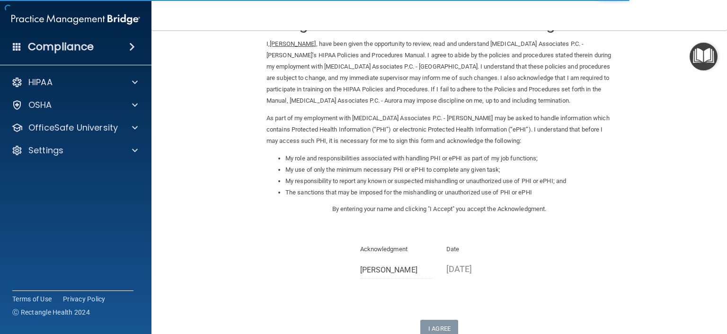
scroll to position [0, 0]
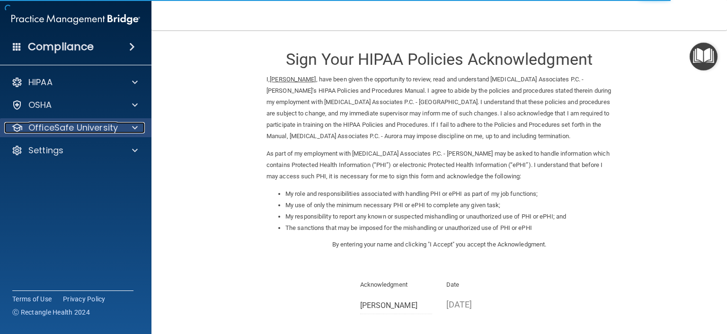
click at [46, 132] on p "OfficeSafe University" at bounding box center [72, 127] width 89 height 11
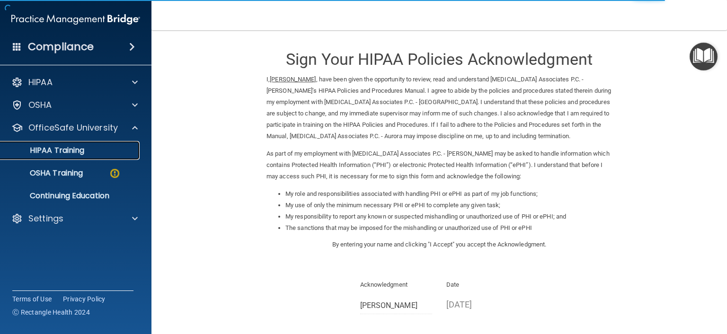
click at [62, 149] on p "HIPAA Training" at bounding box center [45, 150] width 78 height 9
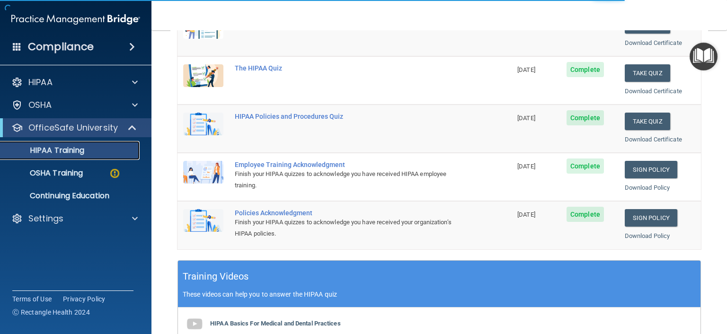
scroll to position [284, 0]
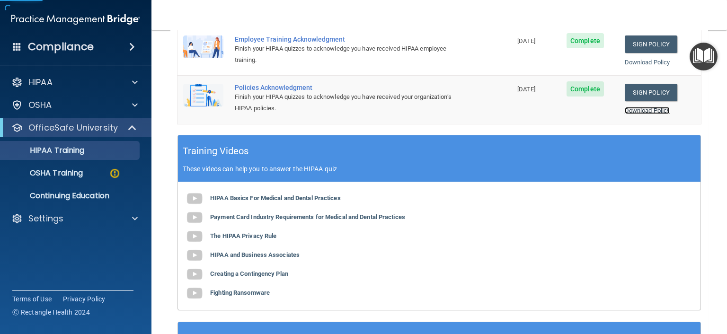
click at [640, 110] on link "Download Policy" at bounding box center [646, 110] width 45 height 7
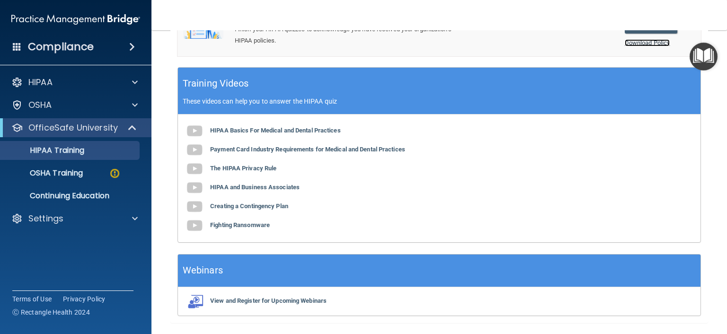
scroll to position [377, 0]
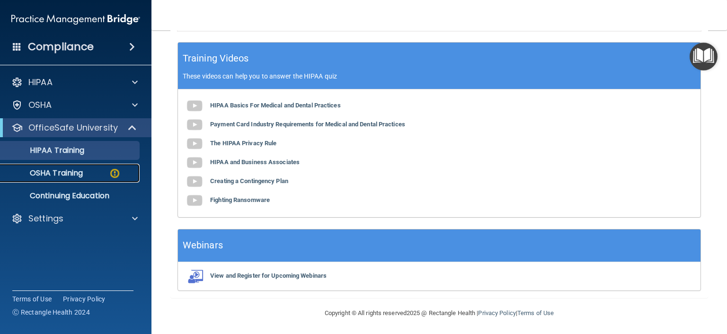
click at [66, 175] on p "OSHA Training" at bounding box center [44, 172] width 77 height 9
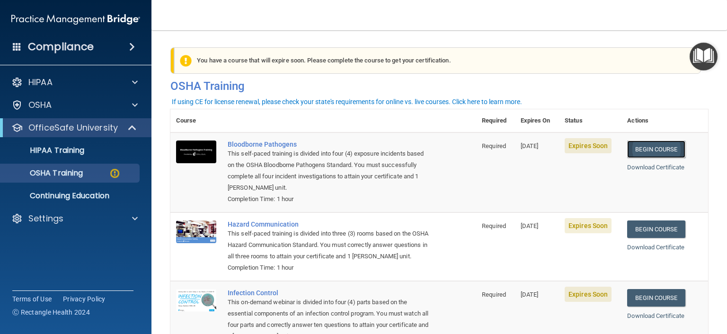
click at [627, 150] on link "Begin Course" at bounding box center [656, 149] width 58 height 18
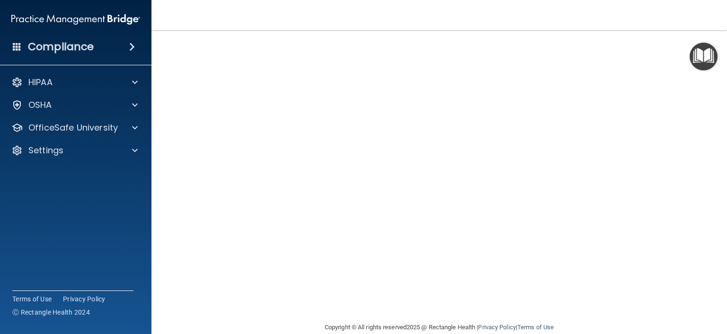
scroll to position [8, 0]
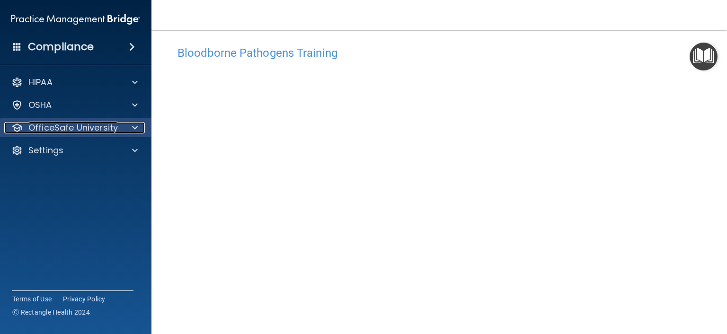
click at [57, 128] on p "OfficeSafe University" at bounding box center [72, 127] width 89 height 11
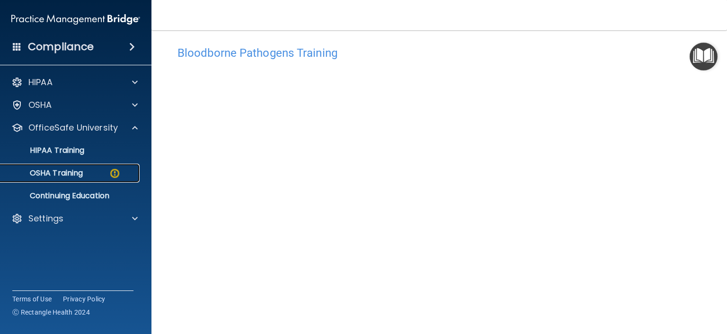
click at [59, 178] on p "OSHA Training" at bounding box center [44, 172] width 77 height 9
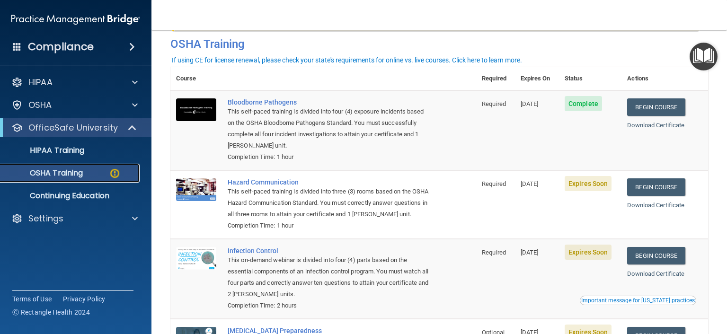
scroll to position [42, 0]
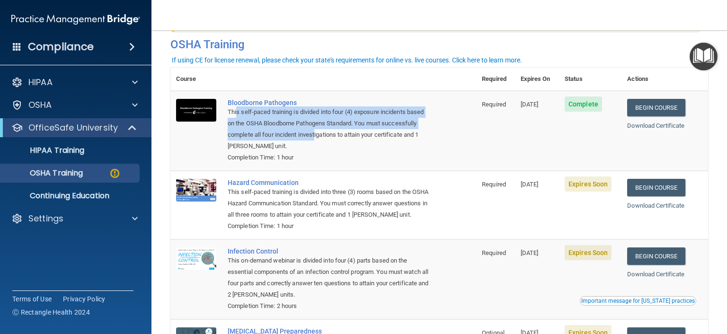
drag, startPoint x: 264, startPoint y: 119, endPoint x: 352, endPoint y: 139, distance: 90.7
click at [352, 139] on div "This self-paced training is divided into four (4) exposure incidents based on t…" at bounding box center [328, 128] width 201 height 45
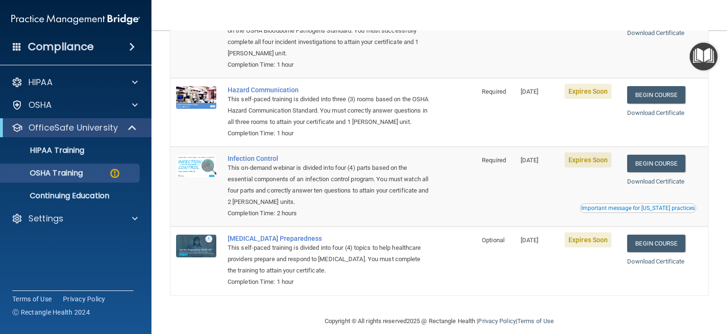
scroll to position [157, 0]
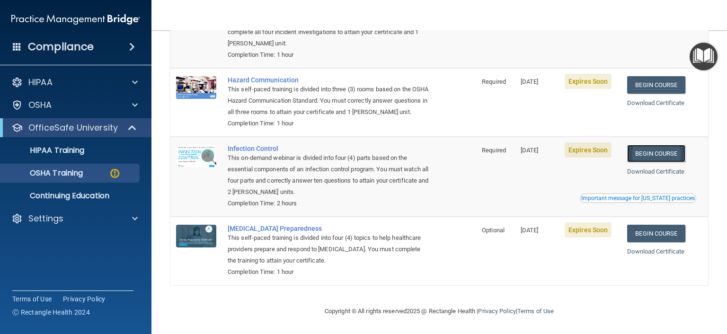
click at [643, 155] on link "Begin Course" at bounding box center [656, 154] width 58 height 18
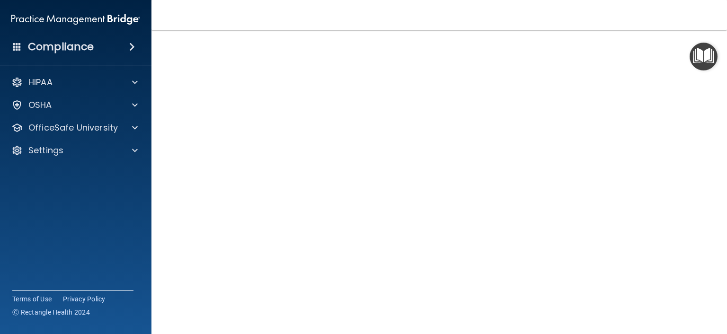
scroll to position [42, 0]
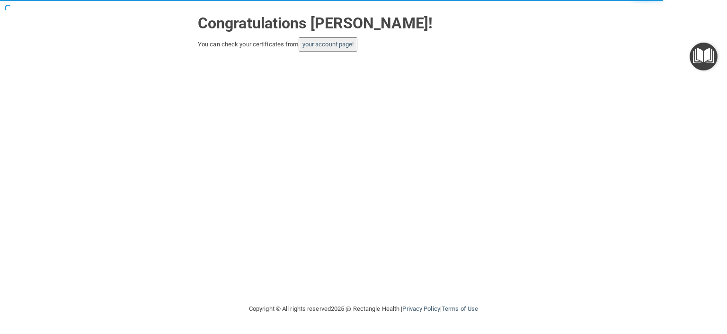
click at [312, 48] on button "your account page!" at bounding box center [327, 44] width 59 height 14
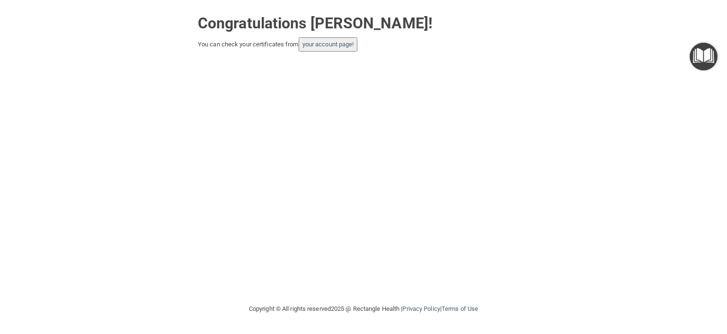
click at [300, 47] on div "You can check your certificates from your account page!" at bounding box center [363, 44] width 331 height 14
click at [310, 44] on link "your account page!" at bounding box center [328, 44] width 52 height 7
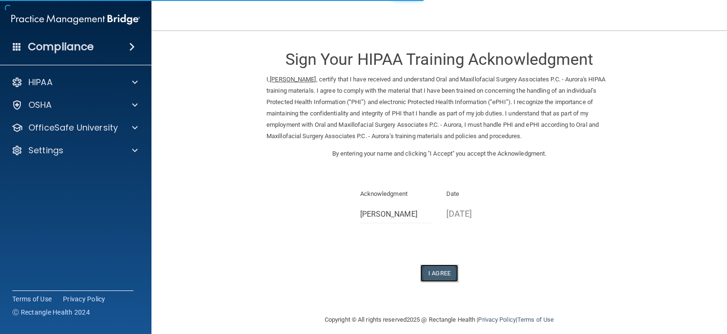
click at [444, 279] on button "I Agree" at bounding box center [439, 273] width 38 height 18
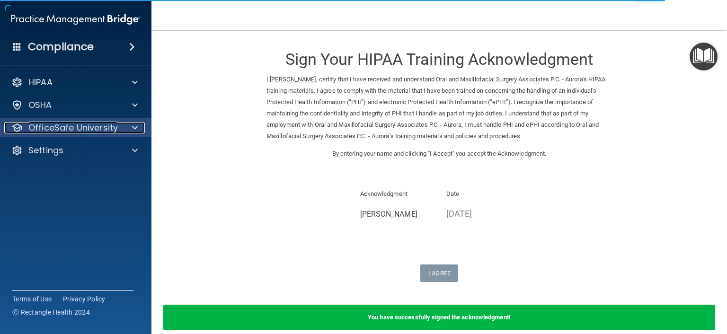
click at [51, 132] on p "OfficeSafe University" at bounding box center [72, 127] width 89 height 11
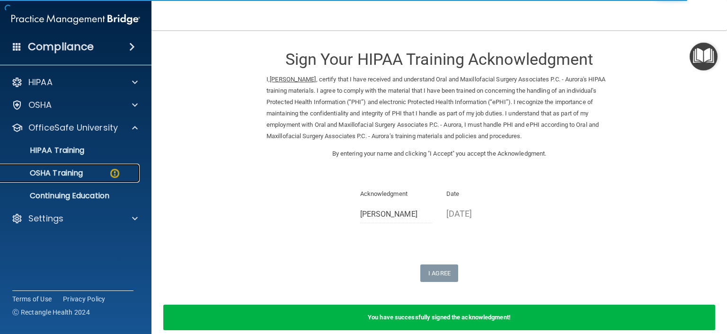
click at [56, 167] on link "OSHA Training" at bounding box center [65, 173] width 149 height 19
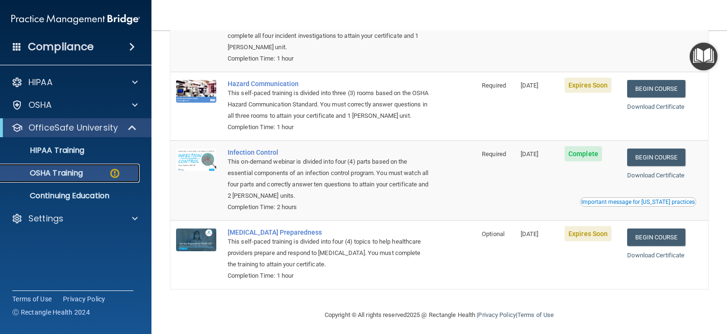
scroll to position [157, 0]
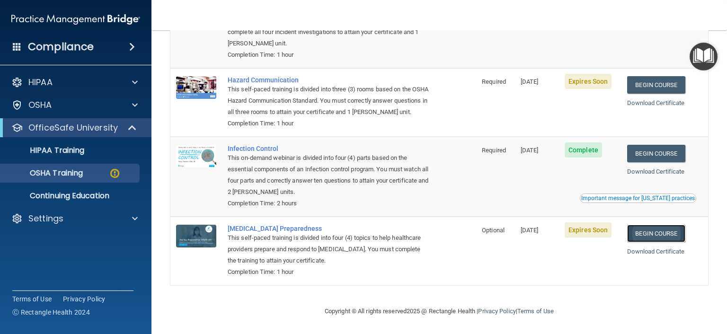
click at [636, 232] on link "Begin Course" at bounding box center [656, 234] width 58 height 18
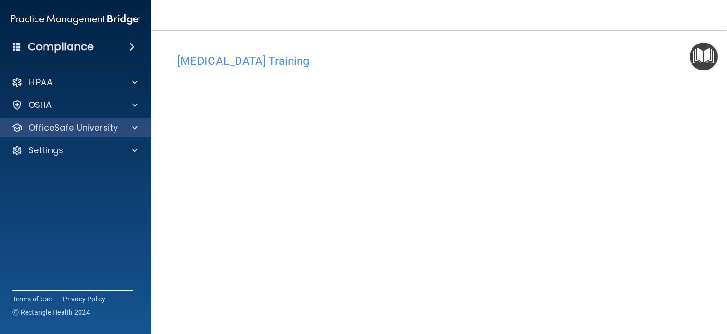
click at [91, 134] on div "OfficeSafe University" at bounding box center [76, 127] width 152 height 19
click at [137, 130] on span at bounding box center [135, 127] width 6 height 11
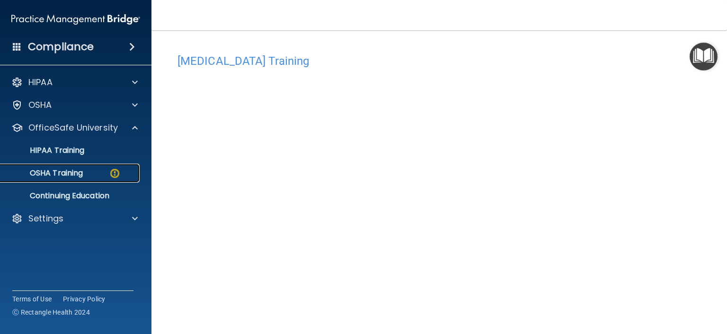
click at [72, 173] on p "OSHA Training" at bounding box center [44, 172] width 77 height 9
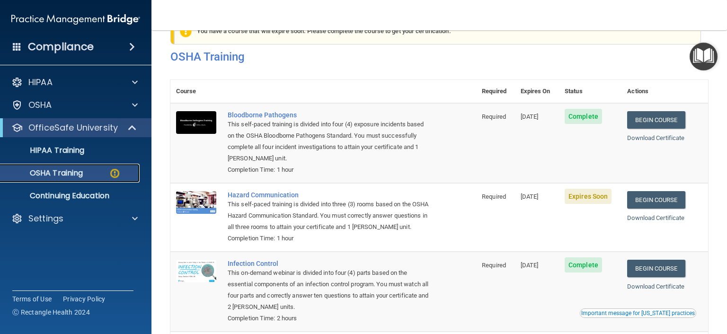
scroll to position [15, 0]
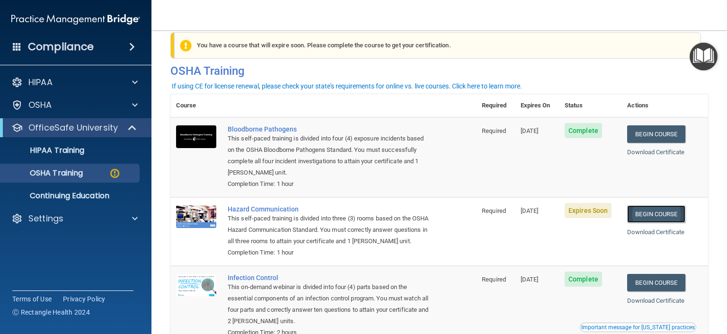
click at [664, 222] on link "Begin Course" at bounding box center [656, 214] width 58 height 18
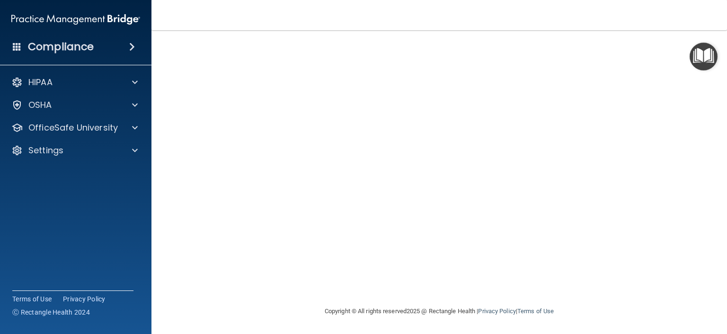
scroll to position [22, 0]
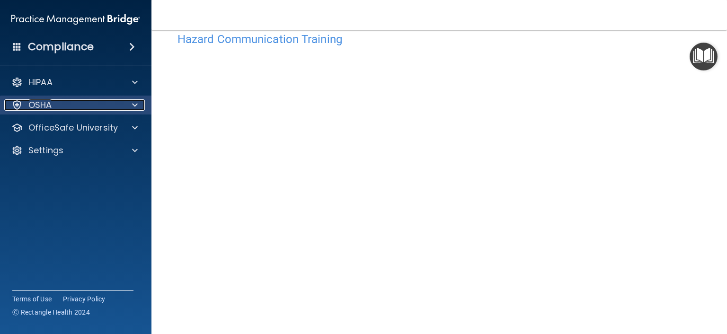
click at [88, 106] on div "OSHA" at bounding box center [62, 104] width 117 height 11
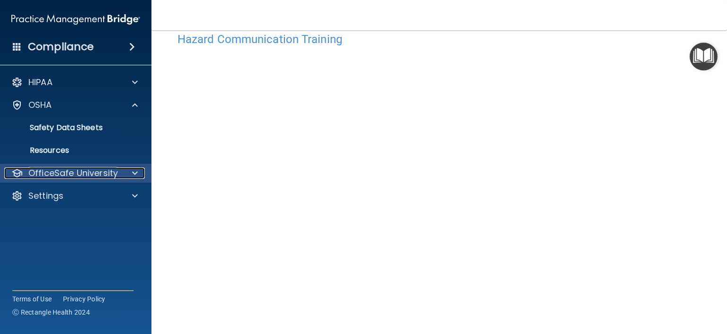
click at [78, 174] on p "OfficeSafe University" at bounding box center [72, 172] width 89 height 11
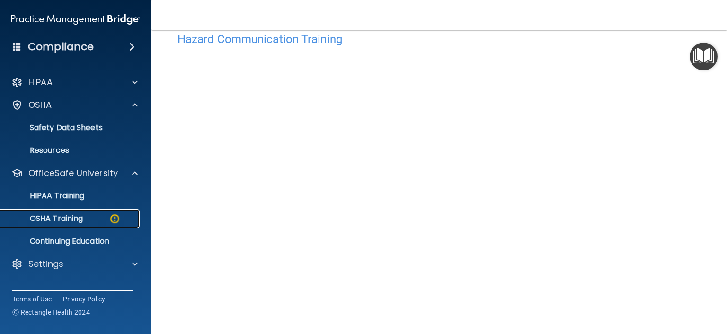
click at [70, 216] on p "OSHA Training" at bounding box center [44, 218] width 77 height 9
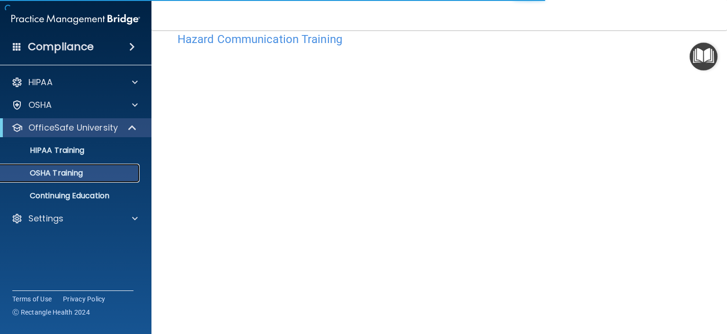
click at [65, 174] on p "OSHA Training" at bounding box center [44, 172] width 77 height 9
click at [66, 174] on p "OSHA Training" at bounding box center [44, 172] width 77 height 9
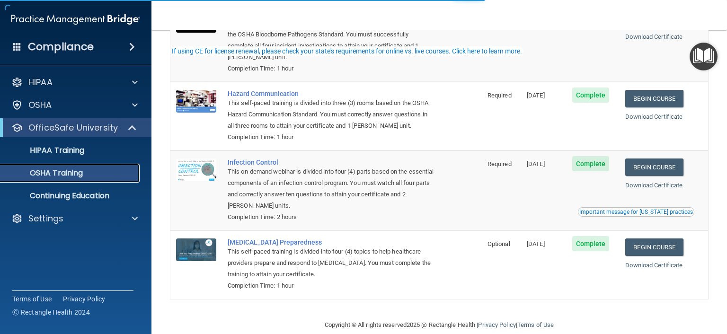
scroll to position [119, 0]
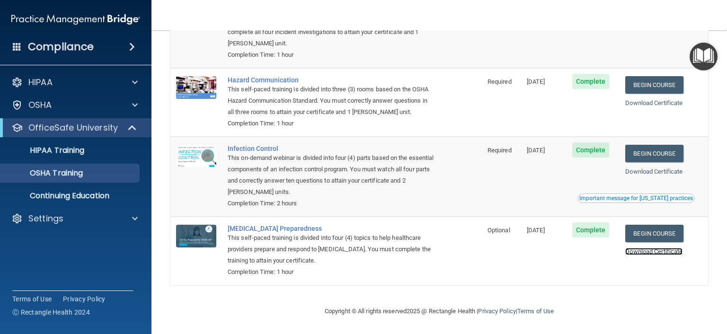
click at [662, 251] on link "Download Certificate" at bounding box center [653, 251] width 57 height 7
click at [644, 169] on link "Download Certificate" at bounding box center [653, 171] width 57 height 7
click at [645, 103] on link "Download Certificate" at bounding box center [653, 102] width 57 height 7
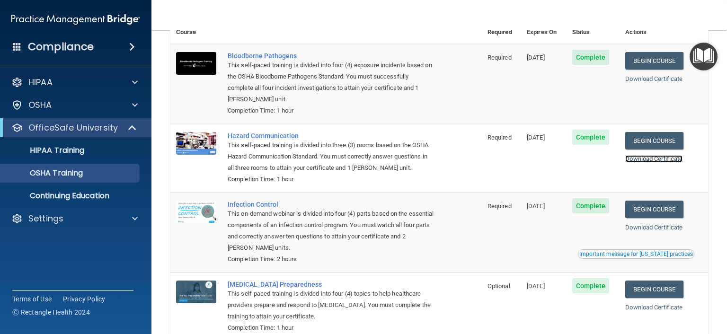
scroll to position [0, 0]
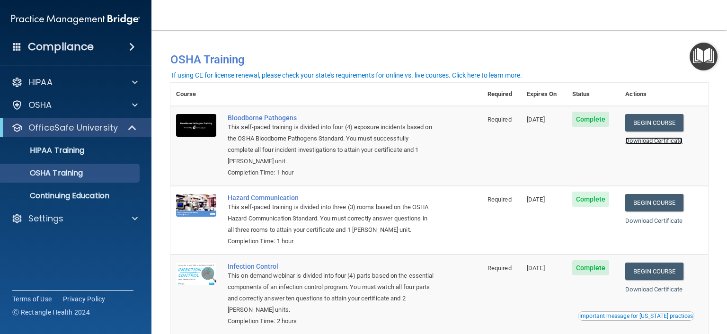
click at [632, 141] on link "Download Certificate" at bounding box center [653, 140] width 57 height 7
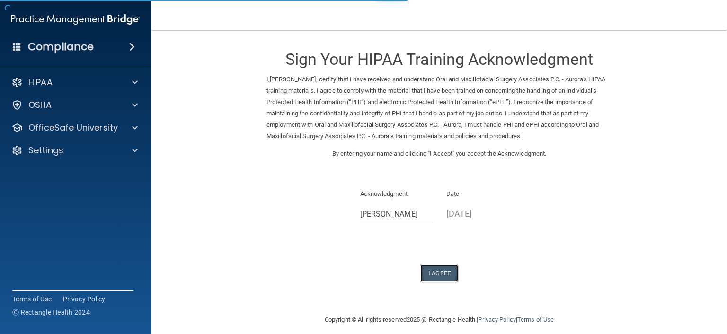
click at [438, 275] on button "I Agree" at bounding box center [439, 273] width 38 height 18
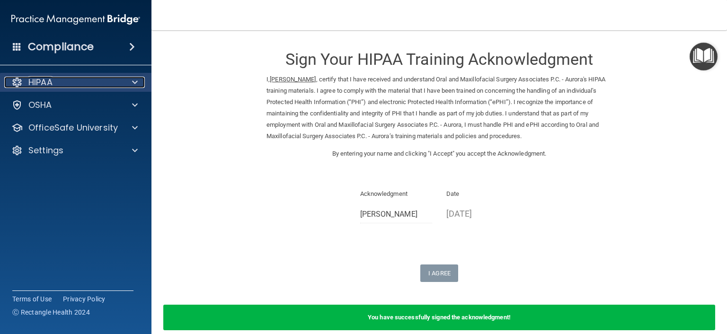
click at [51, 83] on p "HIPAA" at bounding box center [40, 82] width 24 height 11
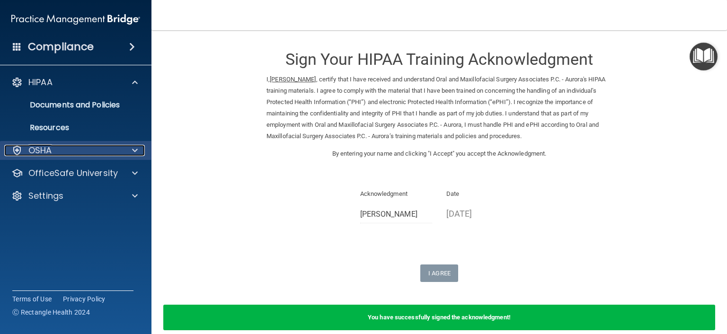
click at [45, 155] on p "OSHA" at bounding box center [40, 150] width 24 height 11
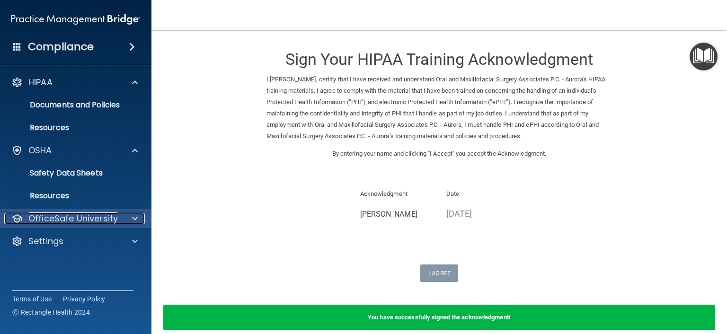
click at [57, 217] on p "OfficeSafe University" at bounding box center [72, 218] width 89 height 11
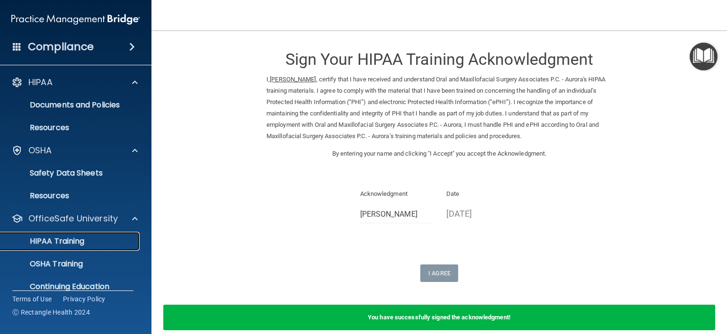
click at [66, 246] on link "HIPAA Training" at bounding box center [65, 241] width 149 height 19
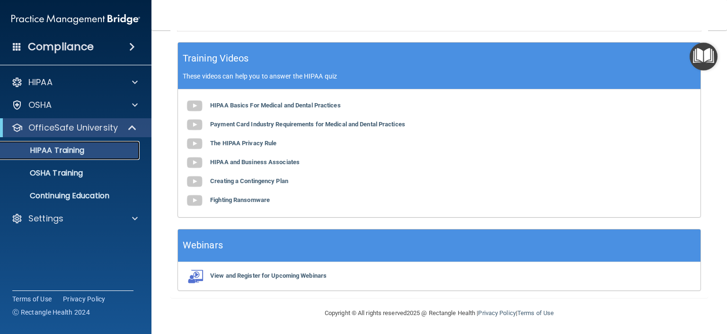
scroll to position [93, 0]
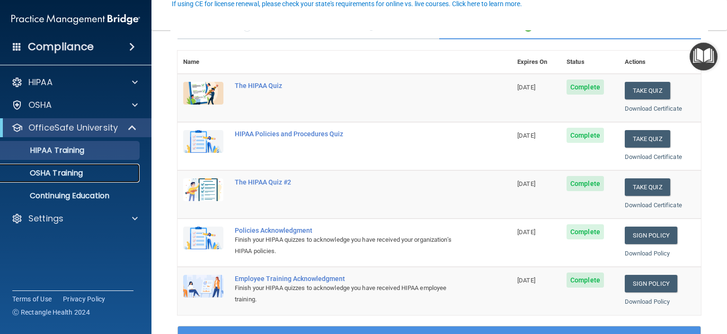
click at [66, 177] on p "OSHA Training" at bounding box center [44, 172] width 77 height 9
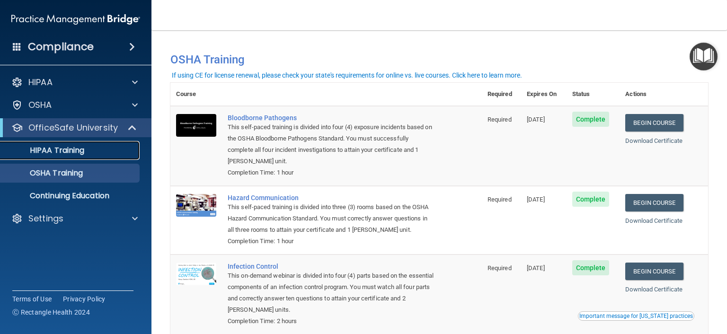
click at [76, 151] on p "HIPAA Training" at bounding box center [45, 150] width 78 height 9
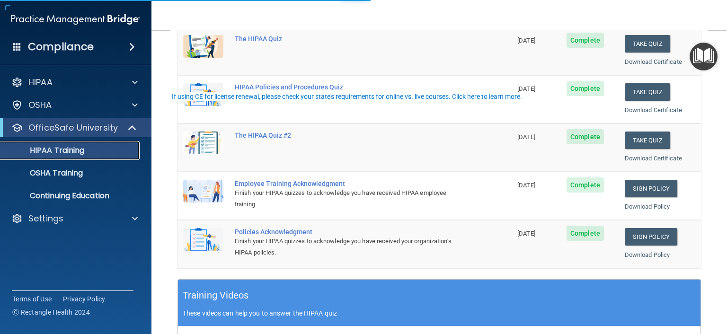
scroll to position [142, 0]
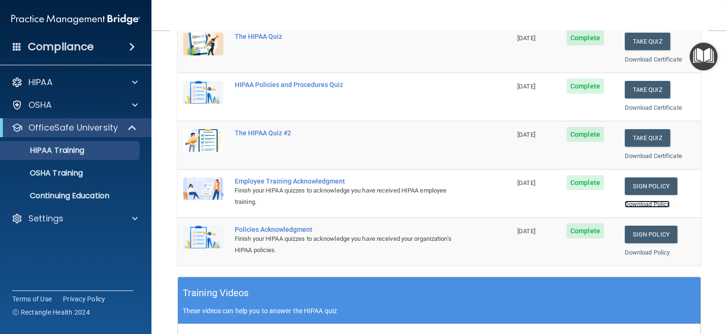
click at [650, 203] on link "Download Policy" at bounding box center [646, 204] width 45 height 7
click at [638, 254] on link "Download Policy" at bounding box center [646, 252] width 45 height 7
click at [69, 192] on p "Continuing Education" at bounding box center [70, 195] width 129 height 9
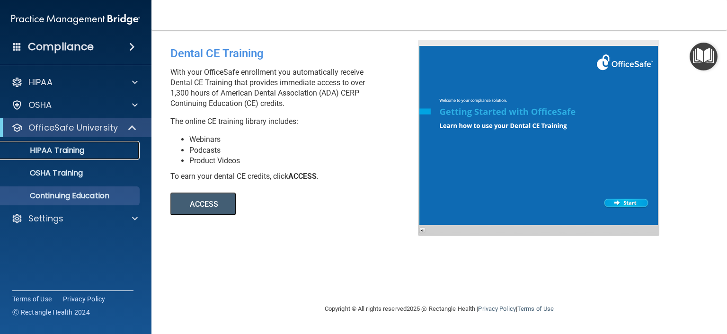
click at [48, 153] on p "HIPAA Training" at bounding box center [45, 150] width 78 height 9
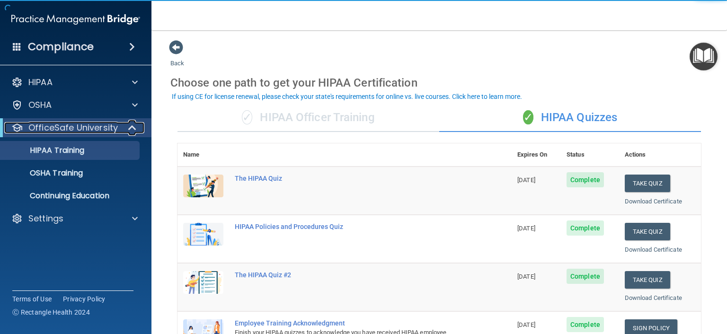
click at [68, 132] on p "OfficeSafe University" at bounding box center [72, 127] width 89 height 11
